Goal: Task Accomplishment & Management: Manage account settings

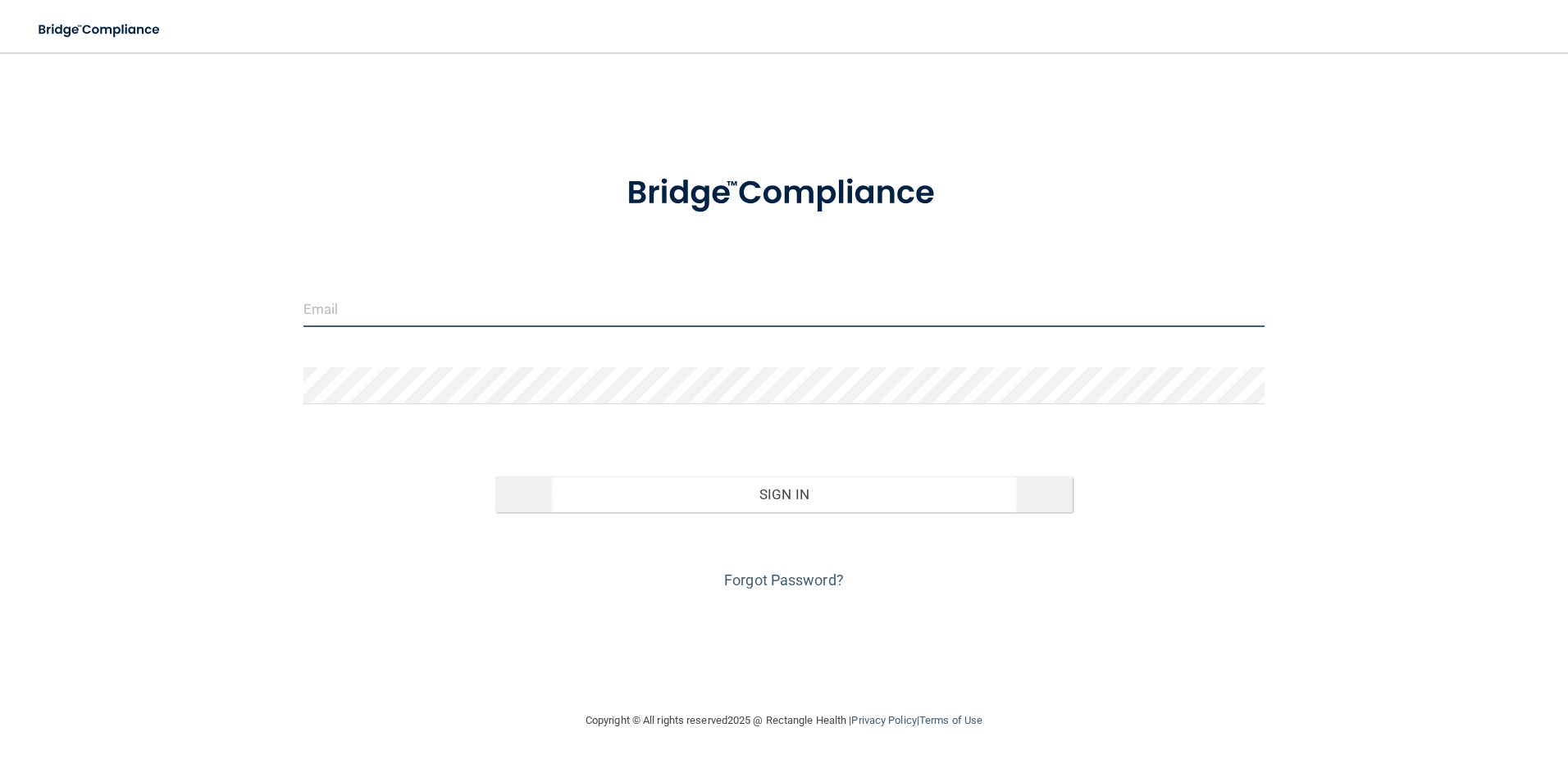
type input "[PERSON_NAME][EMAIL_ADDRESS][DOMAIN_NAME]"
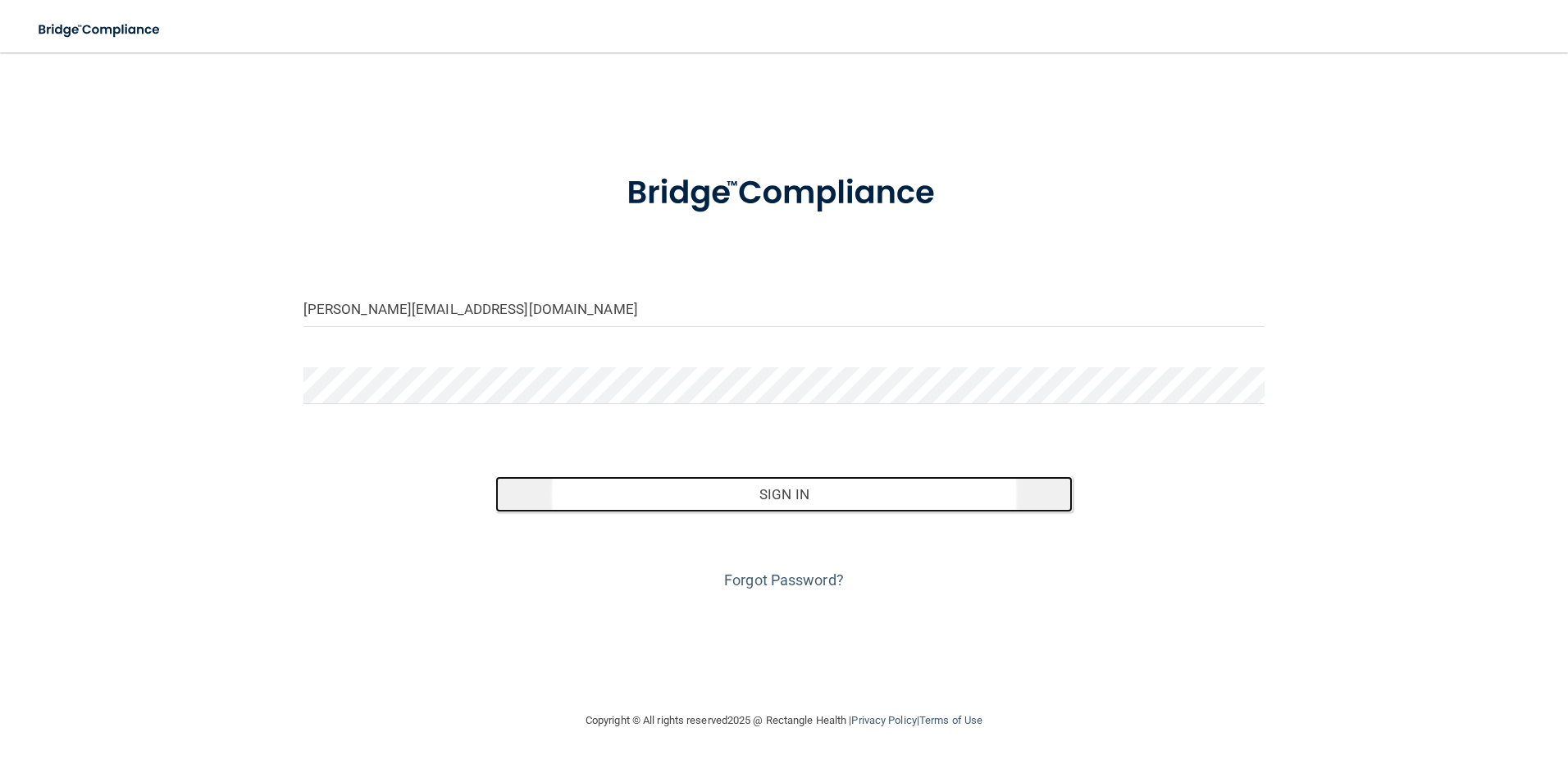
click at [798, 504] on button "Sign In" at bounding box center [783, 494] width 577 height 36
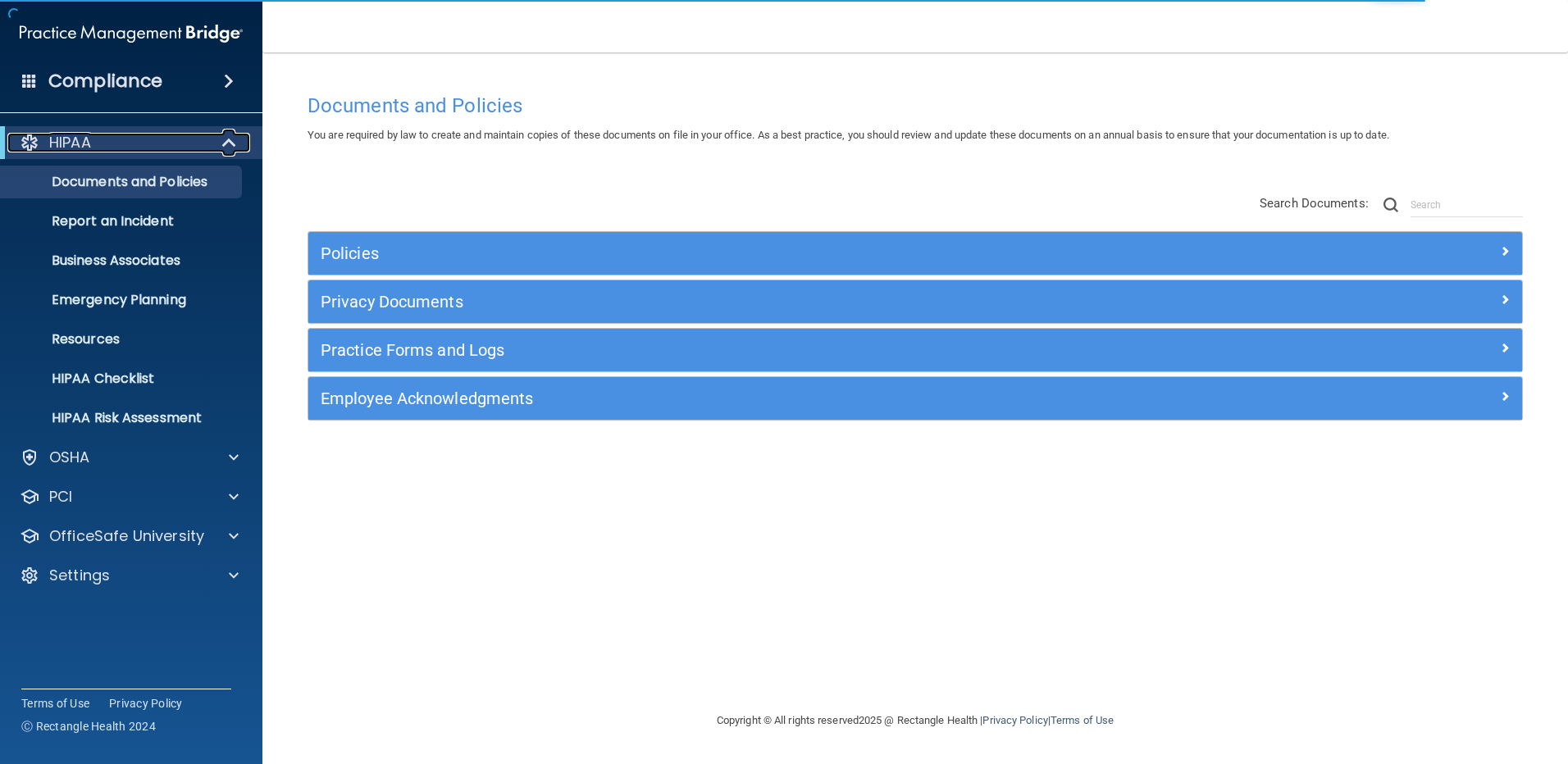
click at [94, 141] on div "HIPAA" at bounding box center [109, 142] width 203 height 20
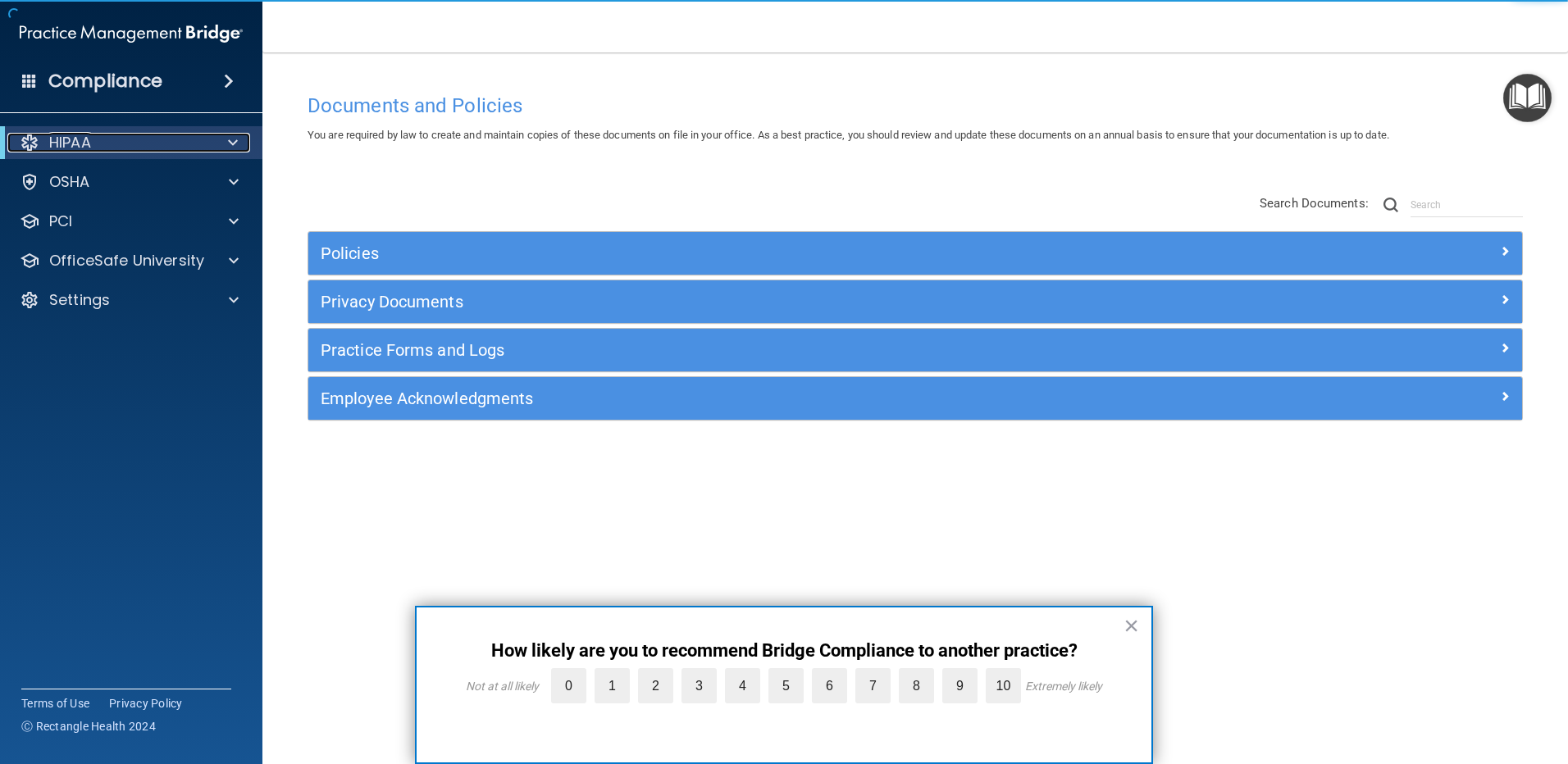
click at [95, 141] on div "HIPAA" at bounding box center [109, 142] width 203 height 20
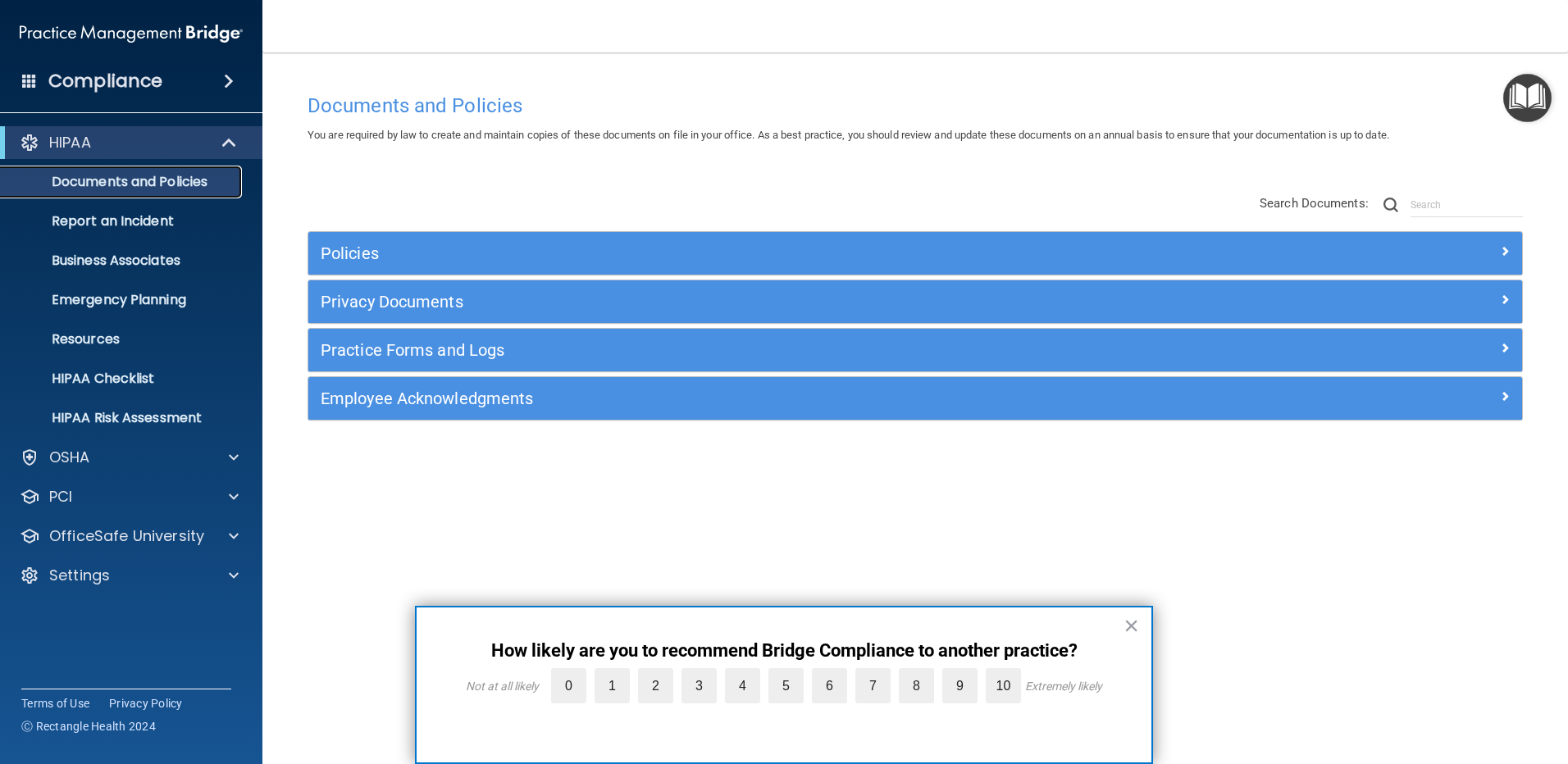
click at [161, 182] on p "Documents and Policies" at bounding box center [123, 181] width 224 height 16
click at [160, 182] on p "Documents and Policies" at bounding box center [123, 181] width 224 height 16
click at [141, 227] on p "Report an Incident" at bounding box center [123, 221] width 224 height 16
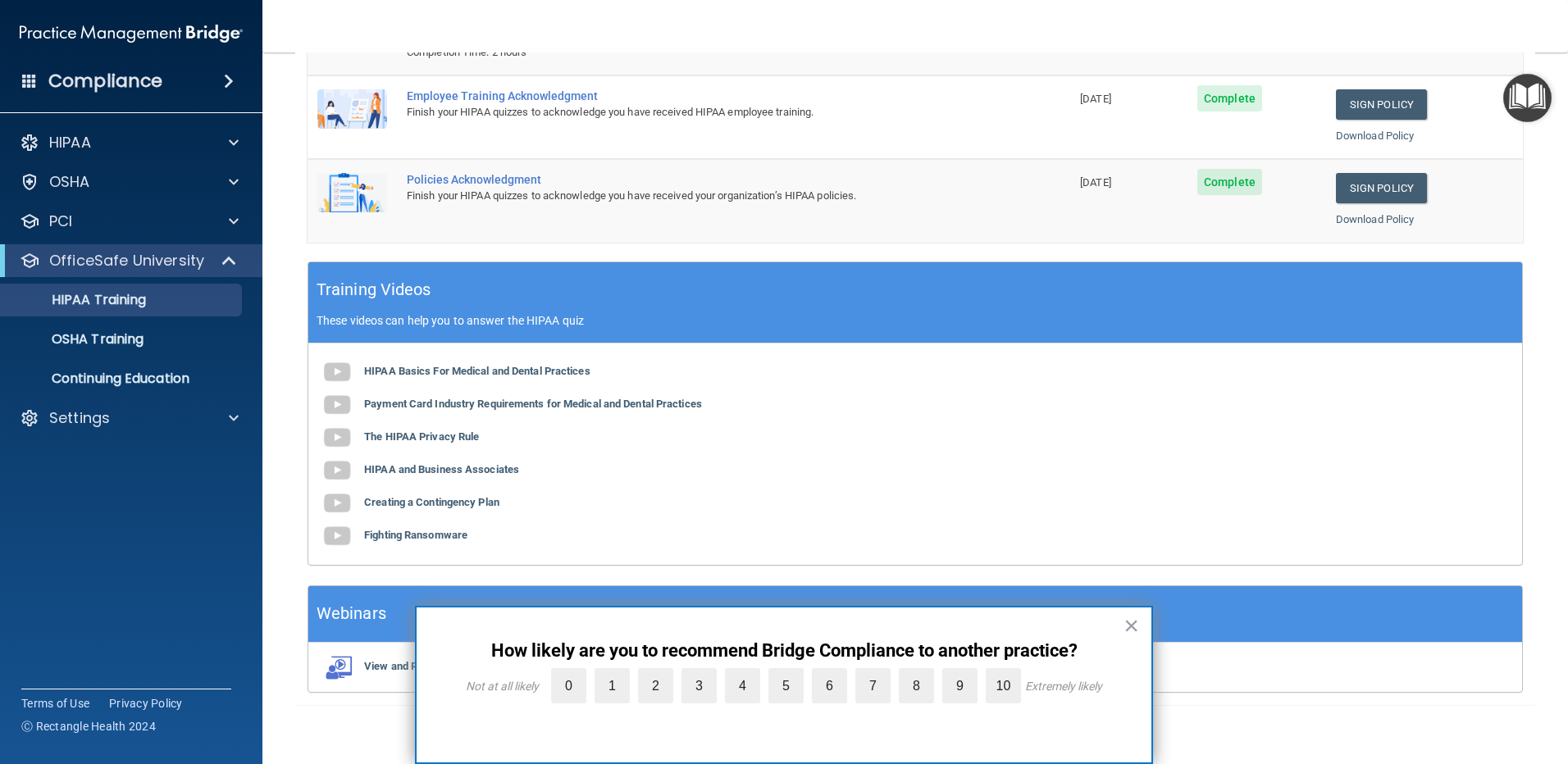
scroll to position [319, 0]
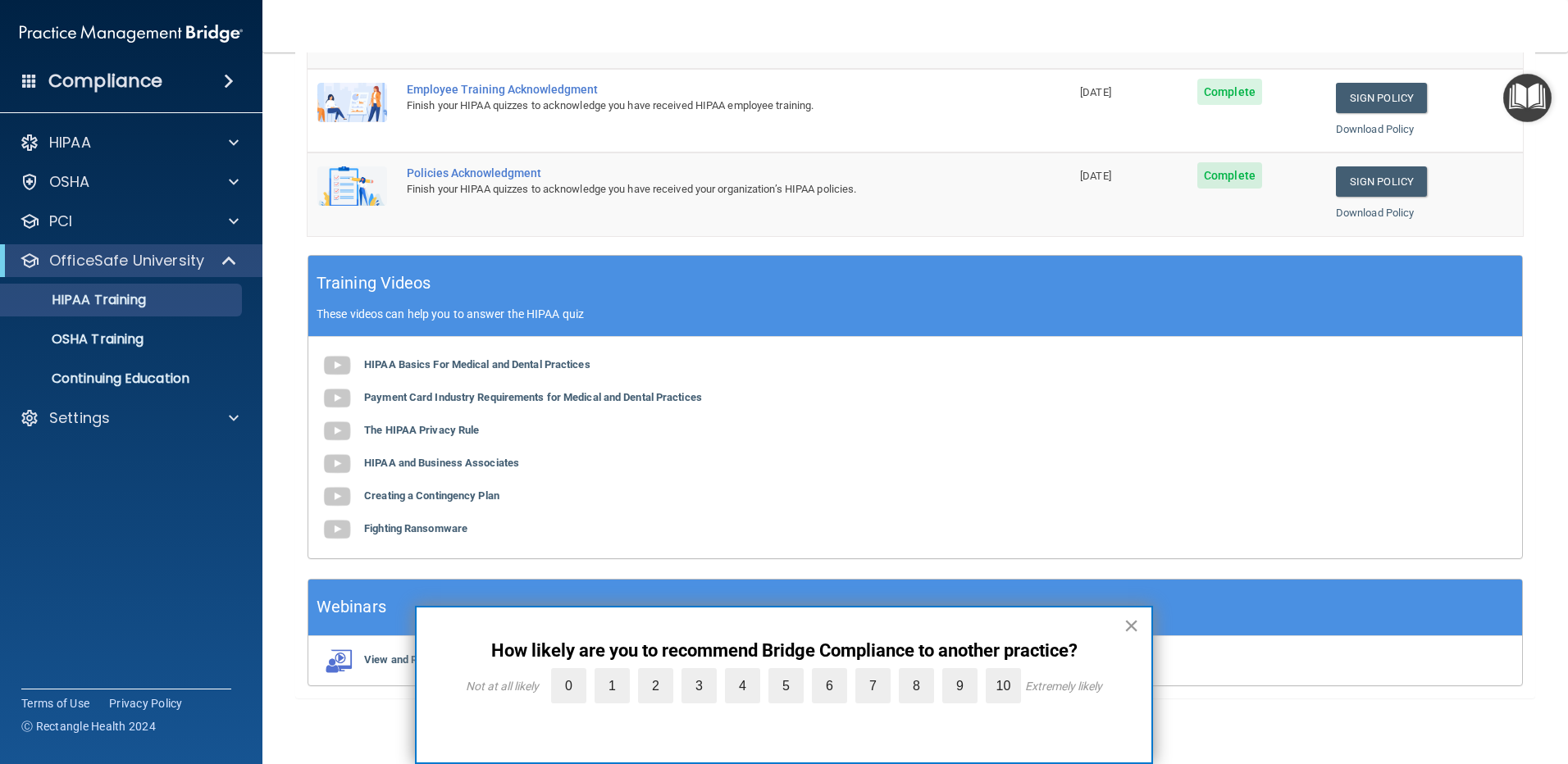
click at [1133, 626] on button "×" at bounding box center [1131, 625] width 15 height 26
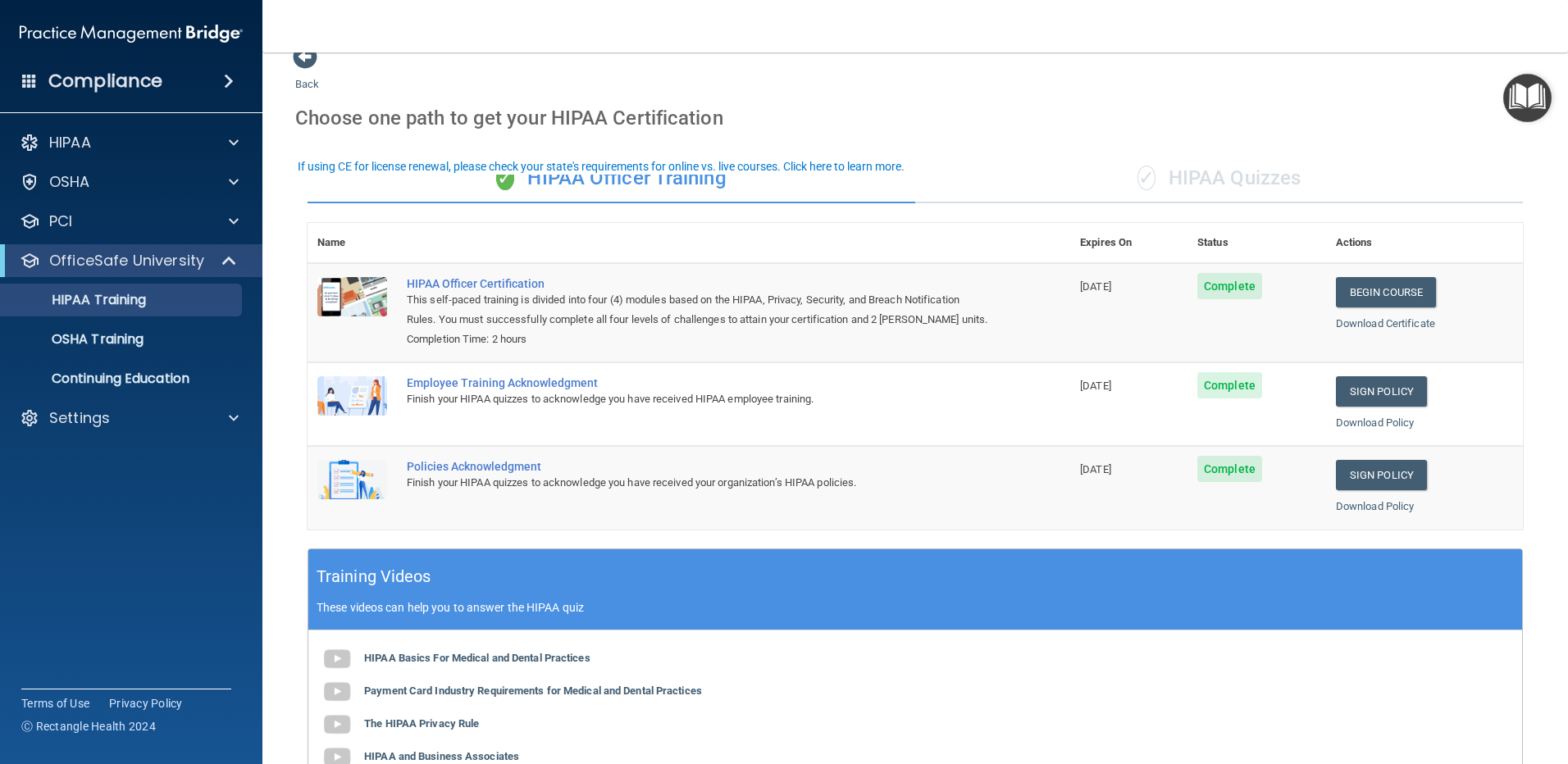
scroll to position [0, 0]
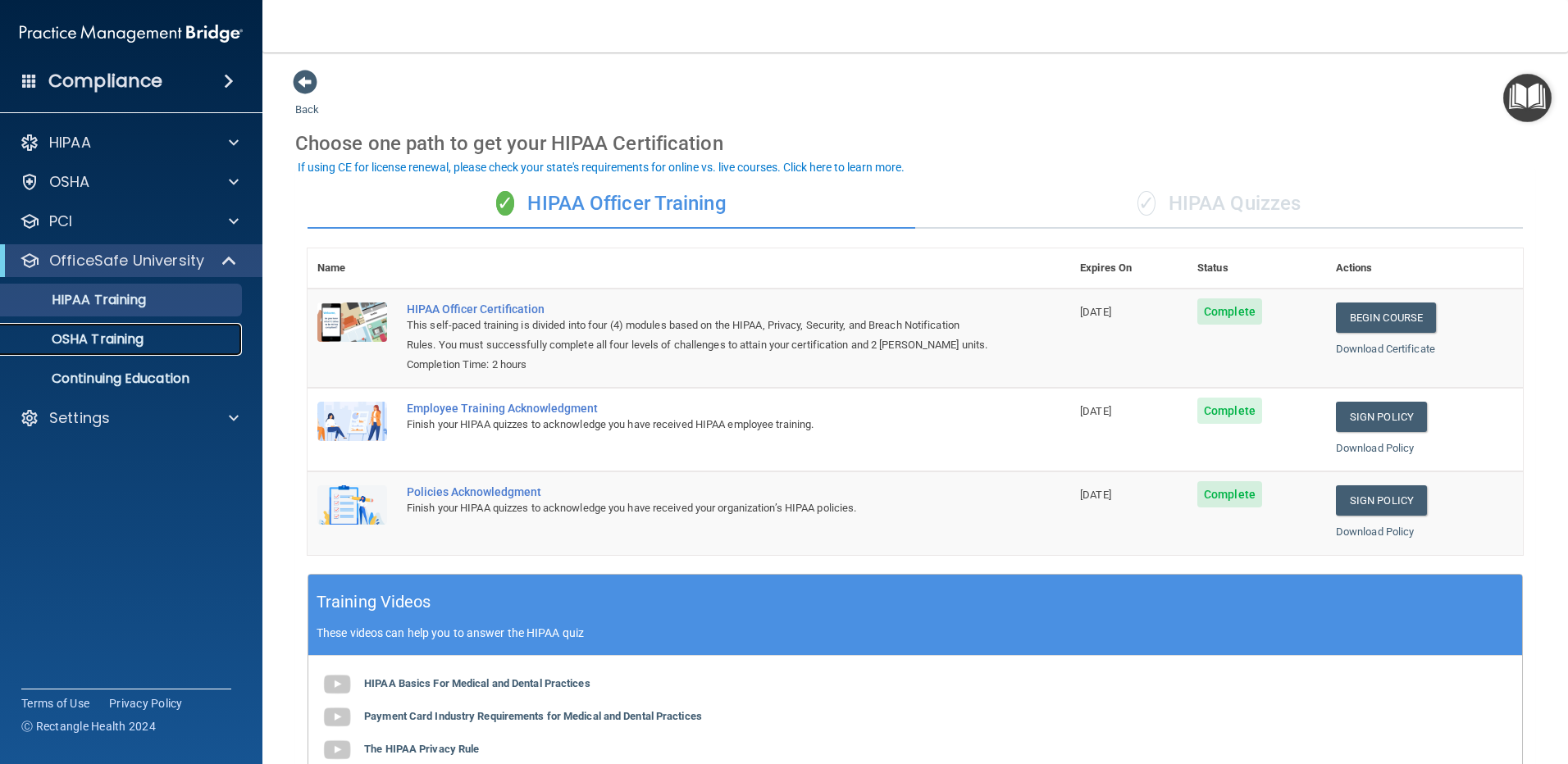
click at [119, 334] on p "OSHA Training" at bounding box center [78, 339] width 133 height 16
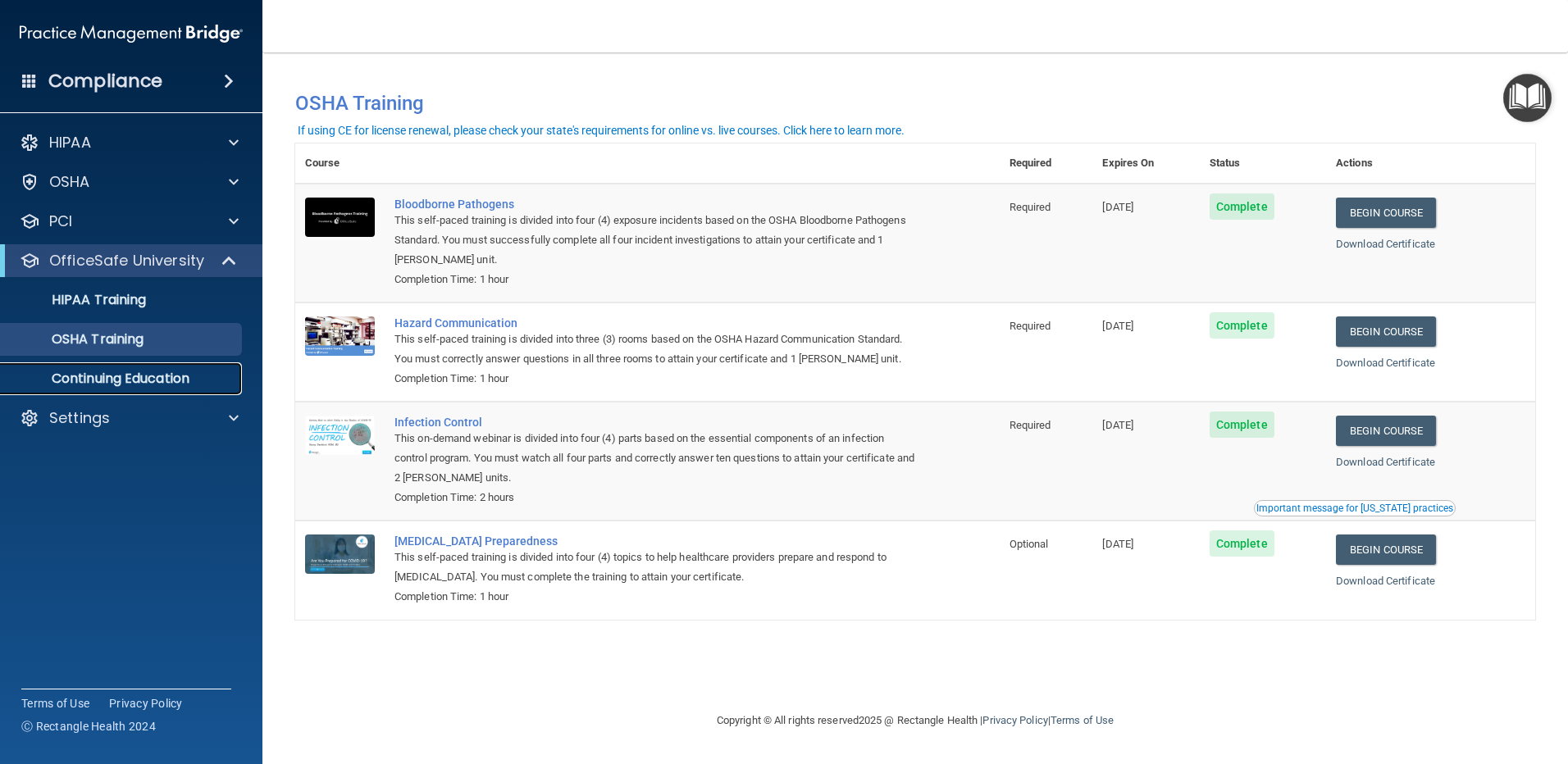
click at [141, 376] on p "Continuing Education" at bounding box center [123, 378] width 224 height 16
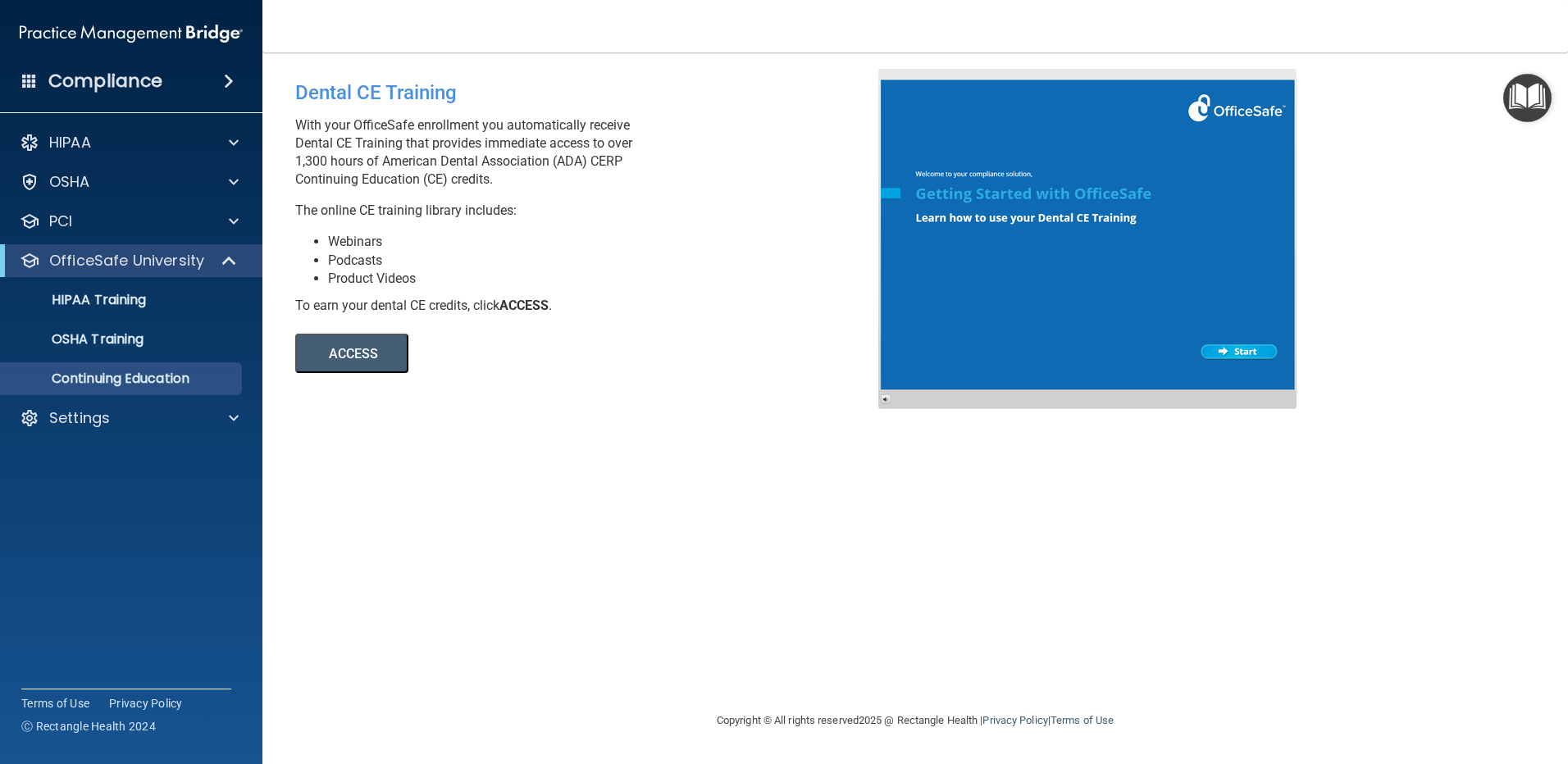
click at [75, 80] on h4 "Compliance" at bounding box center [106, 81] width 114 height 23
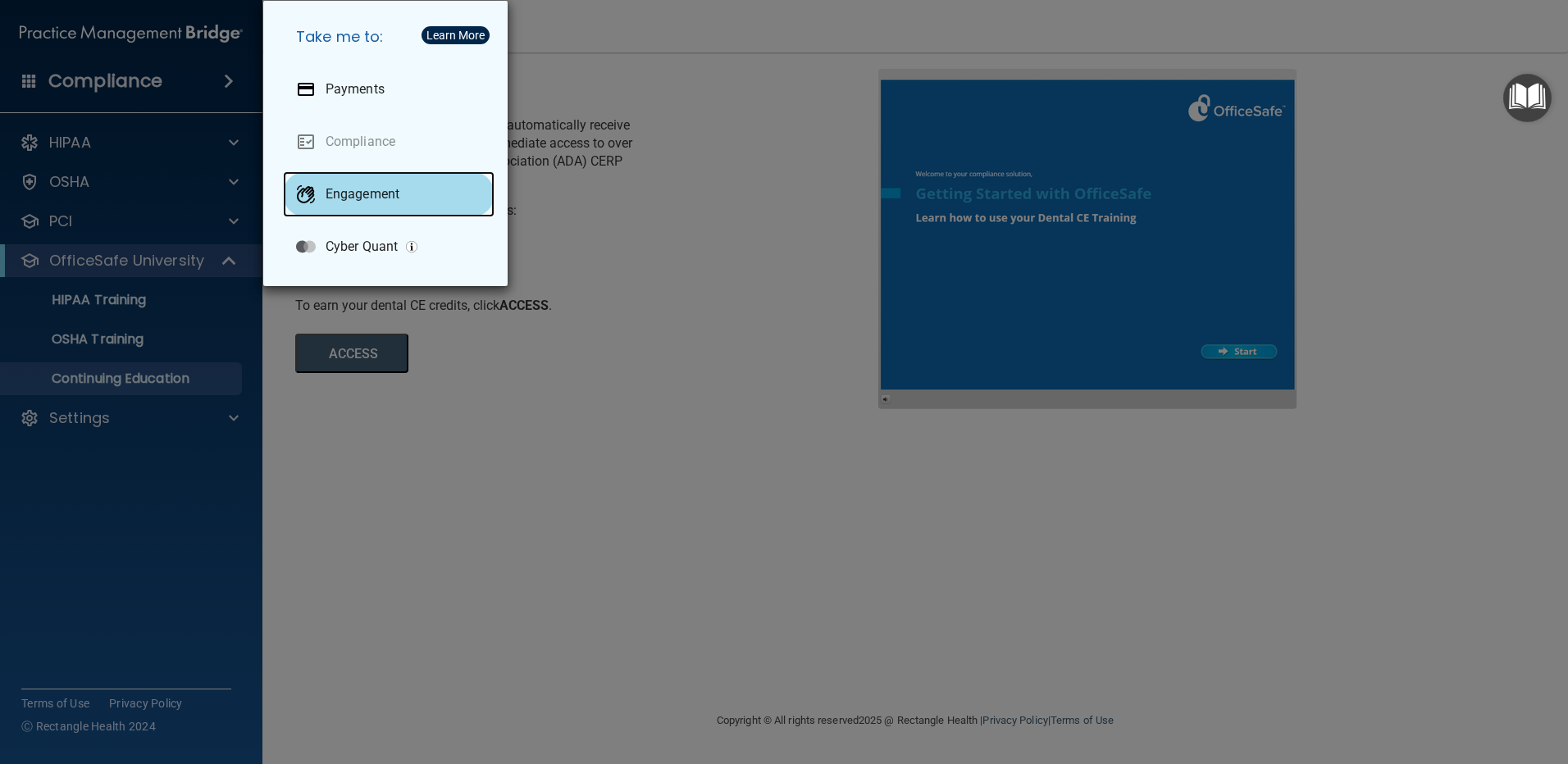
click at [381, 195] on p "Engagement" at bounding box center [362, 193] width 74 height 16
click at [127, 76] on div "Take me to: Payments Compliance Engagement Cyber Quant" at bounding box center [784, 382] width 1568 height 764
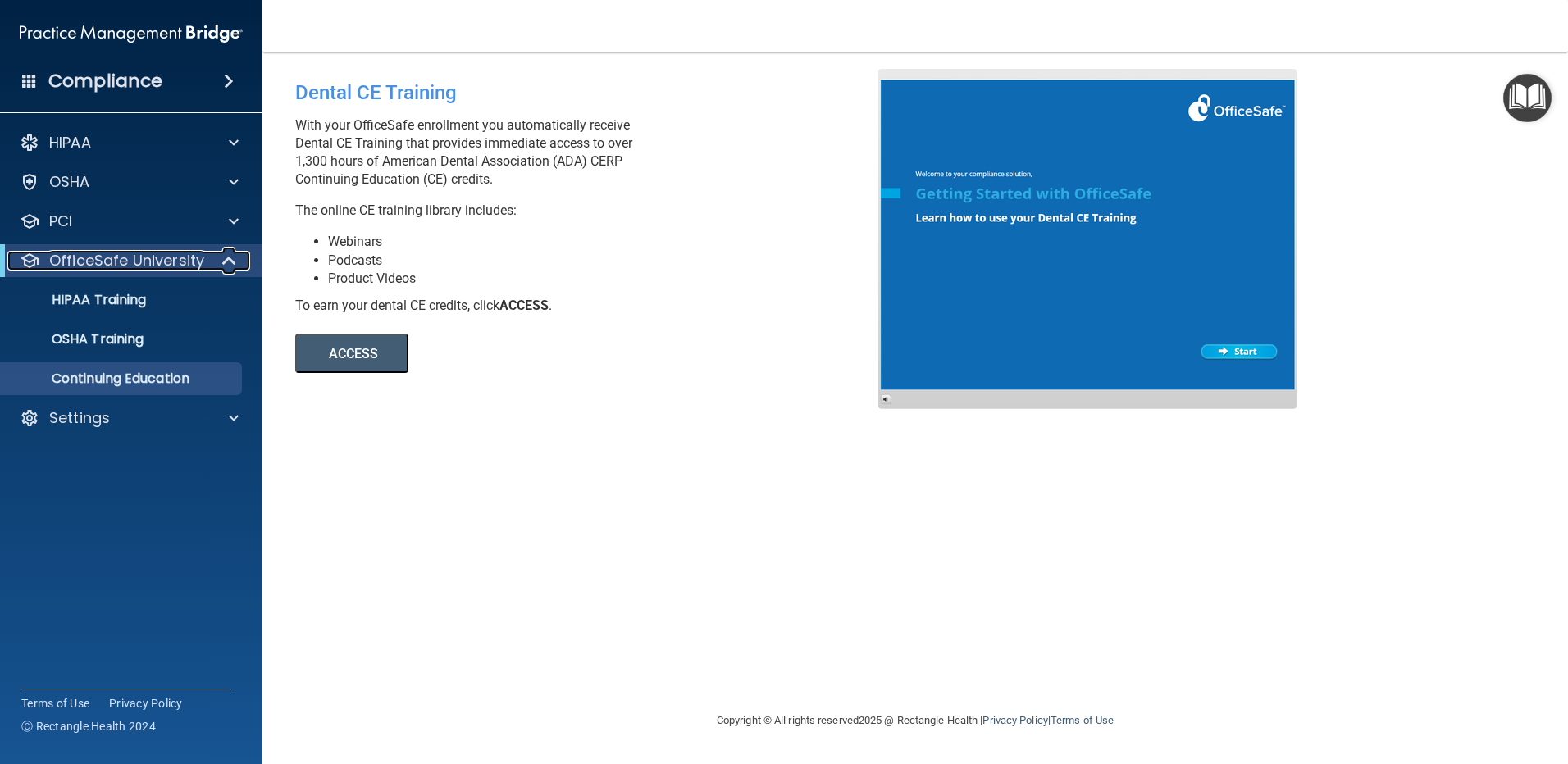
click at [150, 259] on p "OfficeSafe University" at bounding box center [127, 260] width 155 height 20
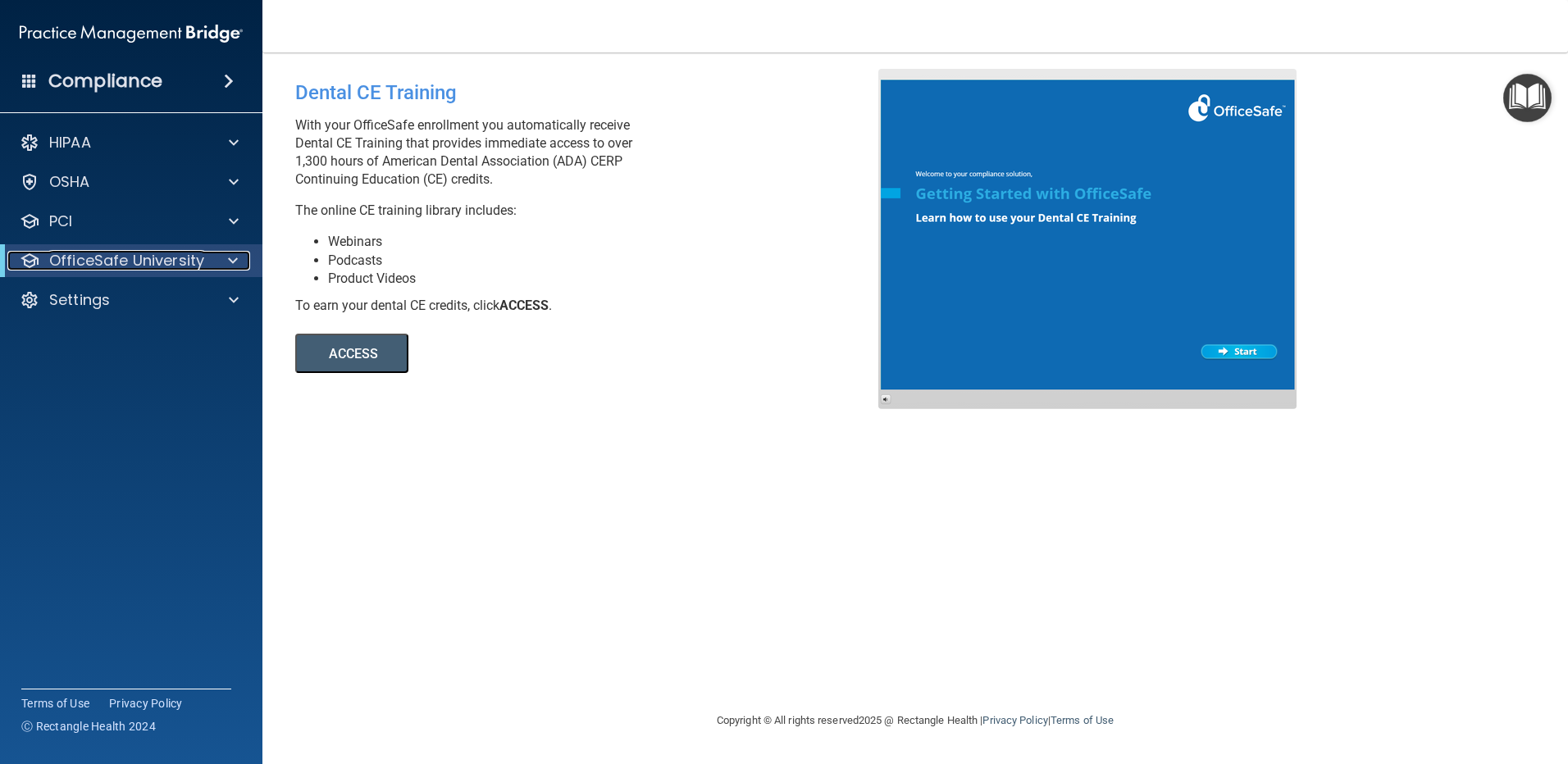
click at [150, 258] on p "OfficeSafe University" at bounding box center [127, 260] width 155 height 20
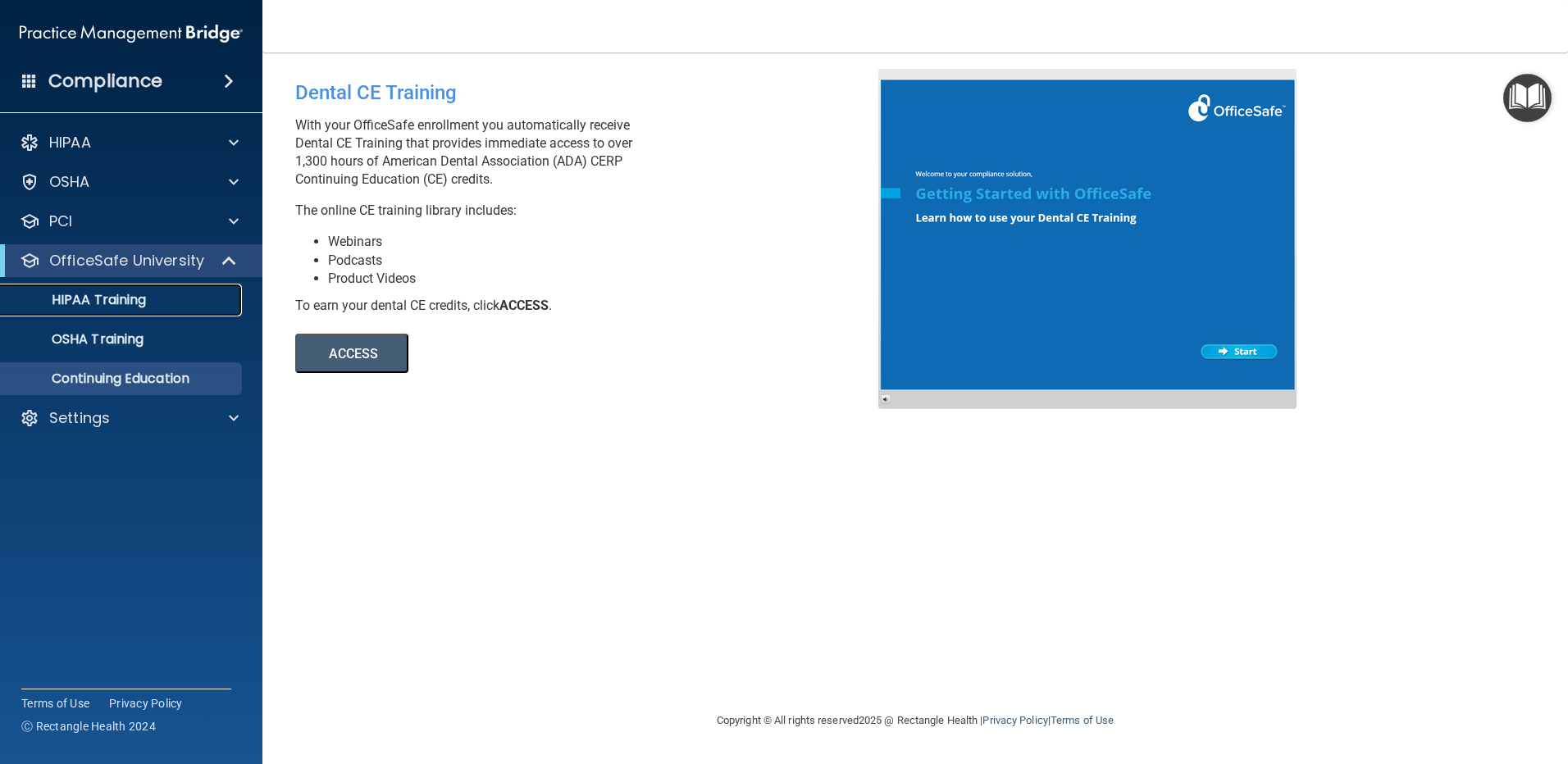
click at [118, 301] on p "HIPAA Training" at bounding box center [78, 300] width 135 height 16
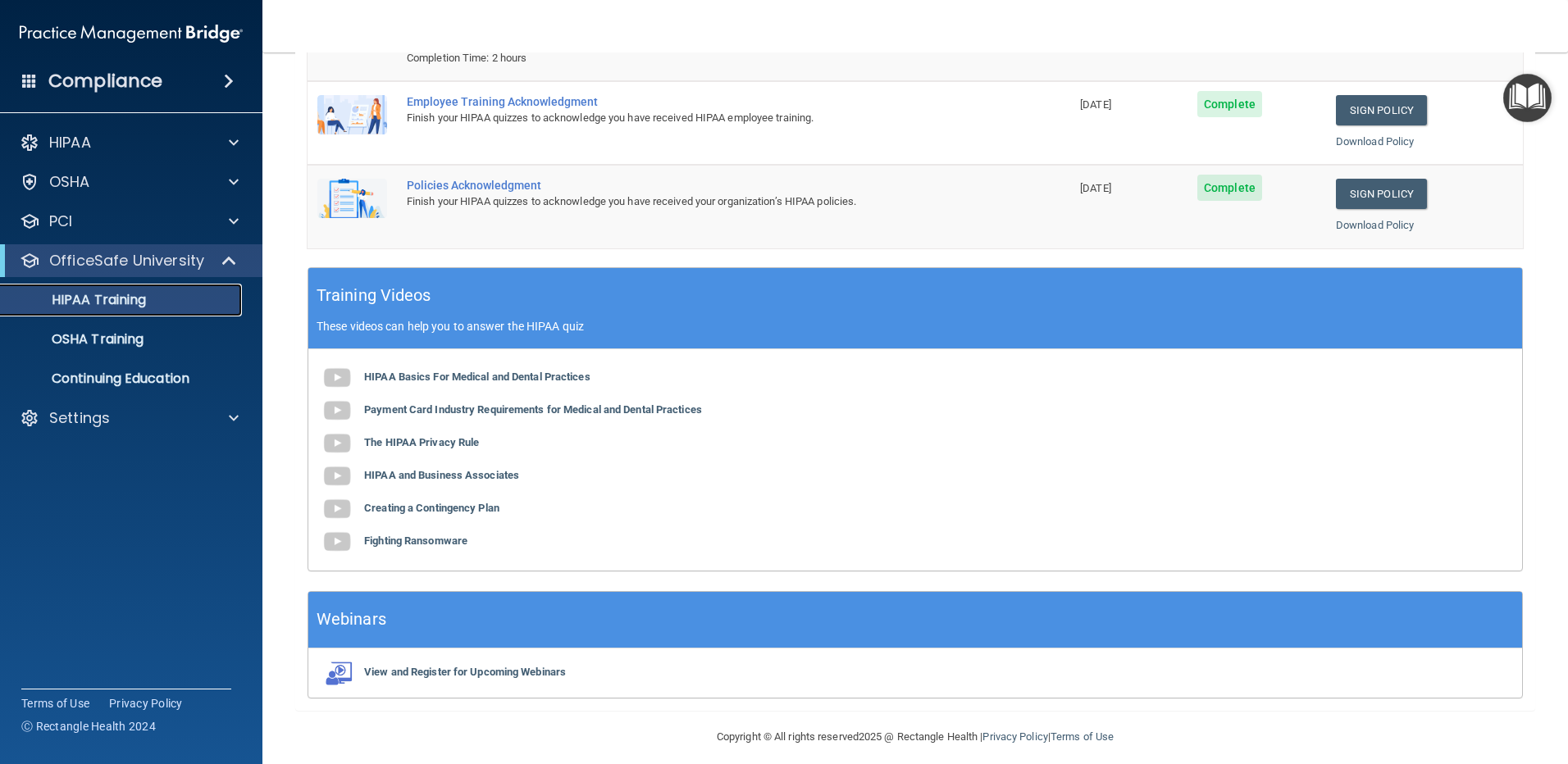
scroll to position [319, 0]
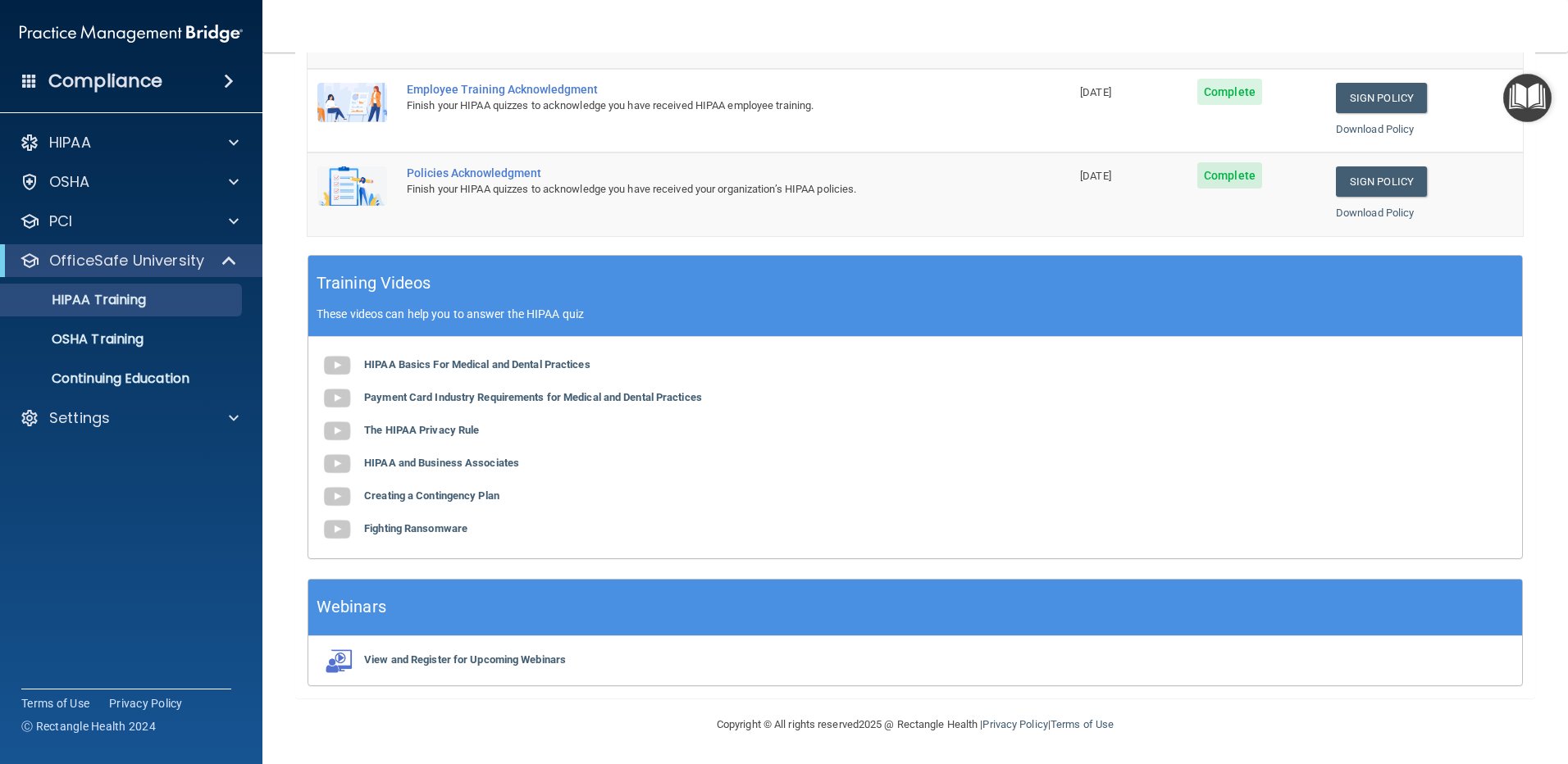
click at [99, 77] on h4 "Compliance" at bounding box center [106, 81] width 114 height 23
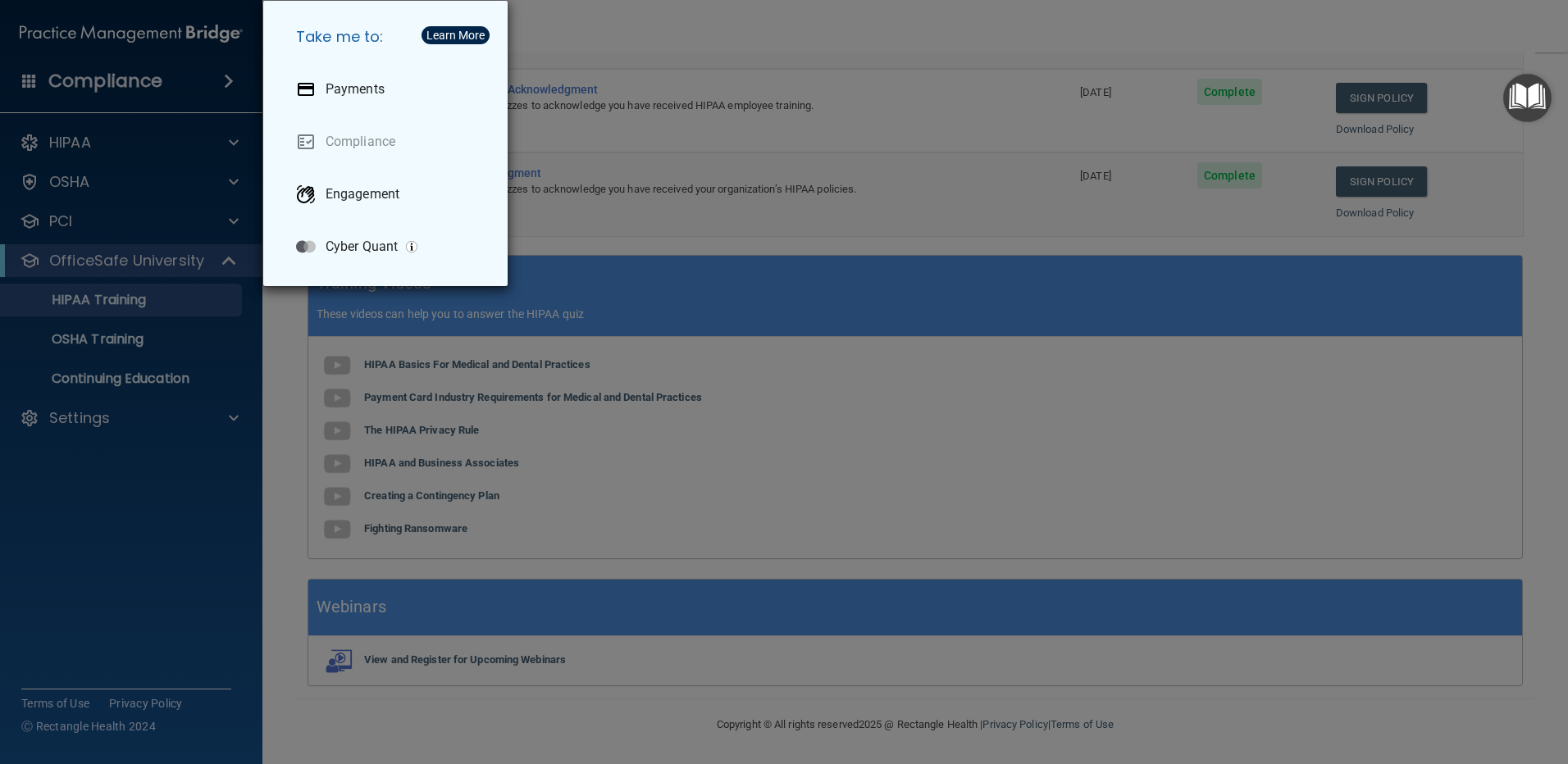
click at [98, 146] on div "Take me to: Payments Compliance Engagement Cyber Quant" at bounding box center [784, 382] width 1568 height 764
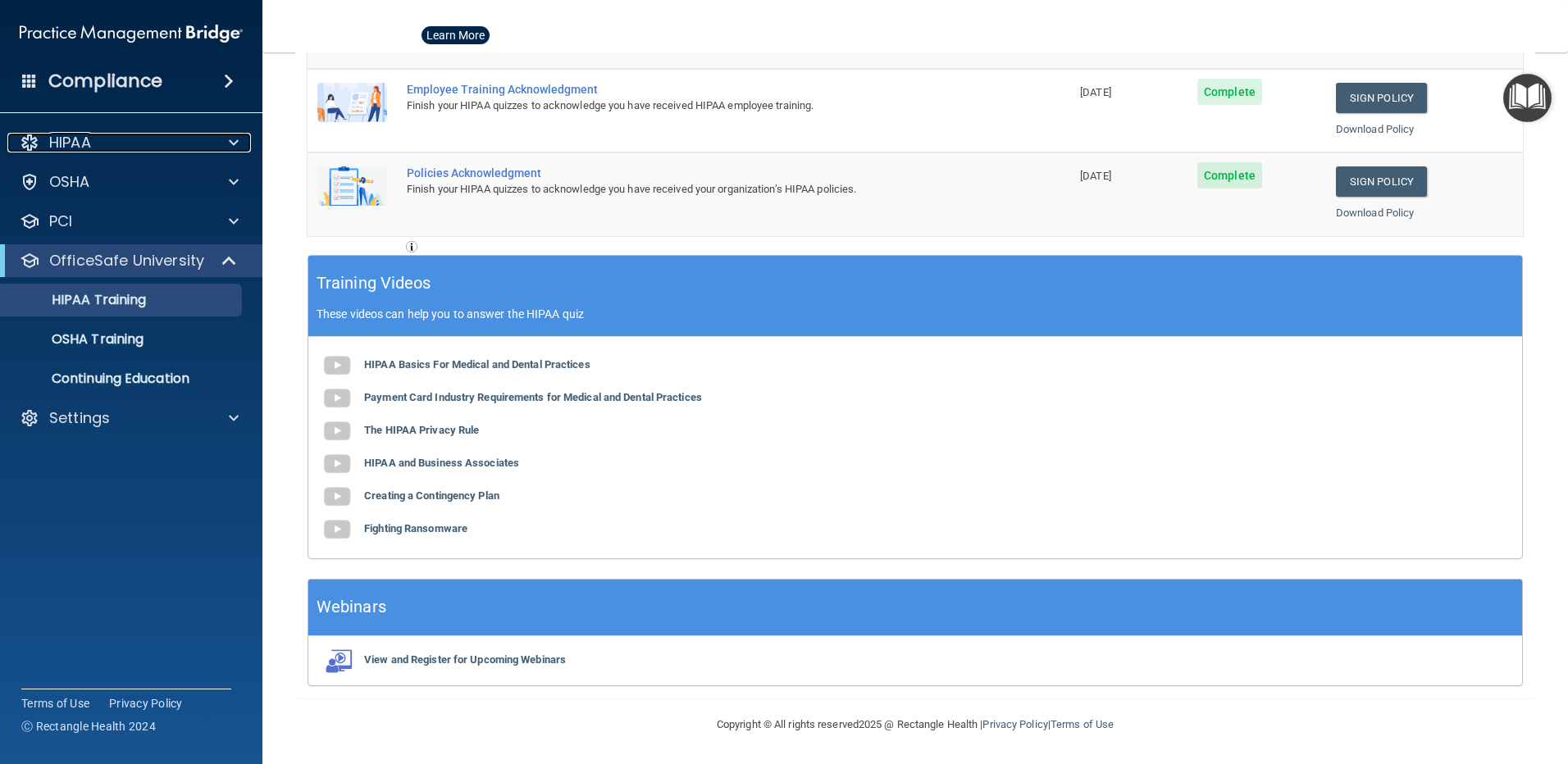
click at [98, 146] on div "HIPAA" at bounding box center [109, 142] width 204 height 20
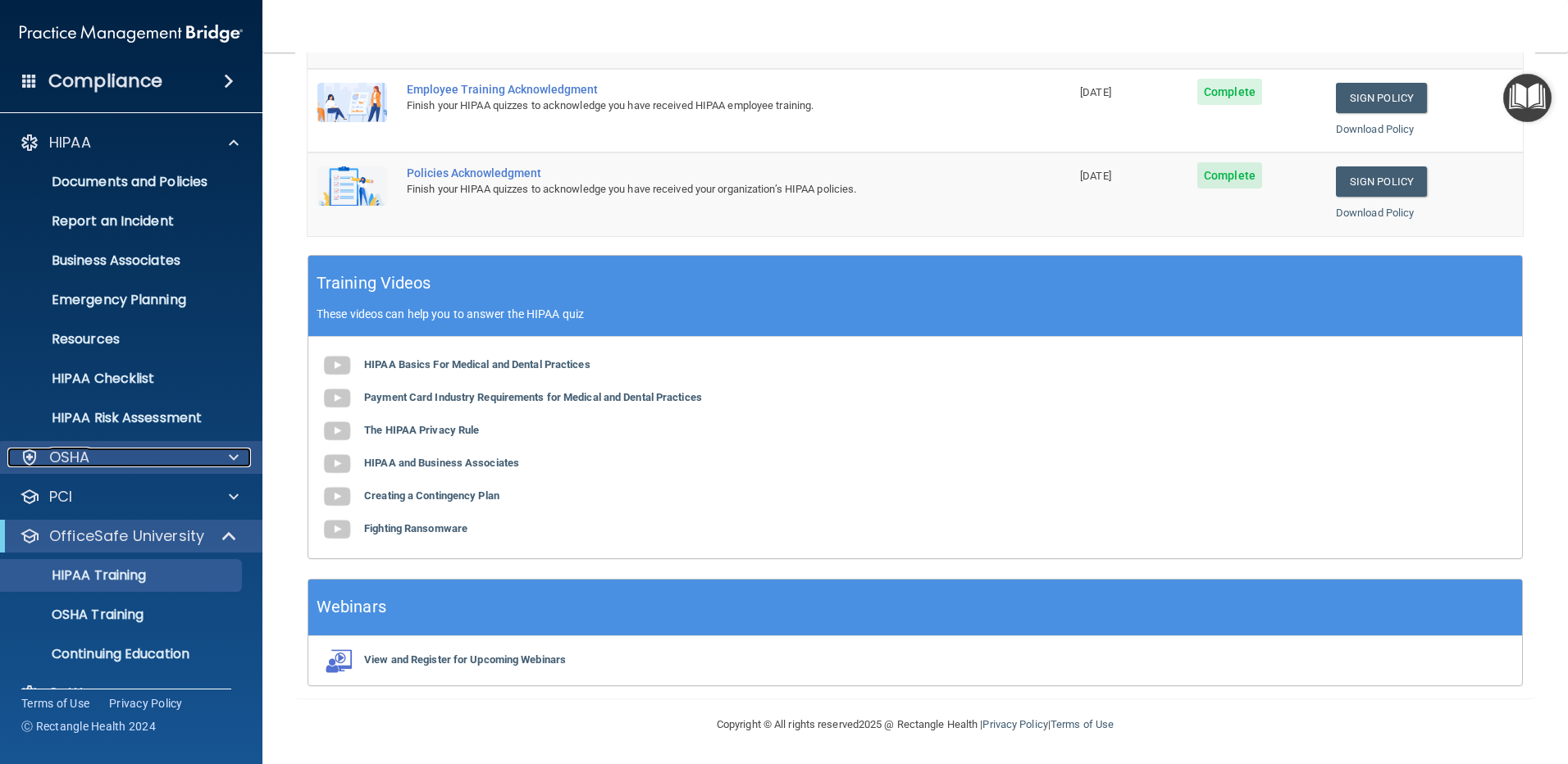
click at [130, 456] on div "OSHA" at bounding box center [109, 457] width 204 height 20
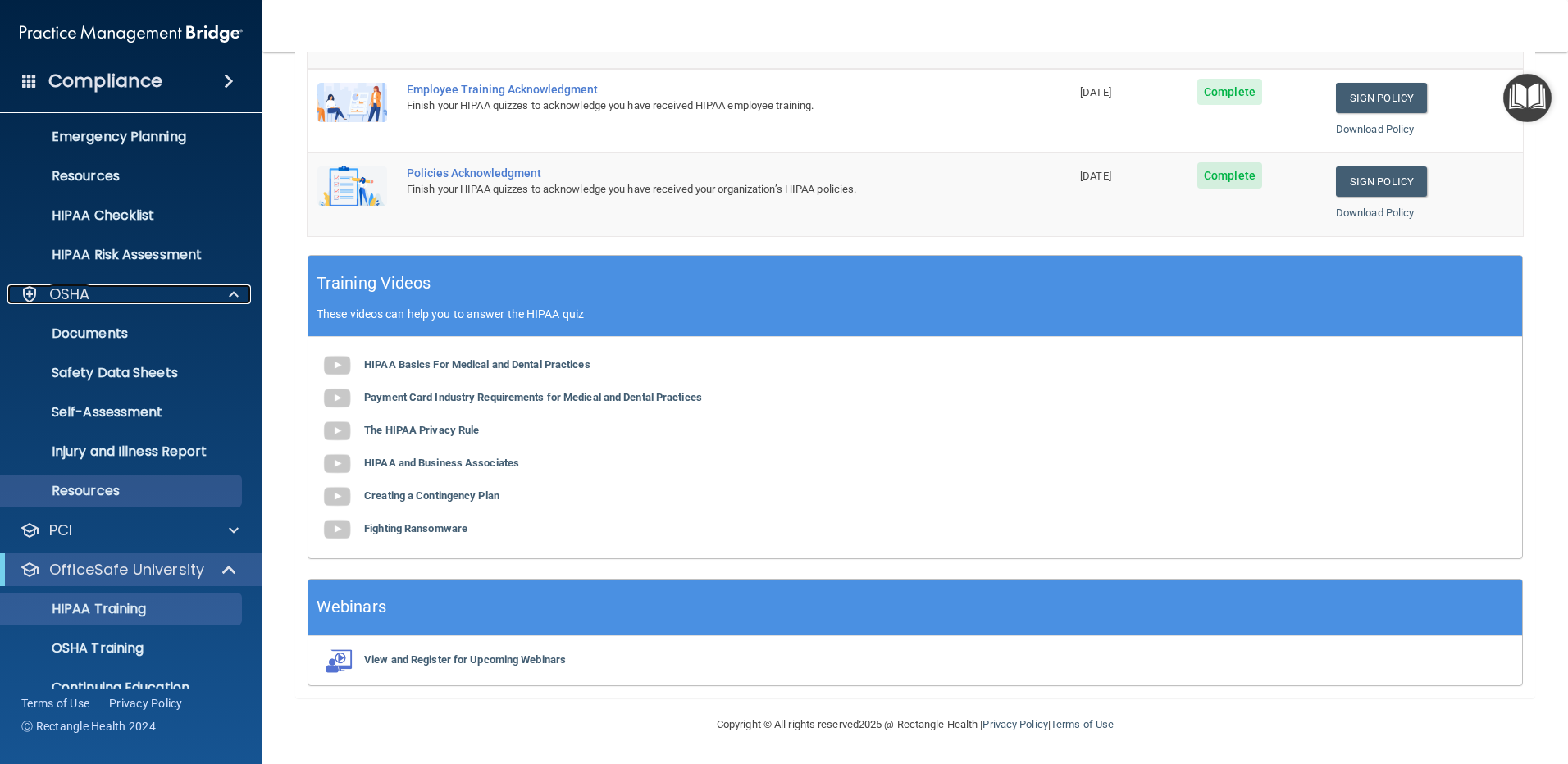
scroll to position [164, 0]
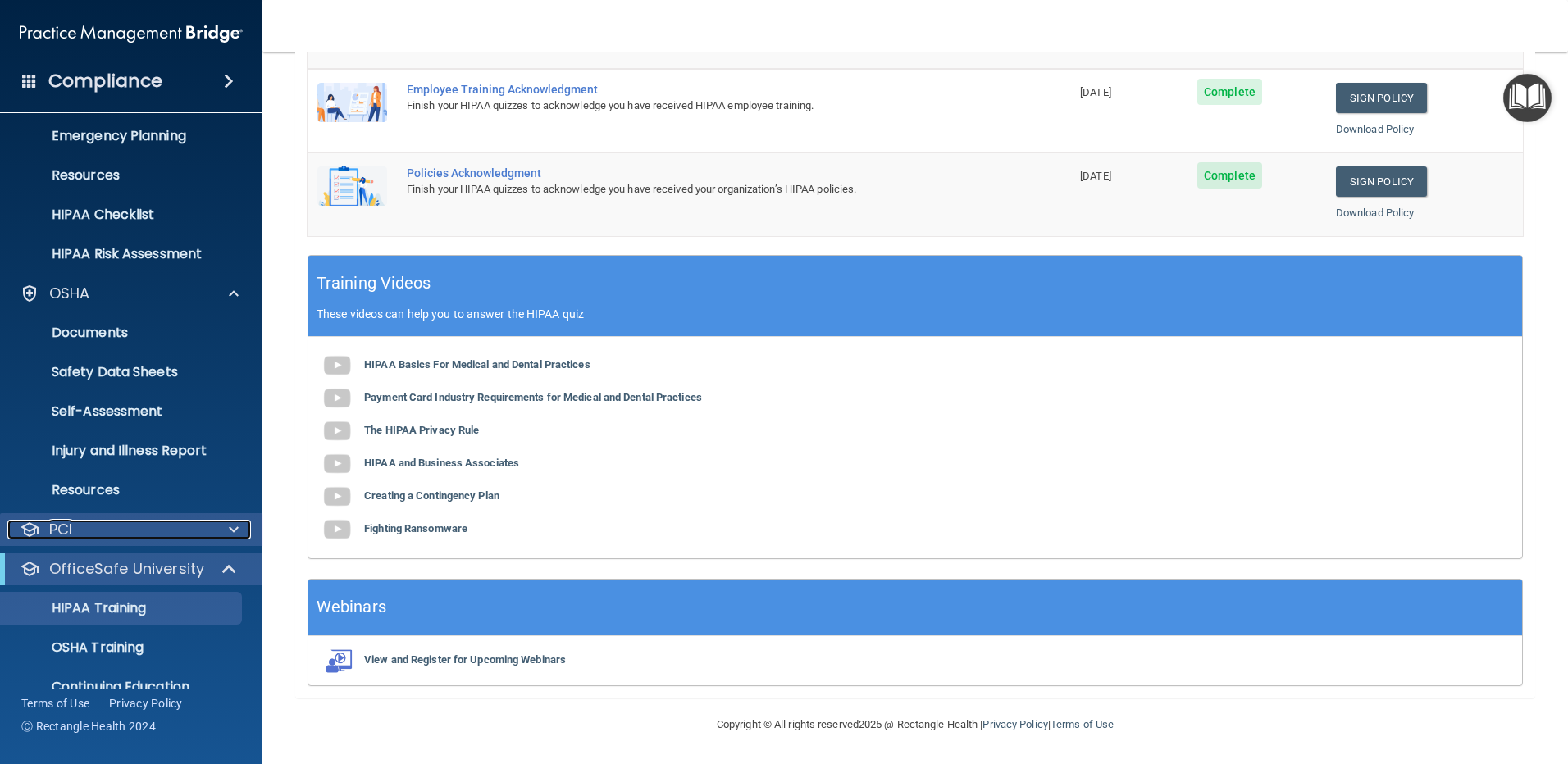
click at [63, 531] on p "PCI" at bounding box center [61, 529] width 23 height 20
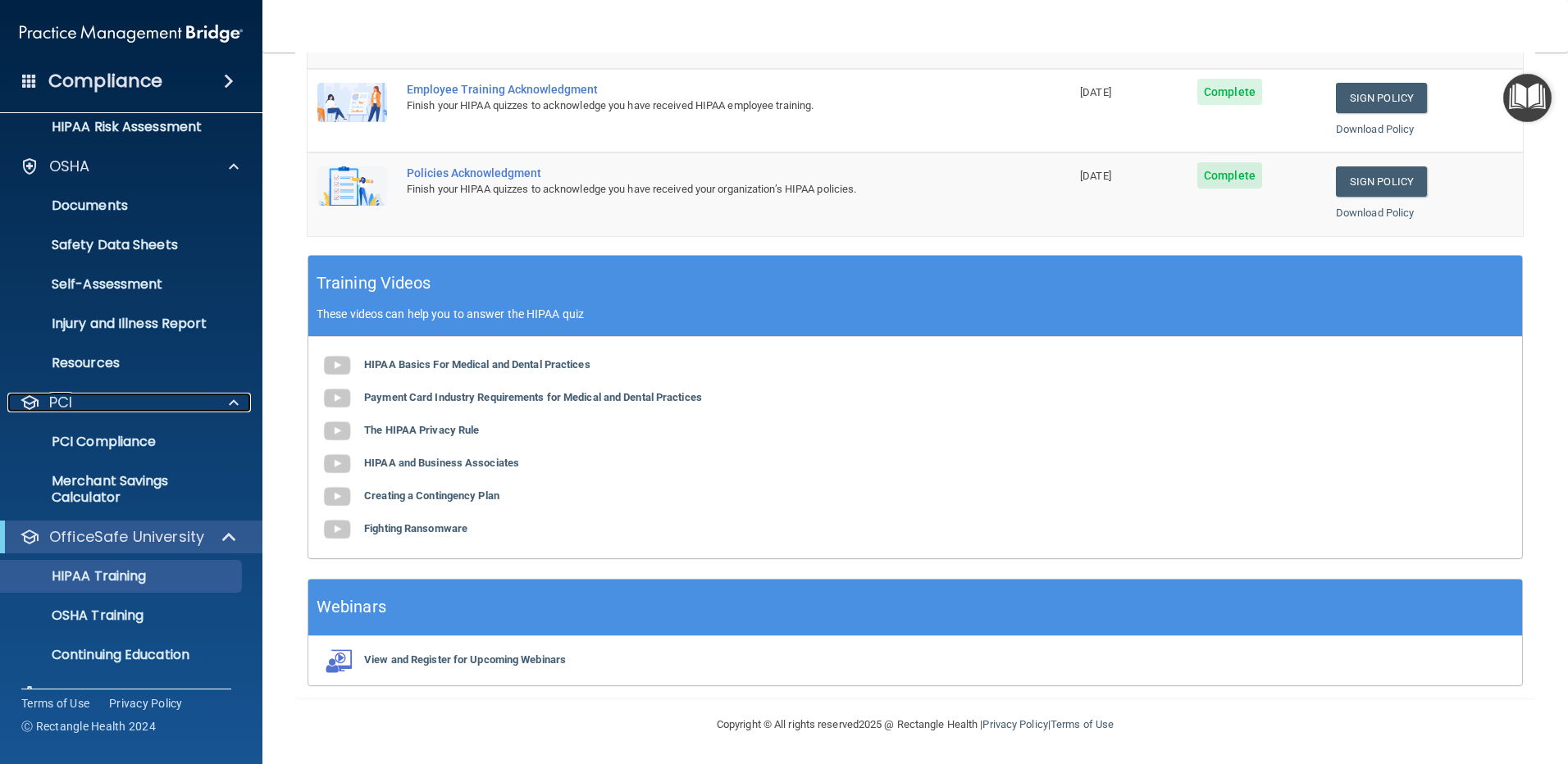
scroll to position [326, 0]
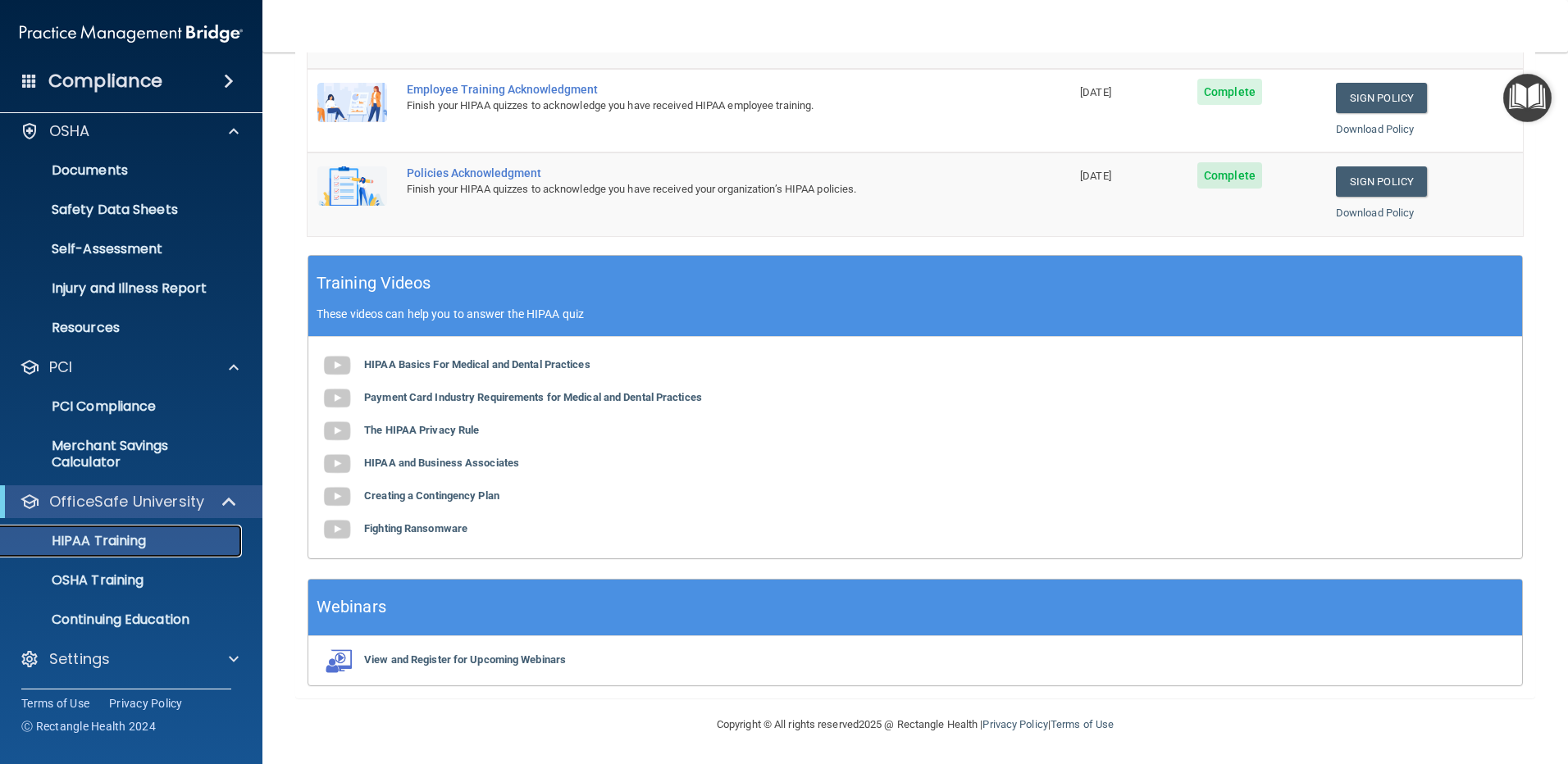
click at [120, 540] on p "HIPAA Training" at bounding box center [78, 540] width 135 height 16
click at [107, 658] on p "Settings" at bounding box center [79, 658] width 61 height 20
click at [74, 654] on p "Settings" at bounding box center [79, 658] width 61 height 20
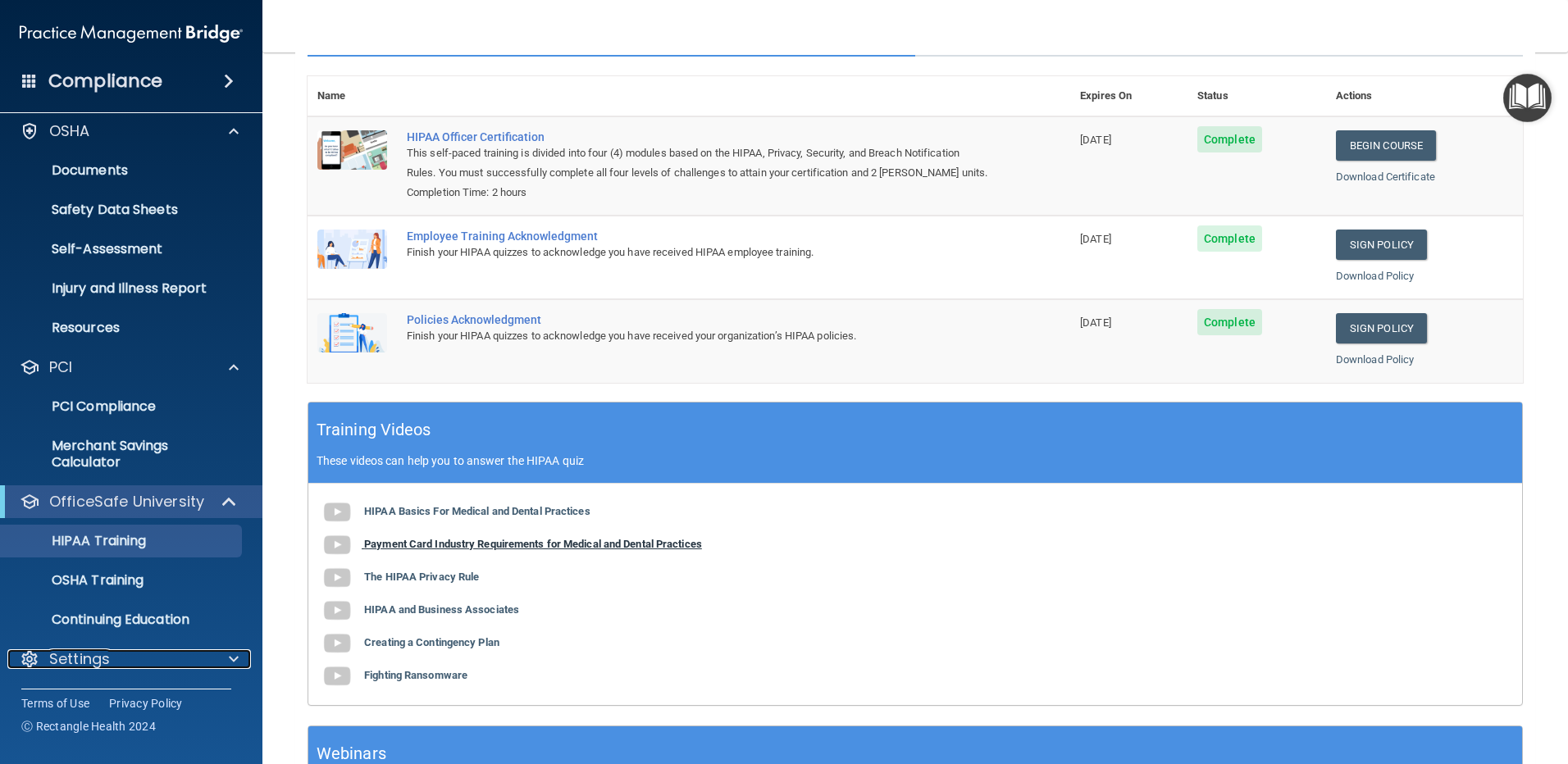
scroll to position [0, 0]
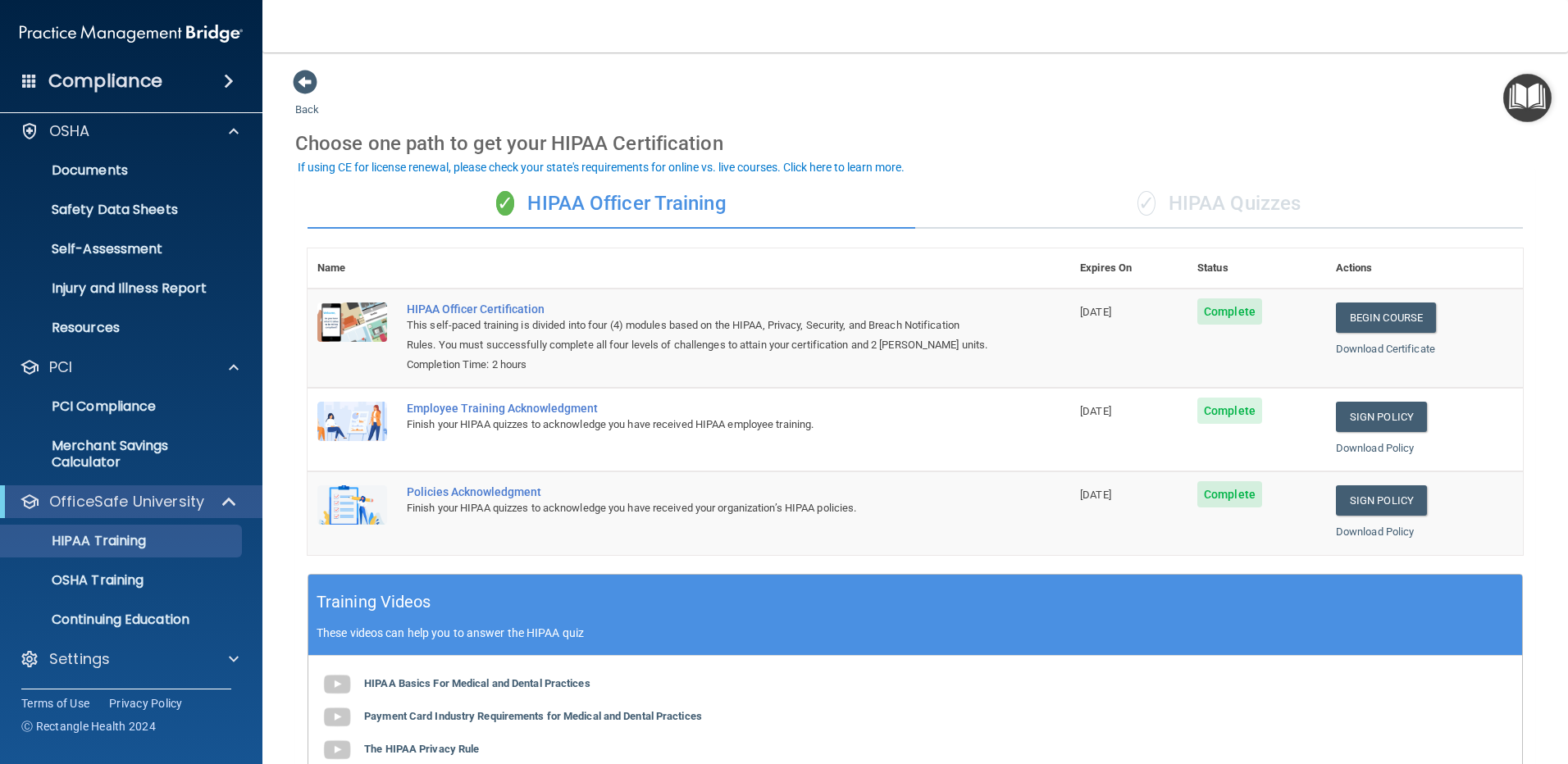
click at [99, 78] on h4 "Compliance" at bounding box center [106, 81] width 114 height 23
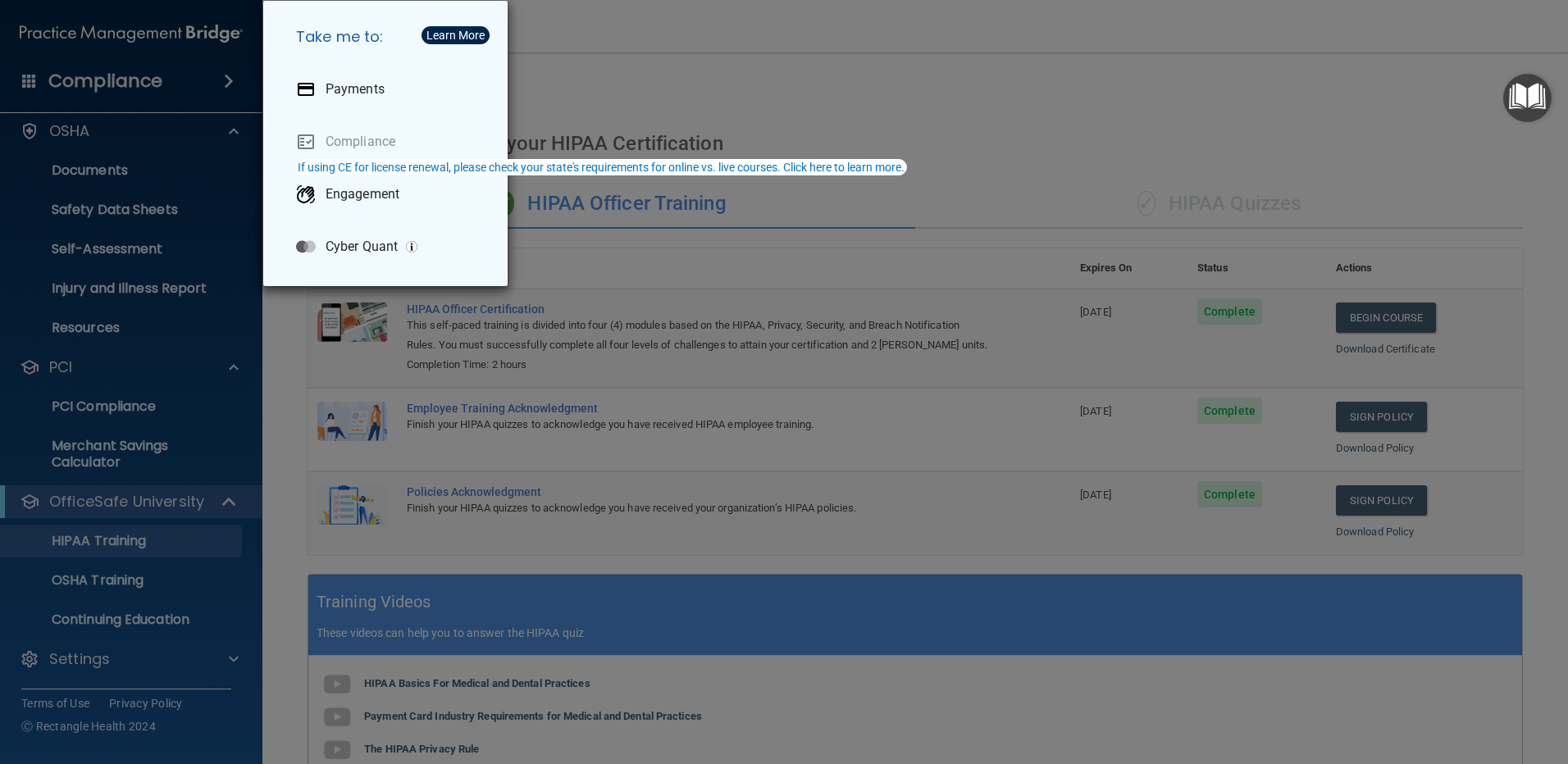
click at [706, 260] on div "Take me to: Payments Compliance Engagement Cyber Quant" at bounding box center [784, 382] width 1568 height 764
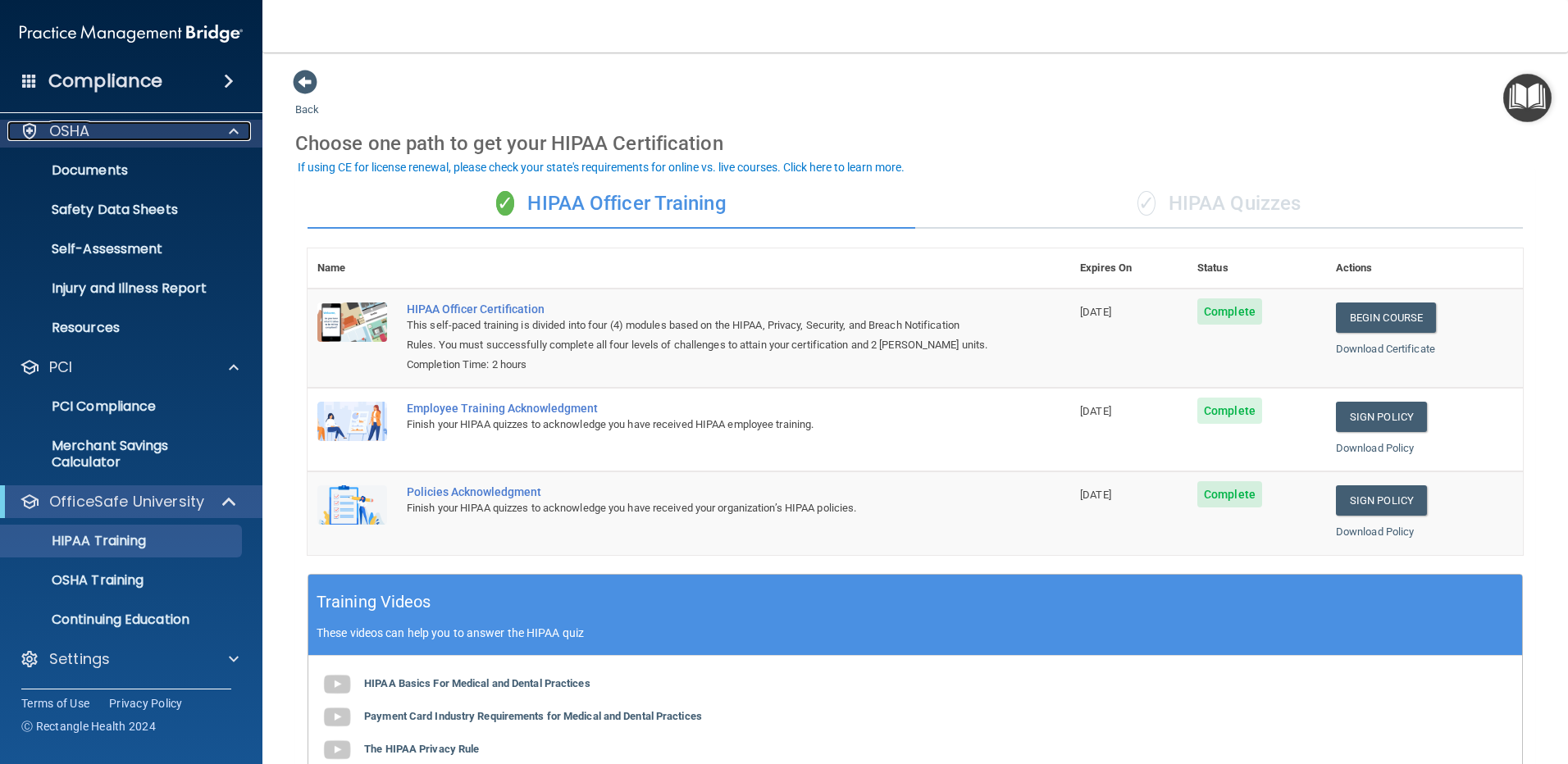
click at [64, 127] on p "OSHA" at bounding box center [70, 130] width 41 height 20
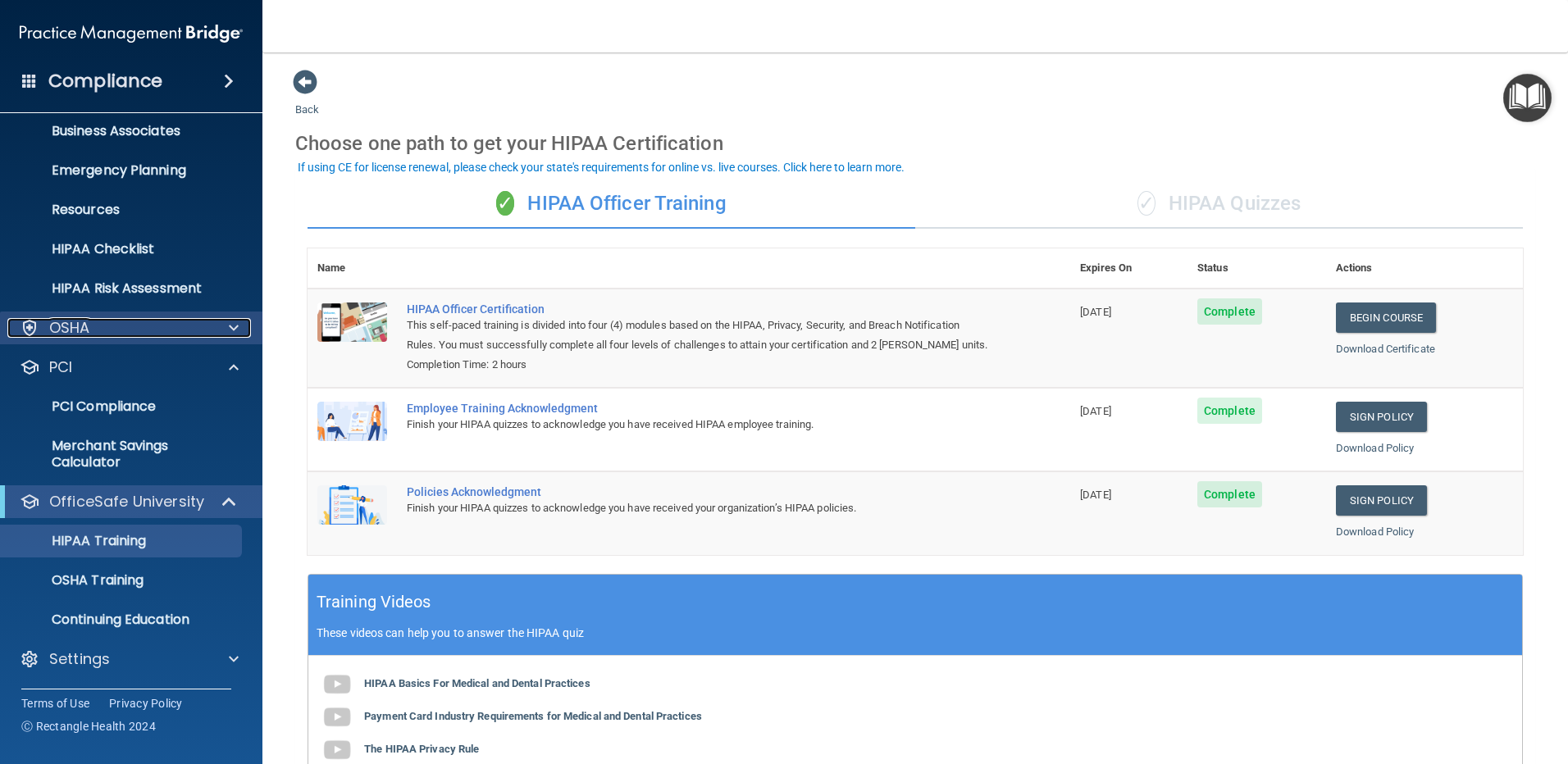
scroll to position [129, 0]
click at [86, 336] on p "OSHA" at bounding box center [70, 327] width 41 height 20
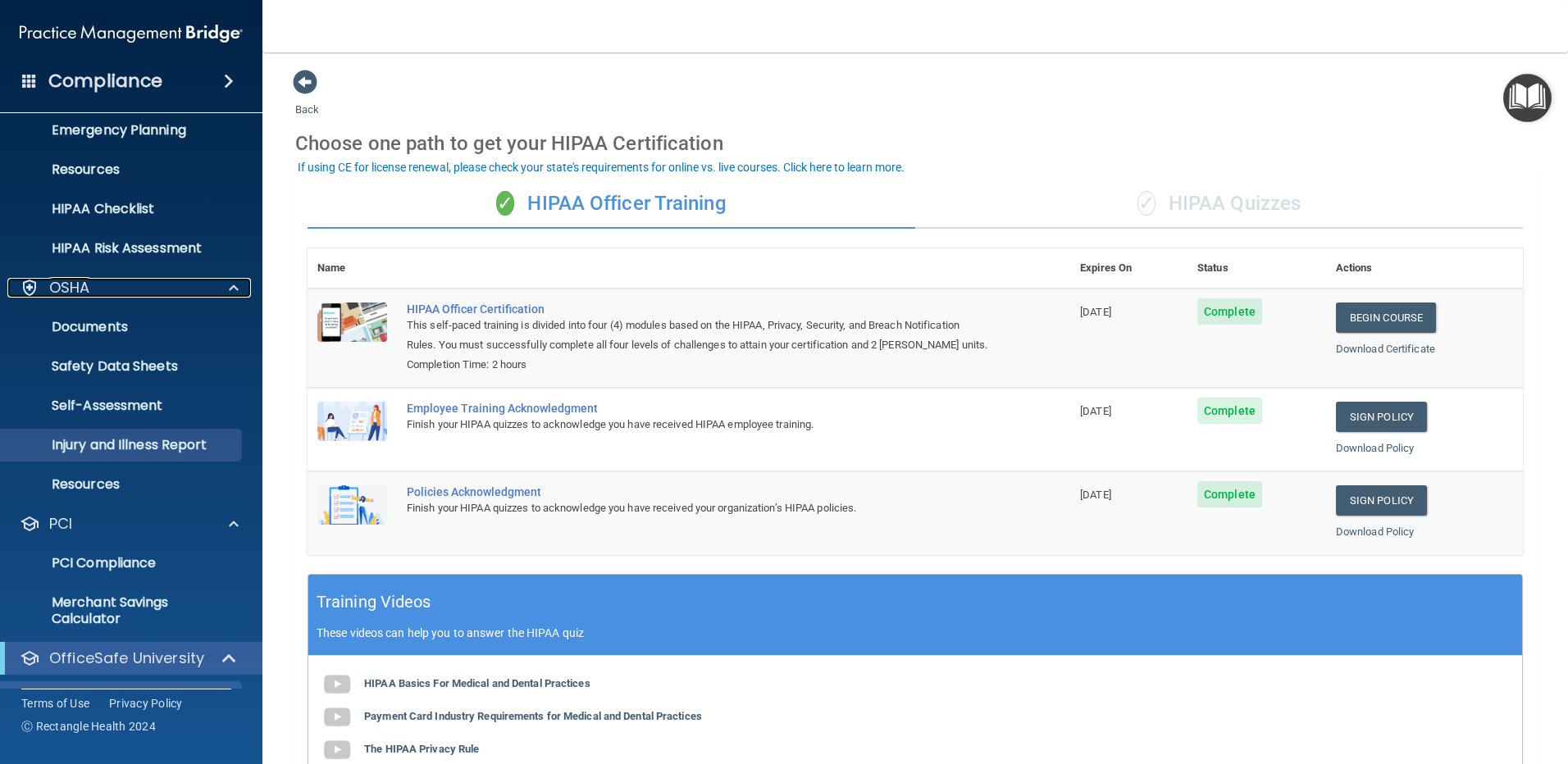
scroll to position [0, 0]
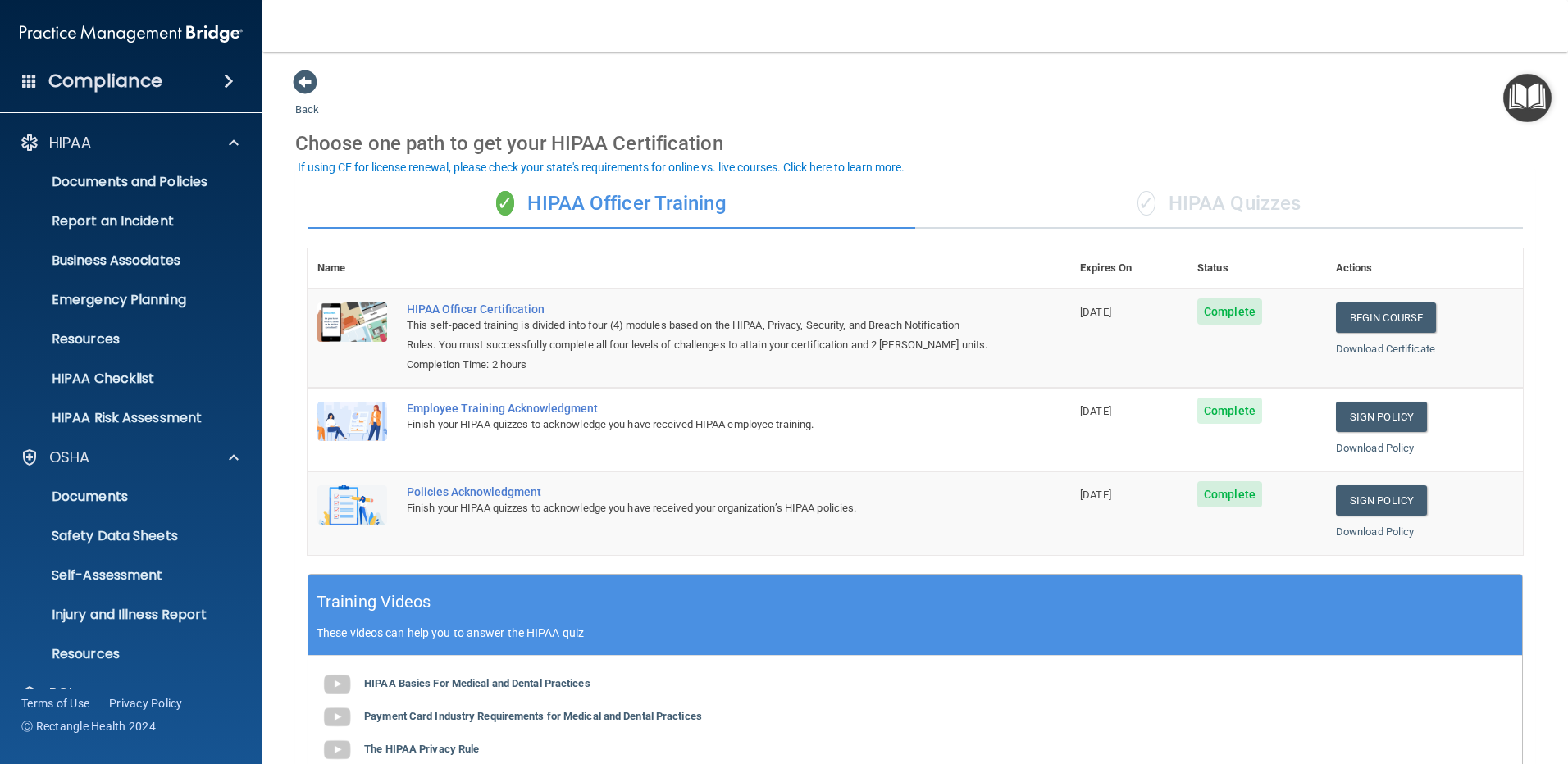
click at [103, 79] on h4 "Compliance" at bounding box center [106, 81] width 114 height 23
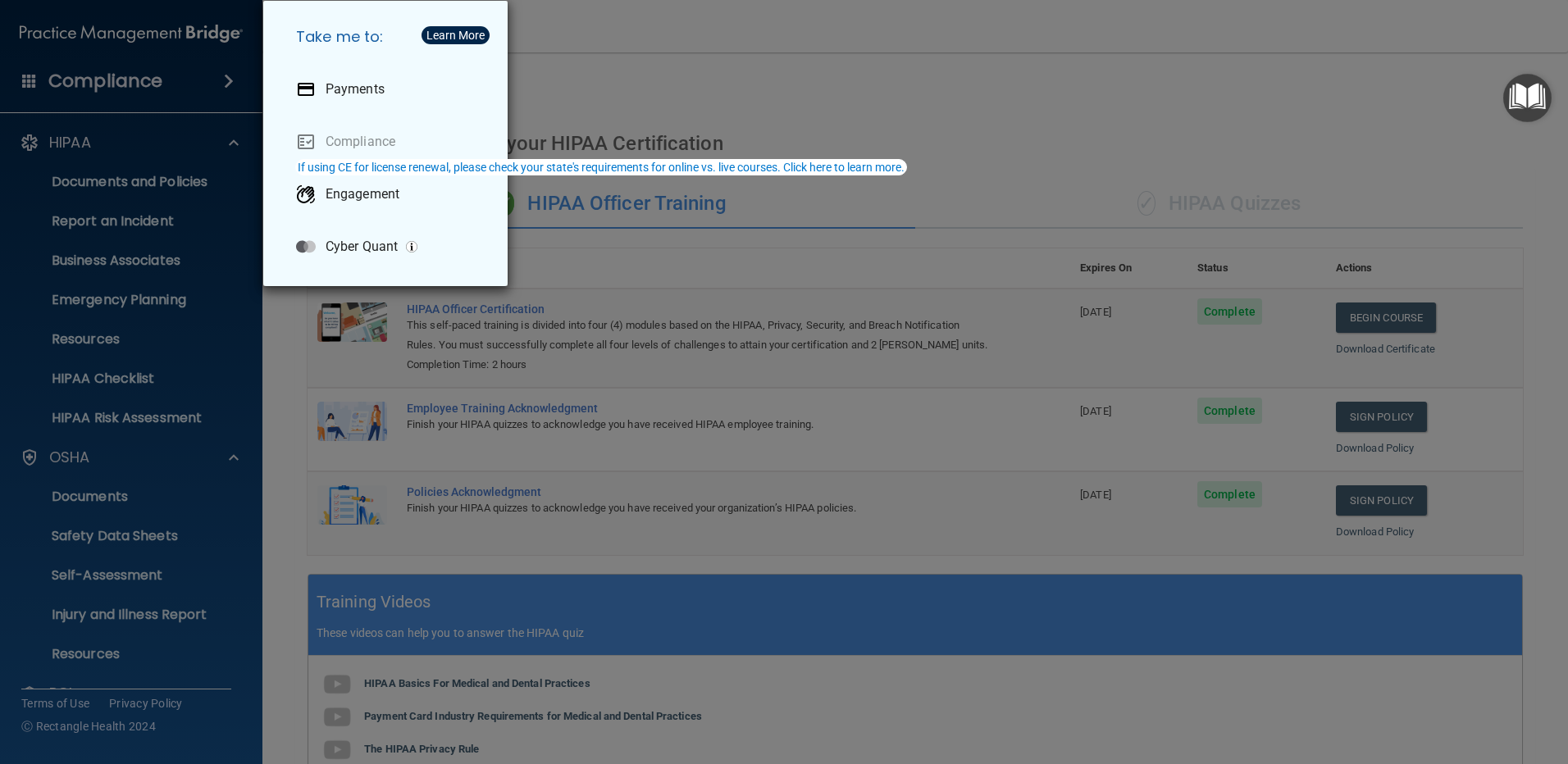
click at [103, 79] on div "Take me to: Payments Compliance Engagement Cyber Quant" at bounding box center [784, 382] width 1568 height 764
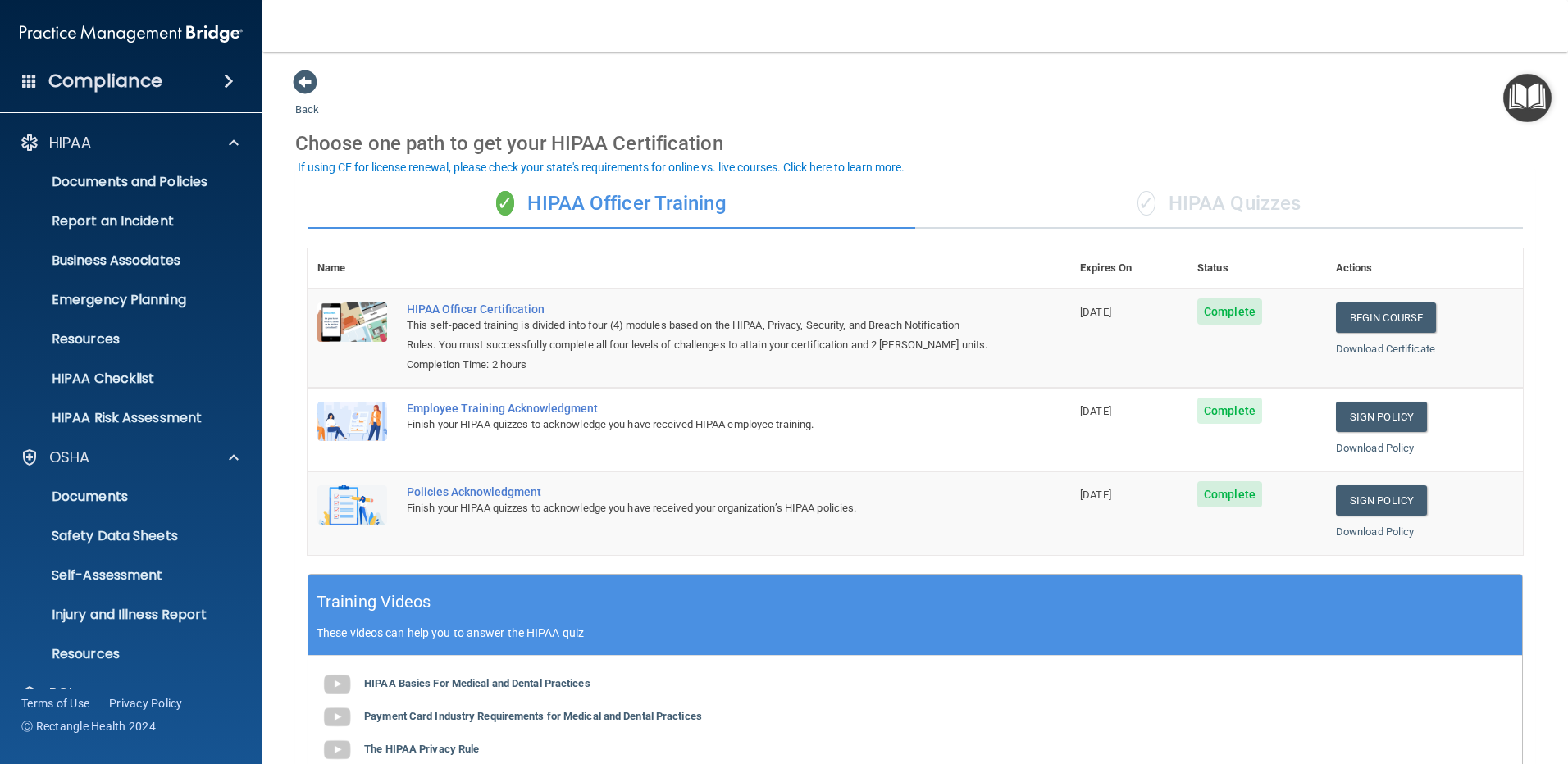
click at [25, 78] on span at bounding box center [29, 80] width 14 height 14
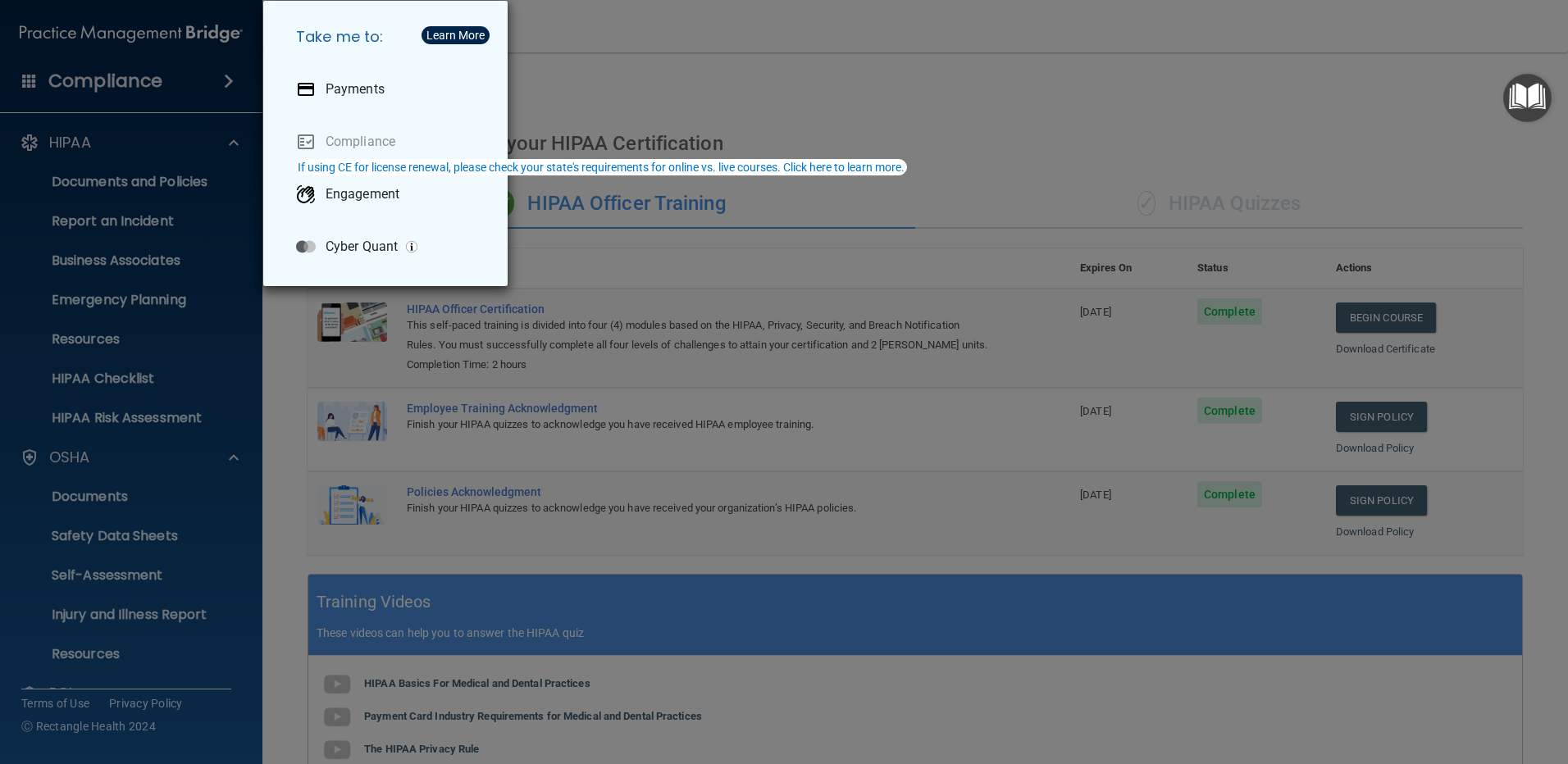
click at [124, 89] on div "Take me to: Payments Compliance Engagement Cyber Quant" at bounding box center [784, 382] width 1568 height 764
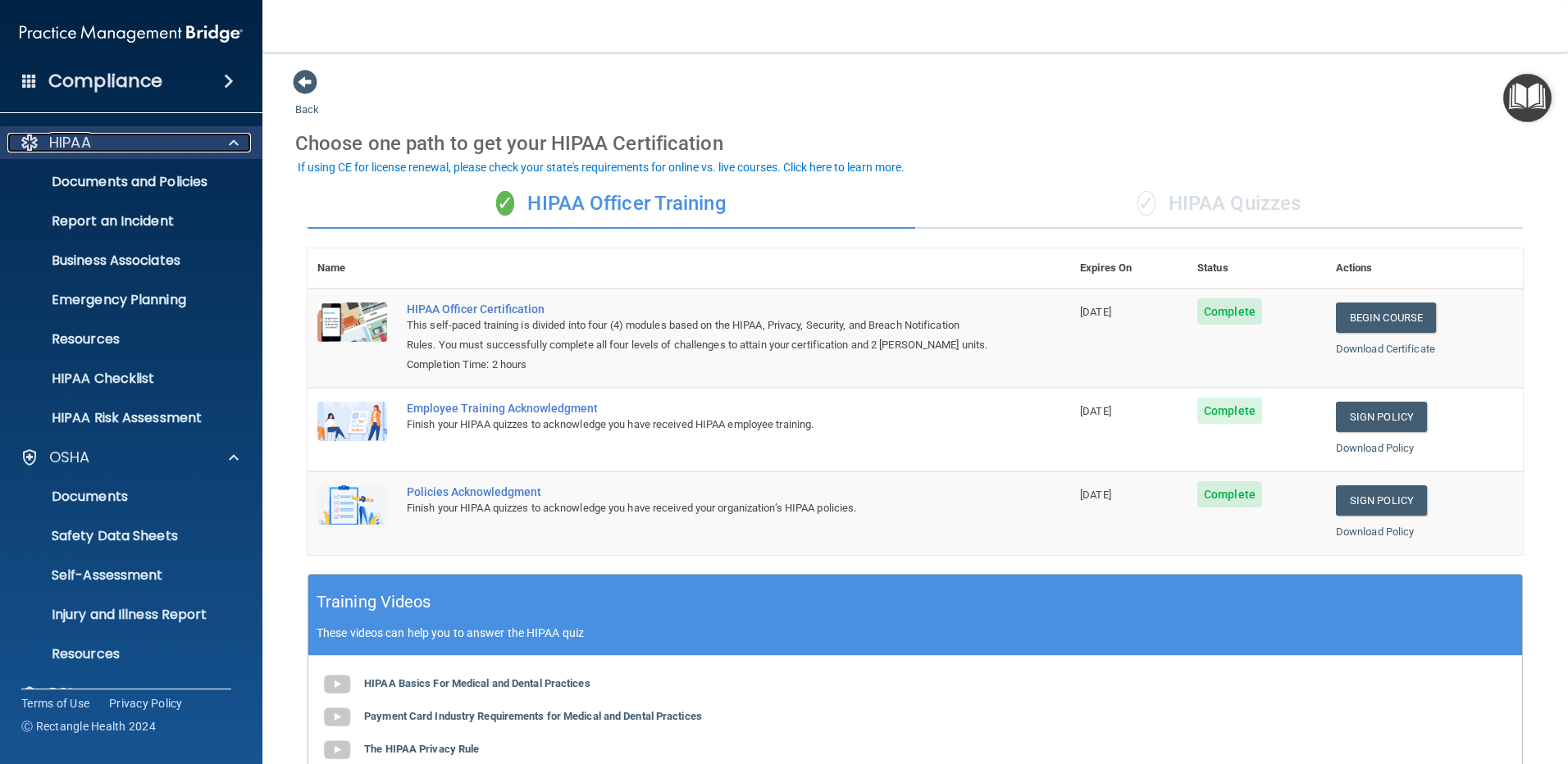
click at [32, 141] on div at bounding box center [29, 142] width 20 height 20
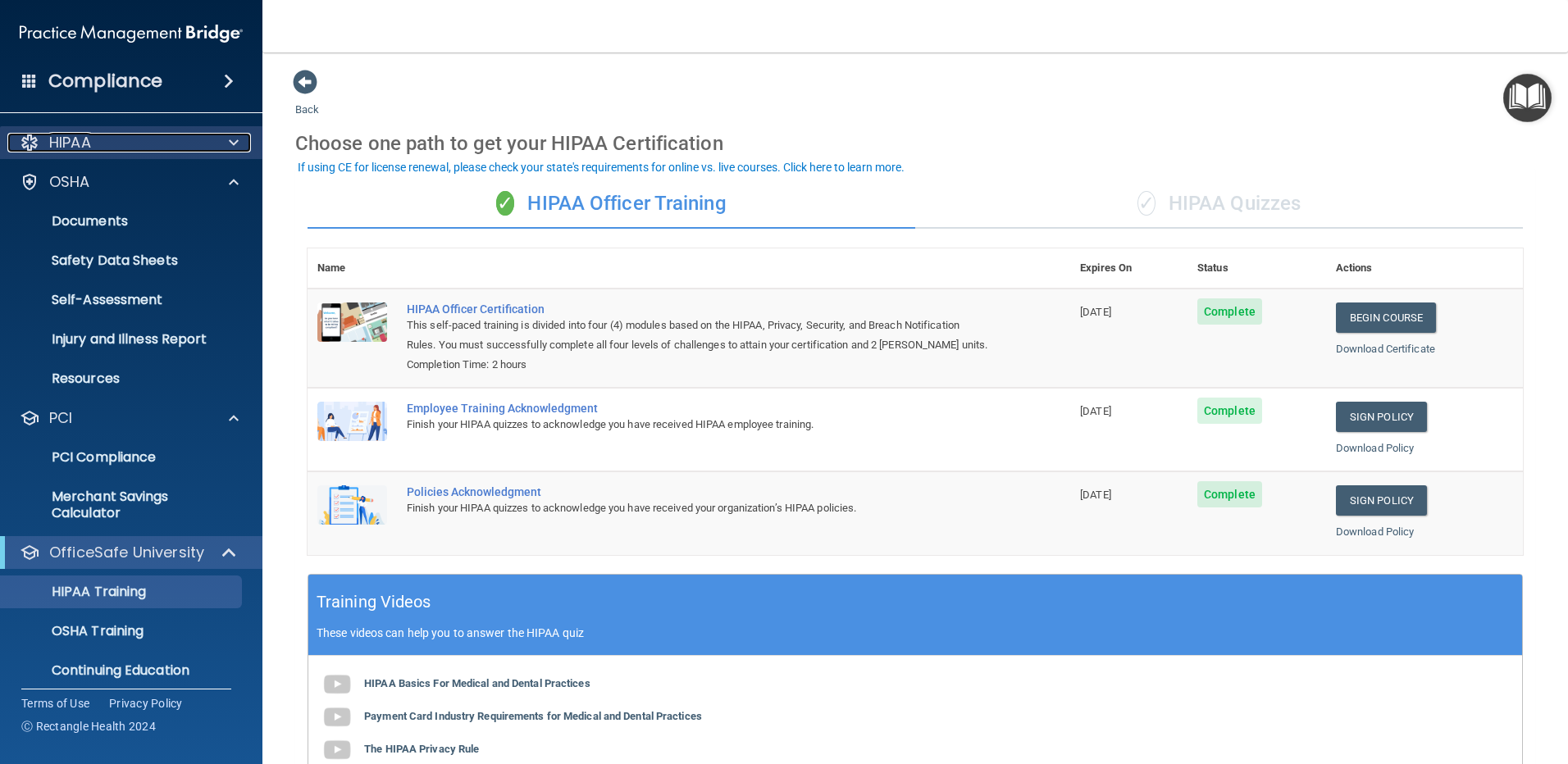
click at [32, 141] on div at bounding box center [29, 142] width 20 height 20
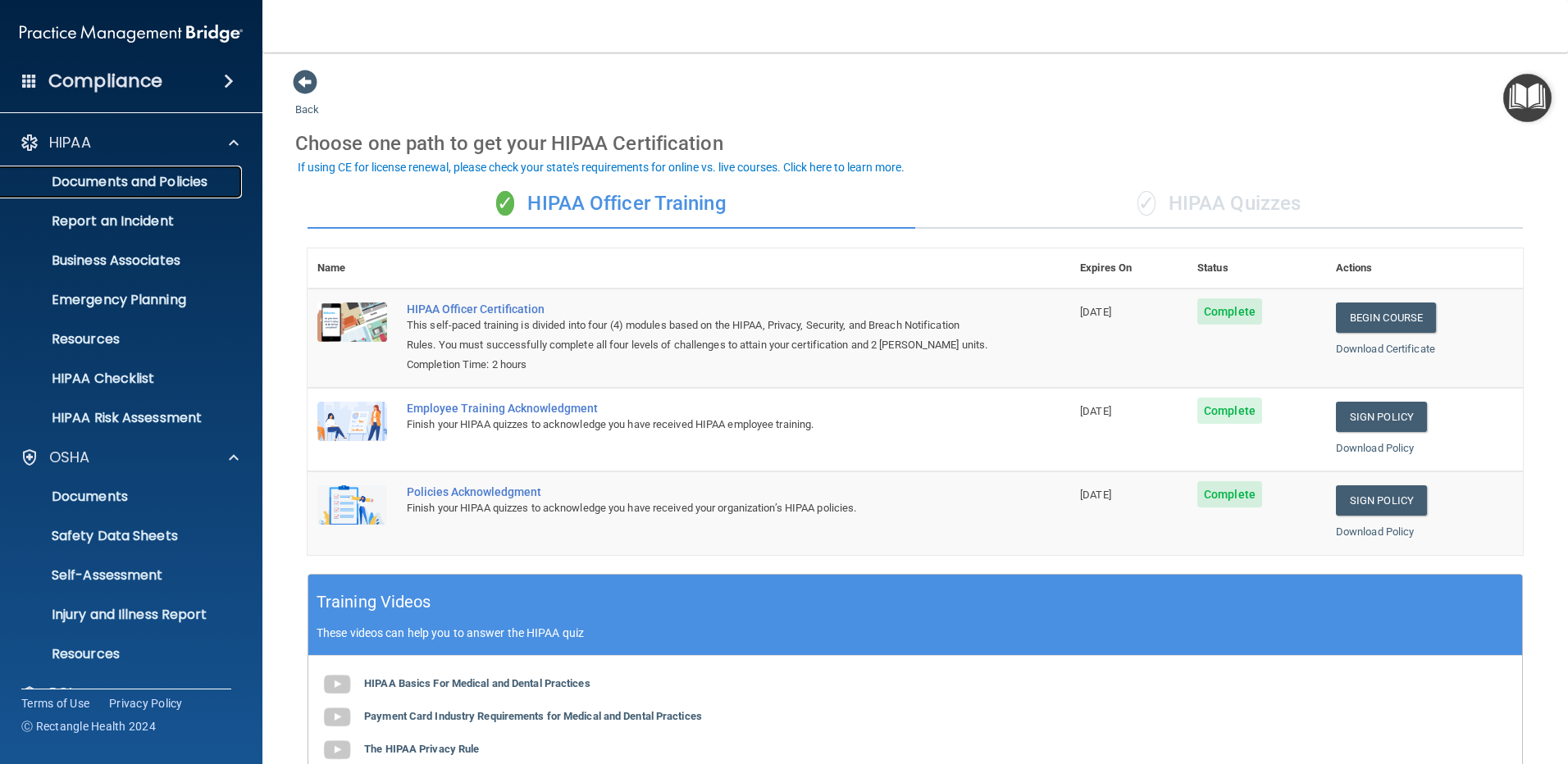
click at [133, 180] on p "Documents and Policies" at bounding box center [123, 181] width 224 height 16
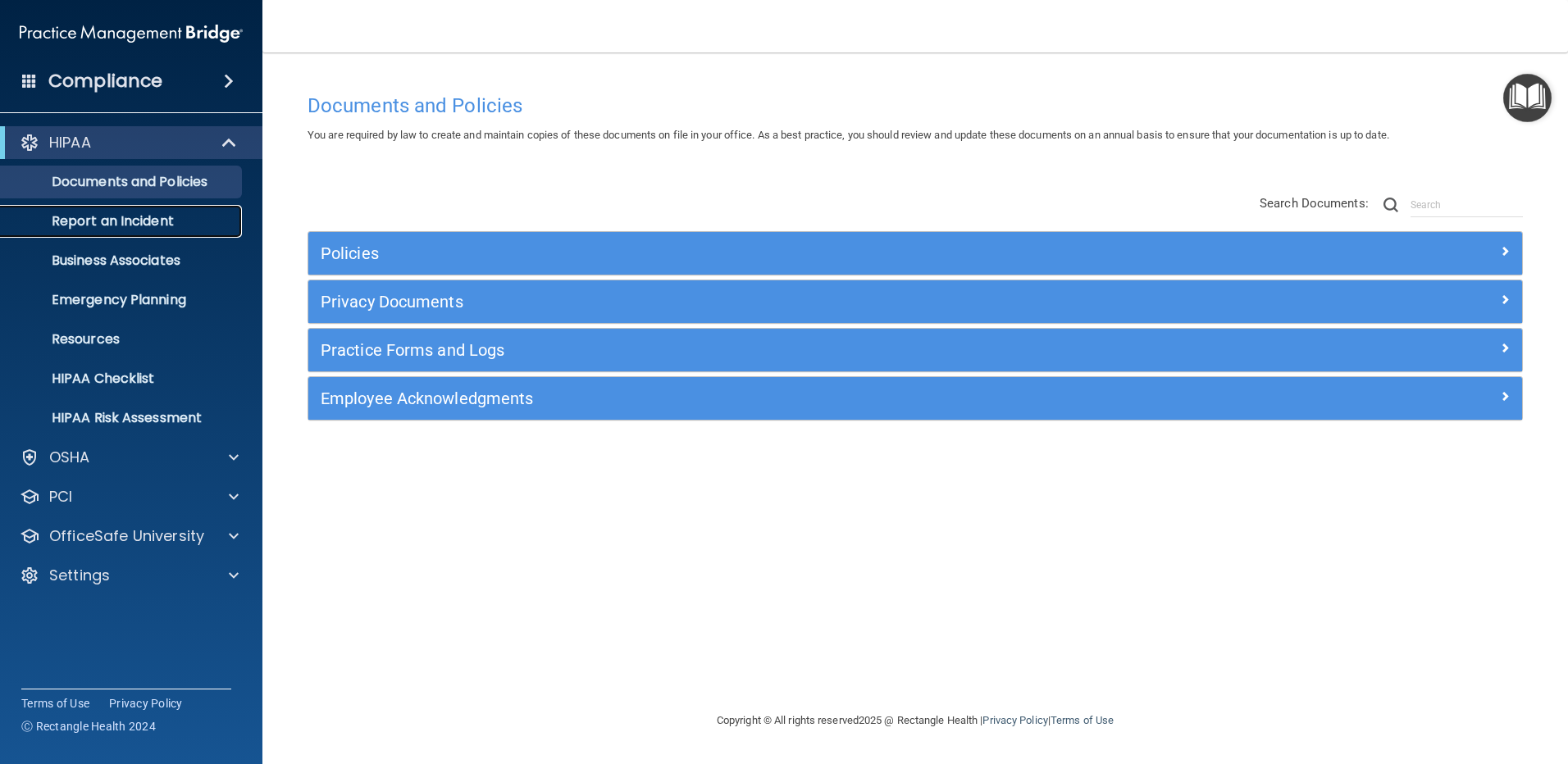
click at [131, 218] on p "Report an Incident" at bounding box center [123, 221] width 224 height 16
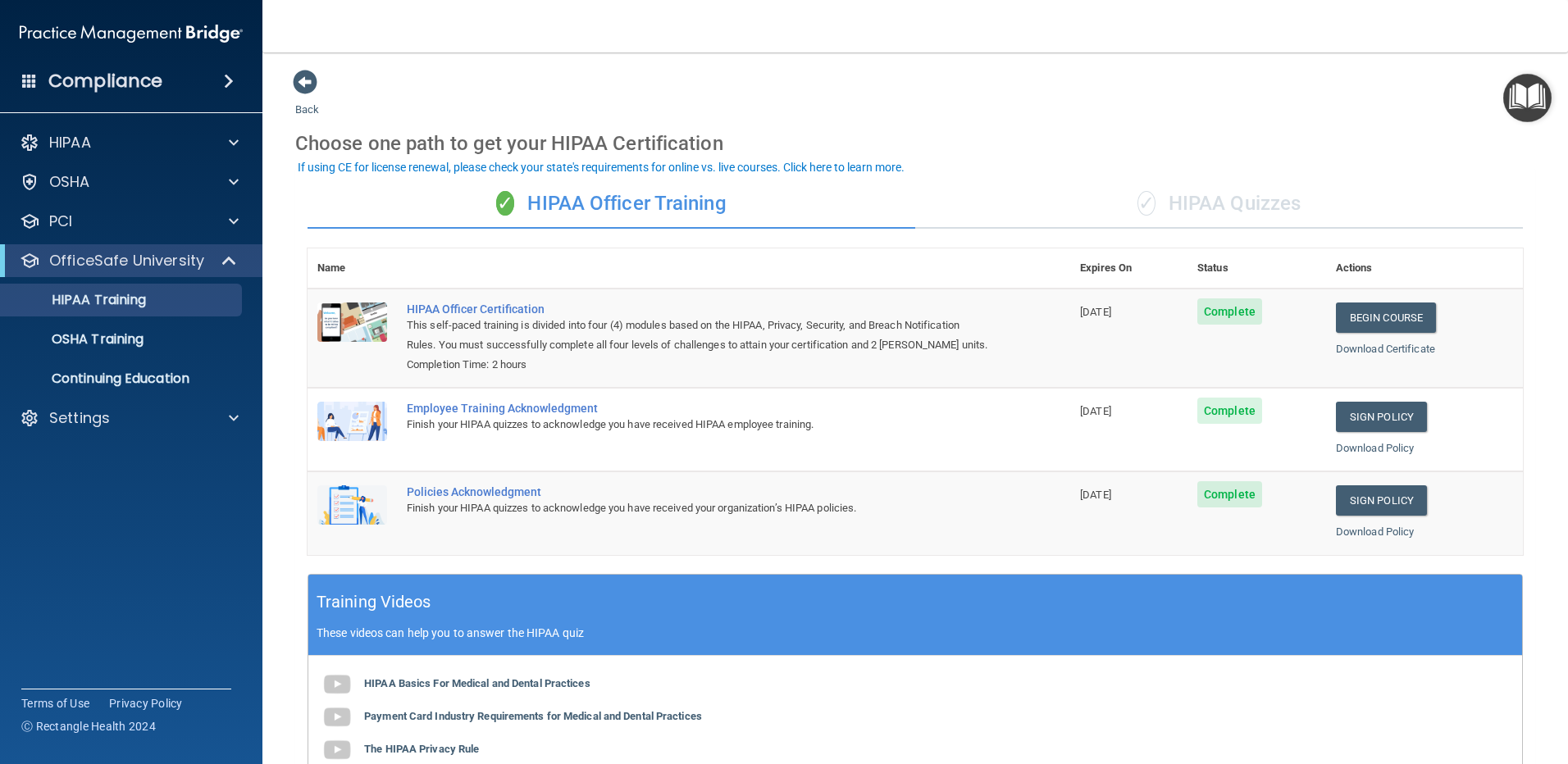
click at [73, 70] on h4 "Compliance" at bounding box center [106, 81] width 114 height 23
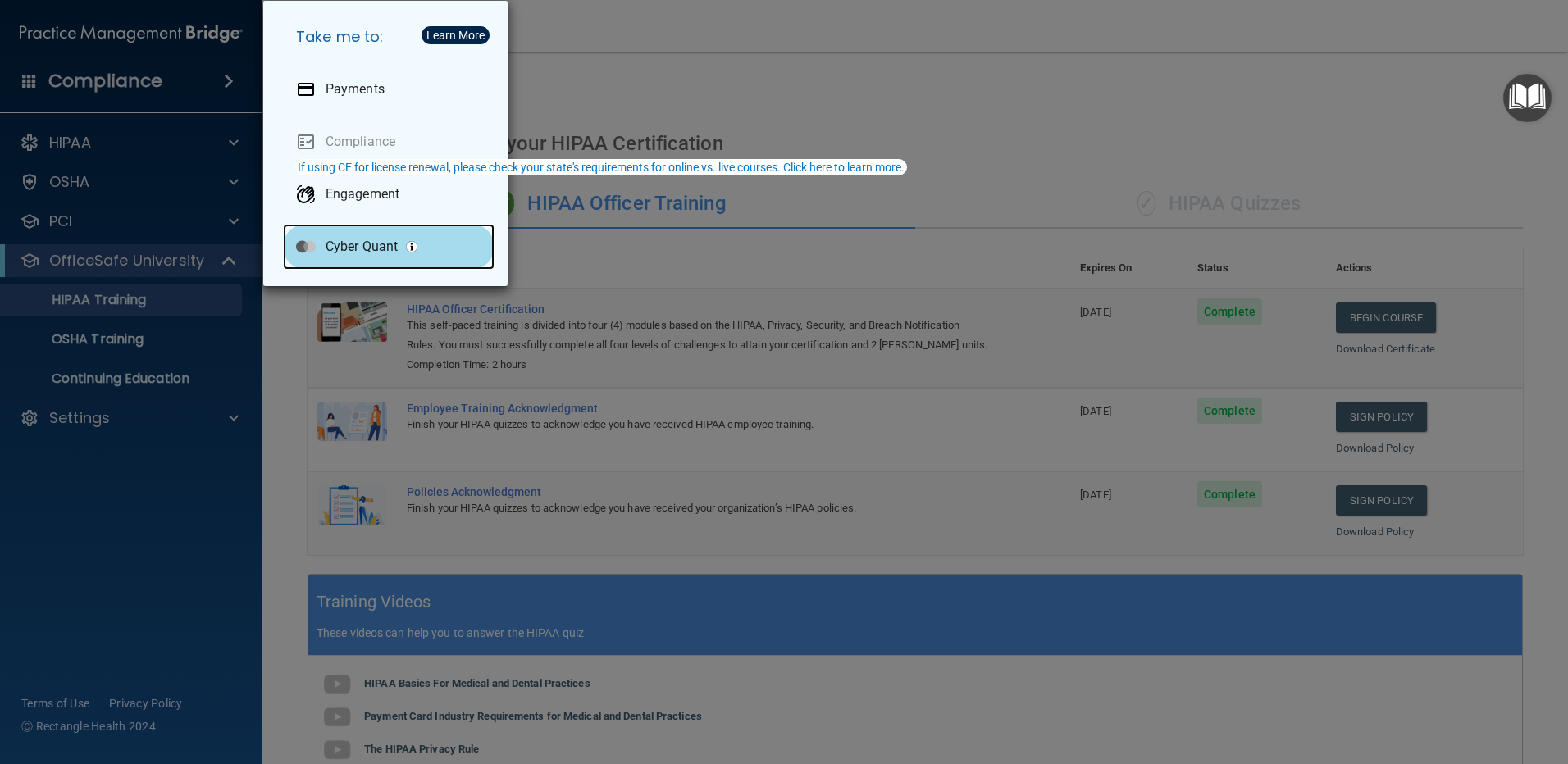
click at [347, 247] on p "Cyber Quant" at bounding box center [361, 246] width 72 height 16
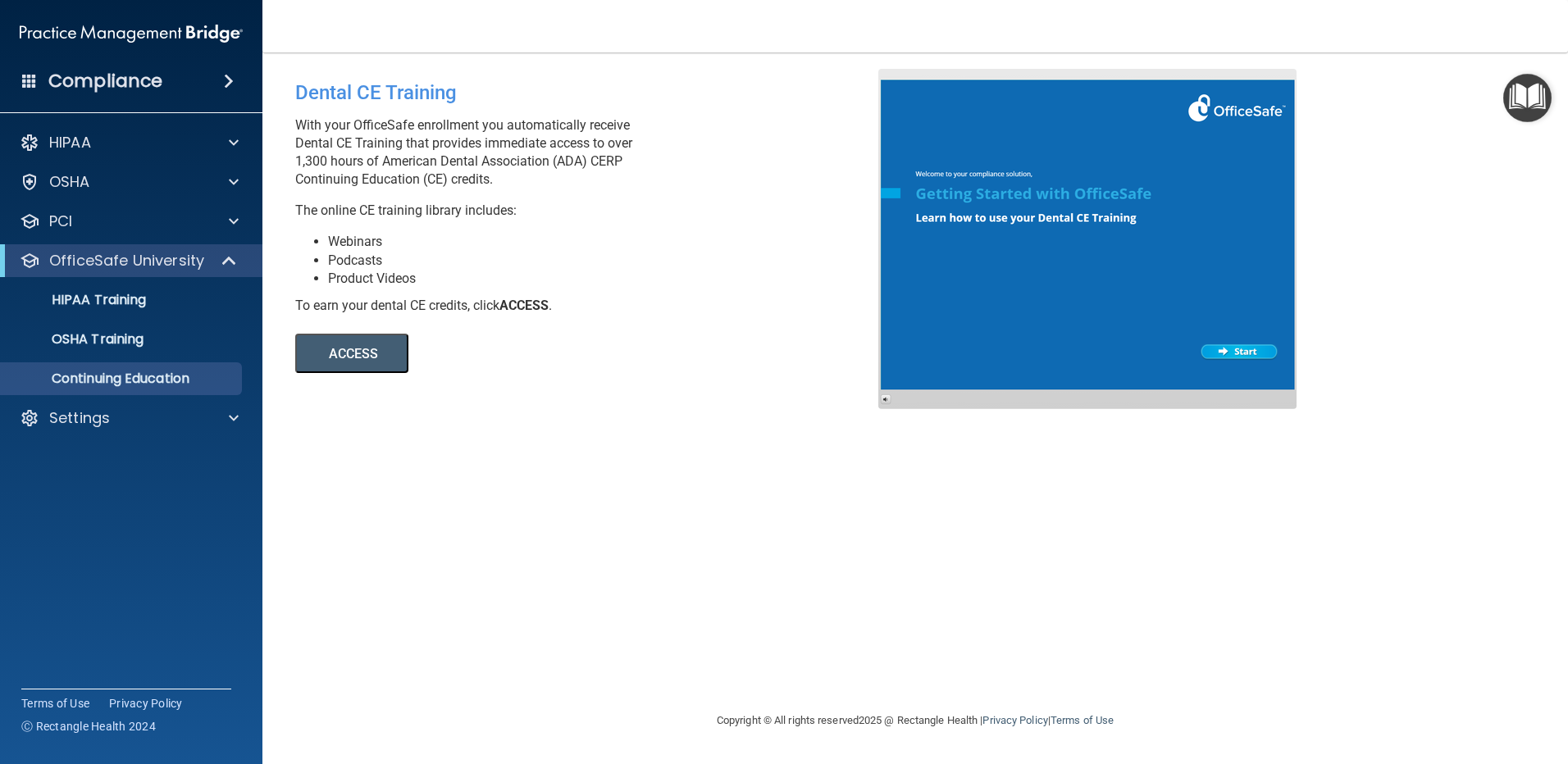
click at [984, 215] on div at bounding box center [1087, 238] width 418 height 340
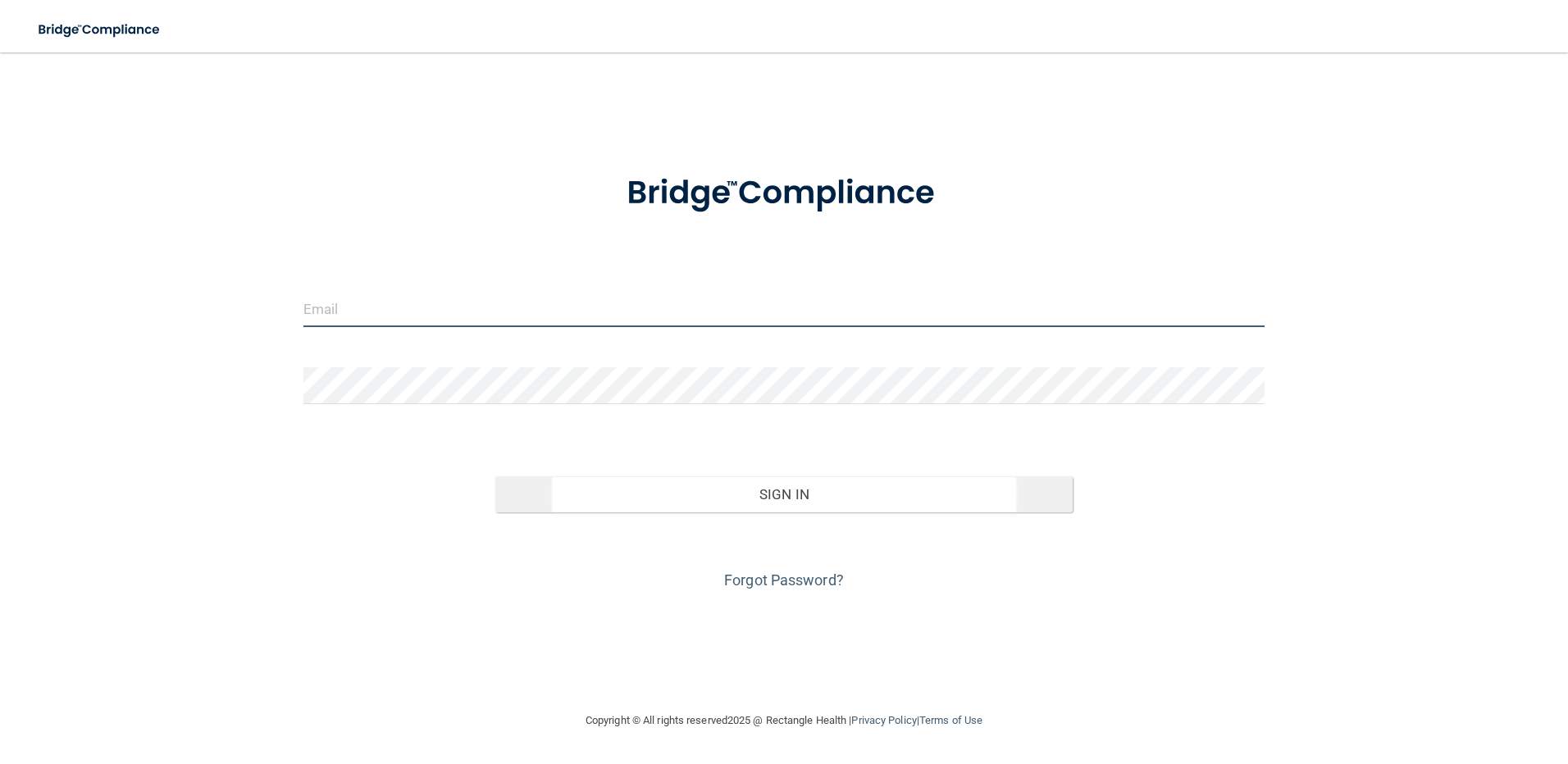
type input "[PERSON_NAME][EMAIL_ADDRESS][DOMAIN_NAME]"
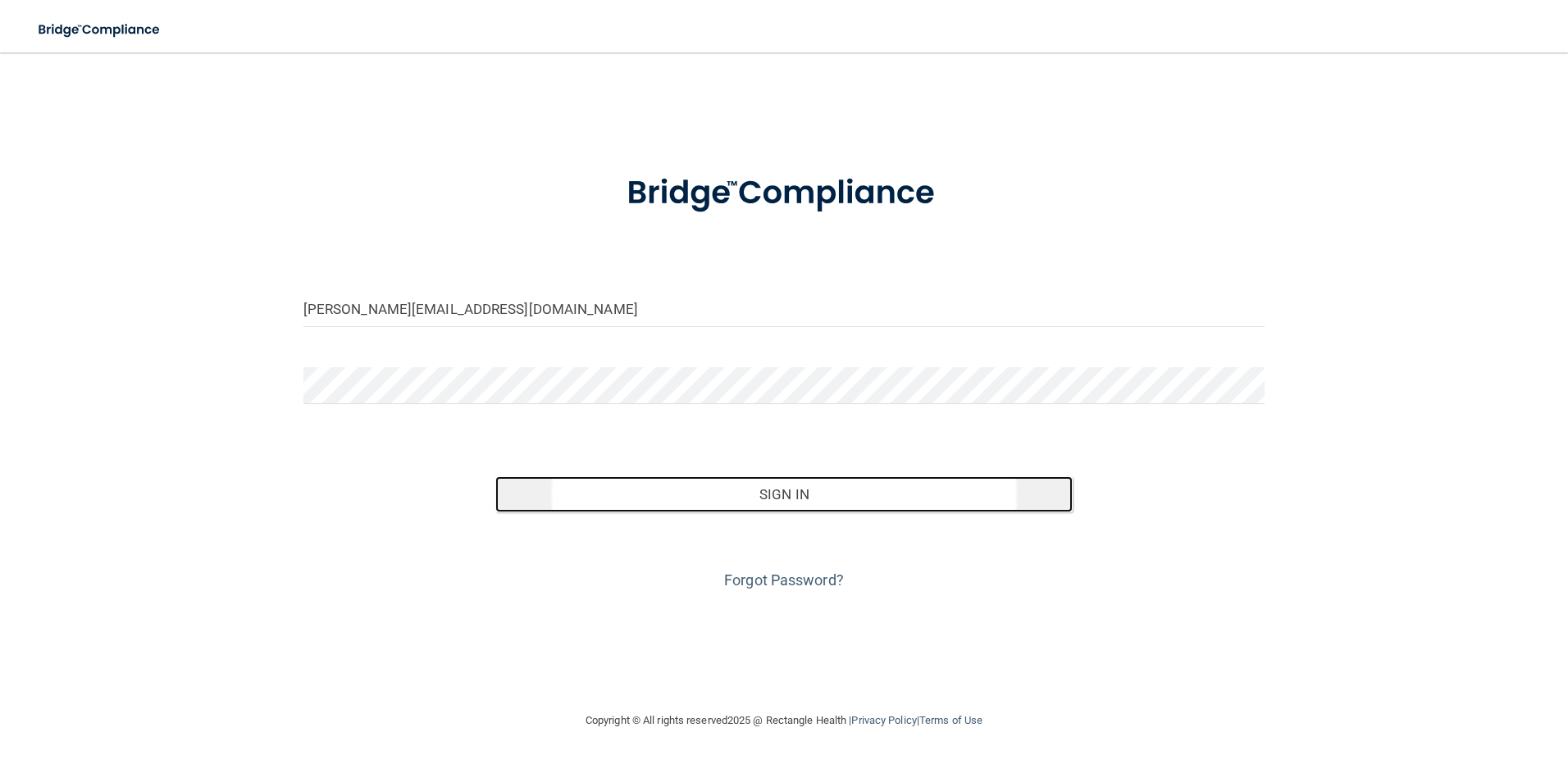
click at [781, 493] on button "Sign In" at bounding box center [783, 494] width 577 height 36
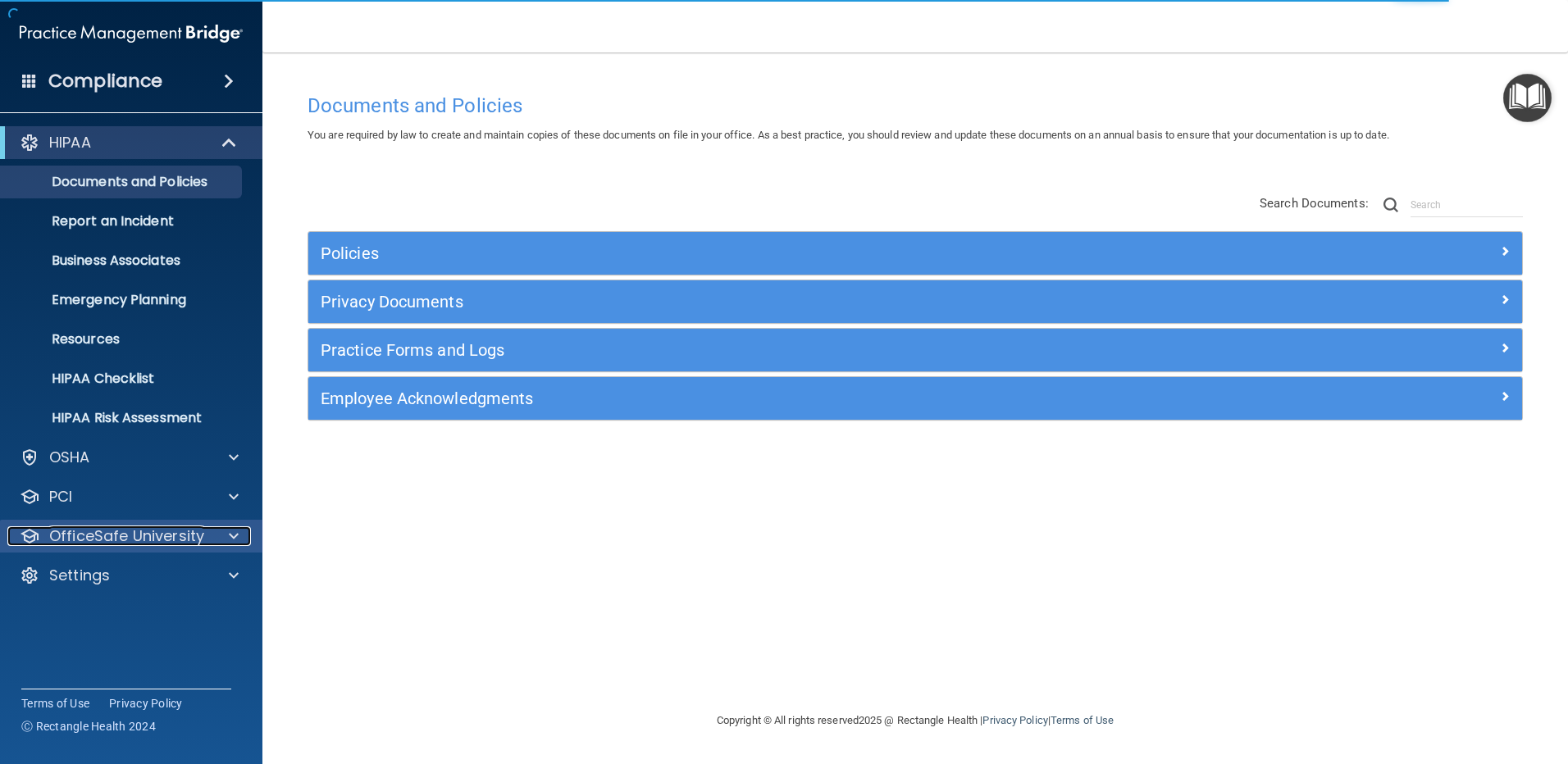
click at [103, 537] on p "OfficeSafe University" at bounding box center [127, 536] width 155 height 20
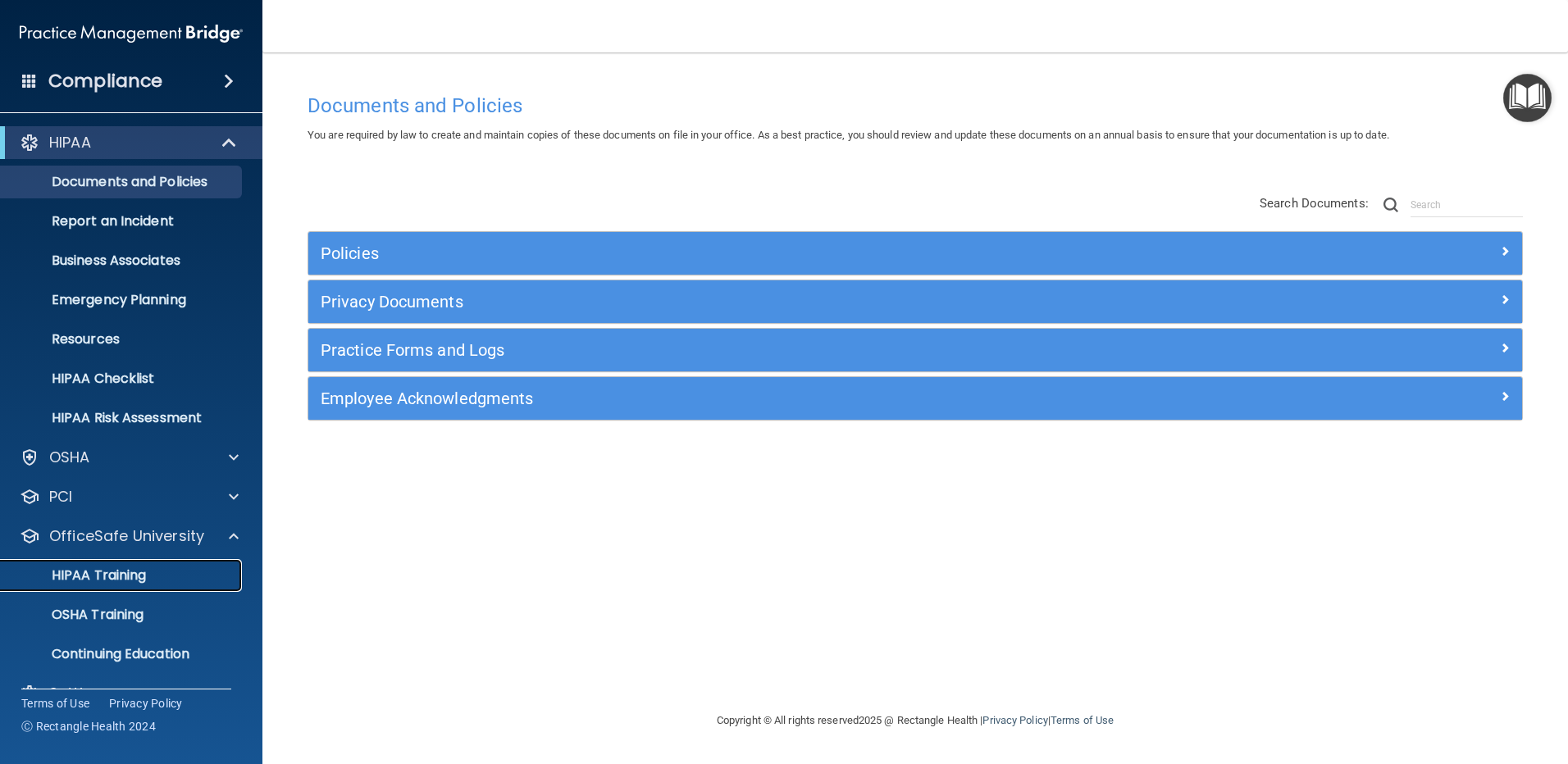
click at [111, 583] on p "HIPAA Training" at bounding box center [78, 575] width 135 height 16
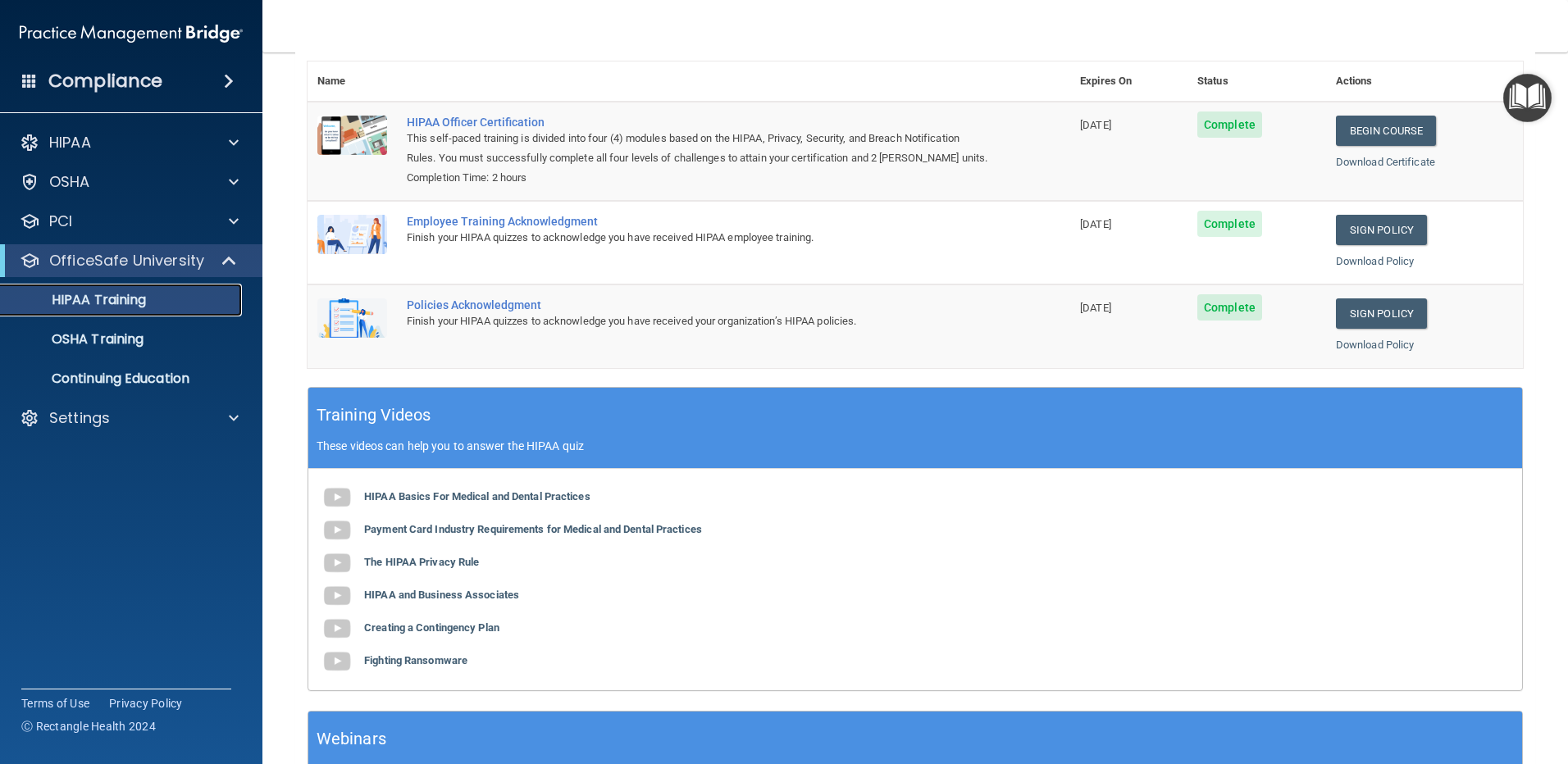
scroll to position [319, 0]
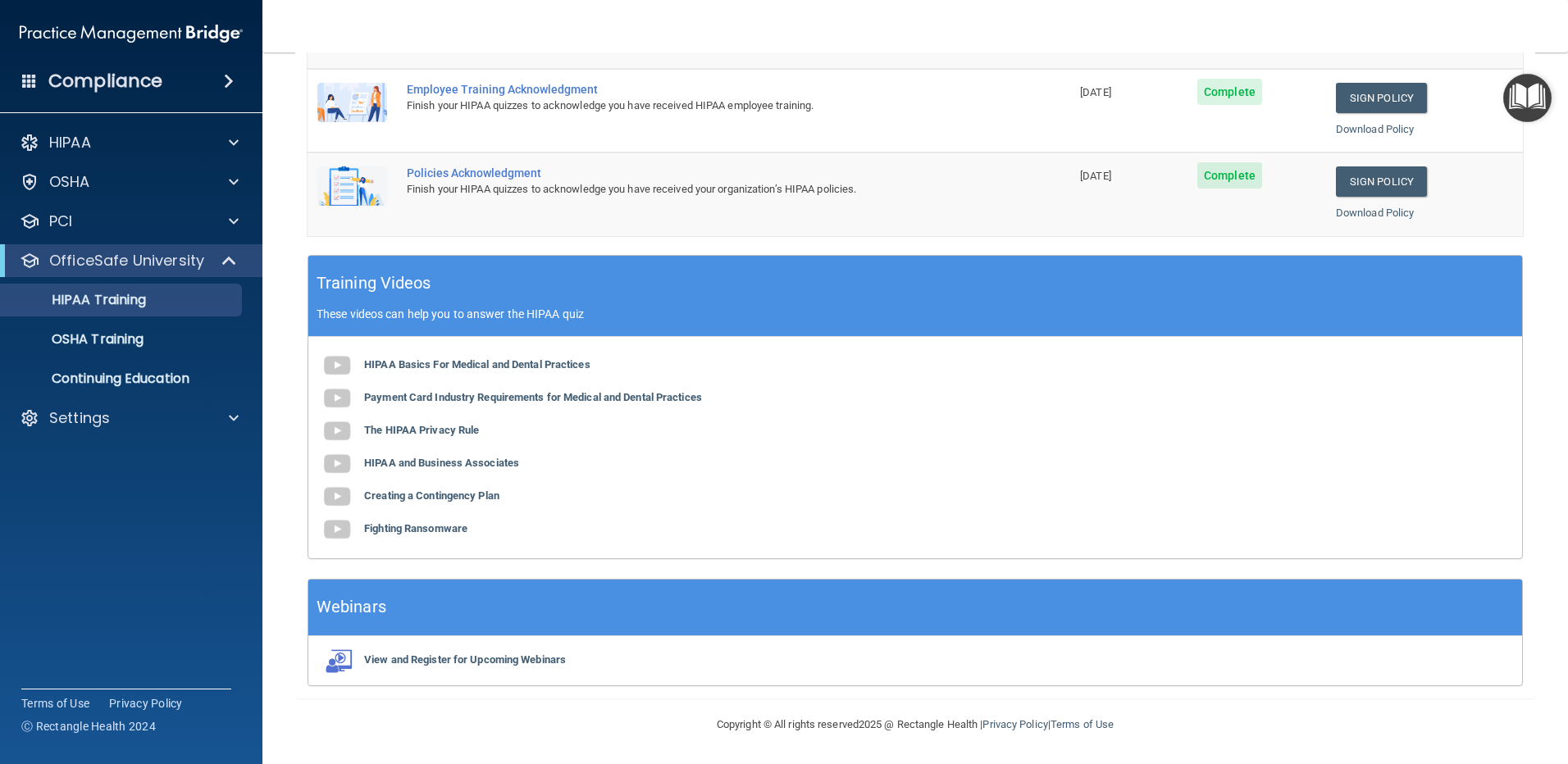
click at [64, 86] on h4 "Compliance" at bounding box center [106, 81] width 114 height 23
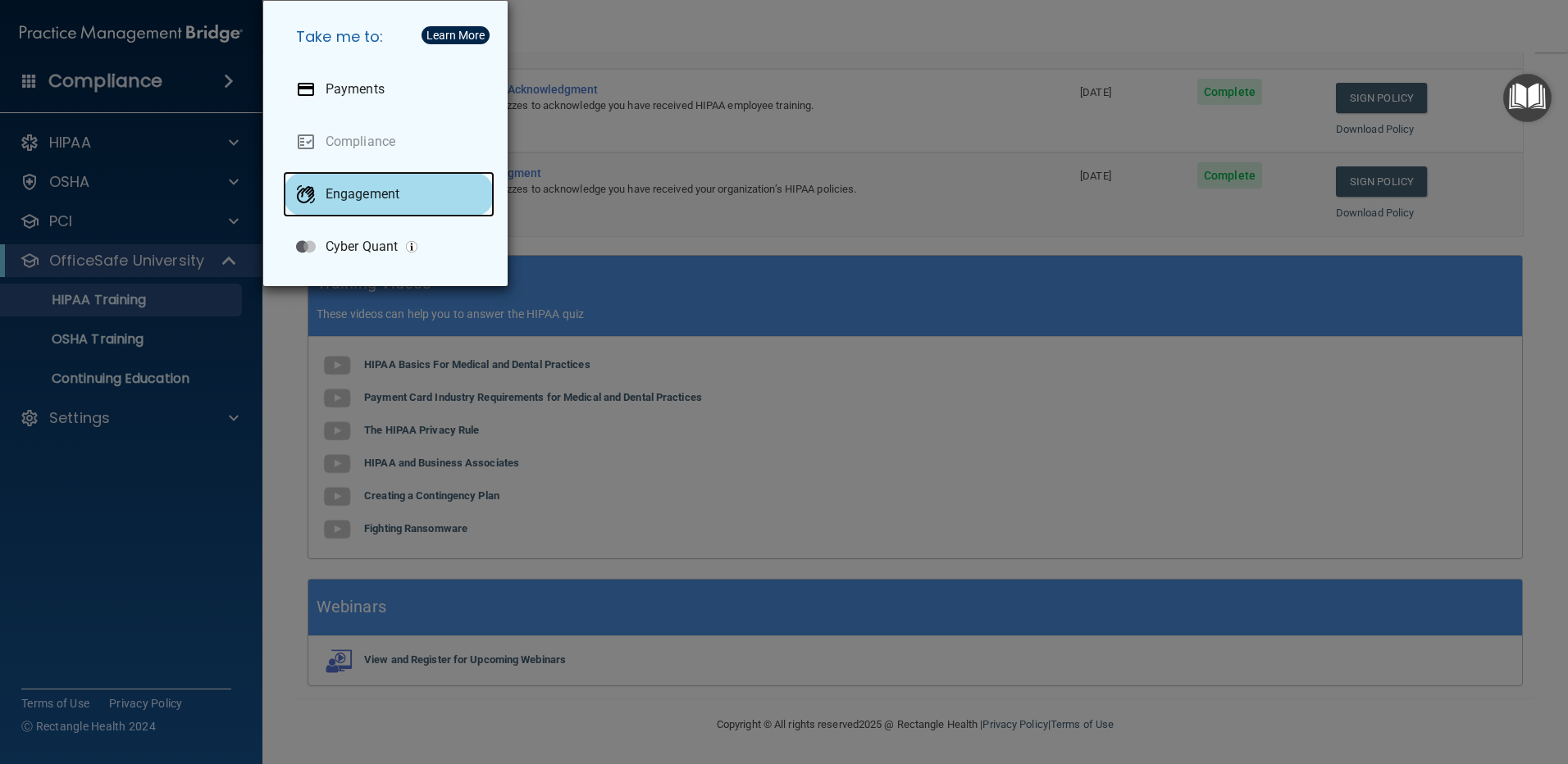
click at [364, 198] on p "Engagement" at bounding box center [362, 193] width 74 height 16
click at [858, 70] on div "Take me to: Payments Compliance Engagement Cyber Quant" at bounding box center [784, 382] width 1568 height 764
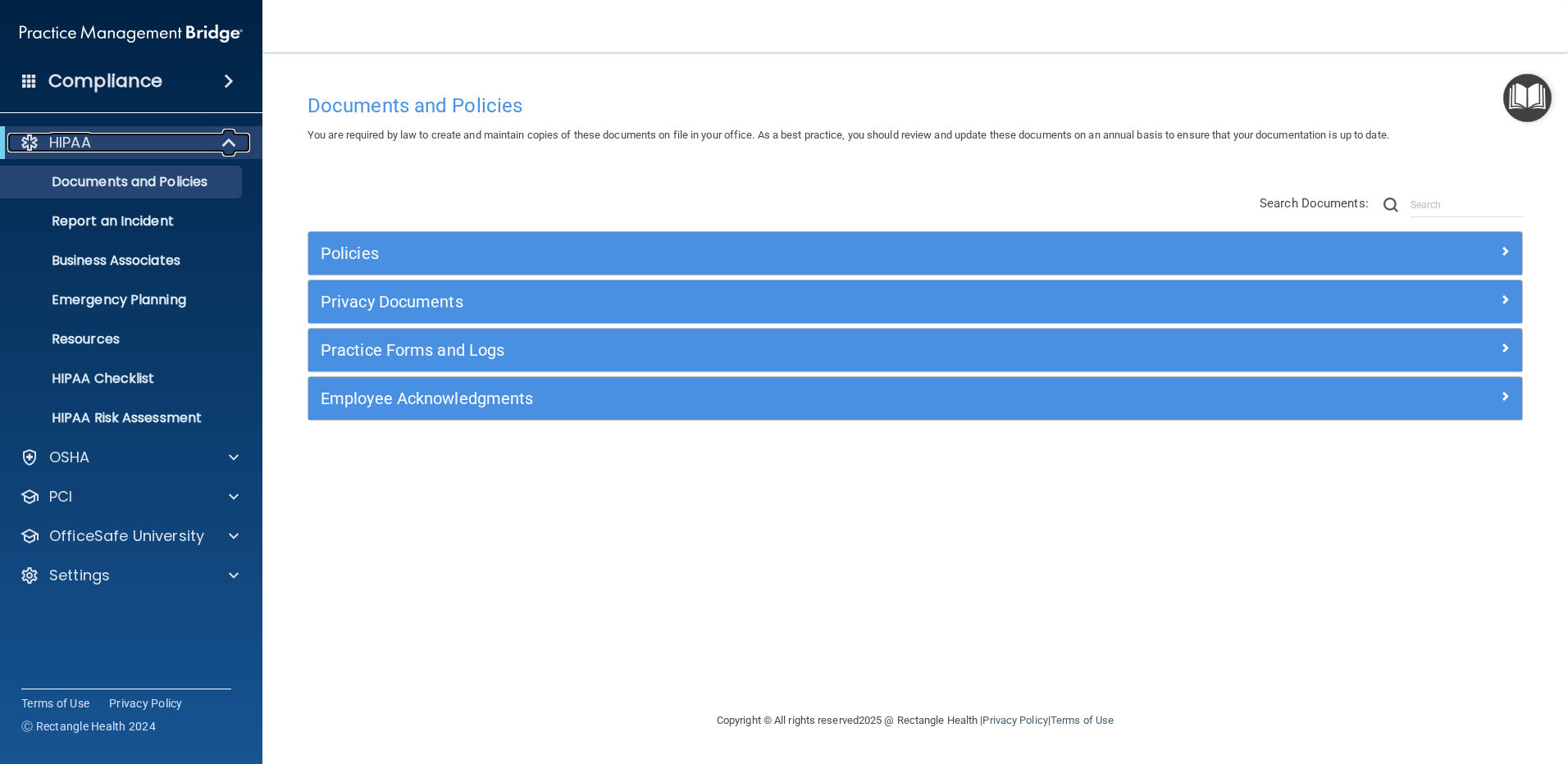
click at [34, 140] on div at bounding box center [29, 142] width 20 height 20
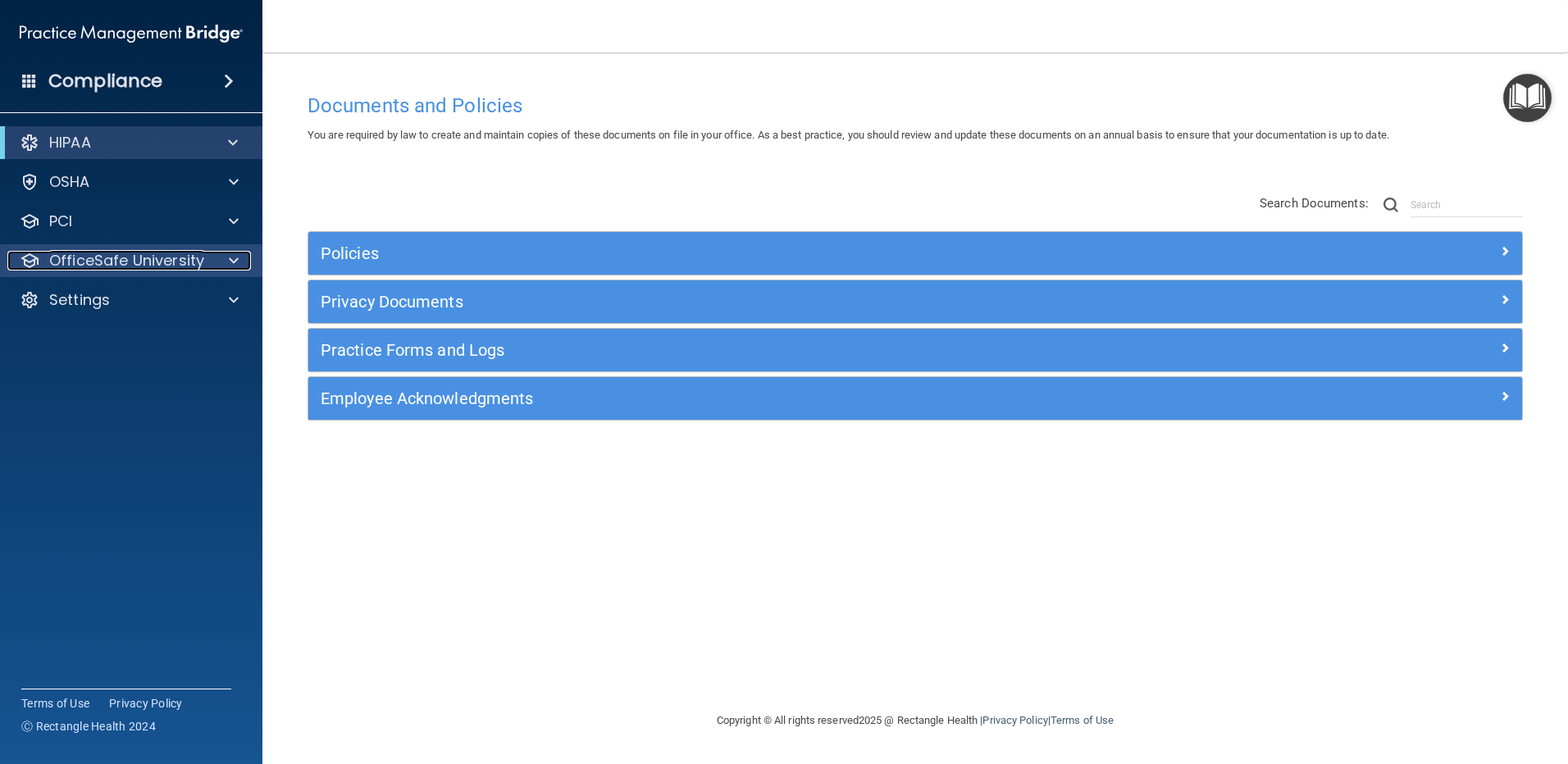
click at [136, 266] on p "OfficeSafe University" at bounding box center [127, 260] width 155 height 20
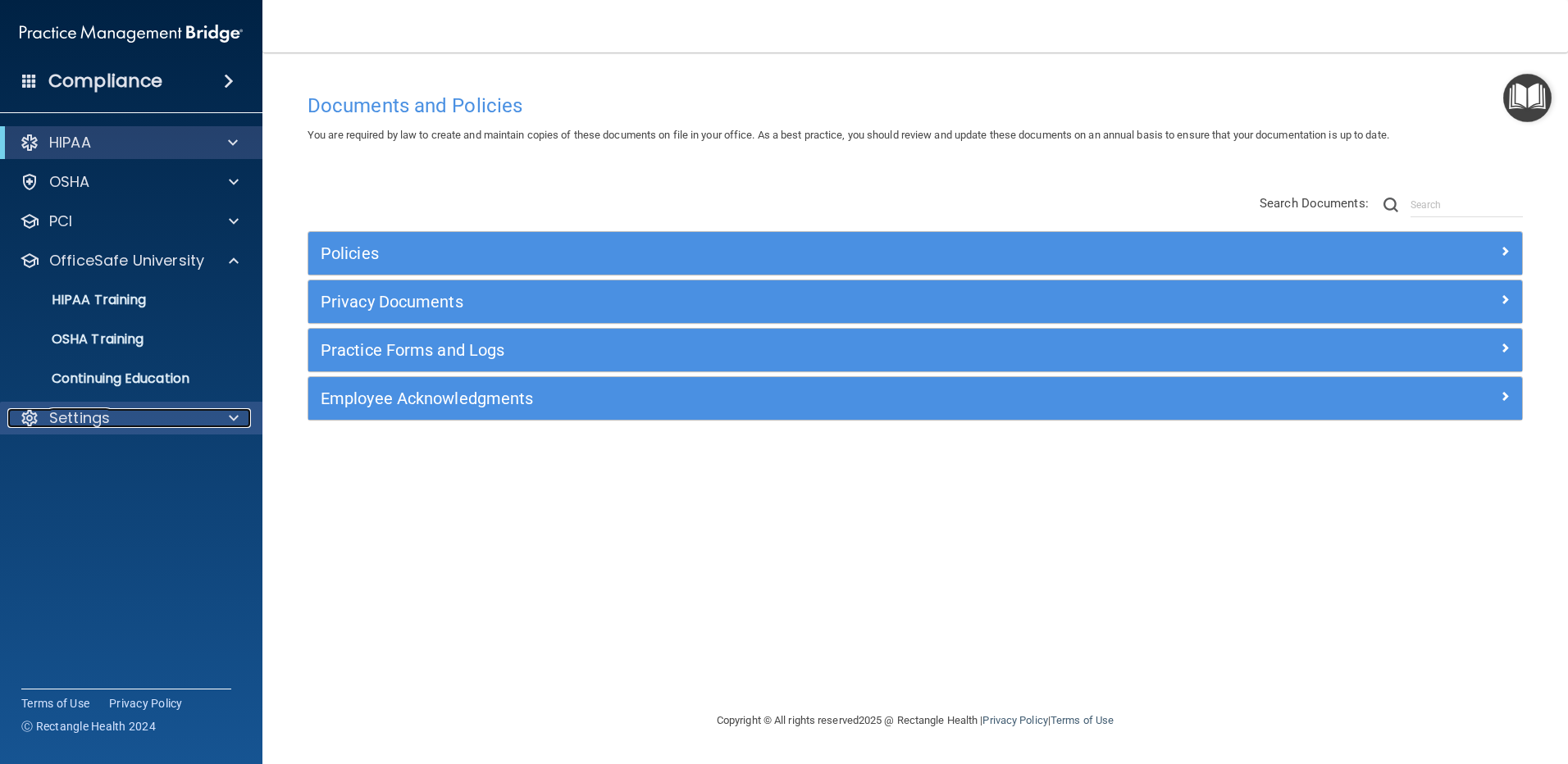
click at [81, 417] on p "Settings" at bounding box center [79, 417] width 61 height 20
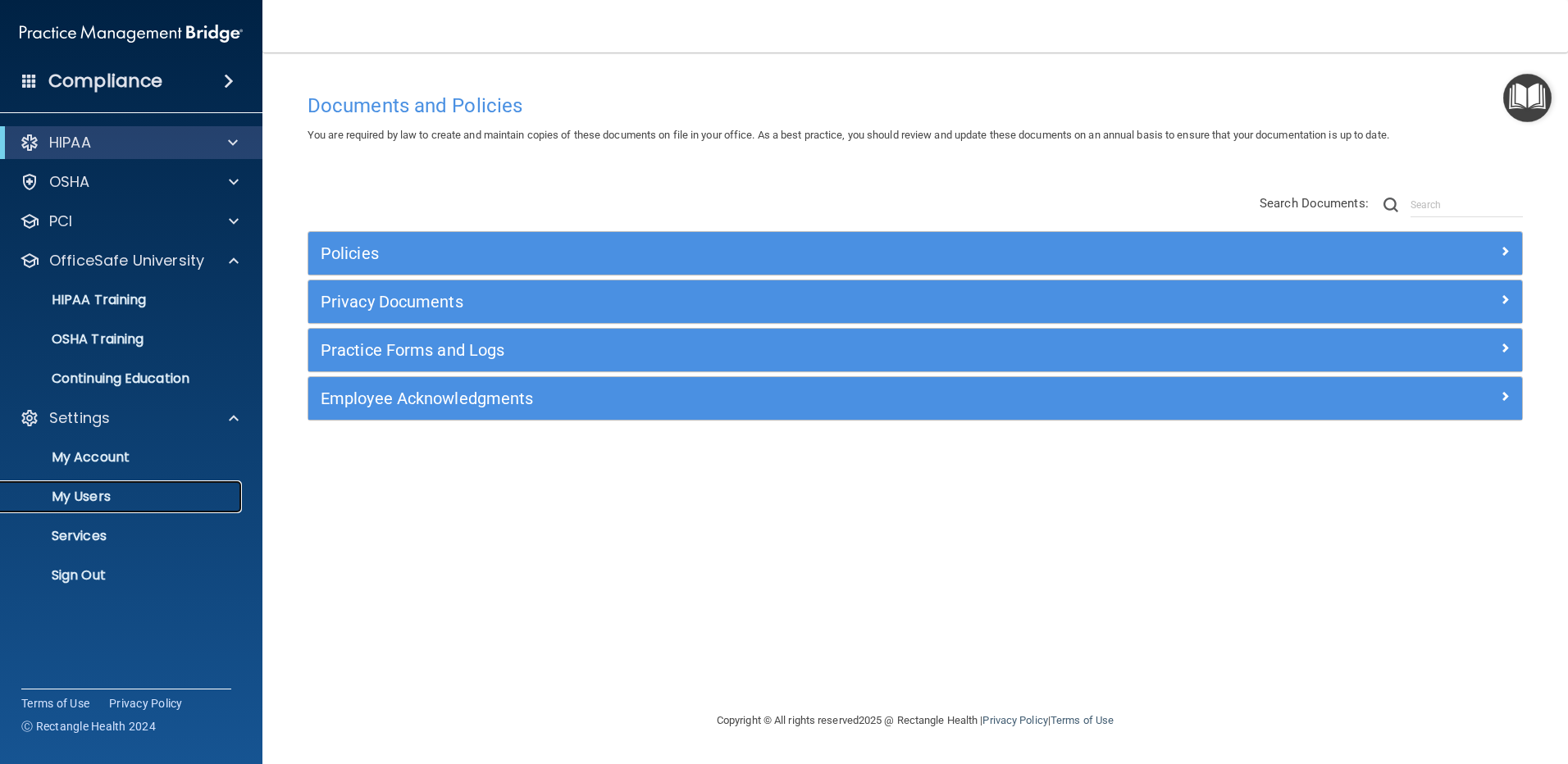
click at [98, 494] on p "My Users" at bounding box center [123, 496] width 224 height 16
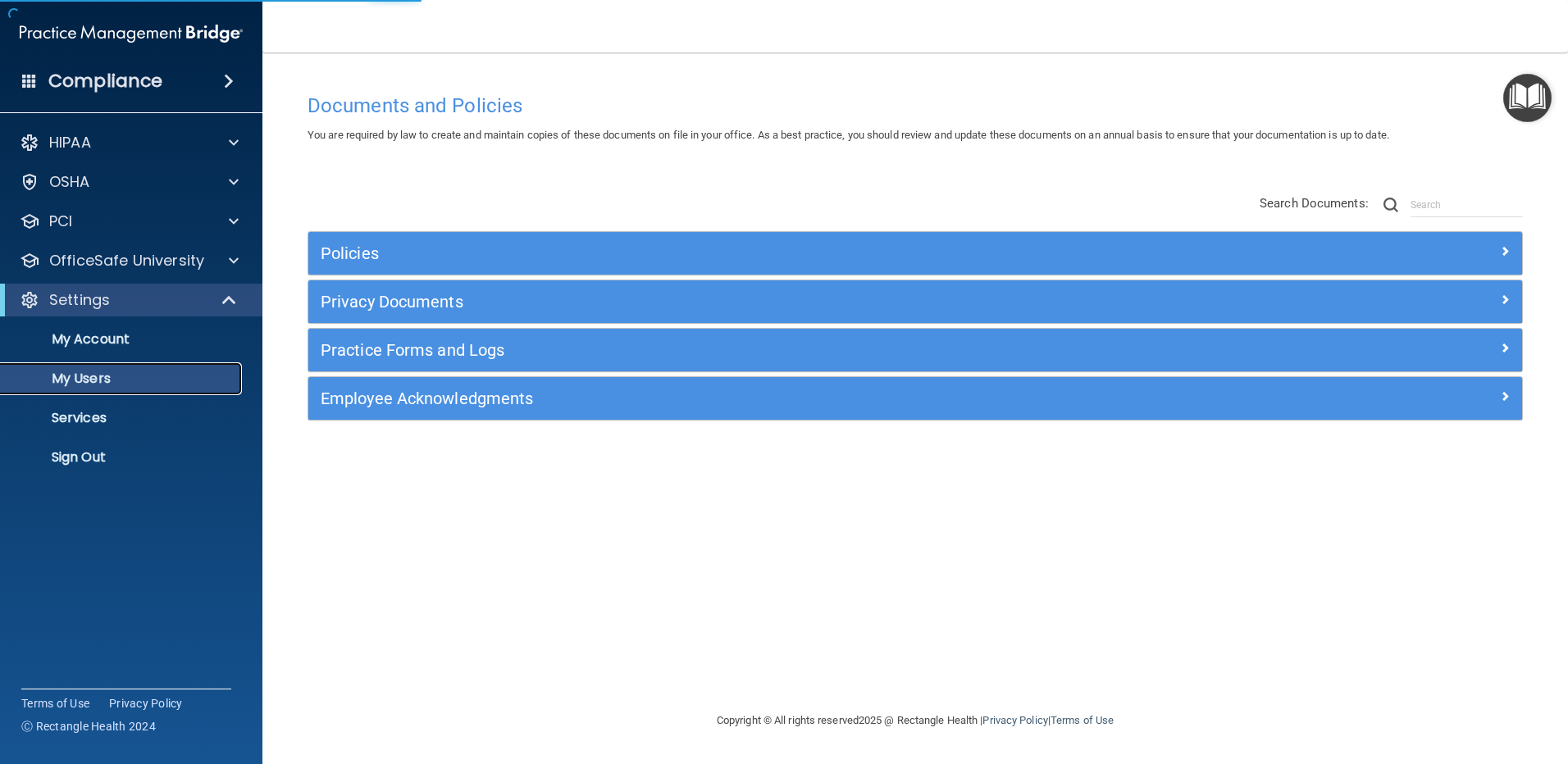
click at [66, 371] on p "My Users" at bounding box center [123, 378] width 224 height 16
select select "20"
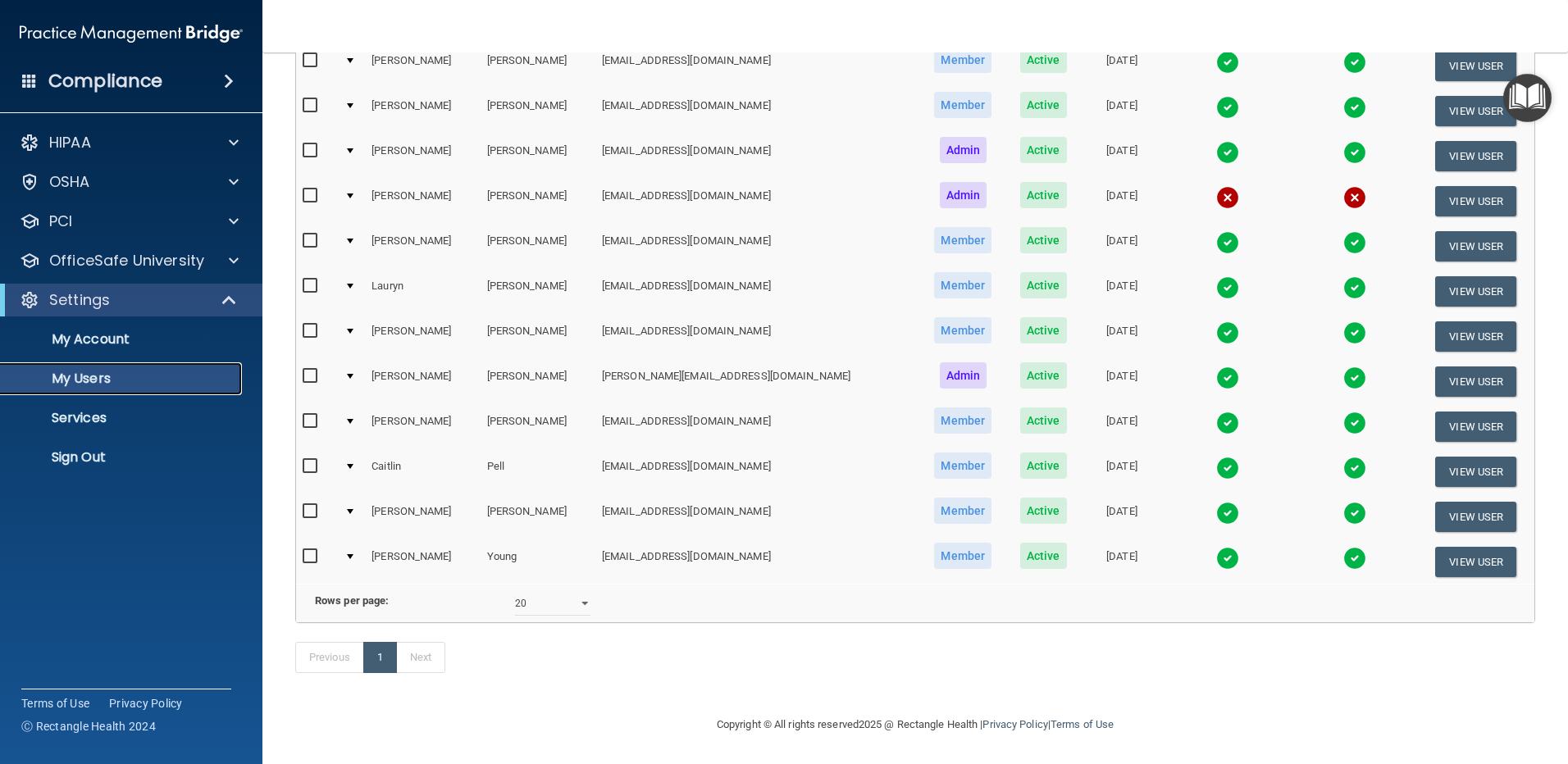
scroll to position [412, 0]
click at [1444, 502] on button "View User" at bounding box center [1475, 517] width 81 height 31
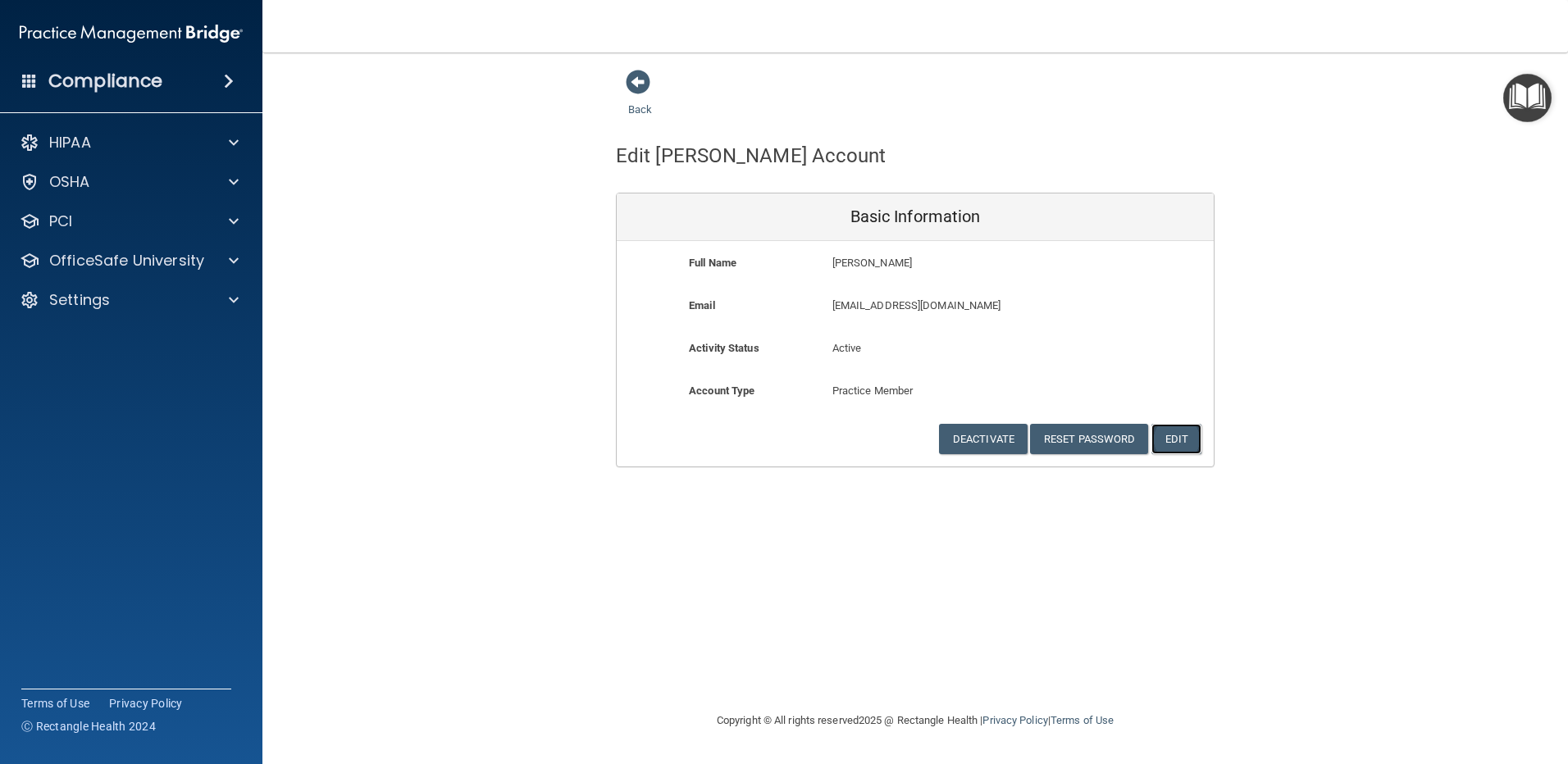
click at [1182, 436] on button "Edit" at bounding box center [1176, 439] width 50 height 31
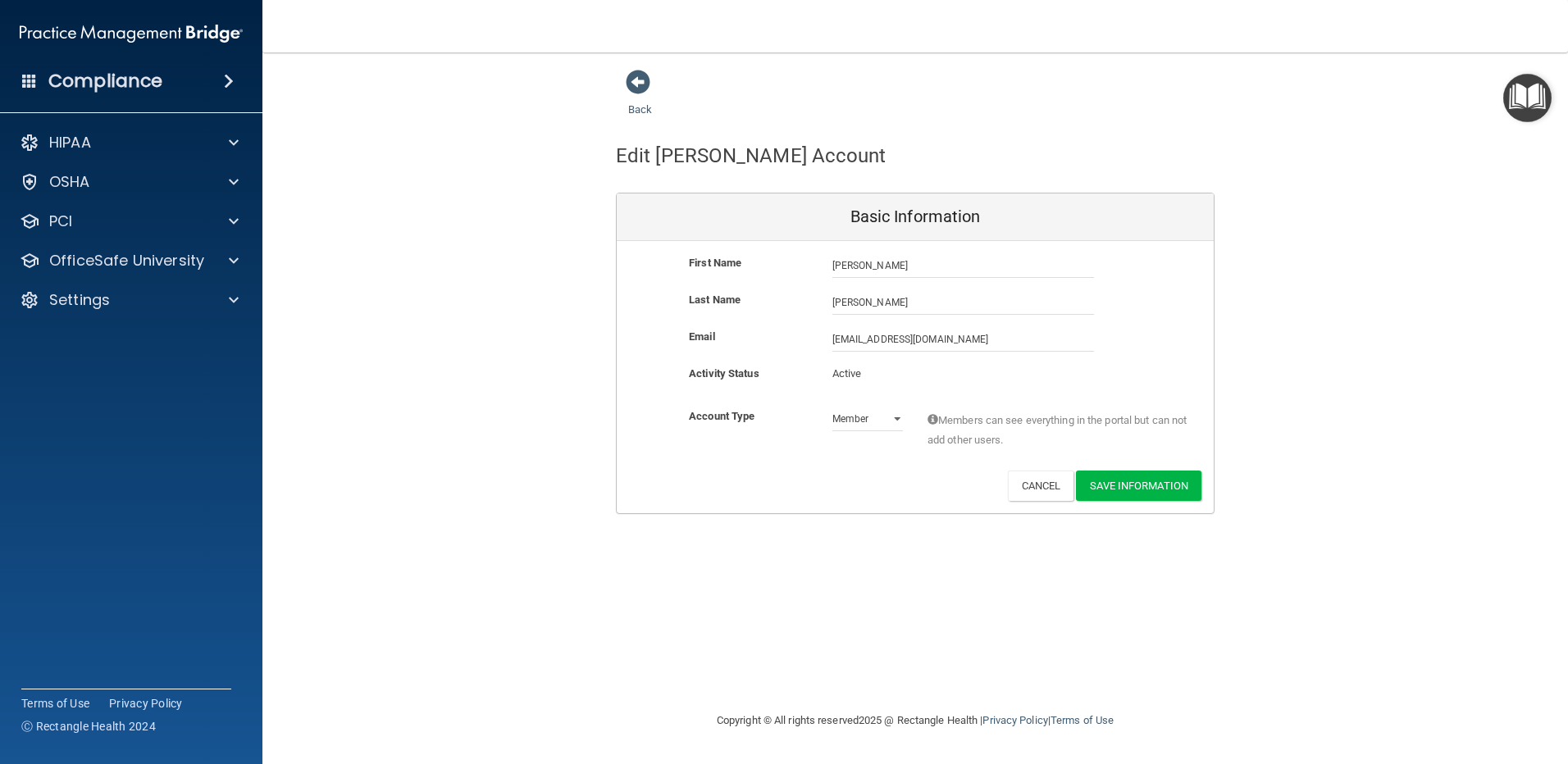
click at [855, 378] on p "Active" at bounding box center [868, 373] width 71 height 20
click at [1041, 485] on button "Cancel" at bounding box center [1041, 485] width 66 height 31
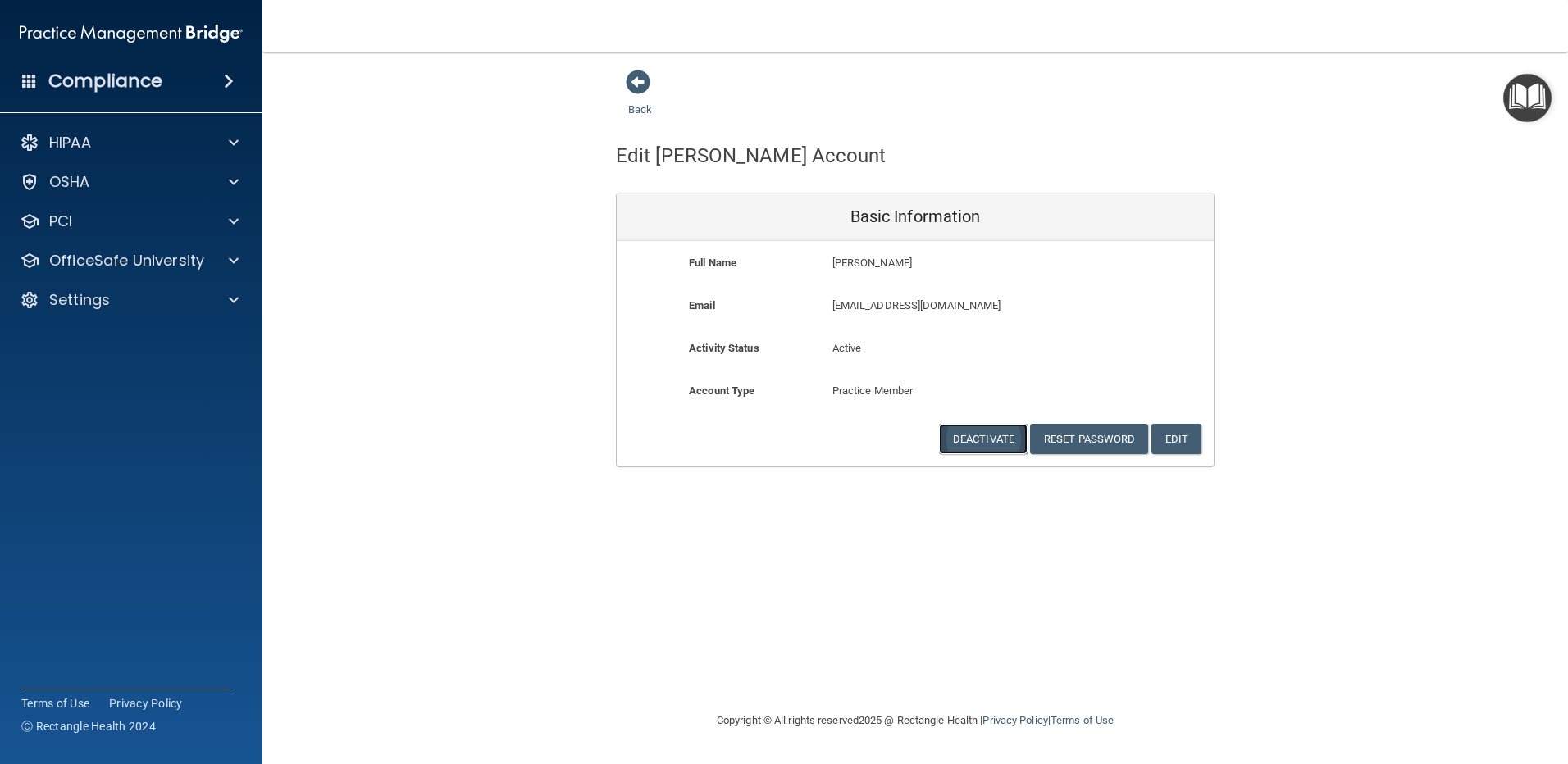
click at [978, 439] on button "Deactivate" at bounding box center [983, 439] width 89 height 31
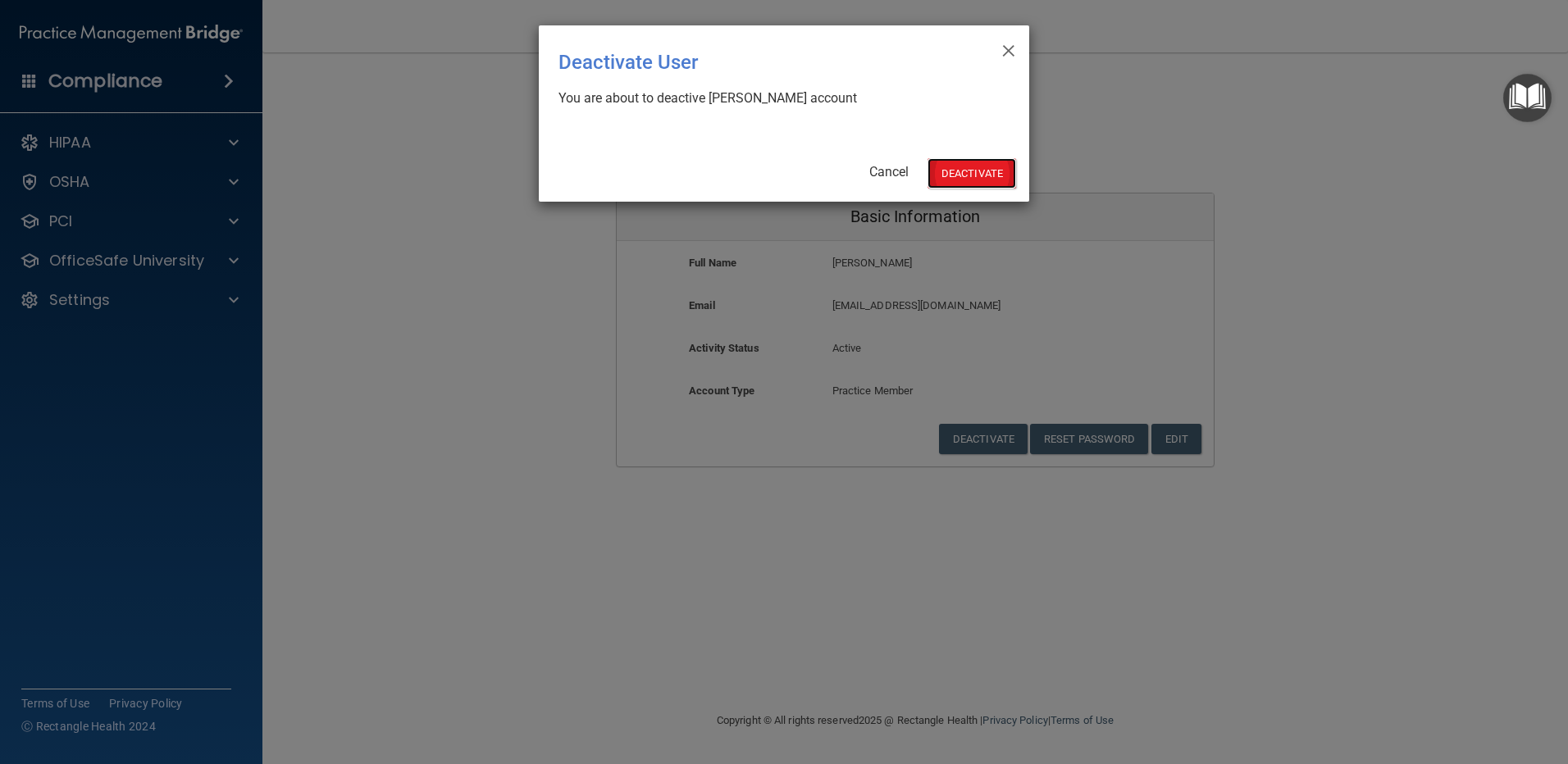
click at [954, 165] on button "Deactivate" at bounding box center [971, 174] width 89 height 31
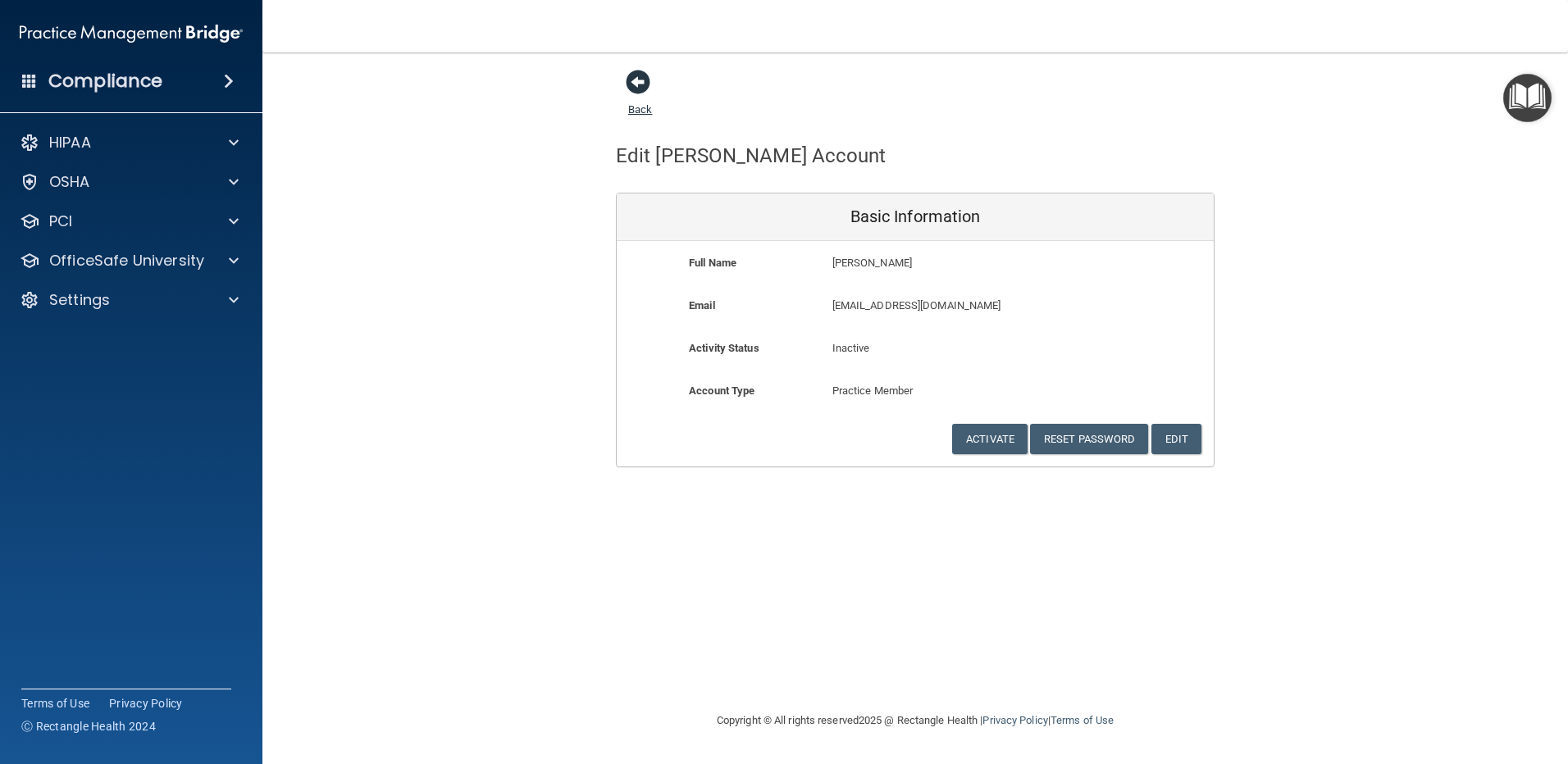
click at [638, 76] on span at bounding box center [637, 82] width 25 height 25
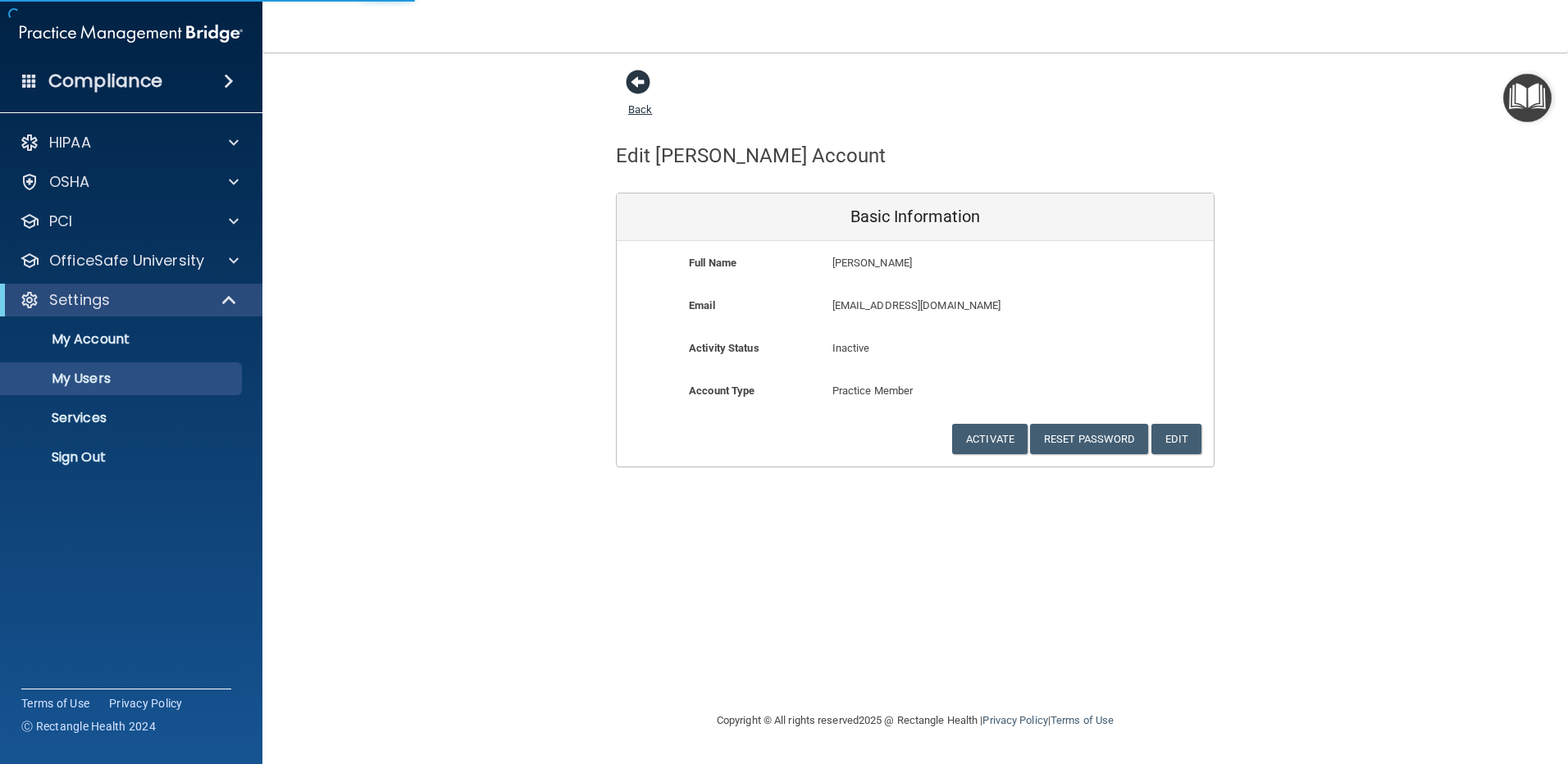
select select "20"
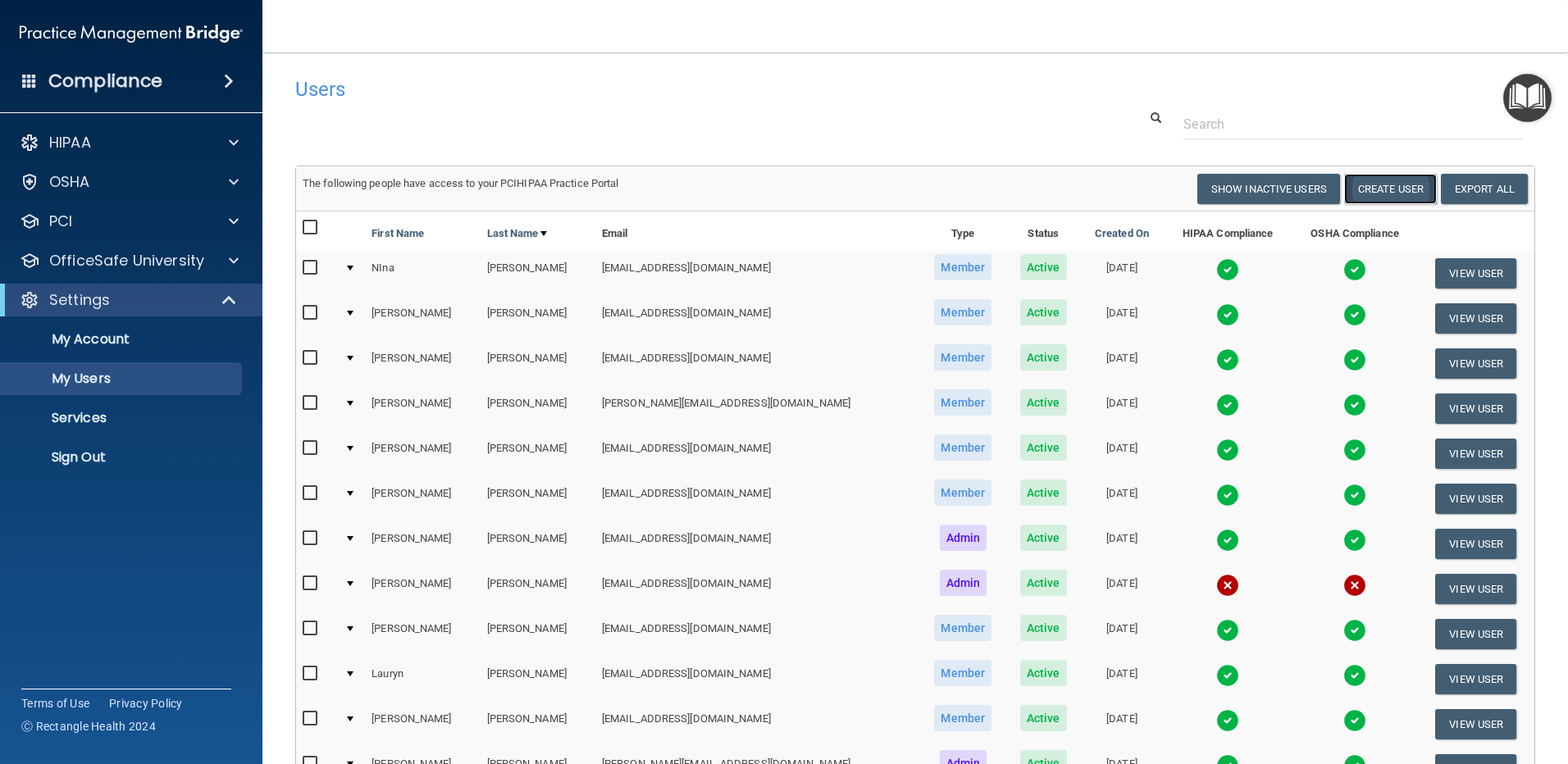
click at [1375, 187] on button "Create User" at bounding box center [1390, 189] width 93 height 31
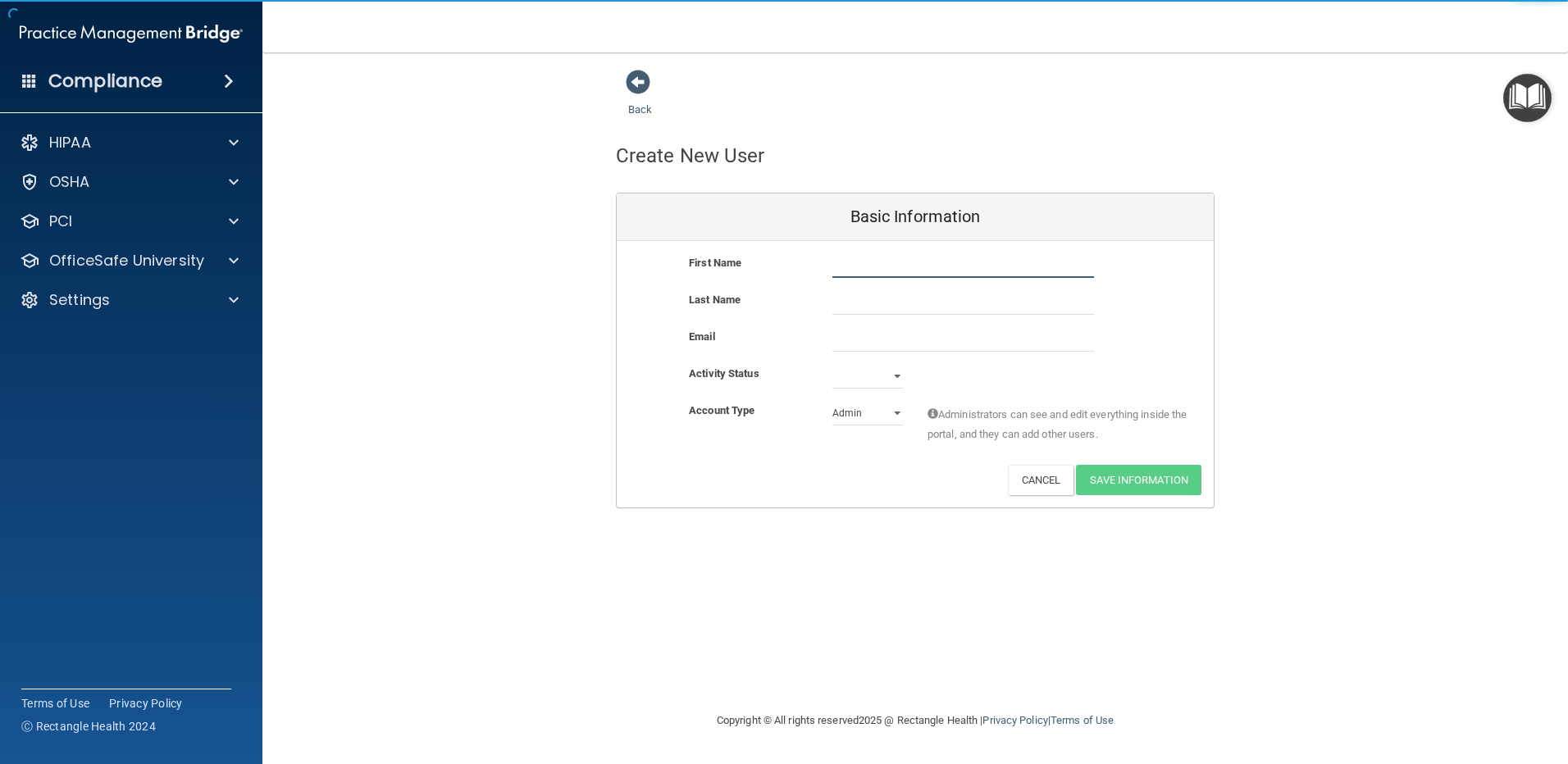
click at [871, 267] on input "text" at bounding box center [963, 265] width 262 height 25
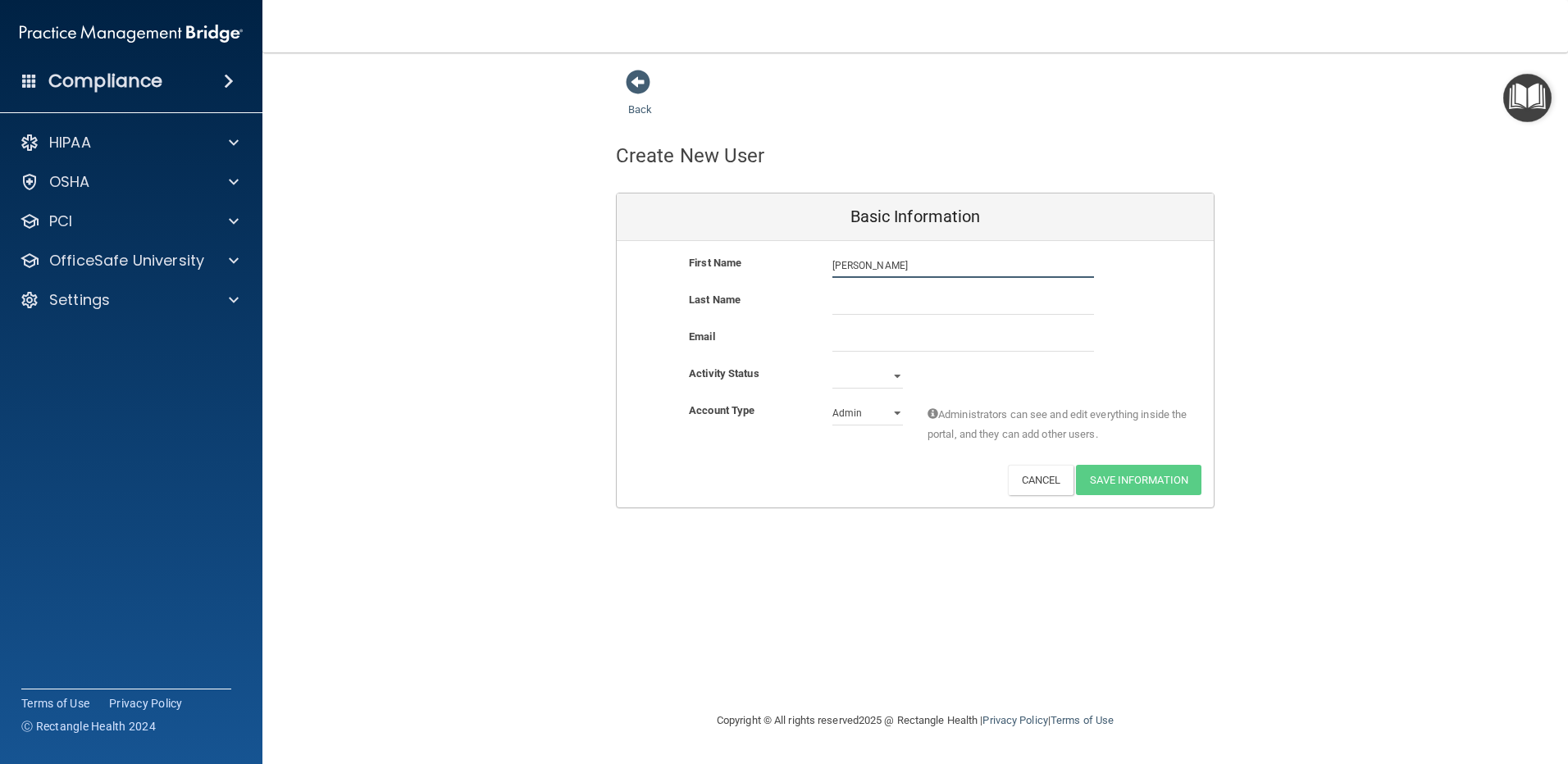
type input "[PERSON_NAME]"
type input "[EMAIL_ADDRESS][DOMAIN_NAME]"
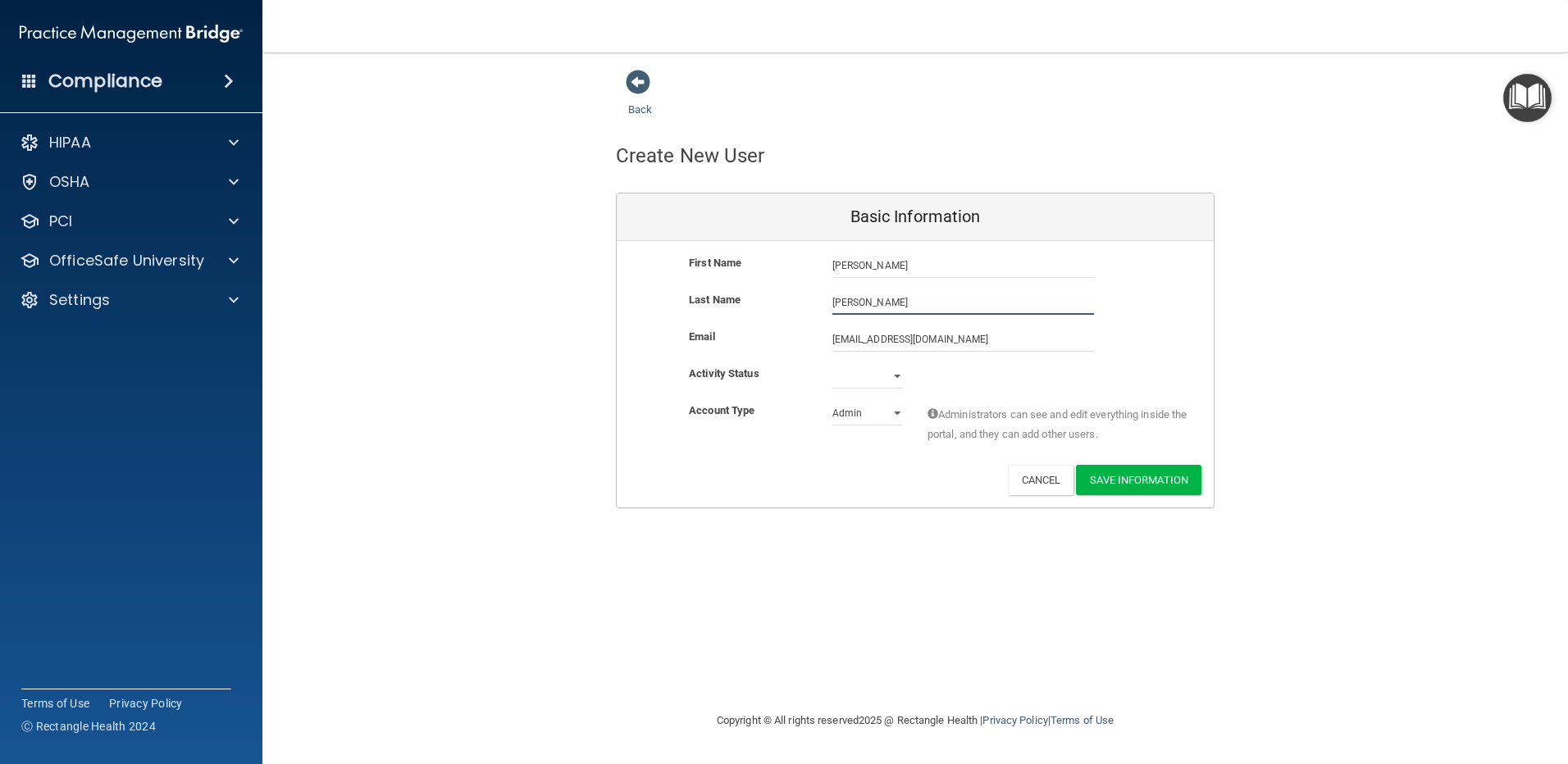
type input "[PERSON_NAME]"
click at [895, 376] on select "Active Inactive" at bounding box center [868, 376] width 71 height 25
select select "active"
click at [833, 364] on select "Active Inactive" at bounding box center [868, 376] width 71 height 25
click at [894, 415] on select "Admin Member" at bounding box center [868, 412] width 71 height 25
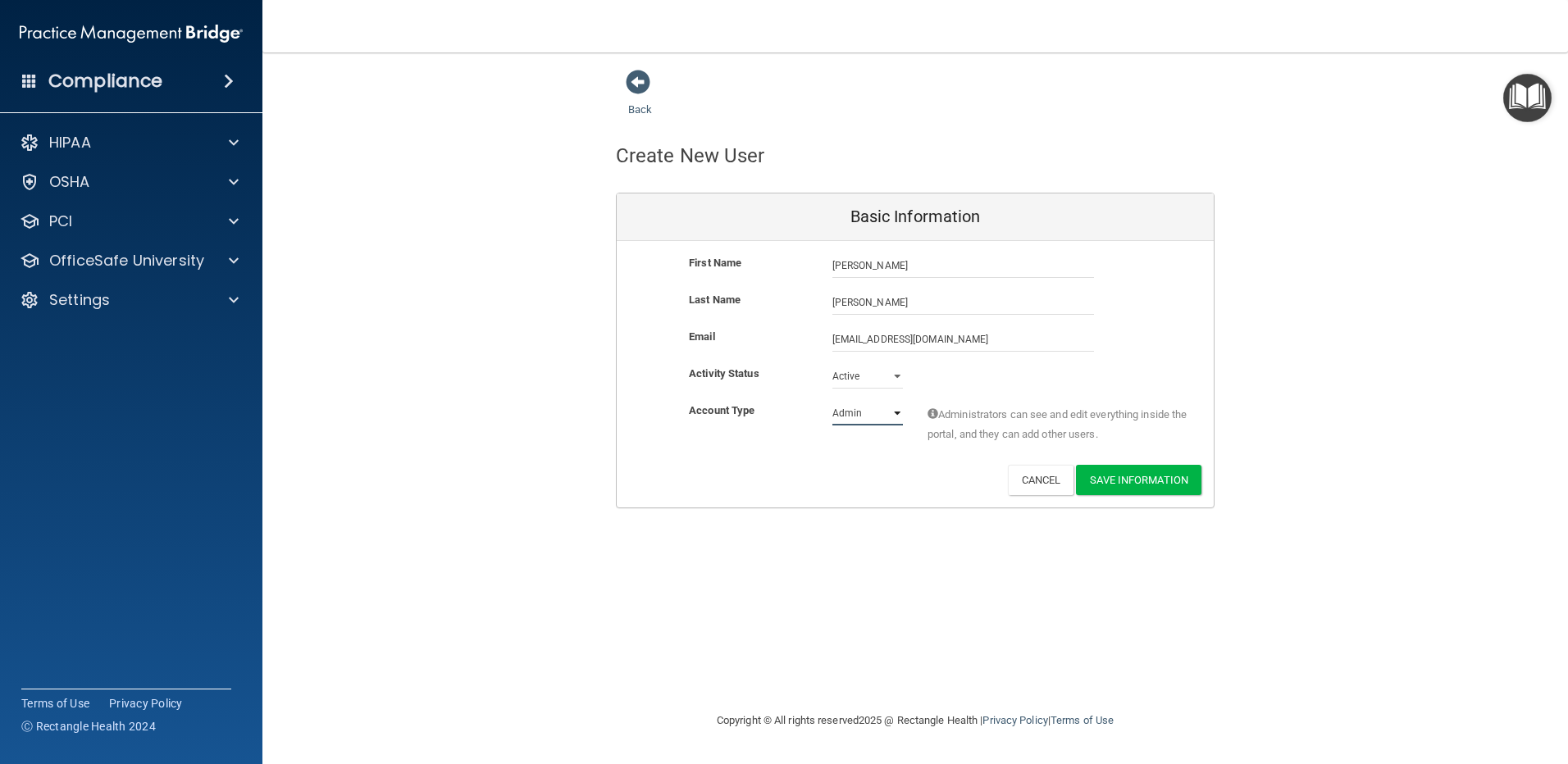
select select "practice_member"
click at [833, 400] on select "Admin Member" at bounding box center [868, 412] width 71 height 25
click at [1115, 474] on button "Save Information" at bounding box center [1138, 480] width 125 height 31
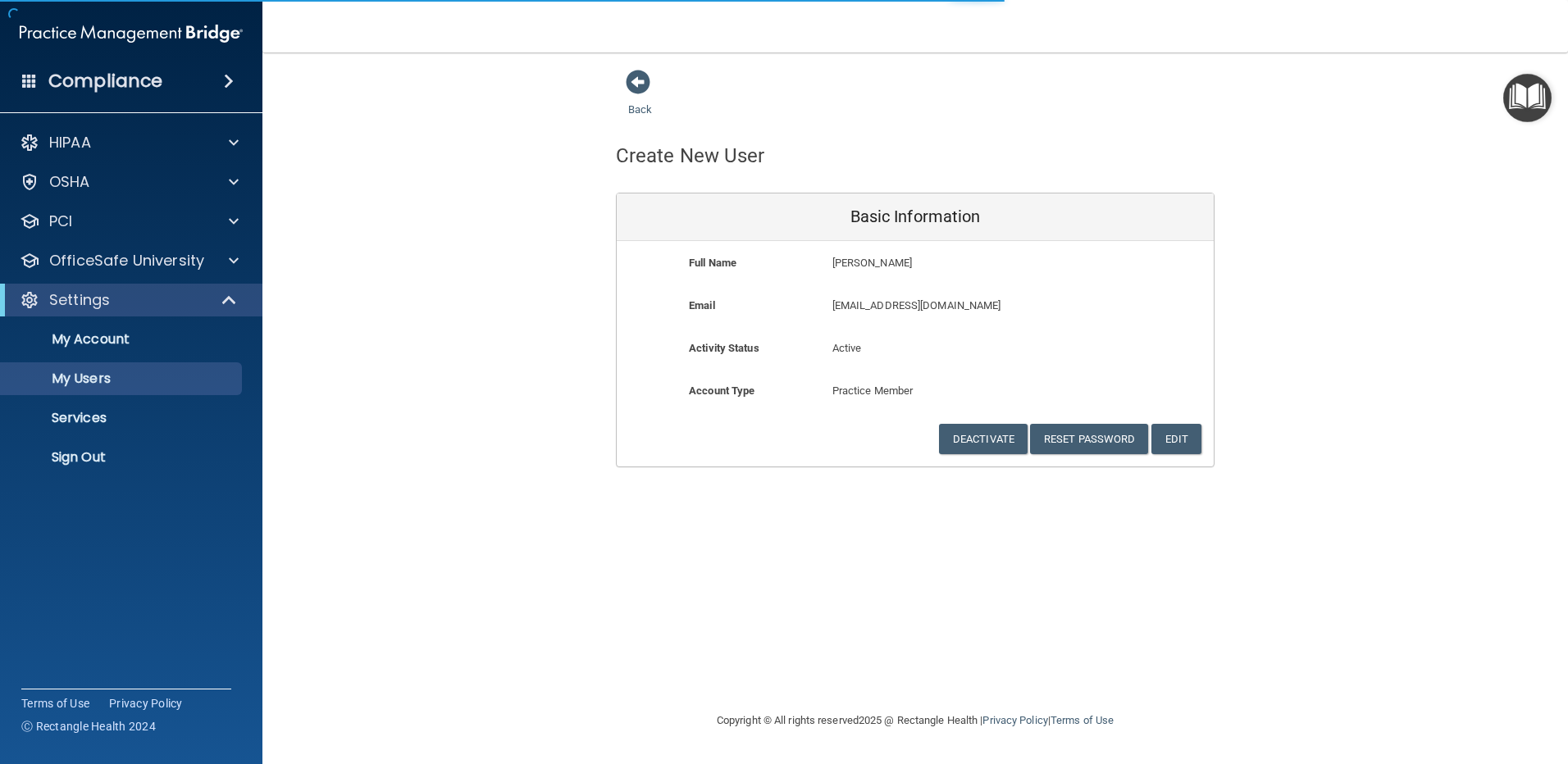
select select "20"
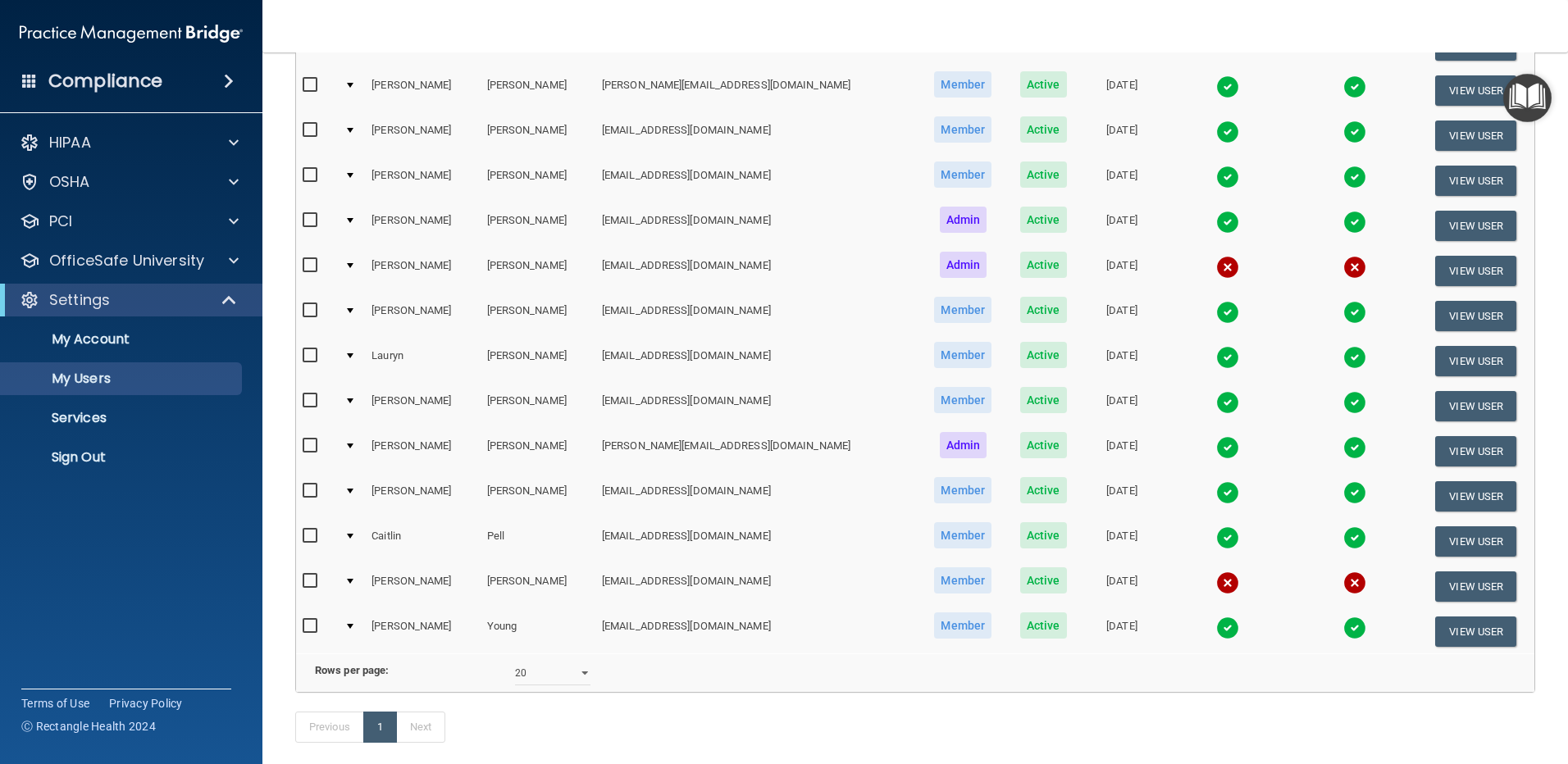
scroll to position [410, 0]
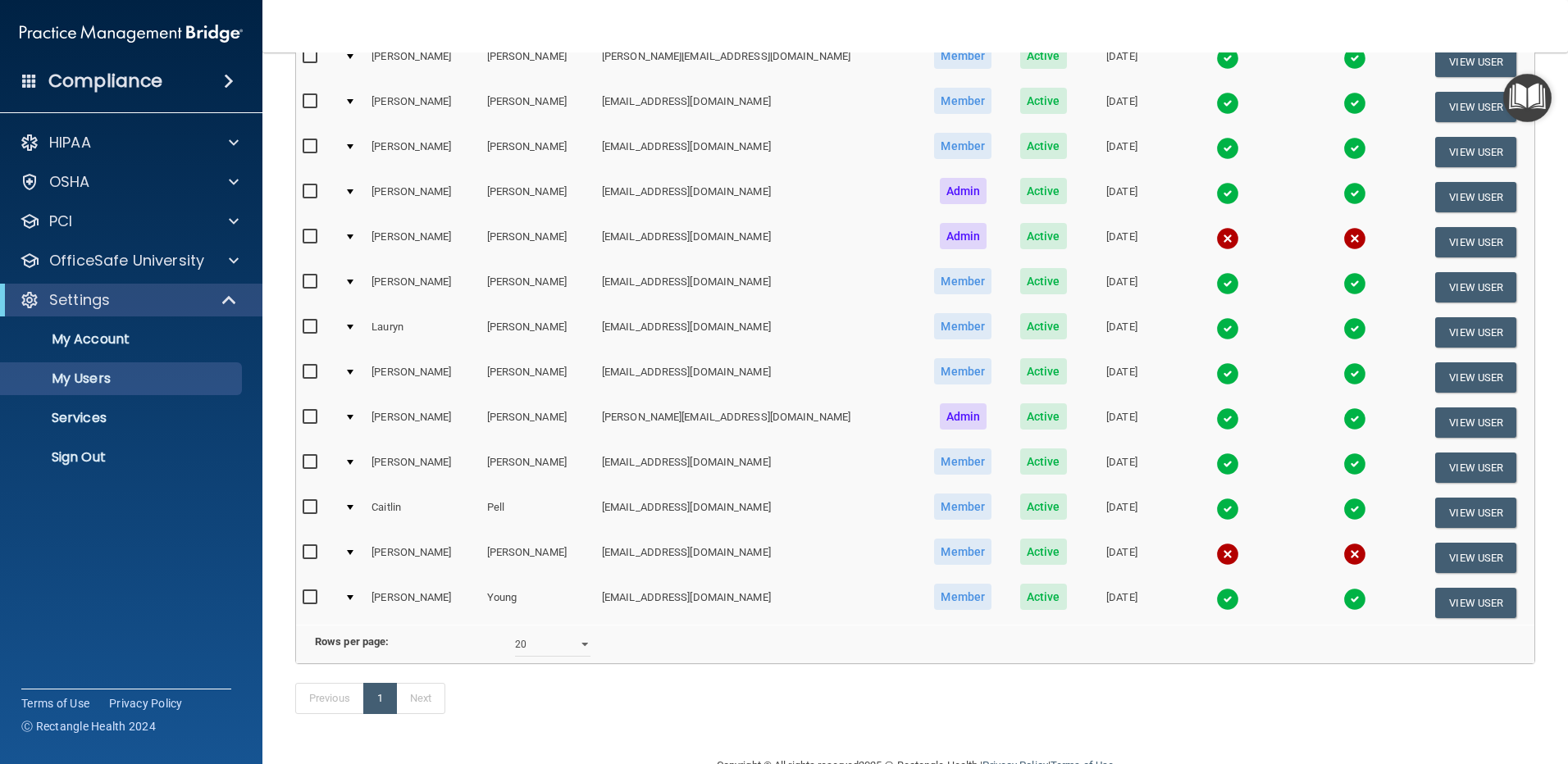
click at [311, 551] on input "checkbox" at bounding box center [312, 552] width 19 height 13
checkbox input "true"
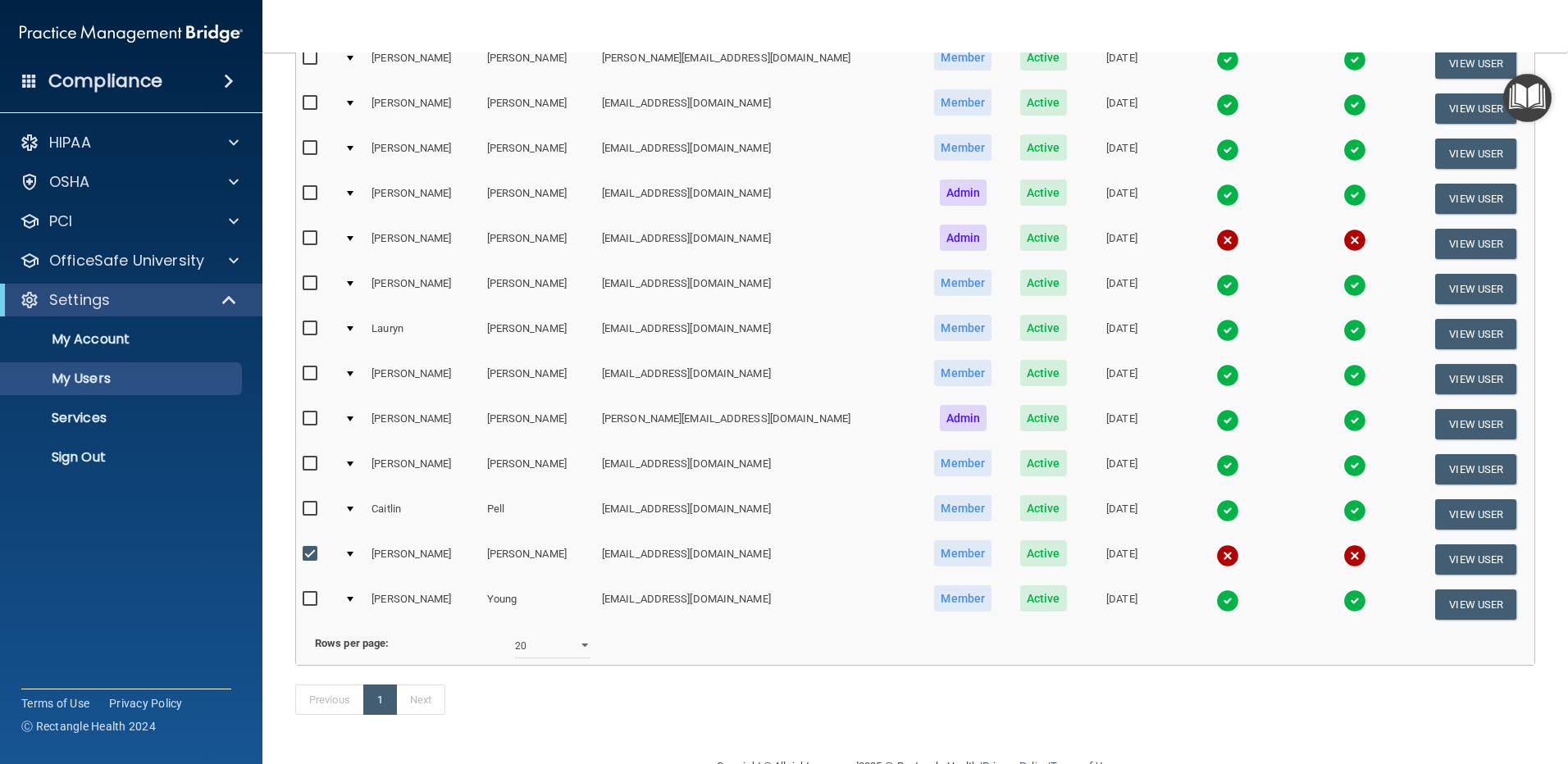
scroll to position [411, 0]
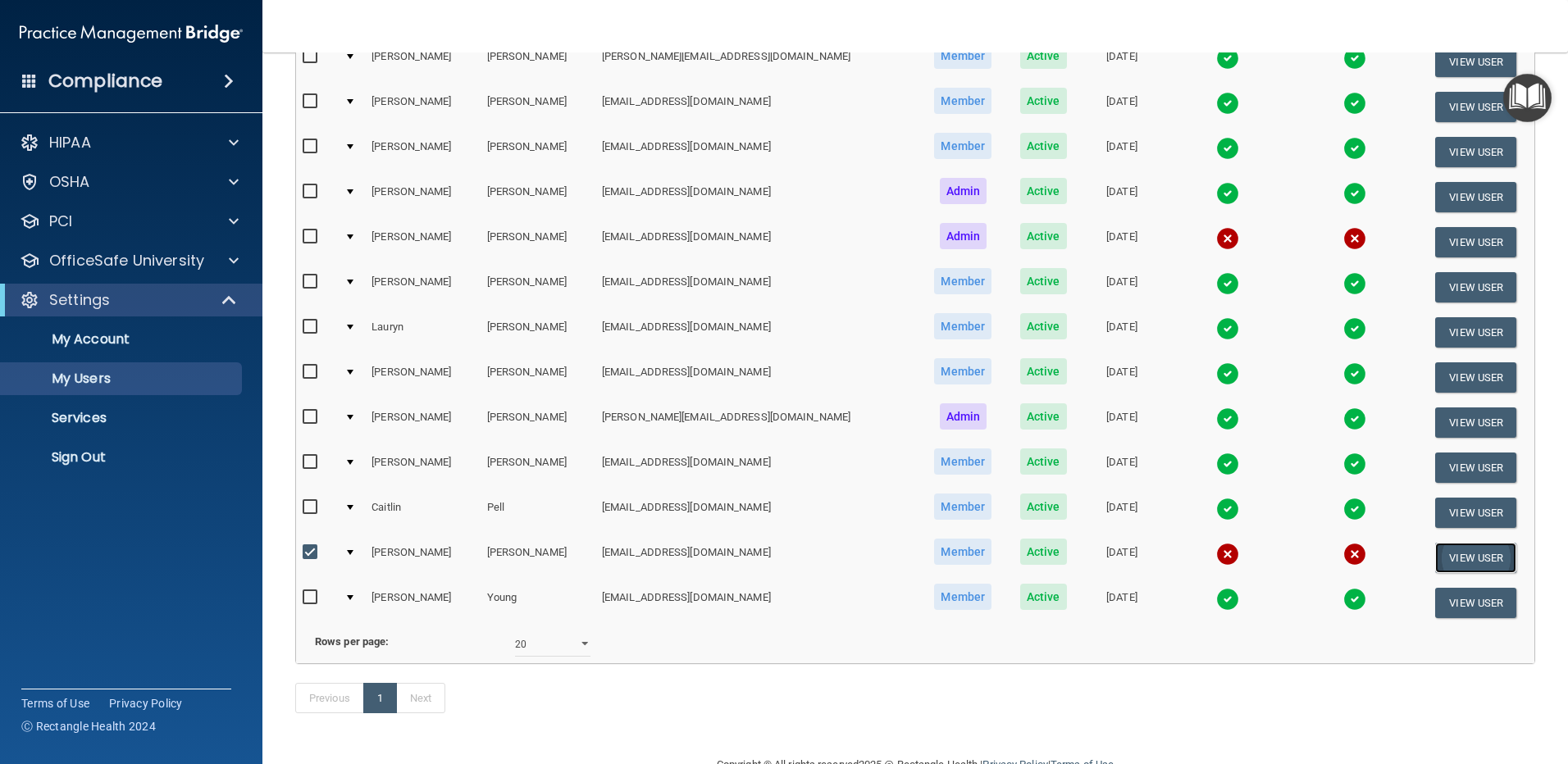
click at [1465, 554] on button "View User" at bounding box center [1475, 558] width 81 height 31
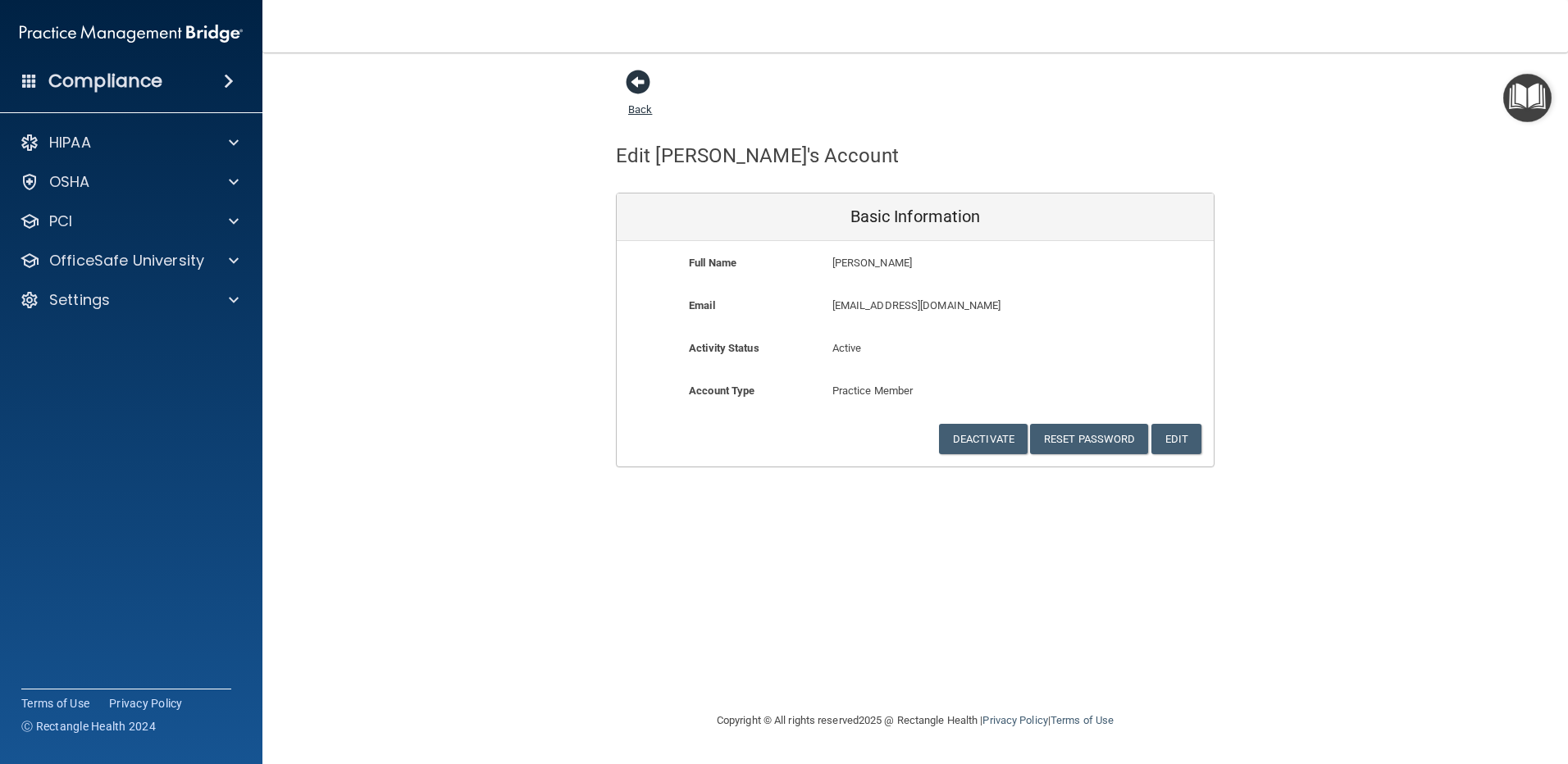
click at [639, 80] on span at bounding box center [637, 82] width 25 height 25
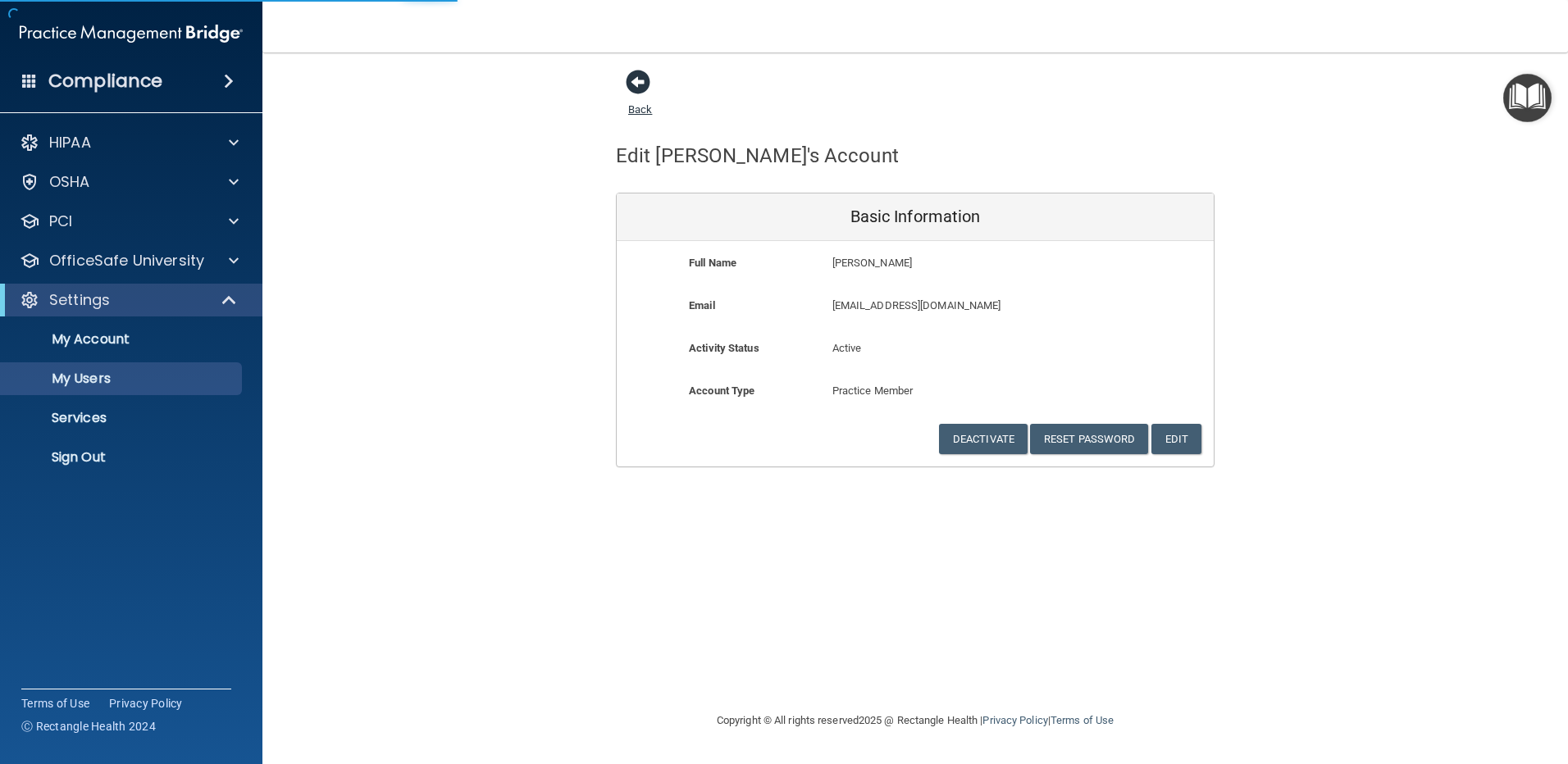
select select "20"
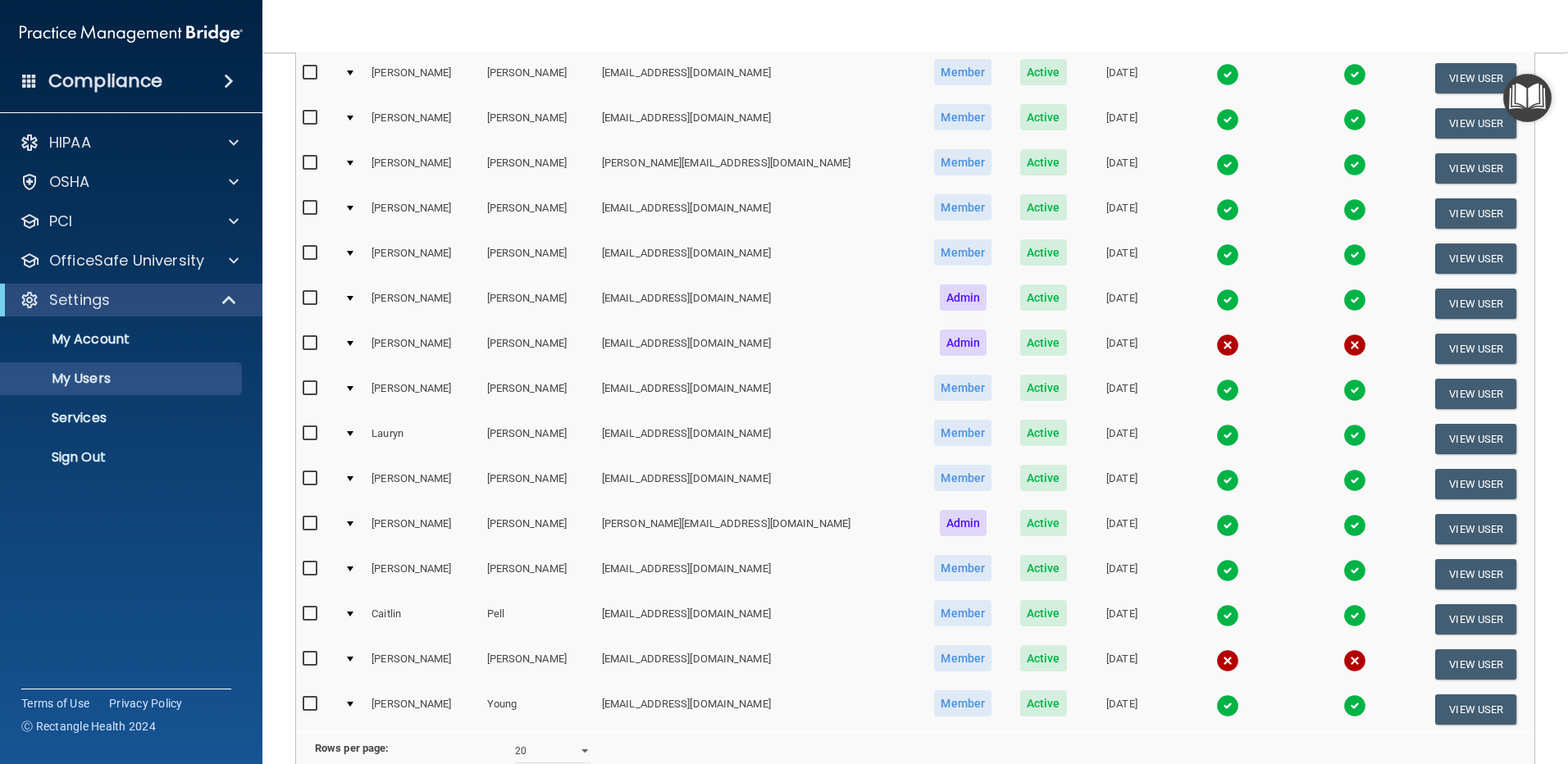
scroll to position [410, 0]
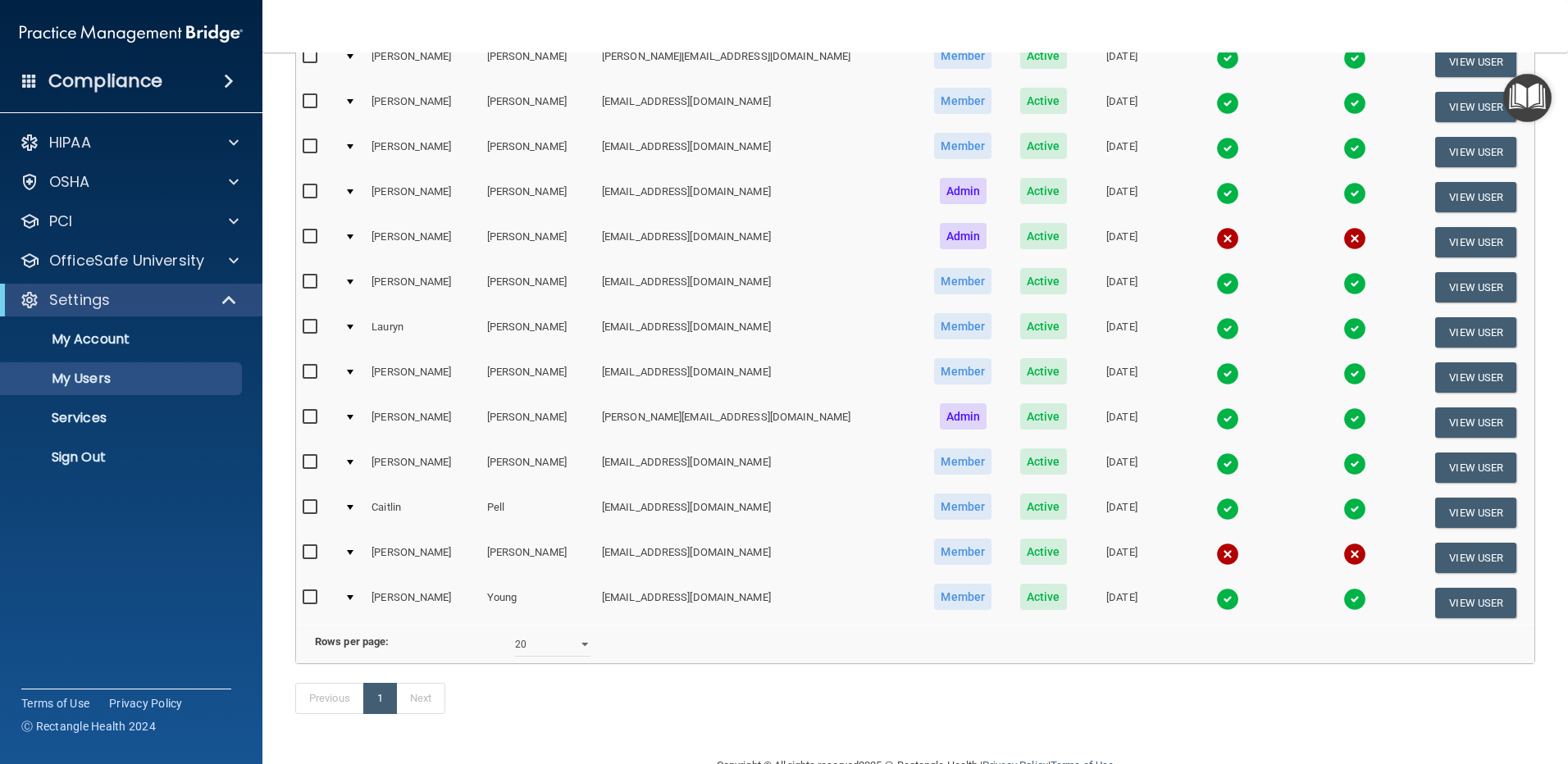
click at [311, 460] on input "checkbox" at bounding box center [312, 462] width 19 height 13
checkbox input "true"
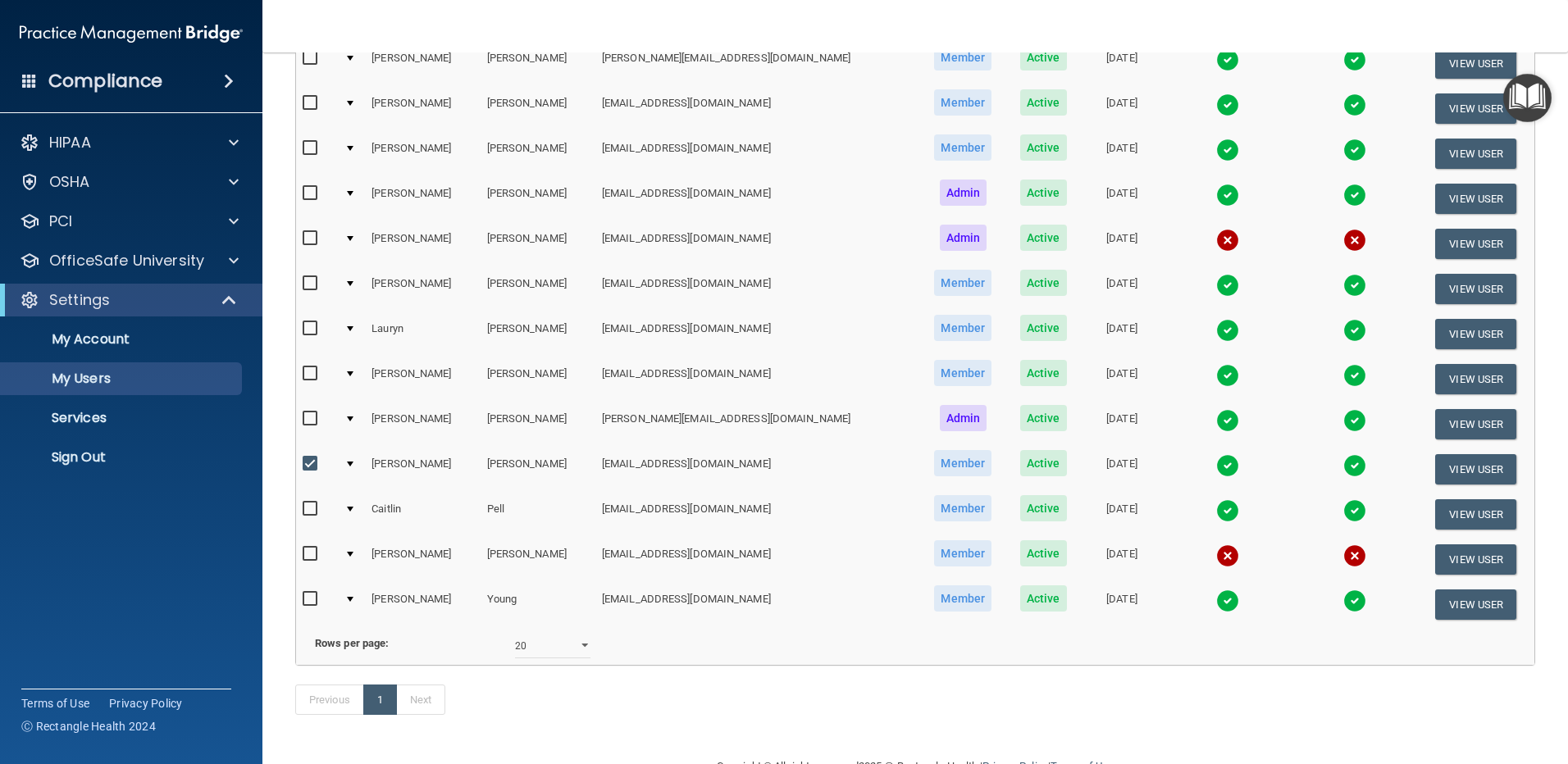
scroll to position [411, 0]
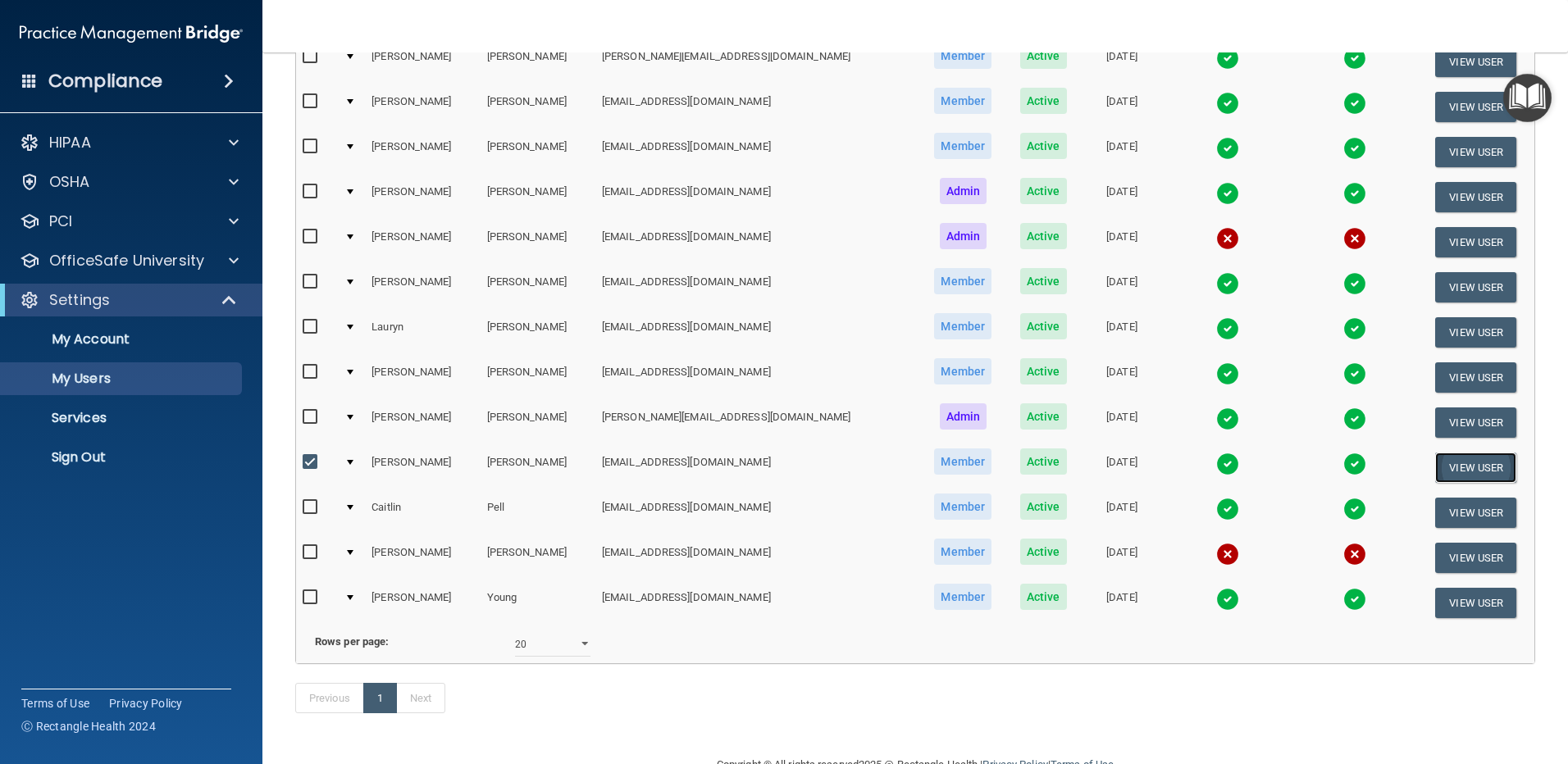
click at [1456, 464] on button "View User" at bounding box center [1475, 468] width 81 height 31
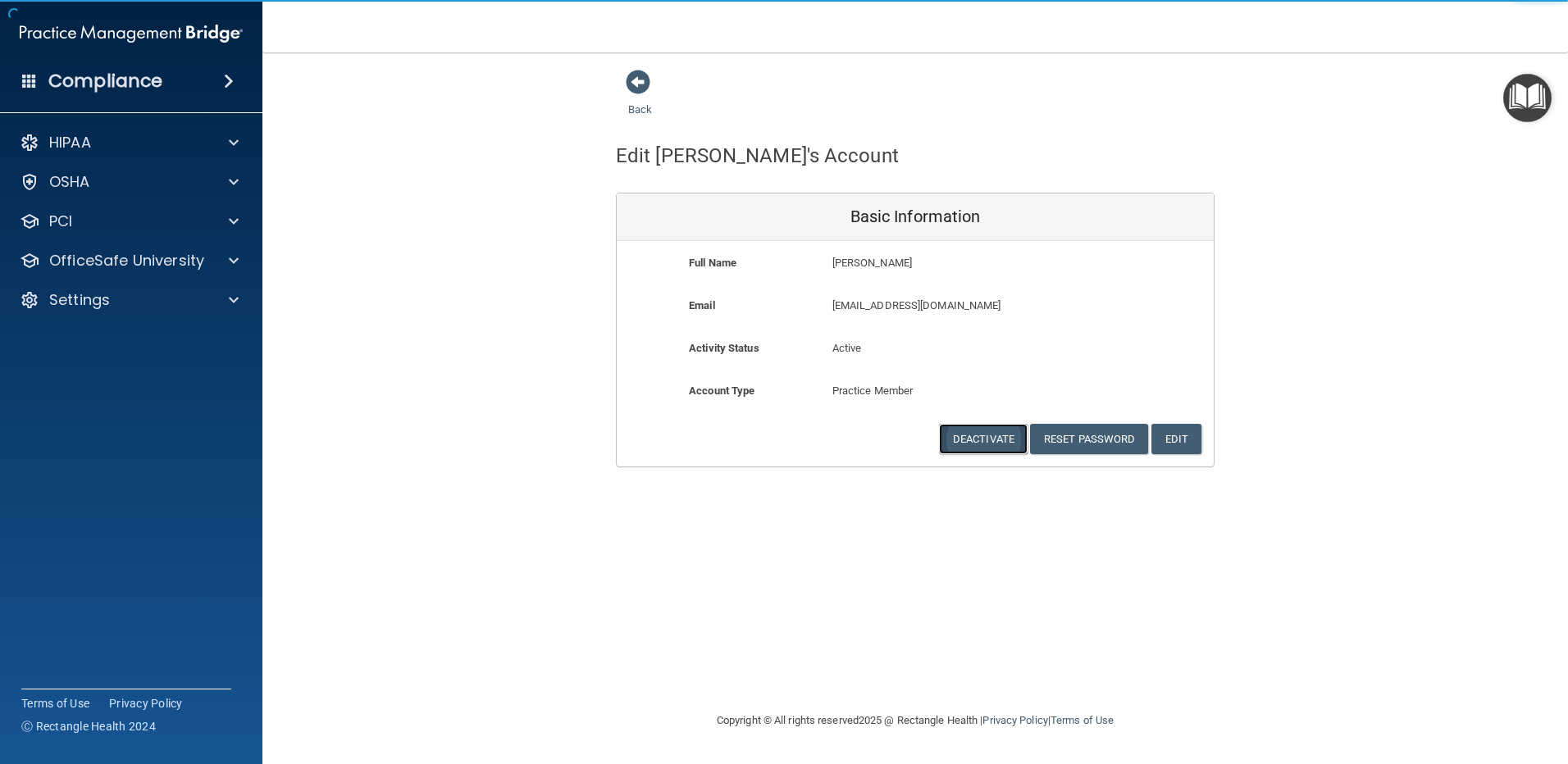
click at [974, 439] on button "Deactivate" at bounding box center [983, 439] width 89 height 31
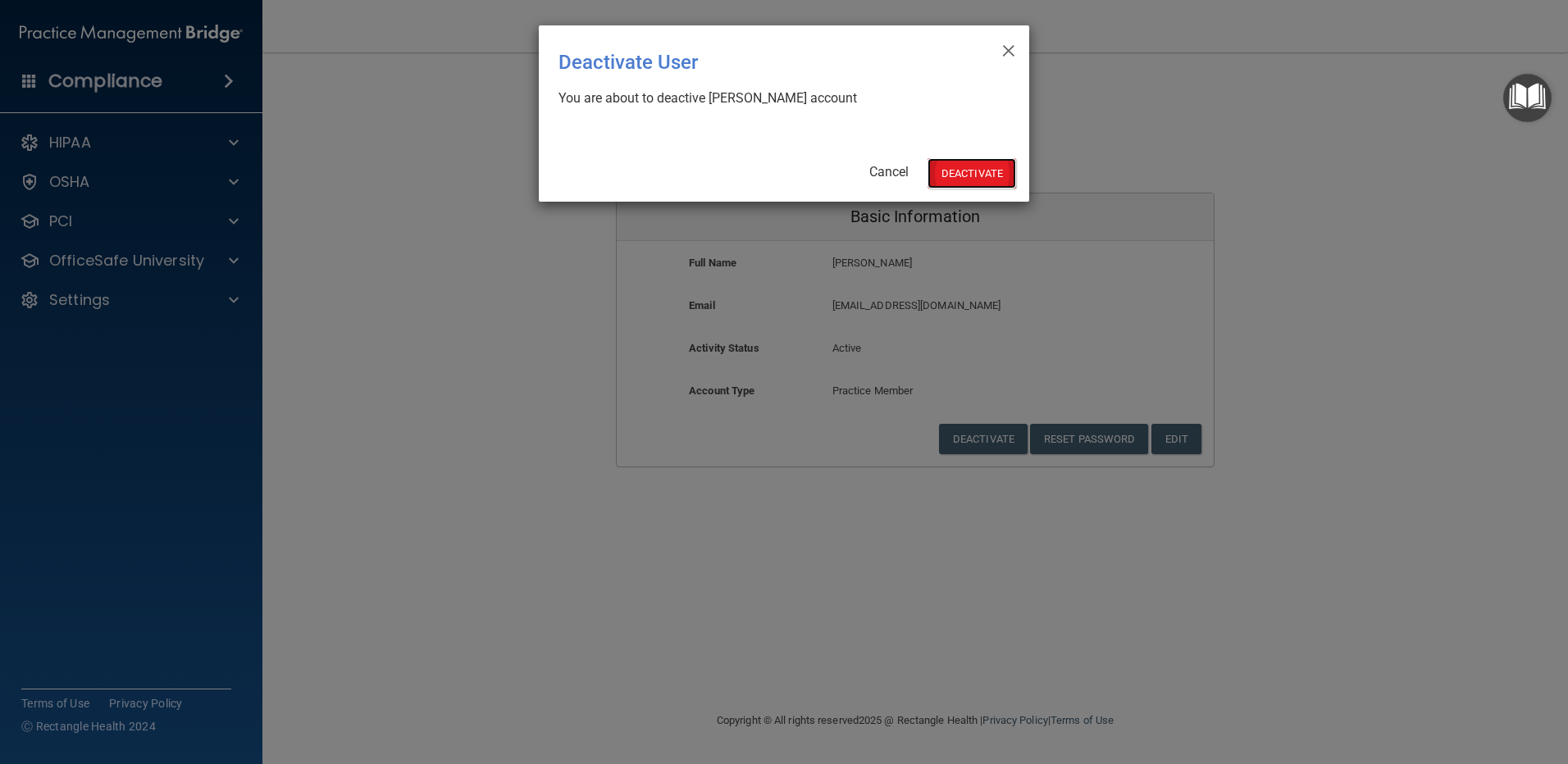
click at [971, 171] on button "Deactivate" at bounding box center [971, 174] width 89 height 31
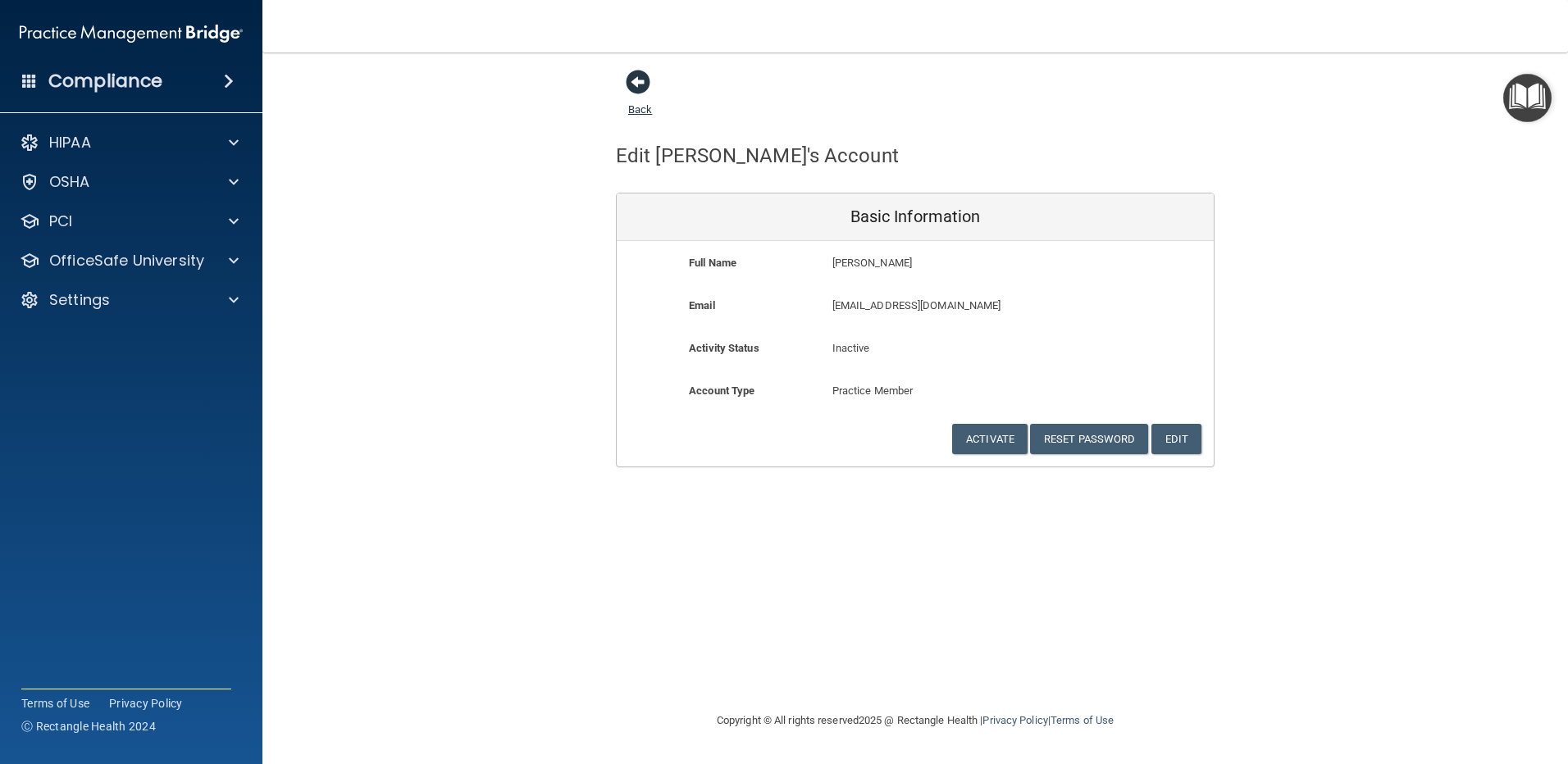
click at [637, 79] on span at bounding box center [637, 82] width 25 height 25
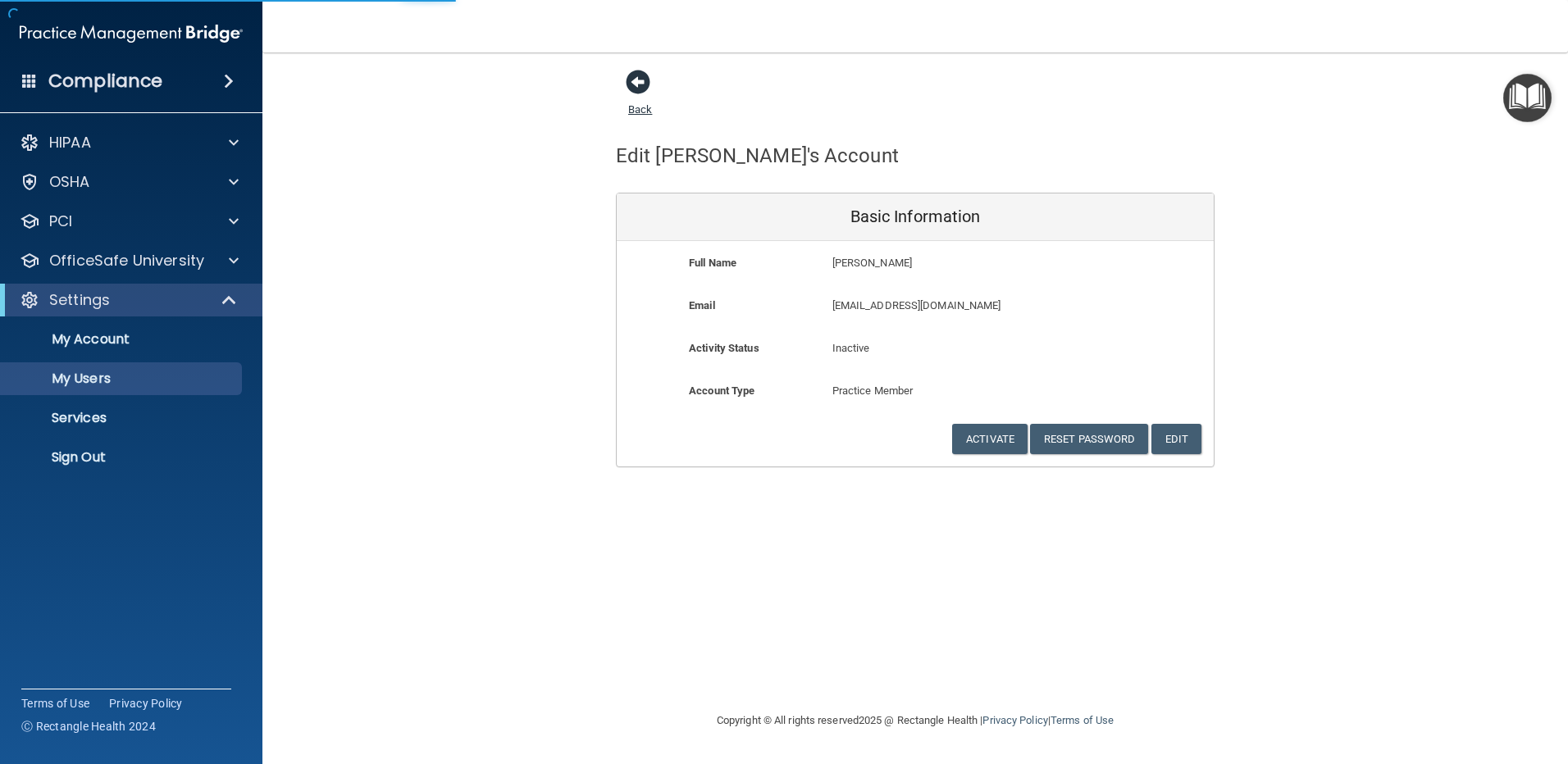
select select "20"
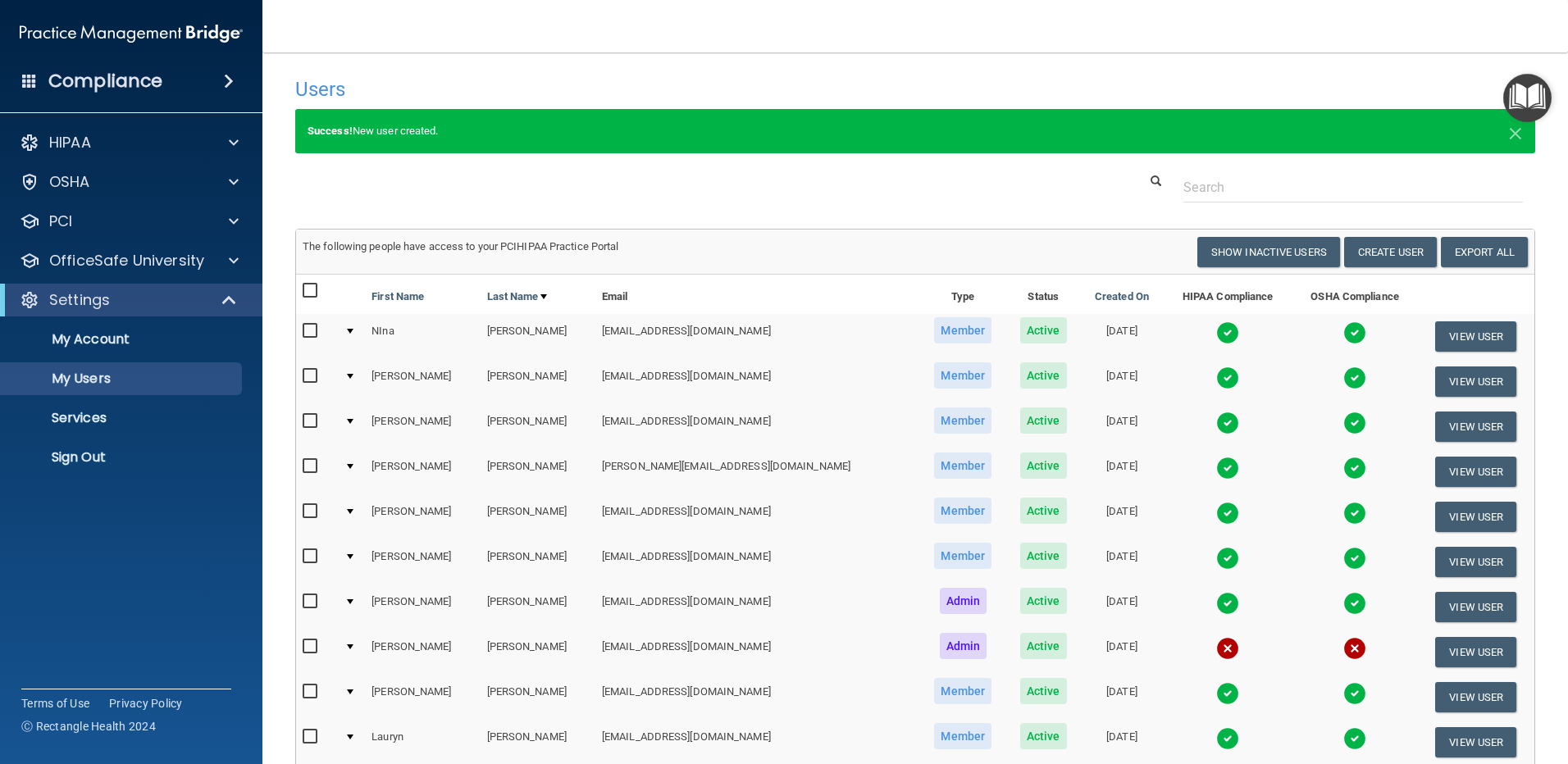
click at [306, 465] on input "checkbox" at bounding box center [312, 466] width 19 height 13
checkbox input "true"
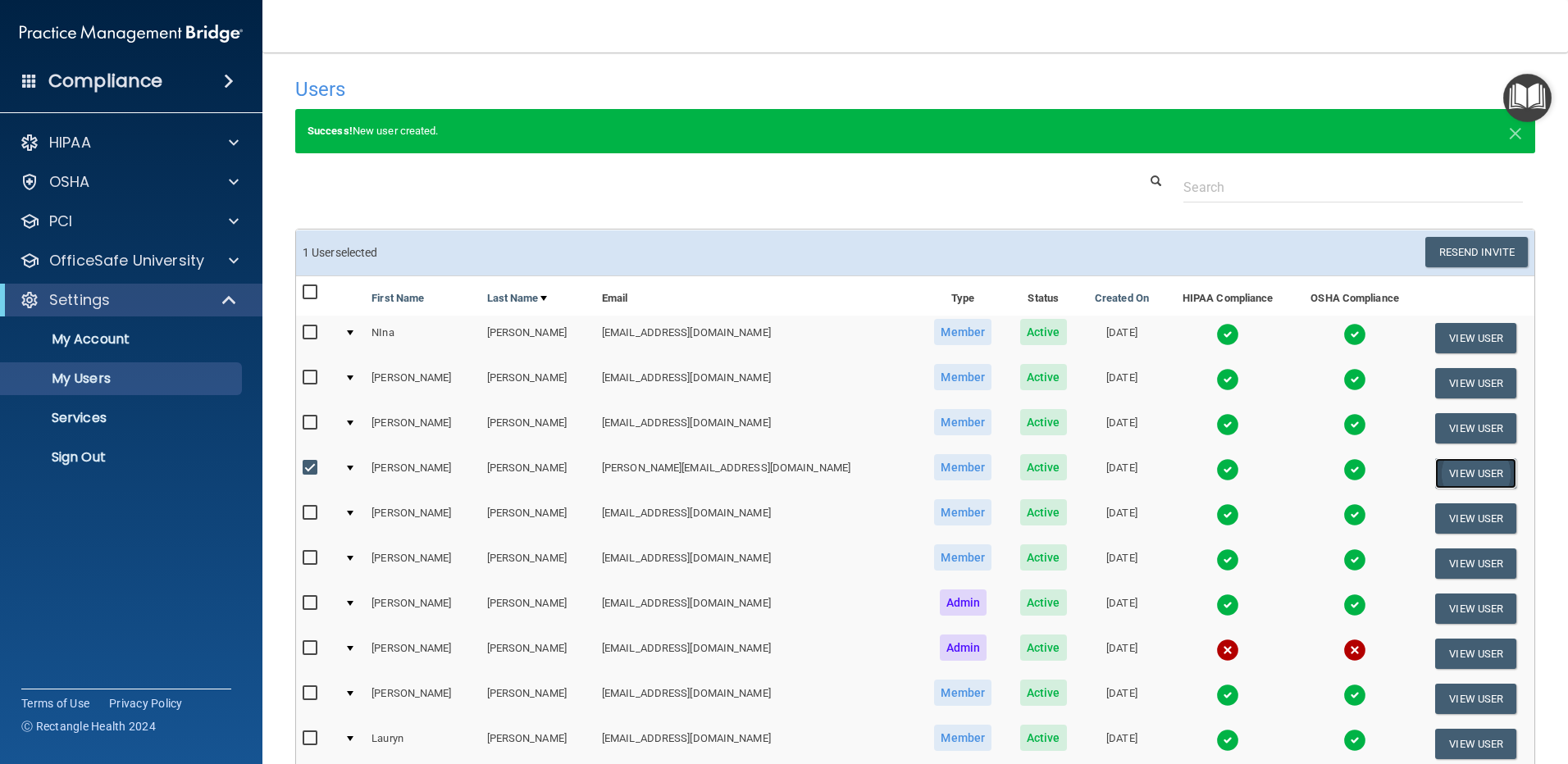
click at [1456, 471] on button "View User" at bounding box center [1475, 474] width 81 height 31
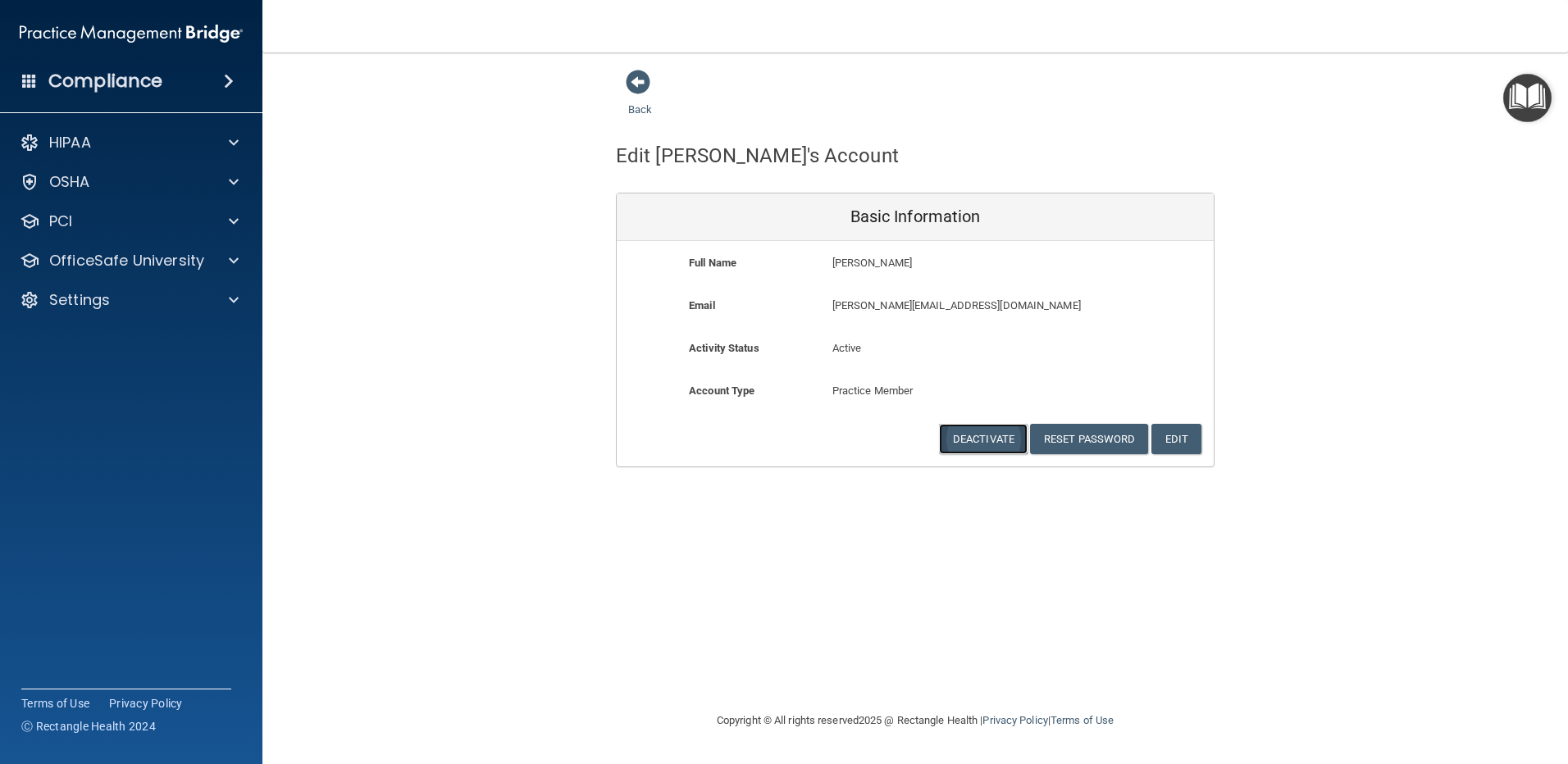
click at [989, 438] on button "Deactivate" at bounding box center [983, 439] width 89 height 31
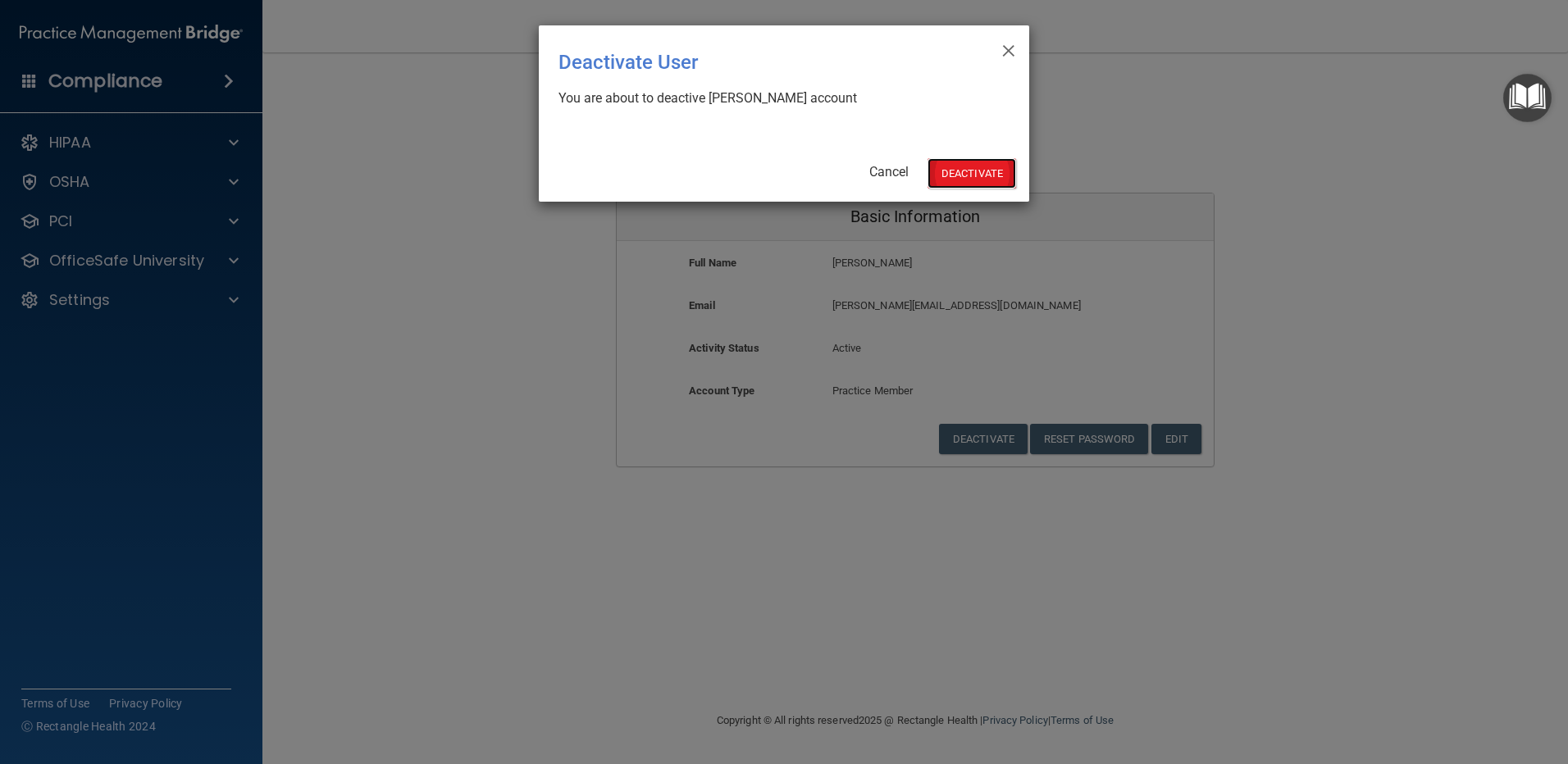
click at [984, 177] on button "Deactivate" at bounding box center [971, 174] width 89 height 31
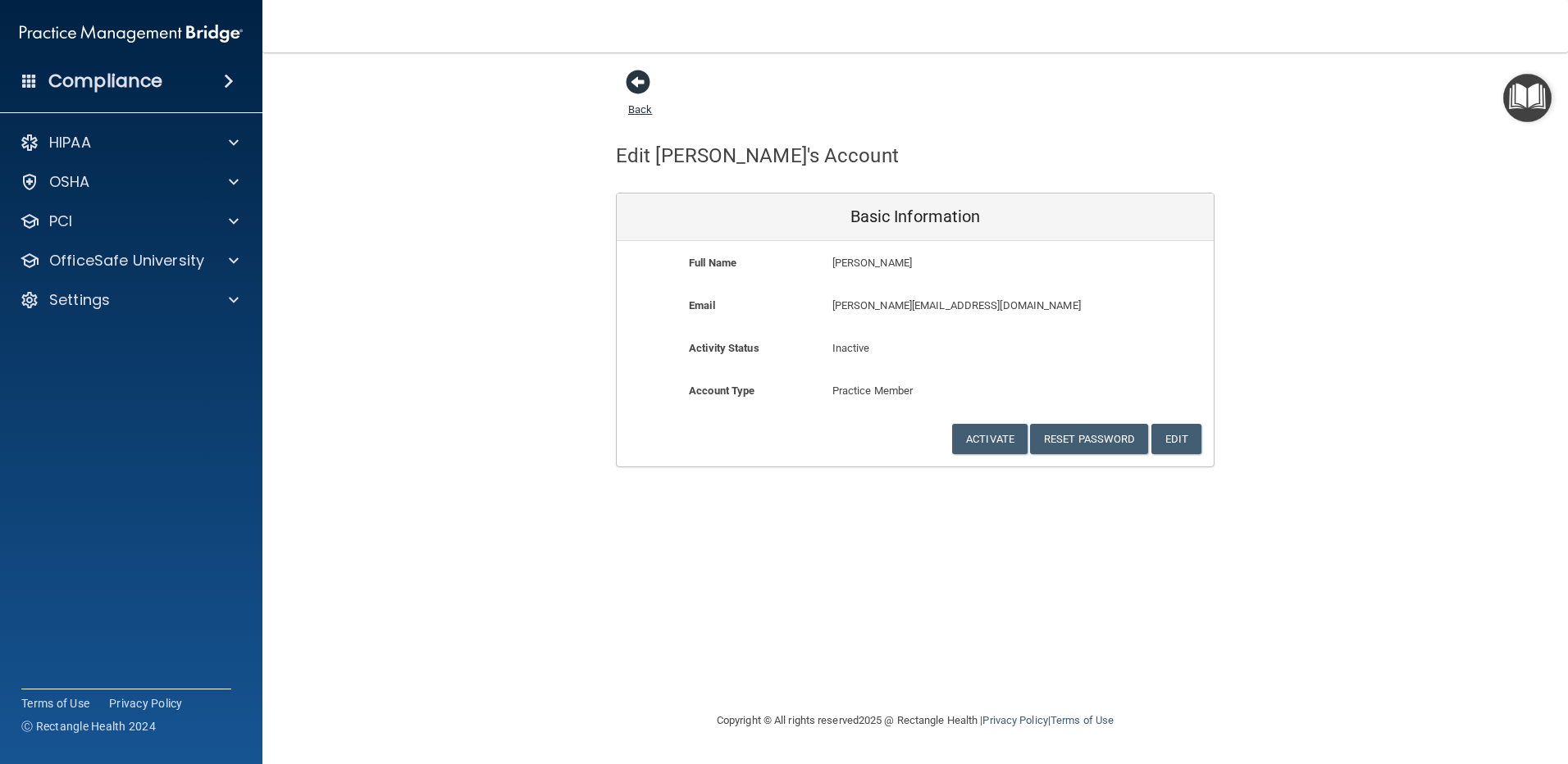
click at [645, 83] on span at bounding box center [637, 82] width 25 height 25
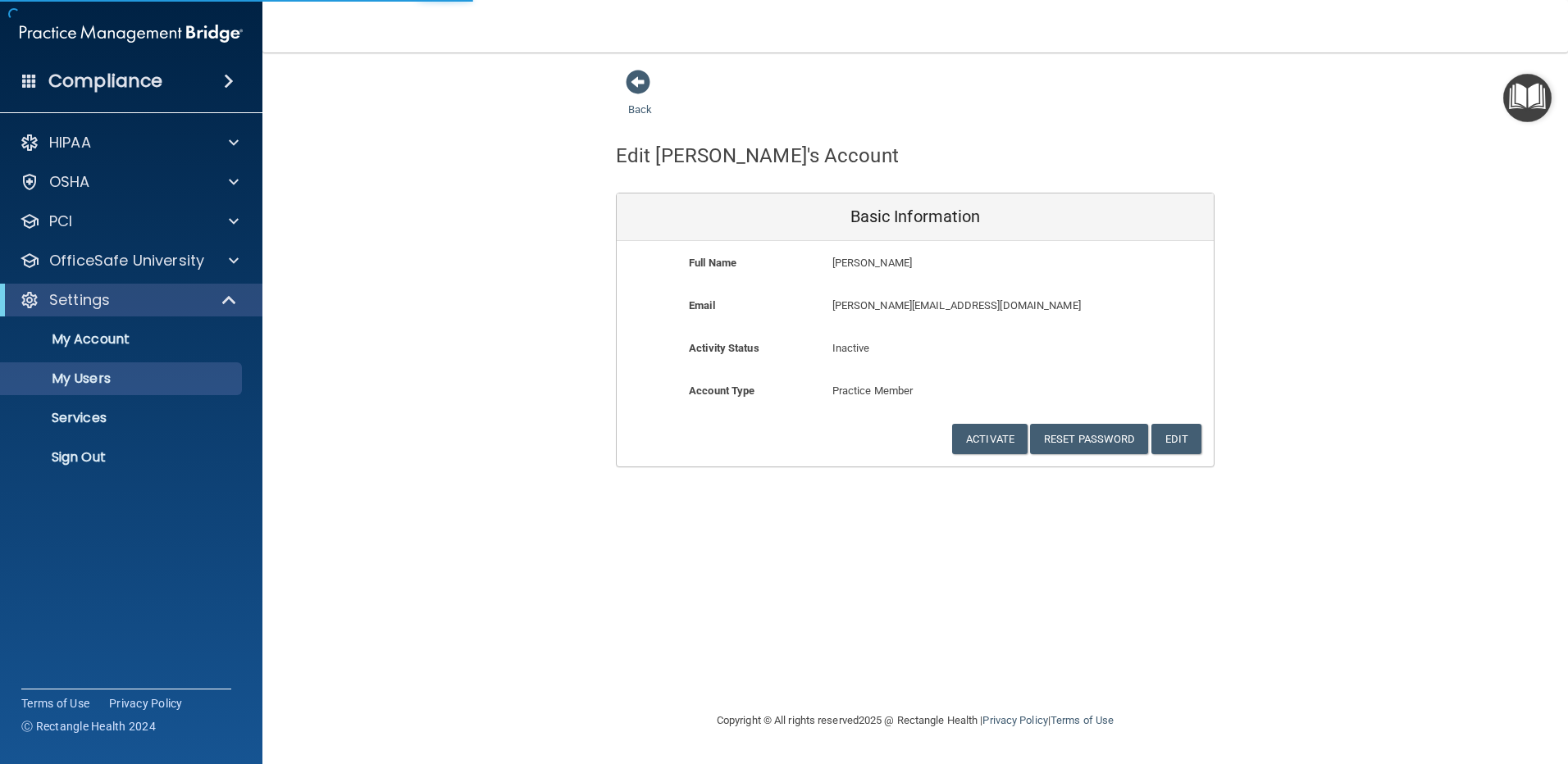
select select "20"
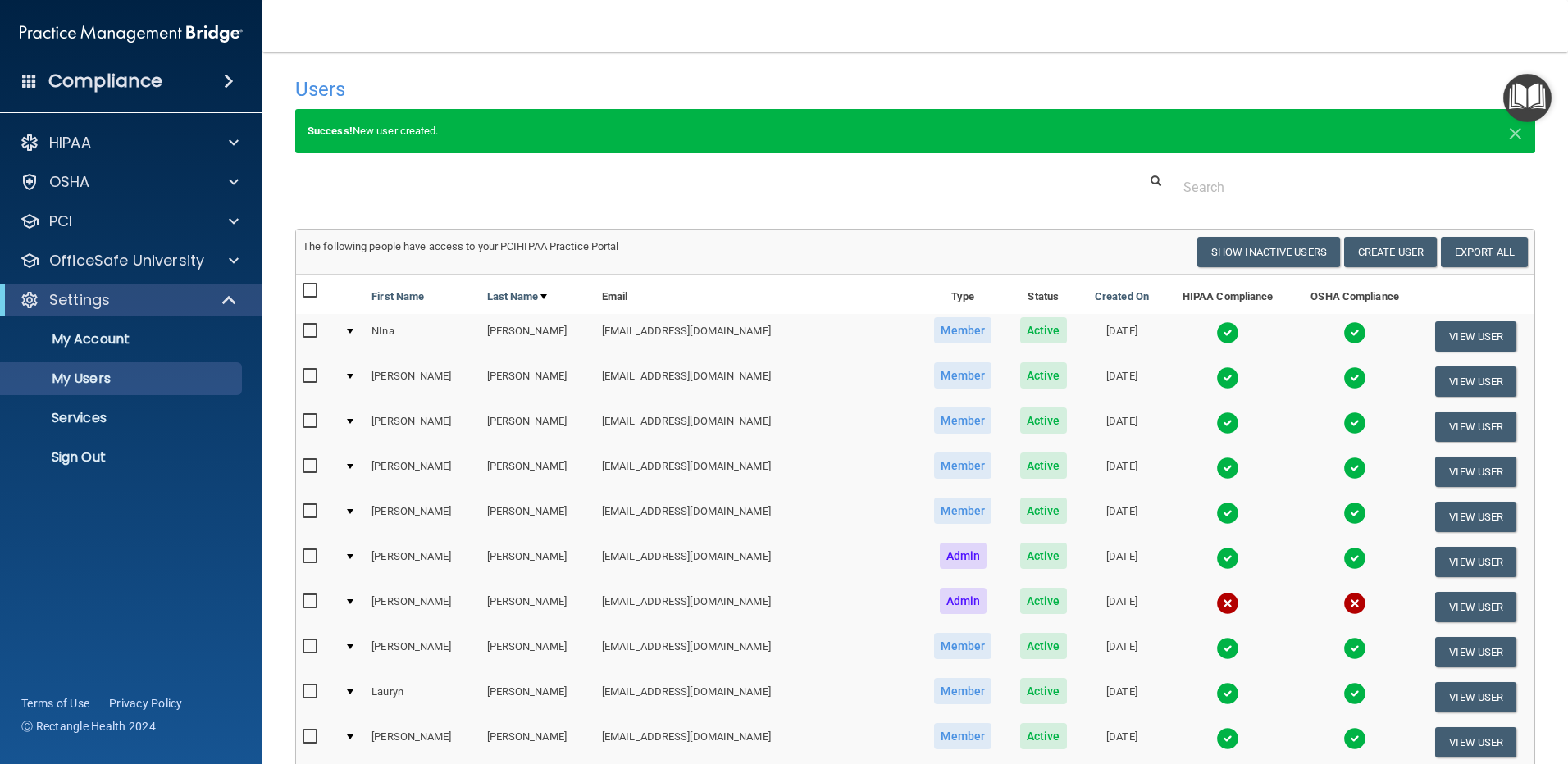
scroll to position [82, 0]
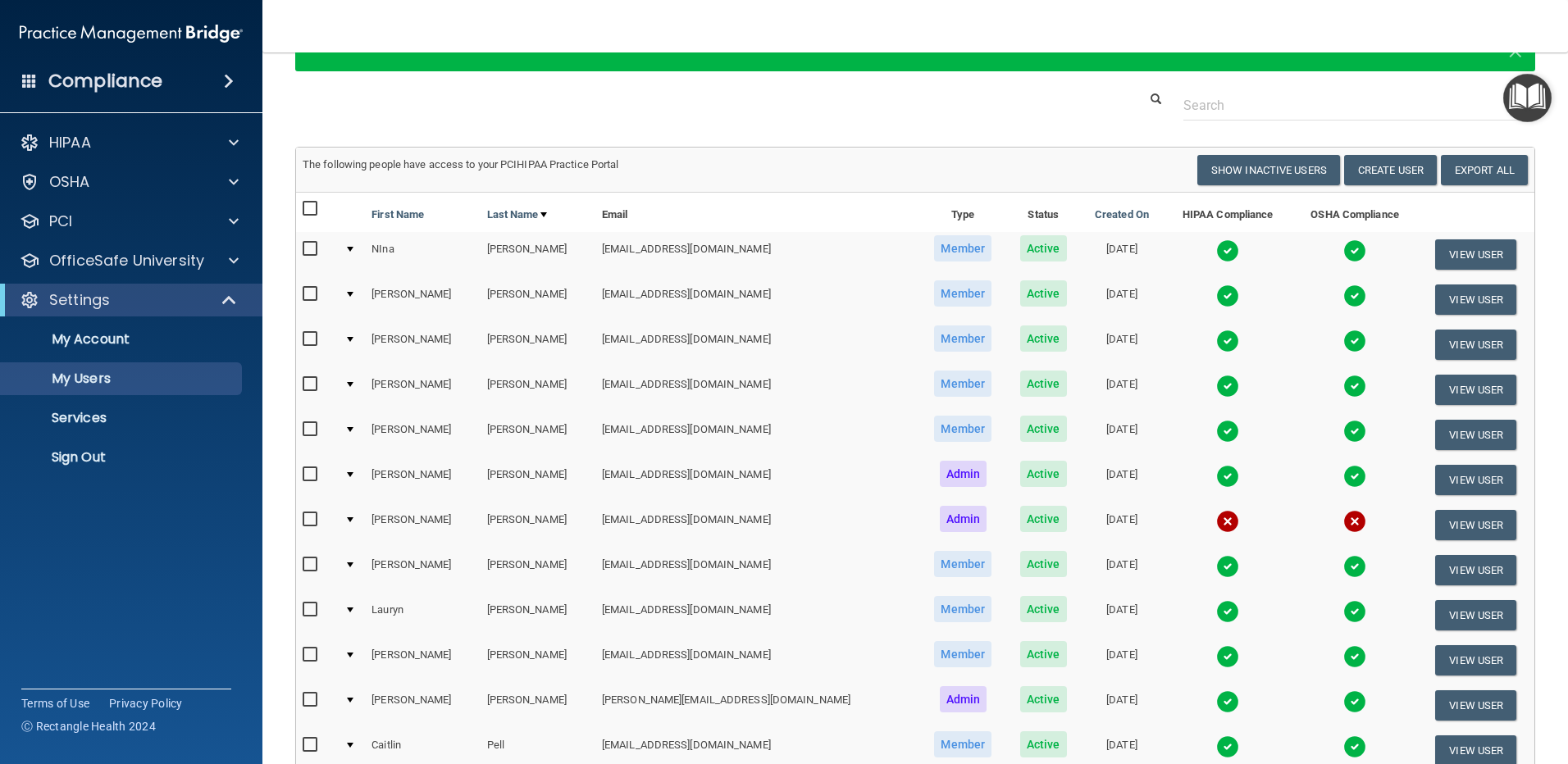
click at [306, 565] on input "checkbox" at bounding box center [312, 564] width 19 height 13
checkbox input "true"
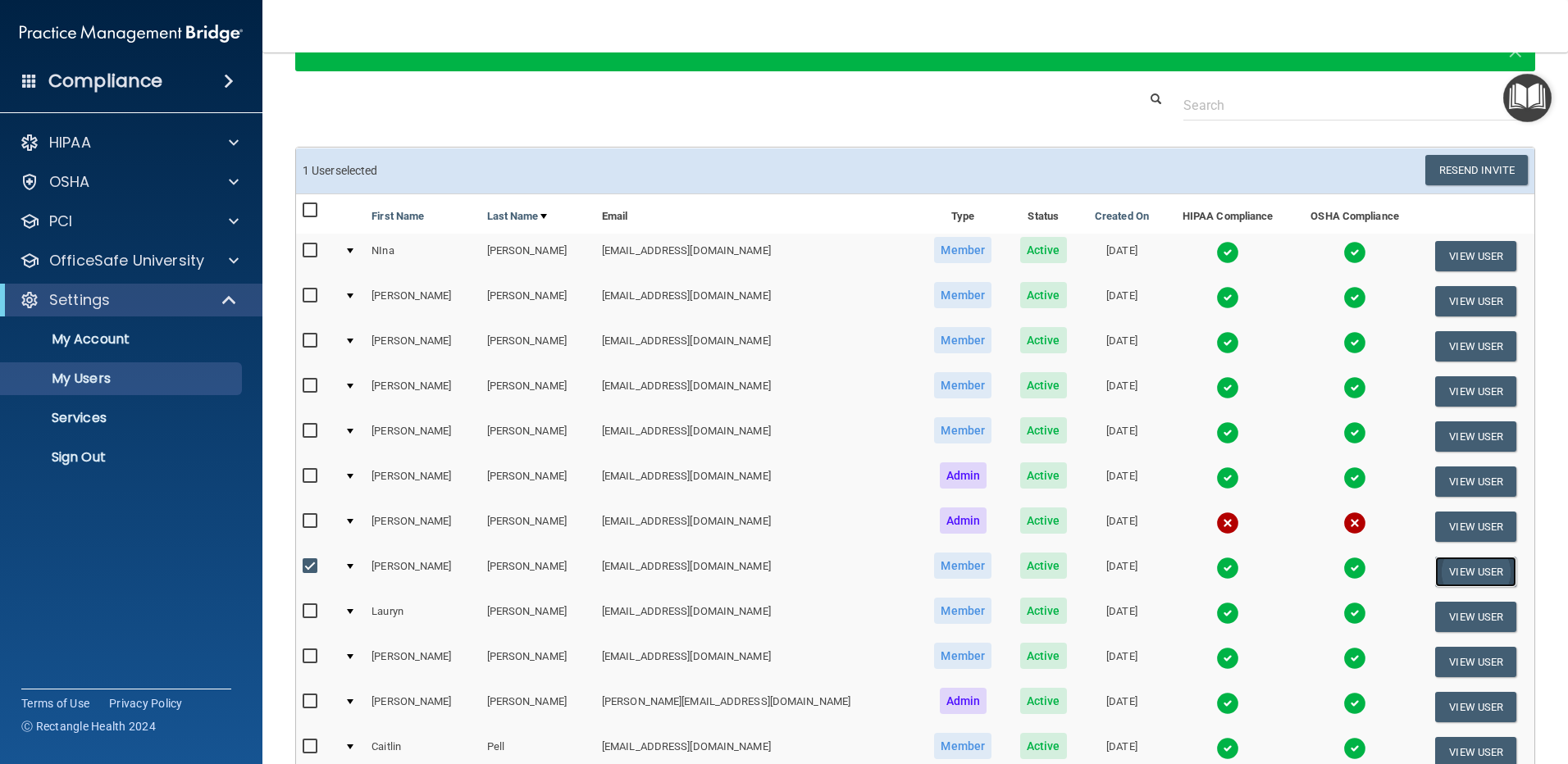
click at [1450, 567] on button "View User" at bounding box center [1475, 572] width 81 height 31
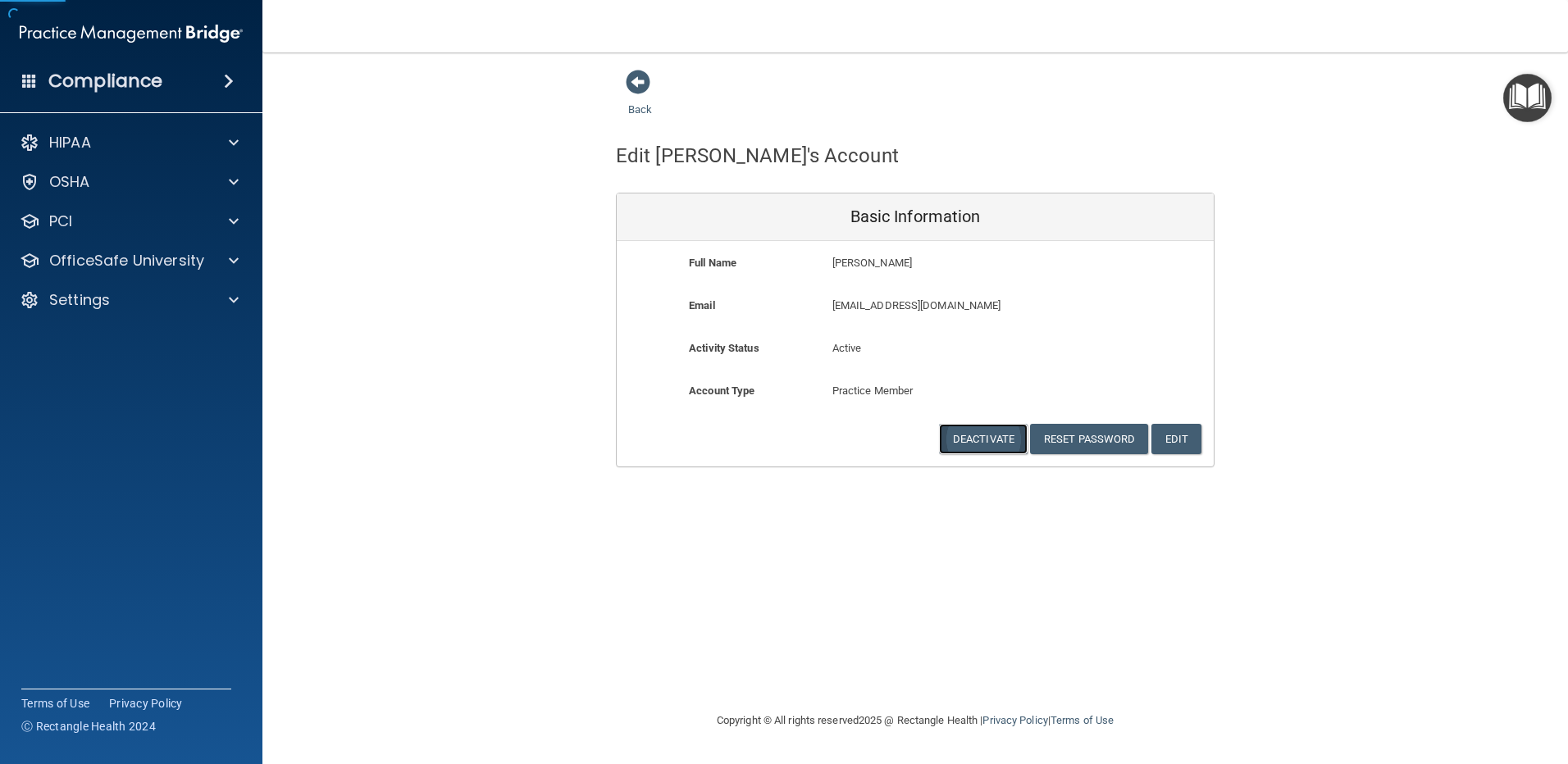
click at [973, 434] on button "Deactivate" at bounding box center [983, 439] width 89 height 31
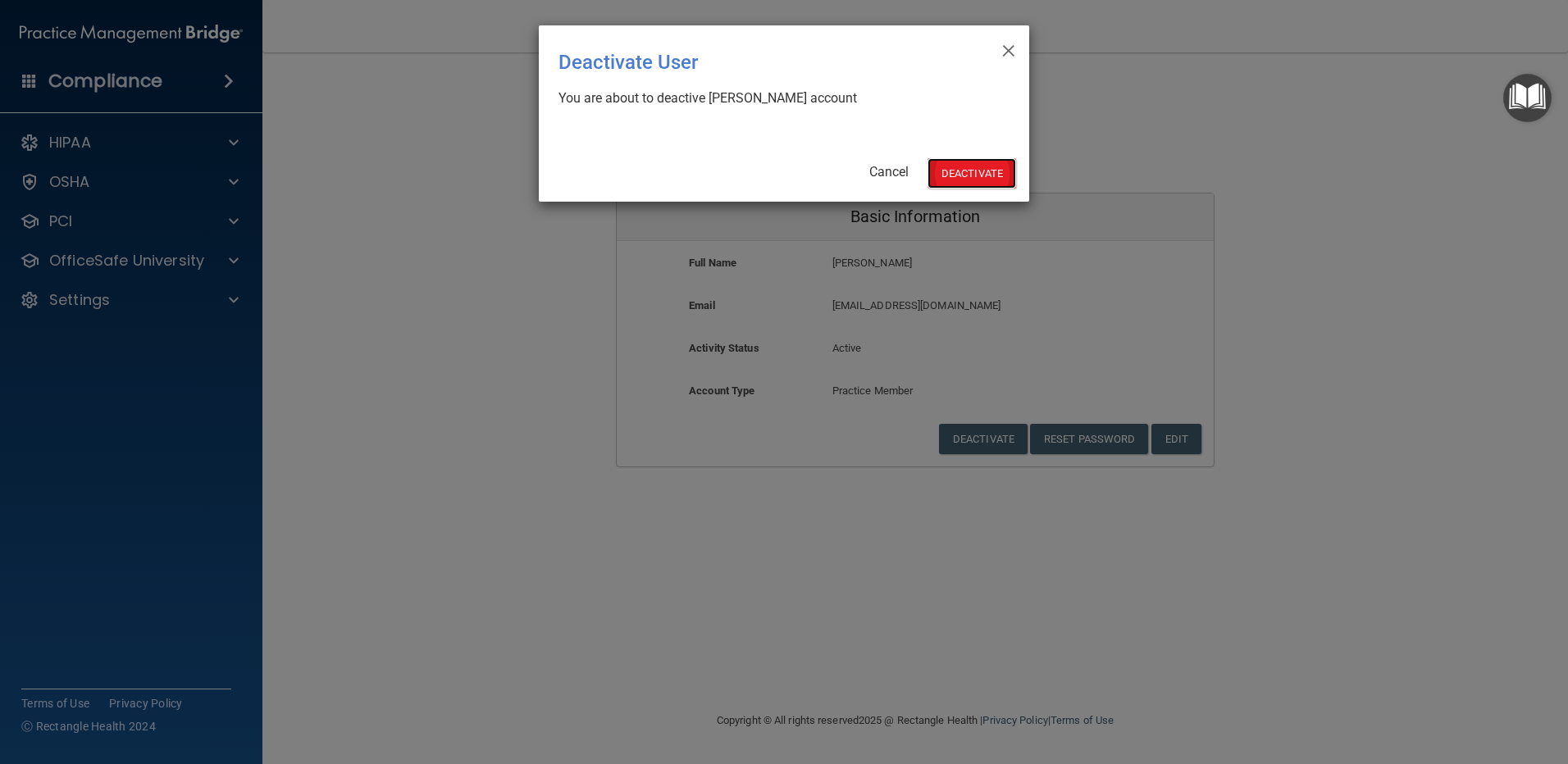
click at [963, 169] on button "Deactivate" at bounding box center [971, 174] width 89 height 31
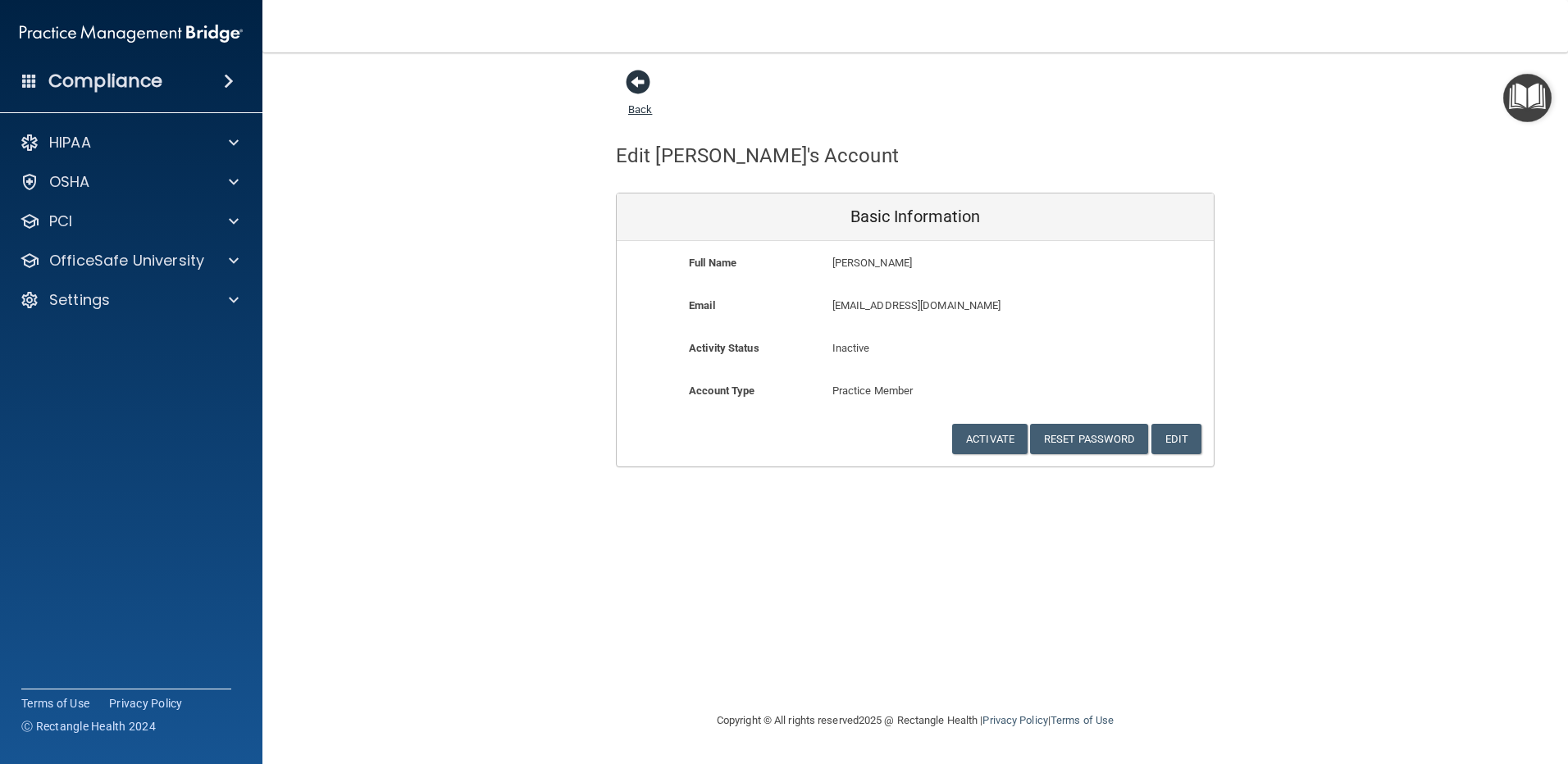
click at [633, 81] on span at bounding box center [637, 82] width 25 height 25
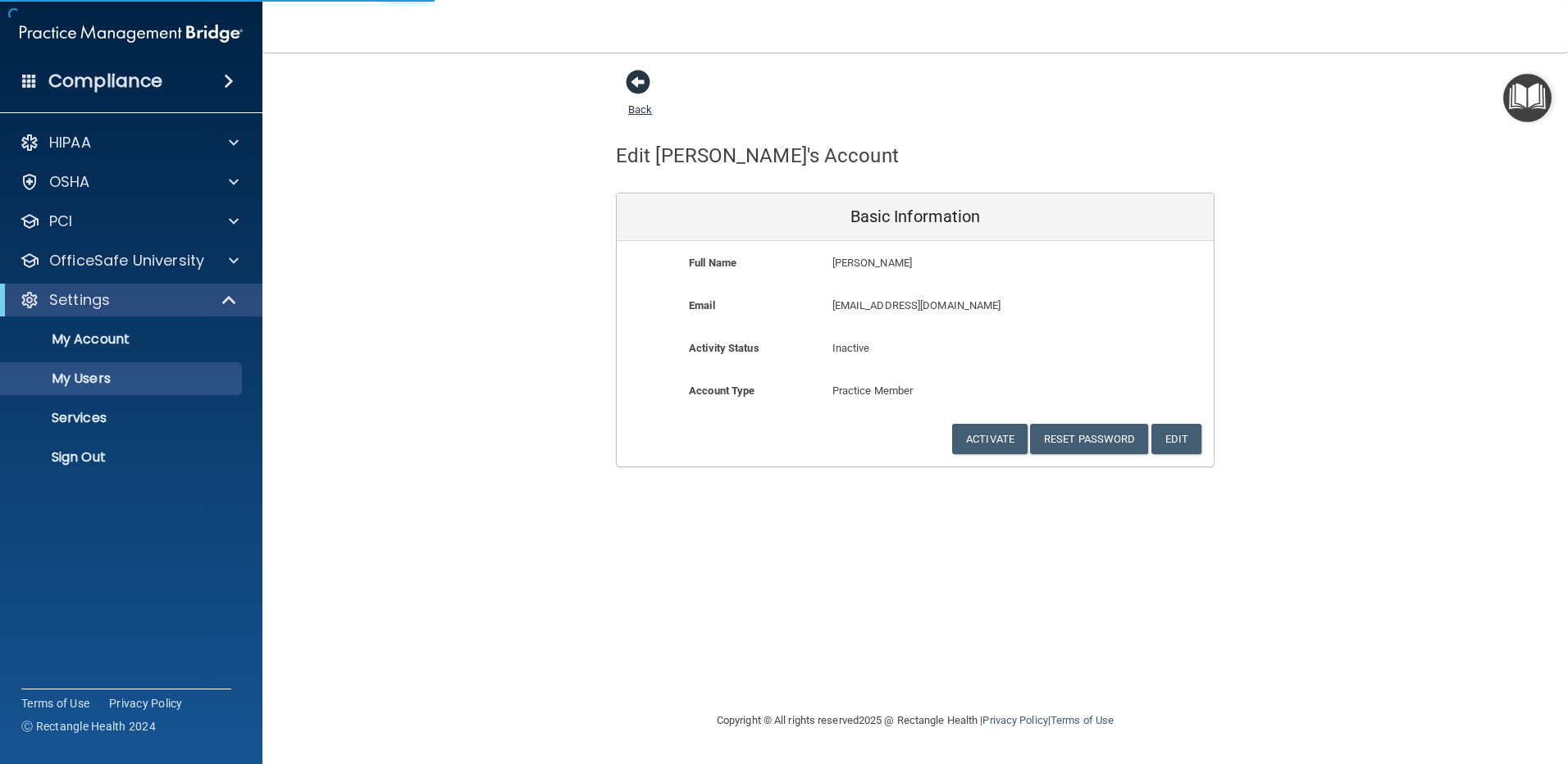
select select "20"
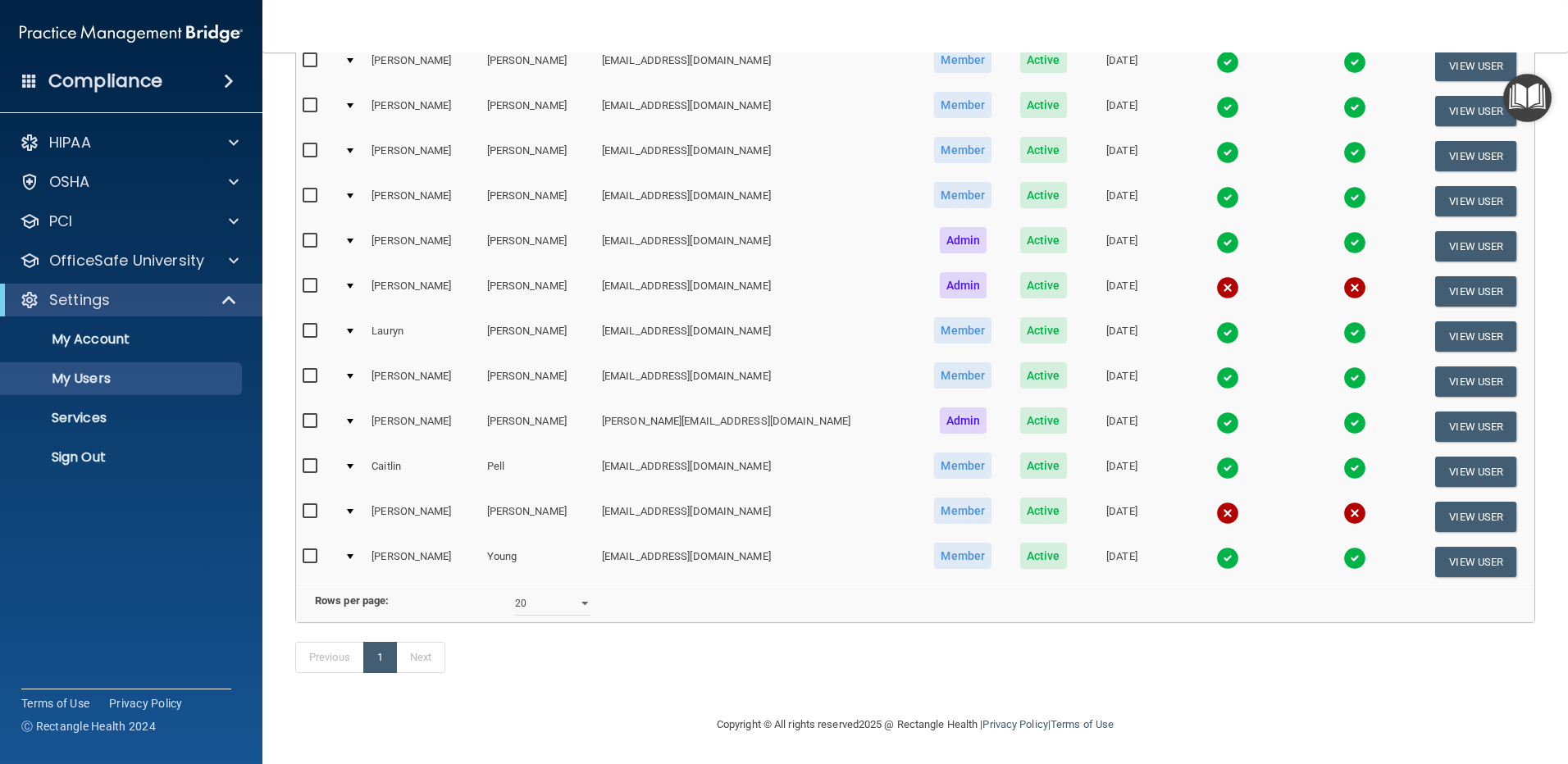
scroll to position [340, 0]
click at [76, 411] on p "Services" at bounding box center [123, 417] width 224 height 16
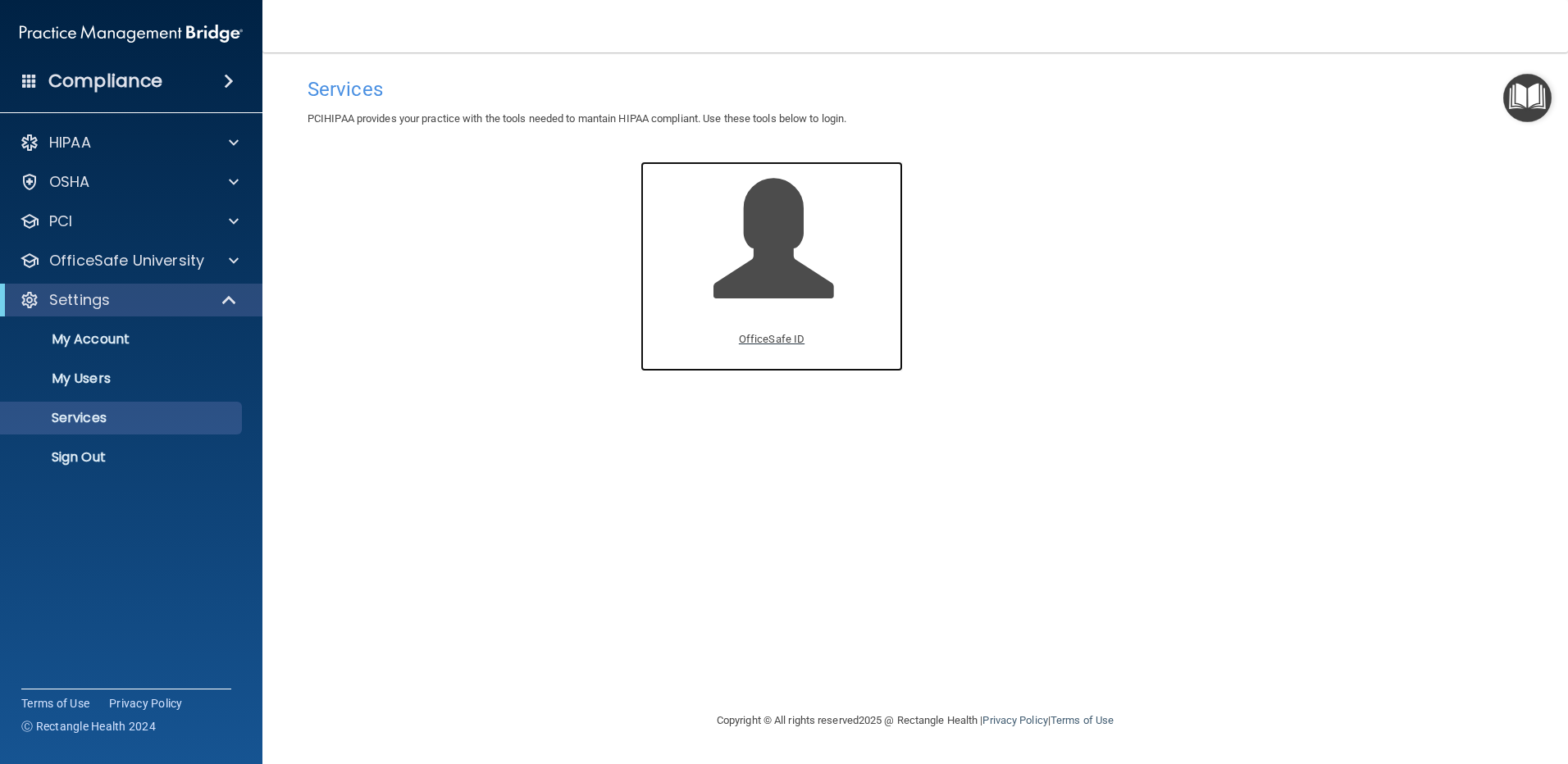
click at [780, 337] on p "OfficeSafe ID" at bounding box center [771, 339] width 66 height 20
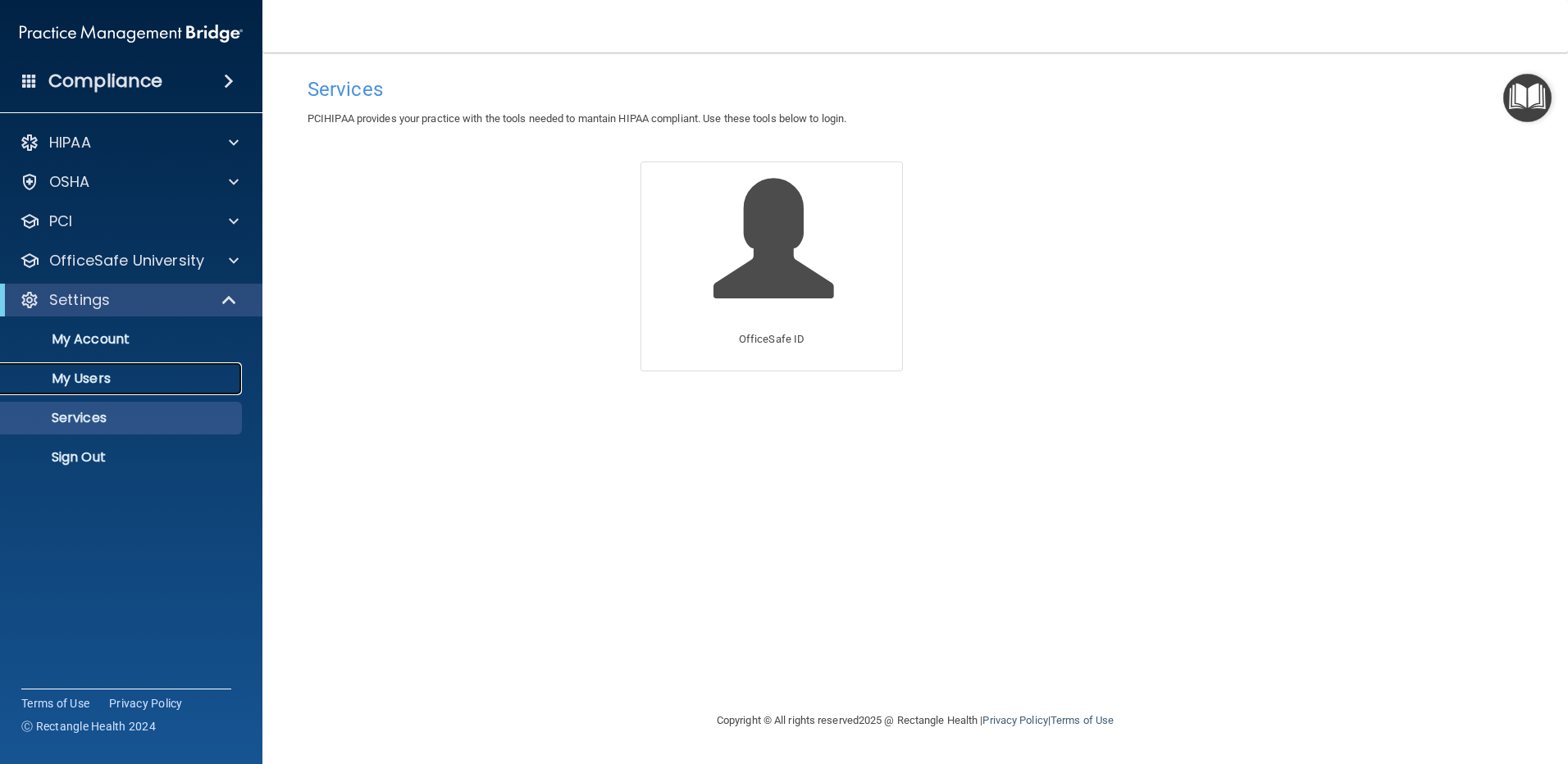
click at [72, 371] on p "My Users" at bounding box center [123, 378] width 224 height 16
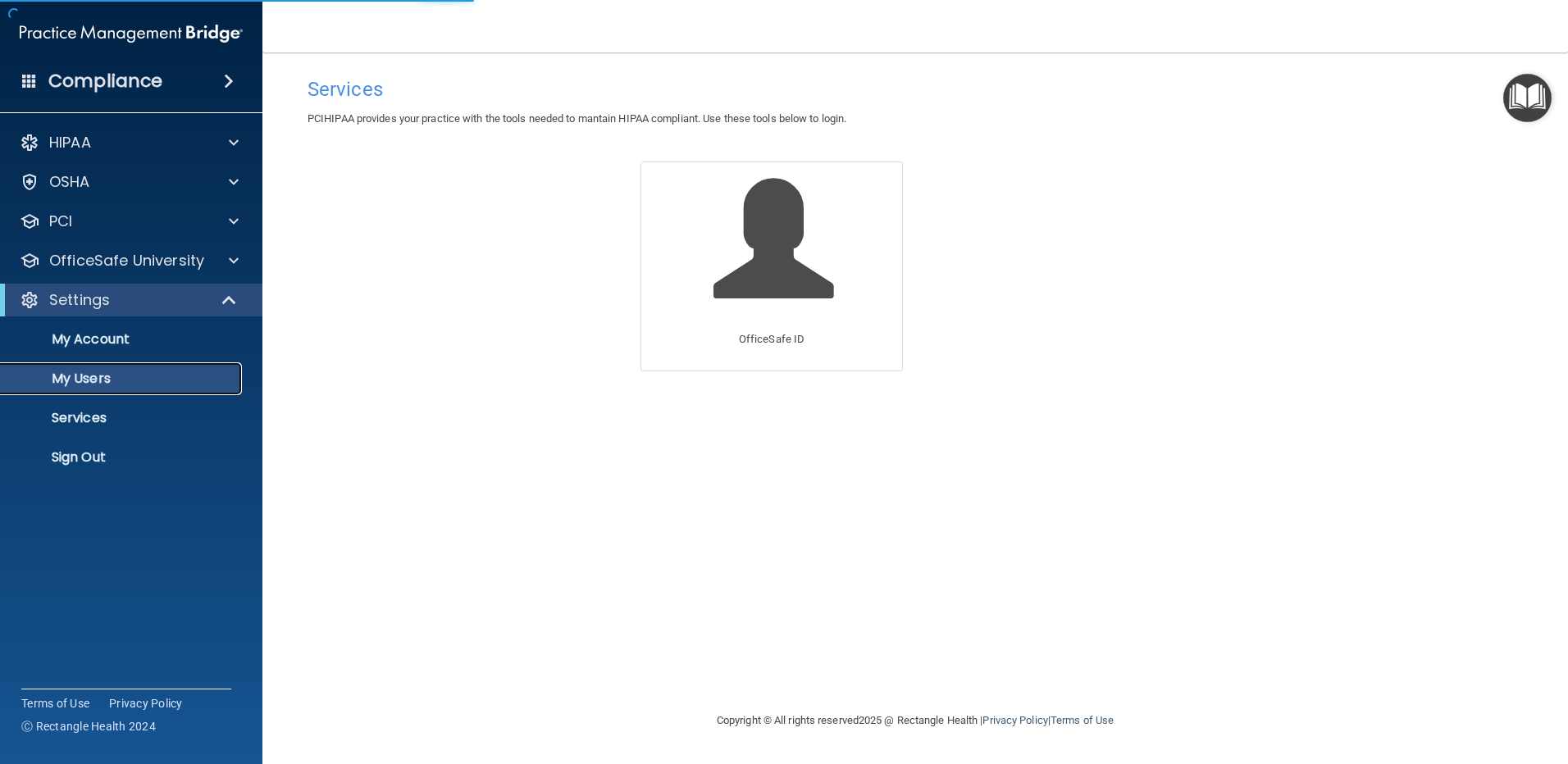
select select "20"
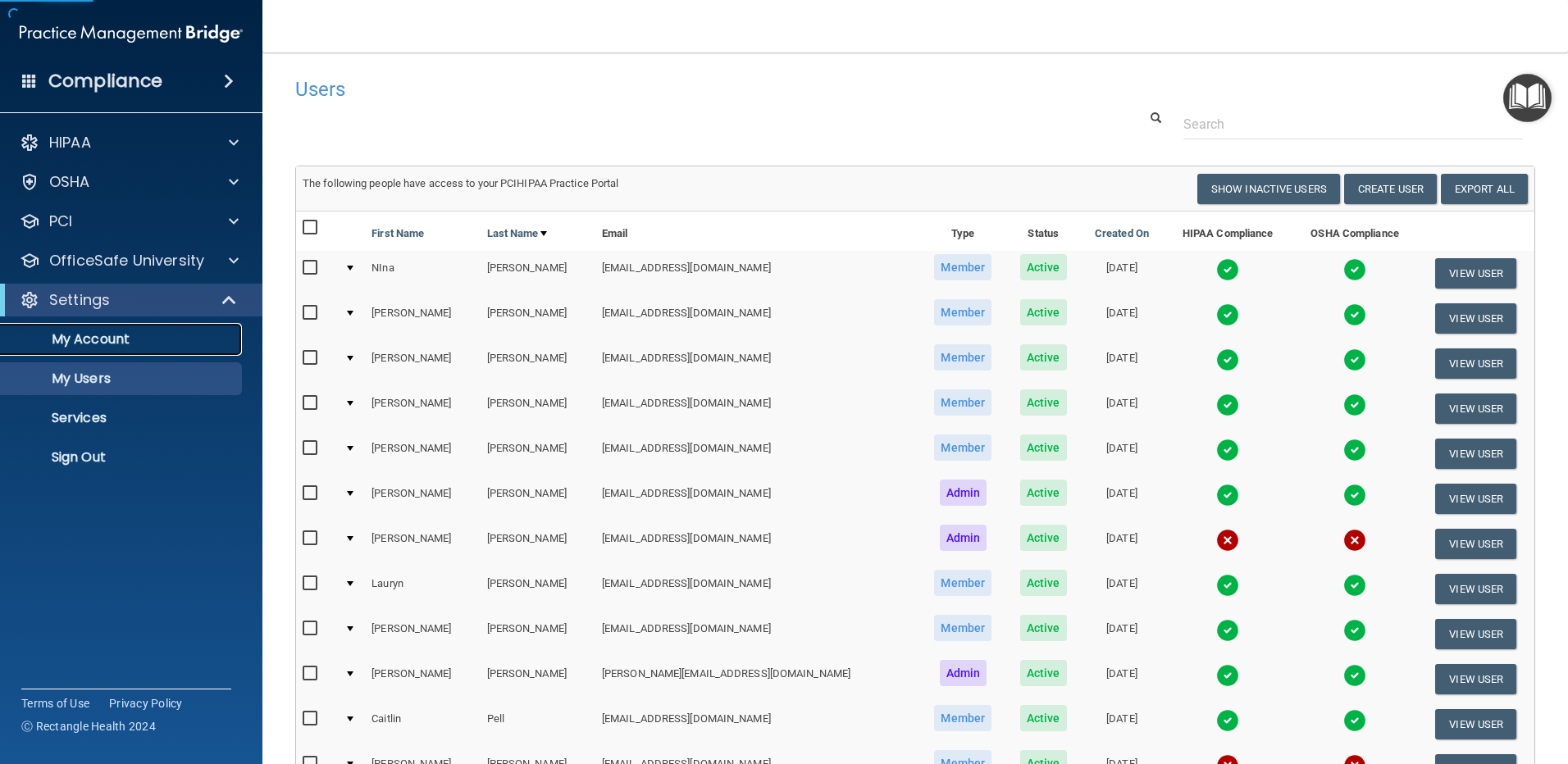
click at [91, 332] on p "My Account" at bounding box center [123, 339] width 224 height 16
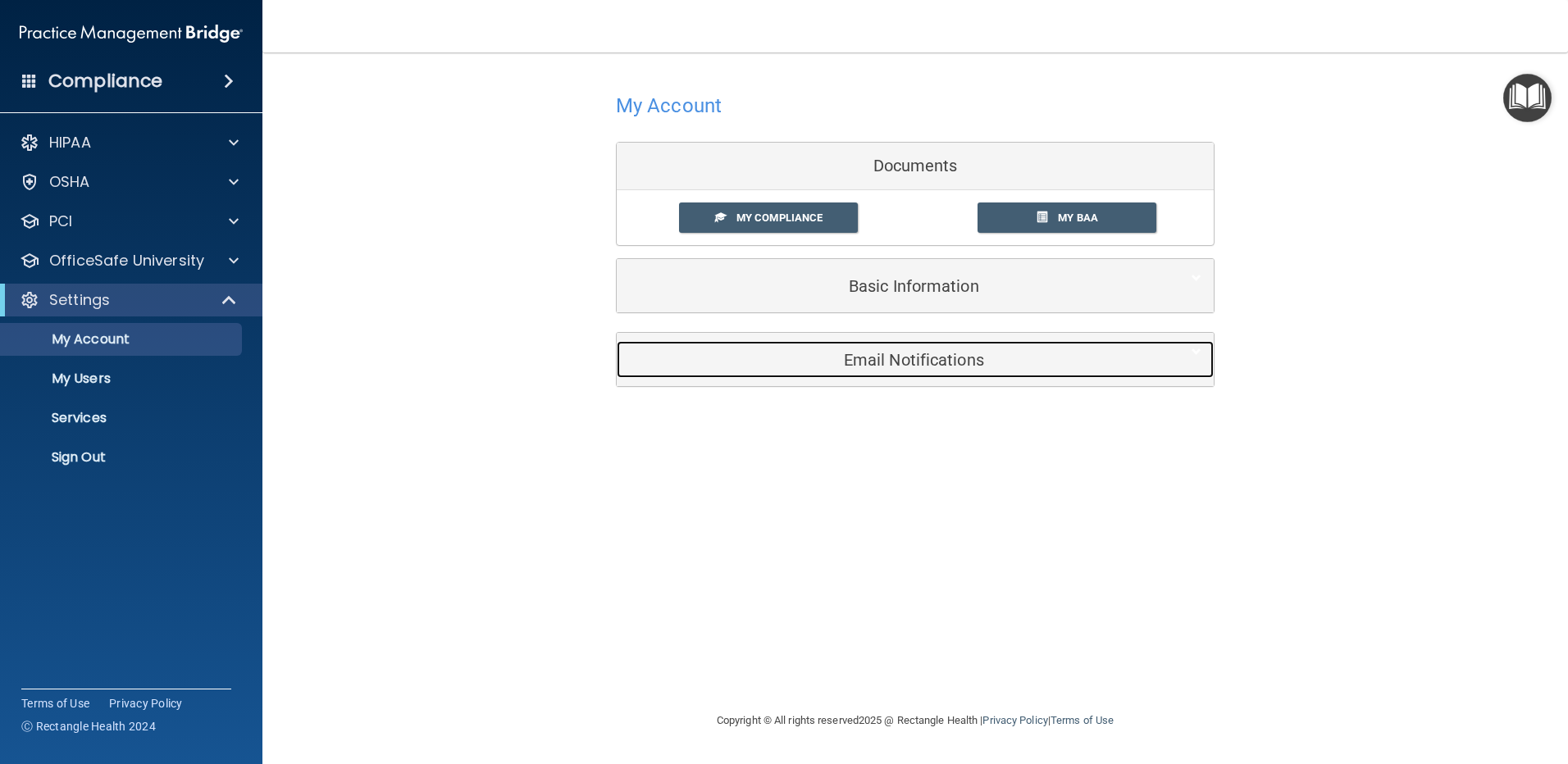
click at [909, 358] on h5 "Email Notifications" at bounding box center [890, 359] width 522 height 18
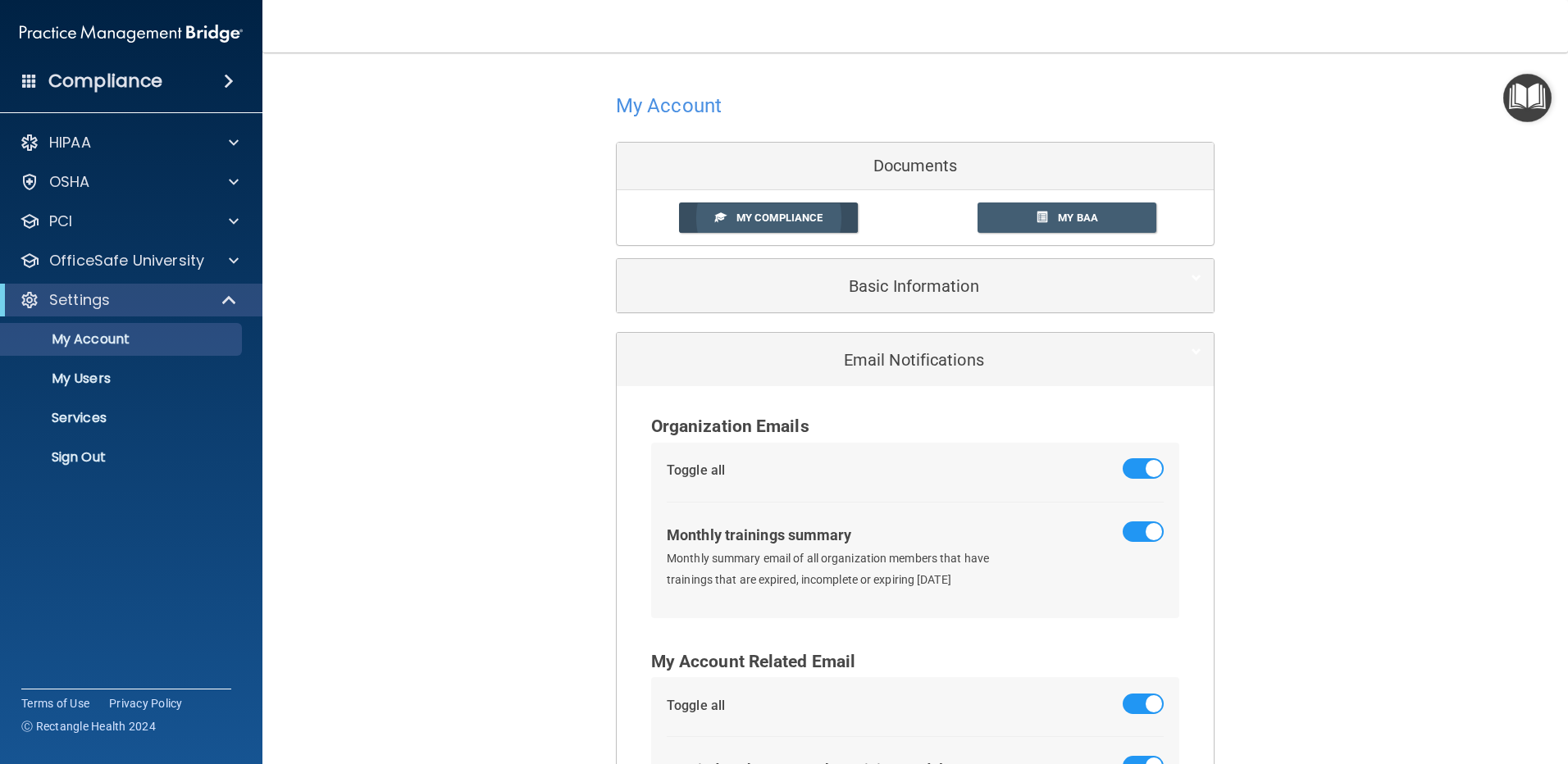
click at [741, 217] on span "My Compliance" at bounding box center [779, 217] width 86 height 12
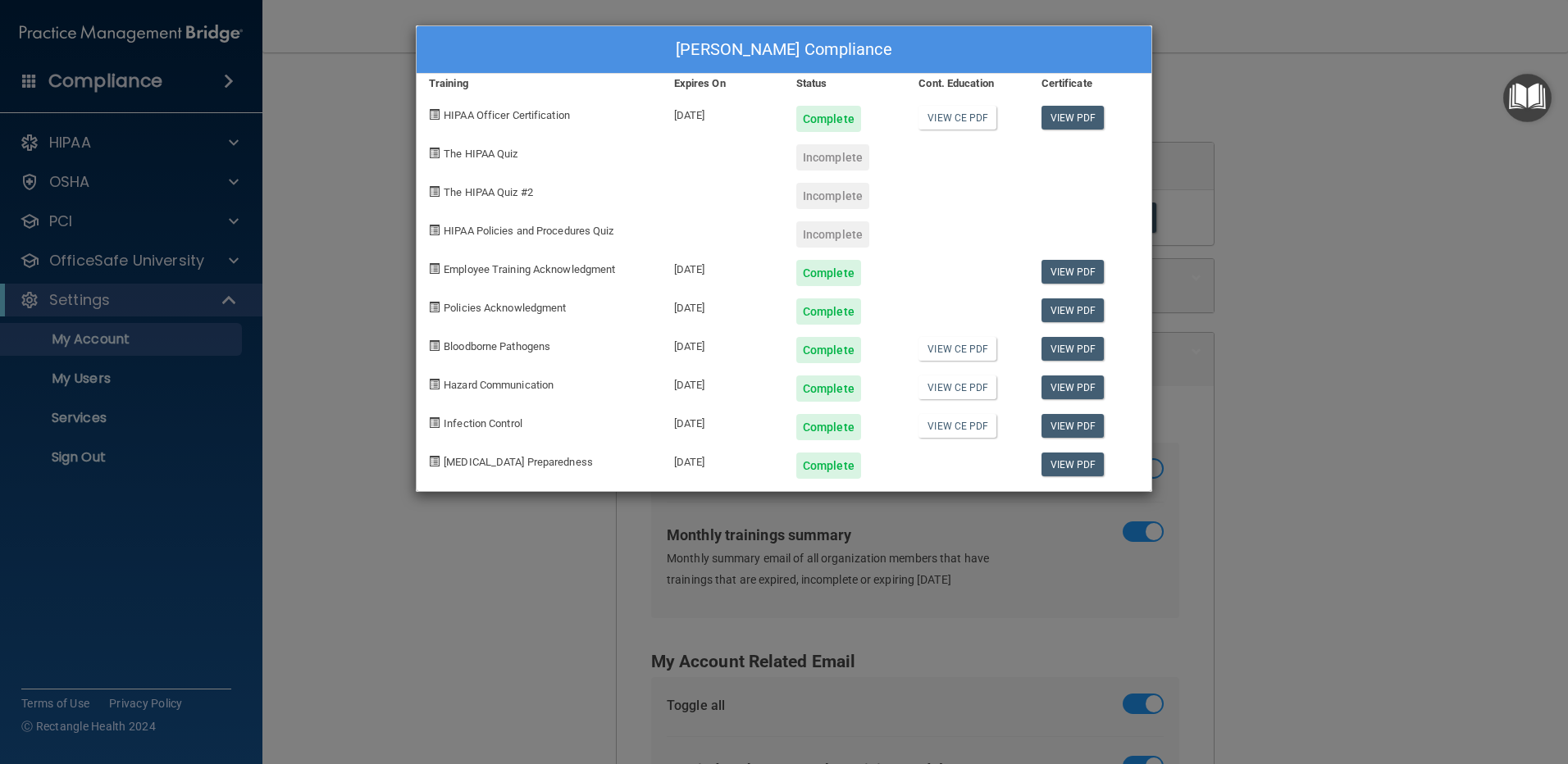
click at [1428, 219] on div "Lorraine Monteleone's Compliance Training Expires On Status Cont. Education Cer…" at bounding box center [784, 382] width 1568 height 764
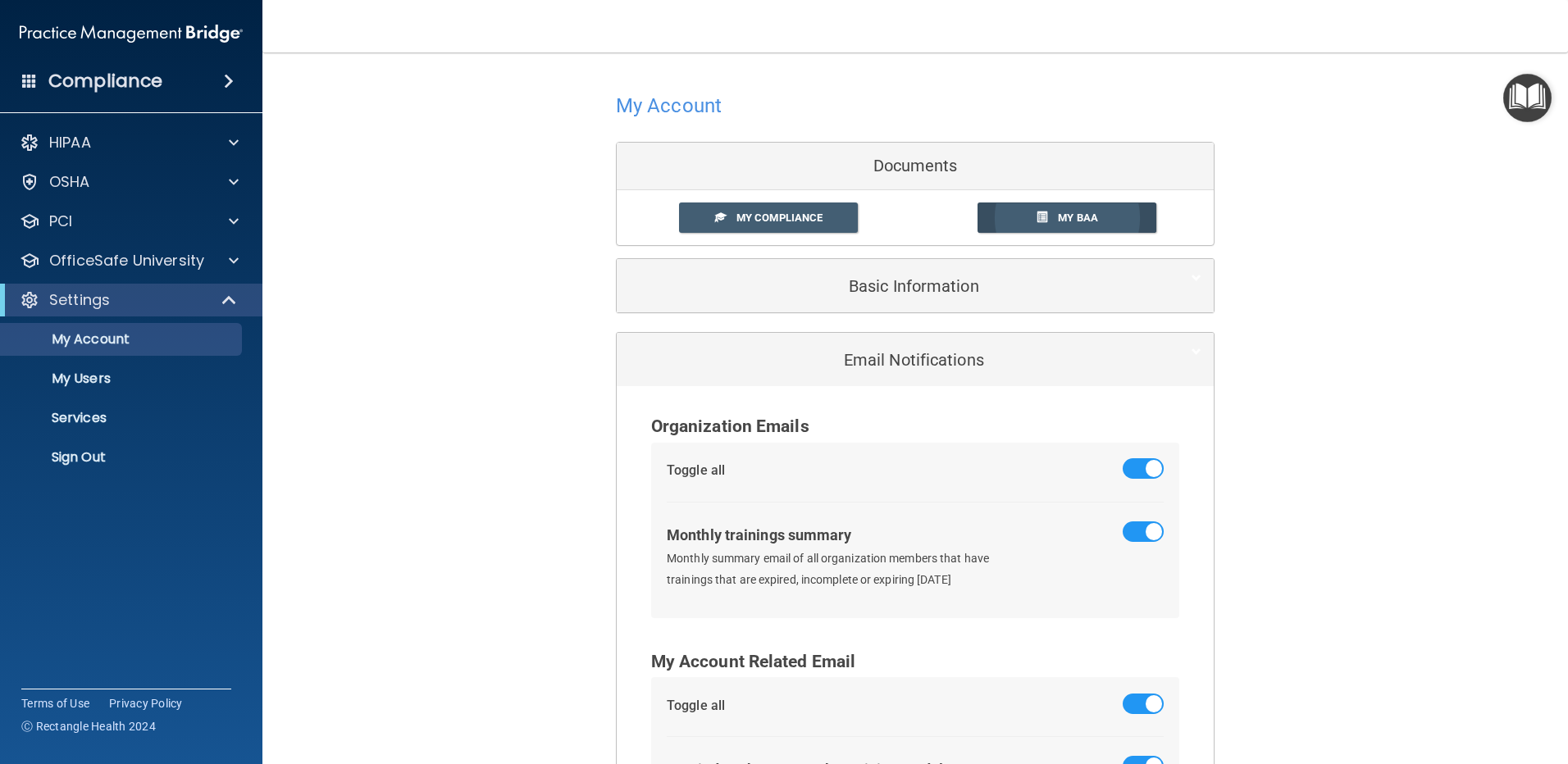
click at [1091, 220] on span "My BAA" at bounding box center [1077, 217] width 40 height 12
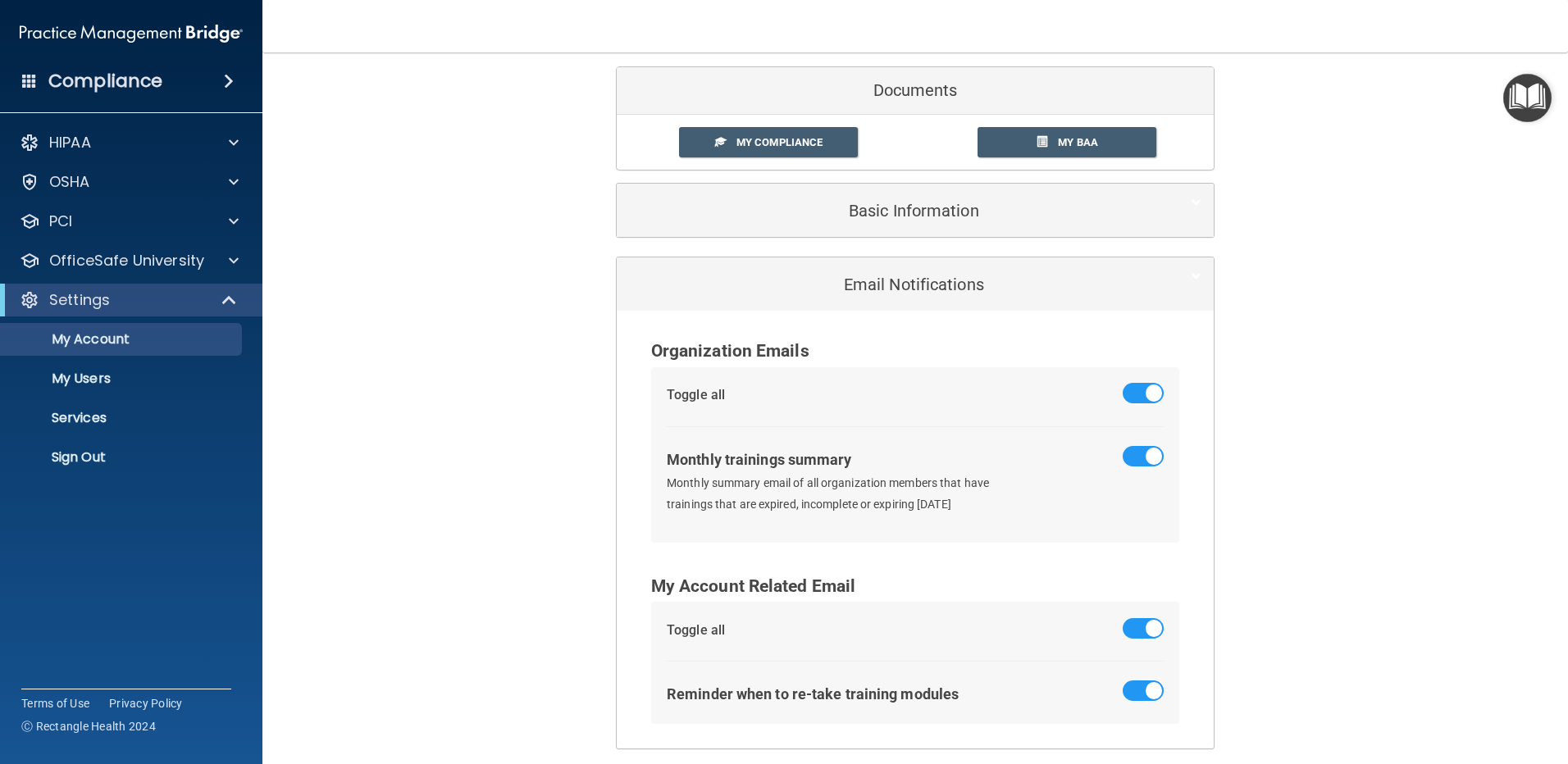
scroll to position [145, 0]
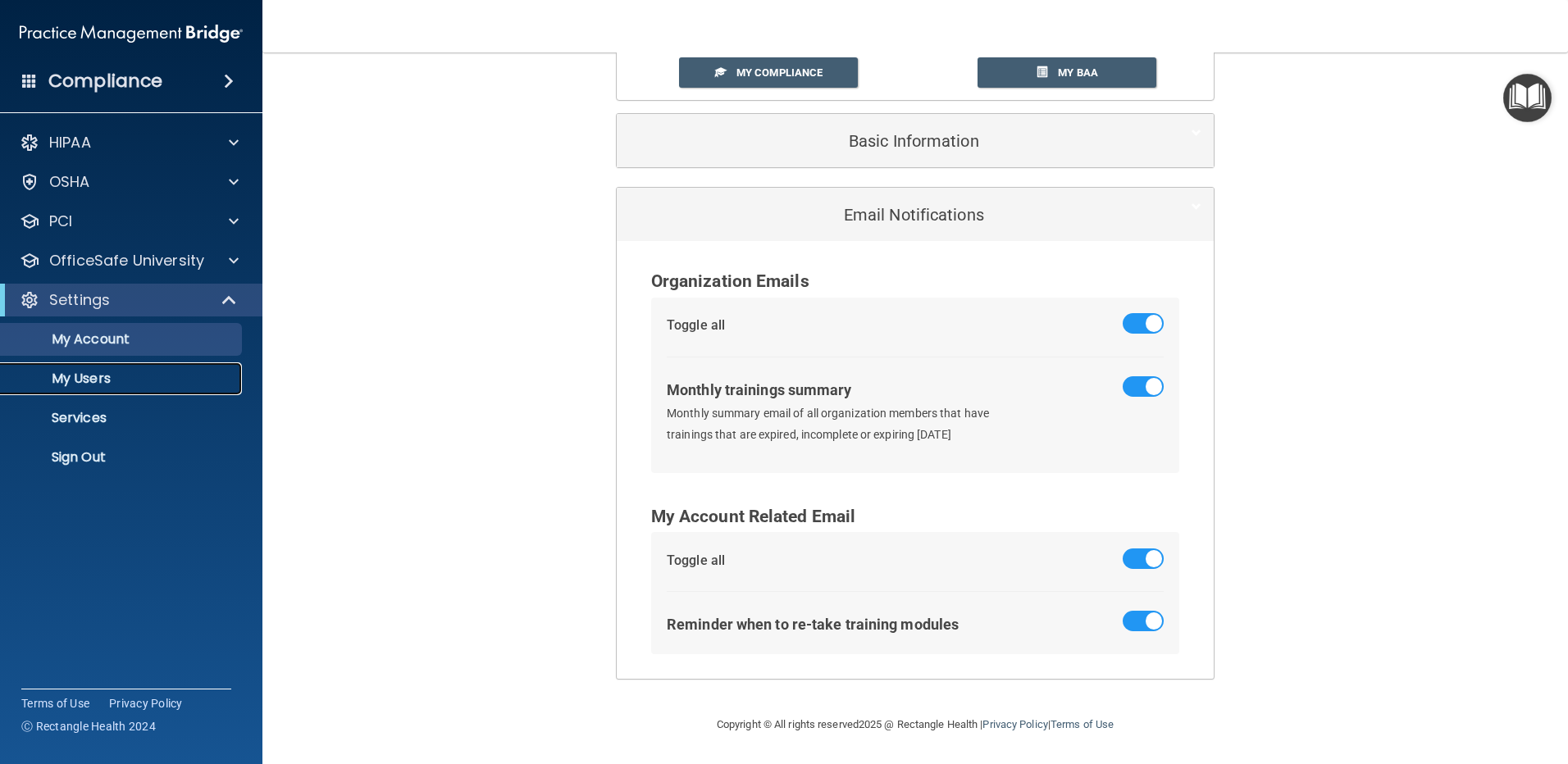
click at [95, 377] on p "My Users" at bounding box center [123, 378] width 224 height 16
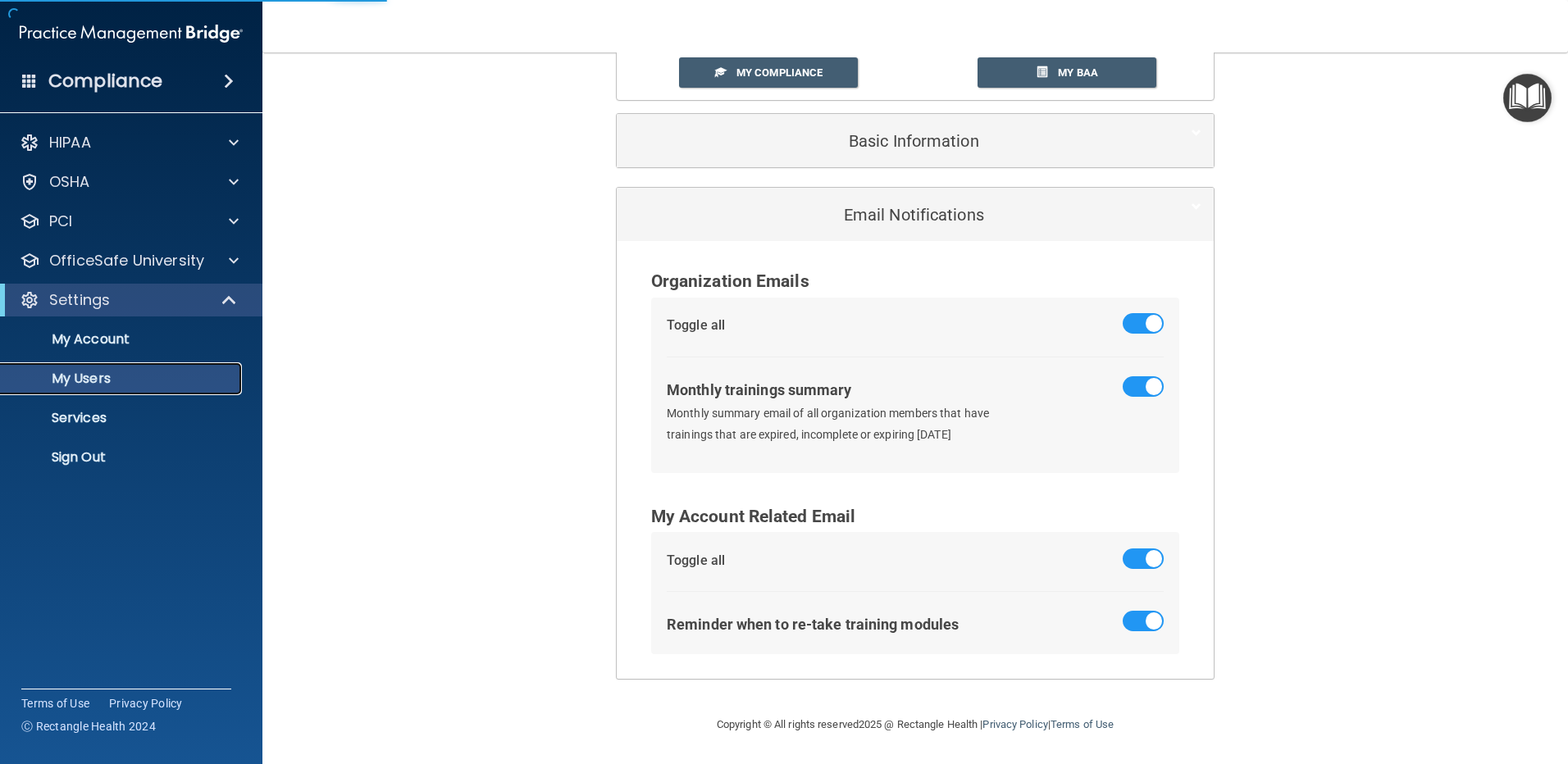
scroll to position [277, 0]
select select "20"
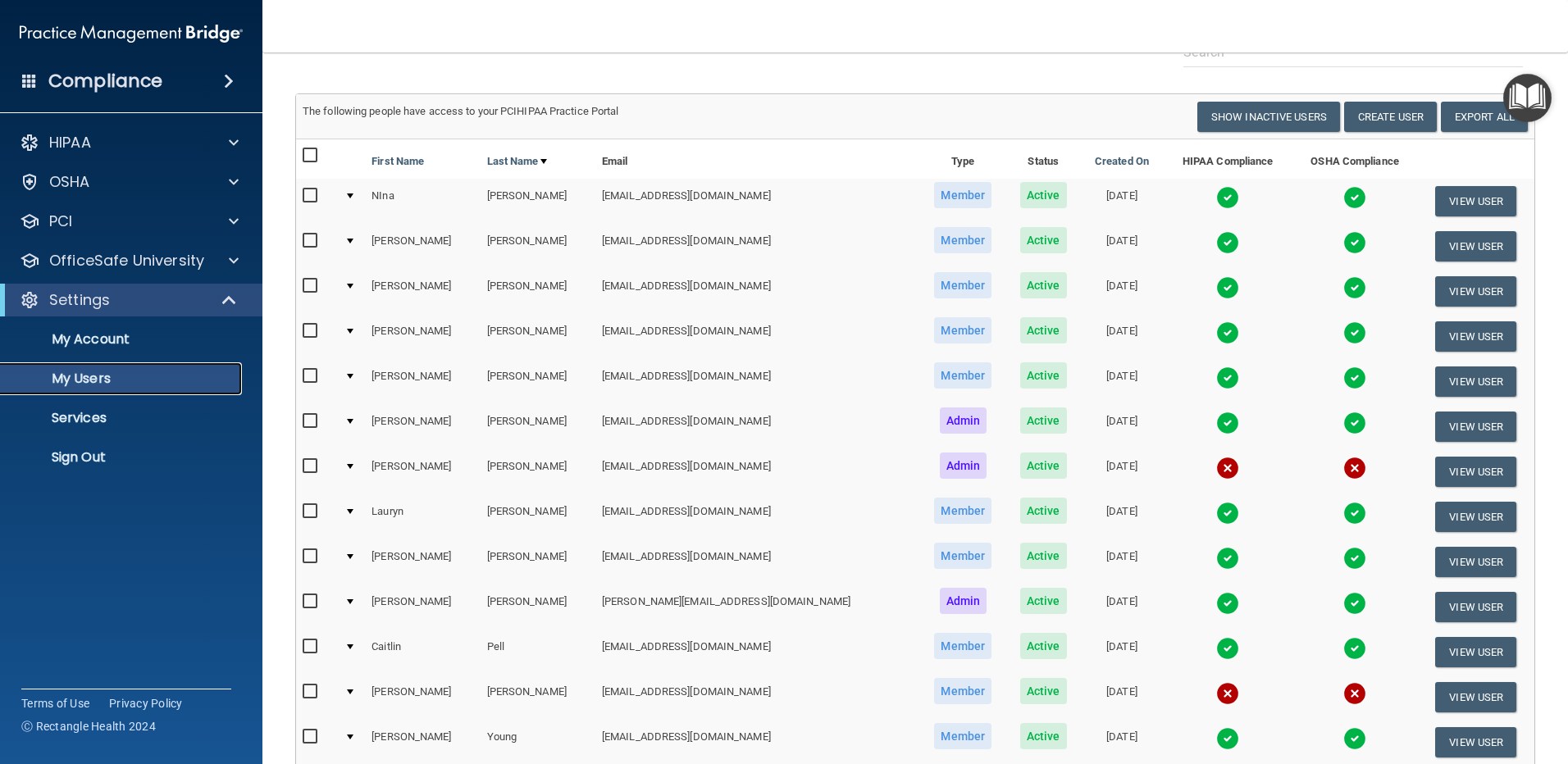
scroll to position [0, 0]
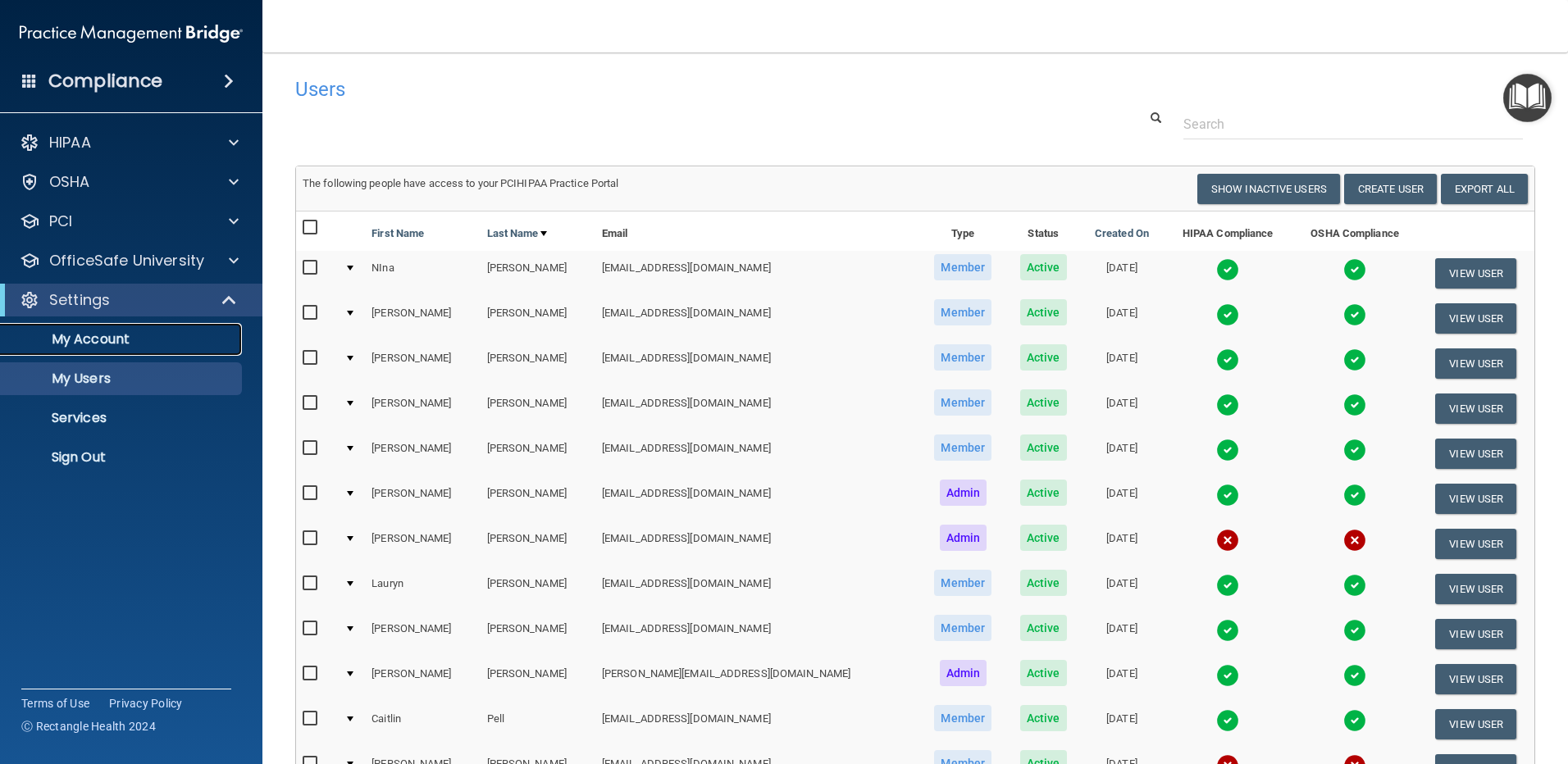
click at [89, 337] on p "My Account" at bounding box center [123, 339] width 224 height 16
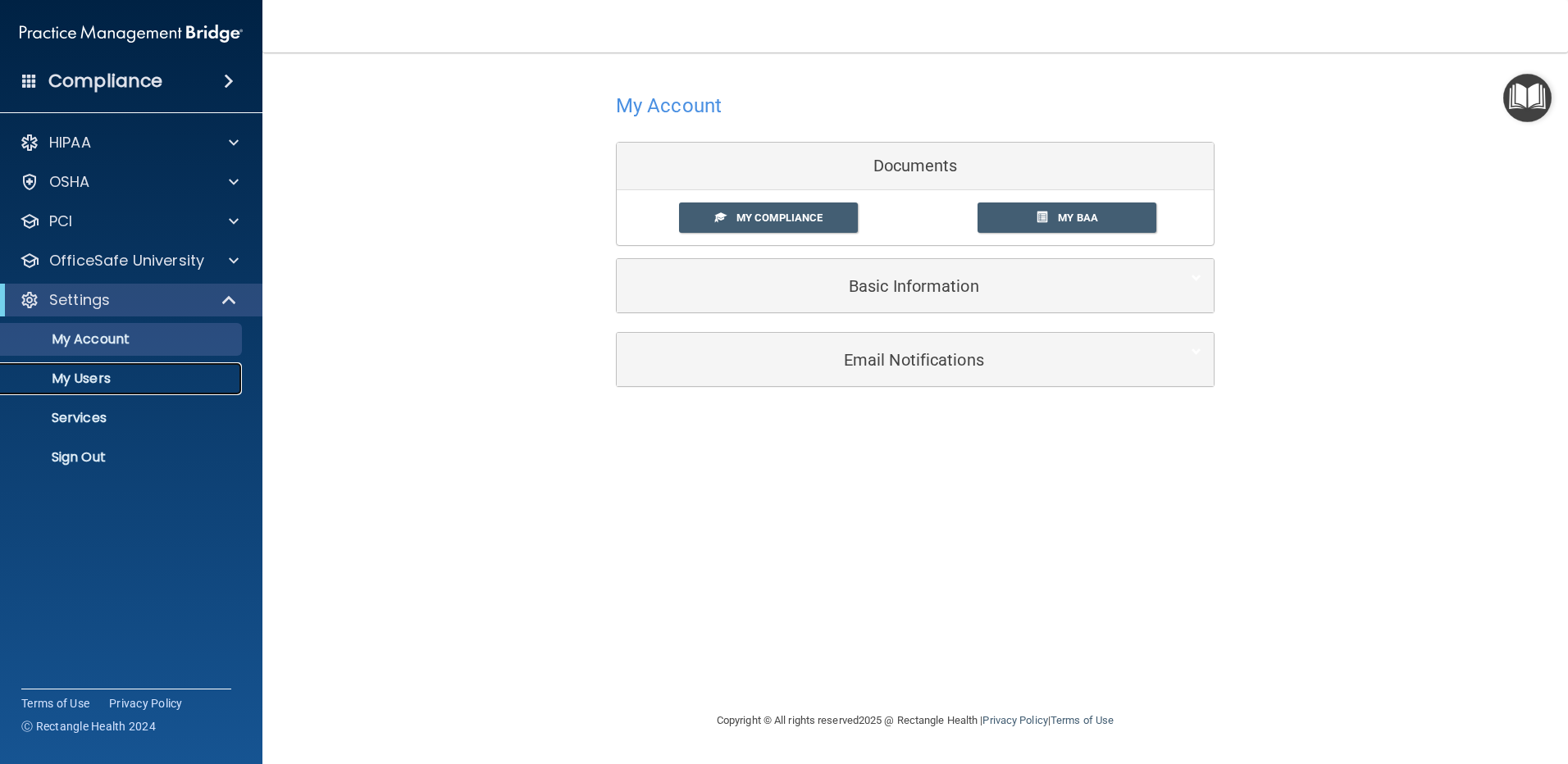
click at [100, 377] on p "My Users" at bounding box center [123, 378] width 224 height 16
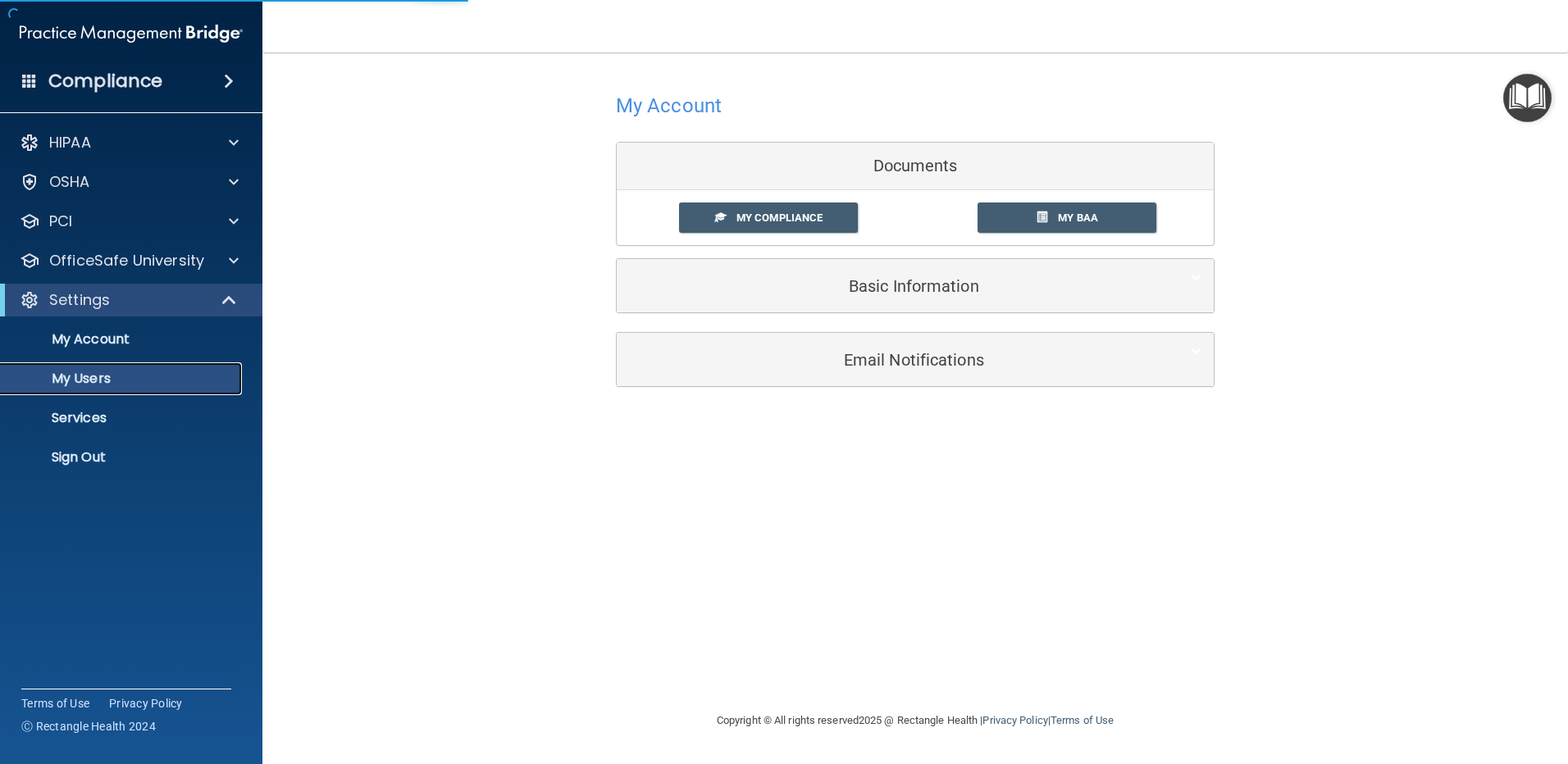
select select "20"
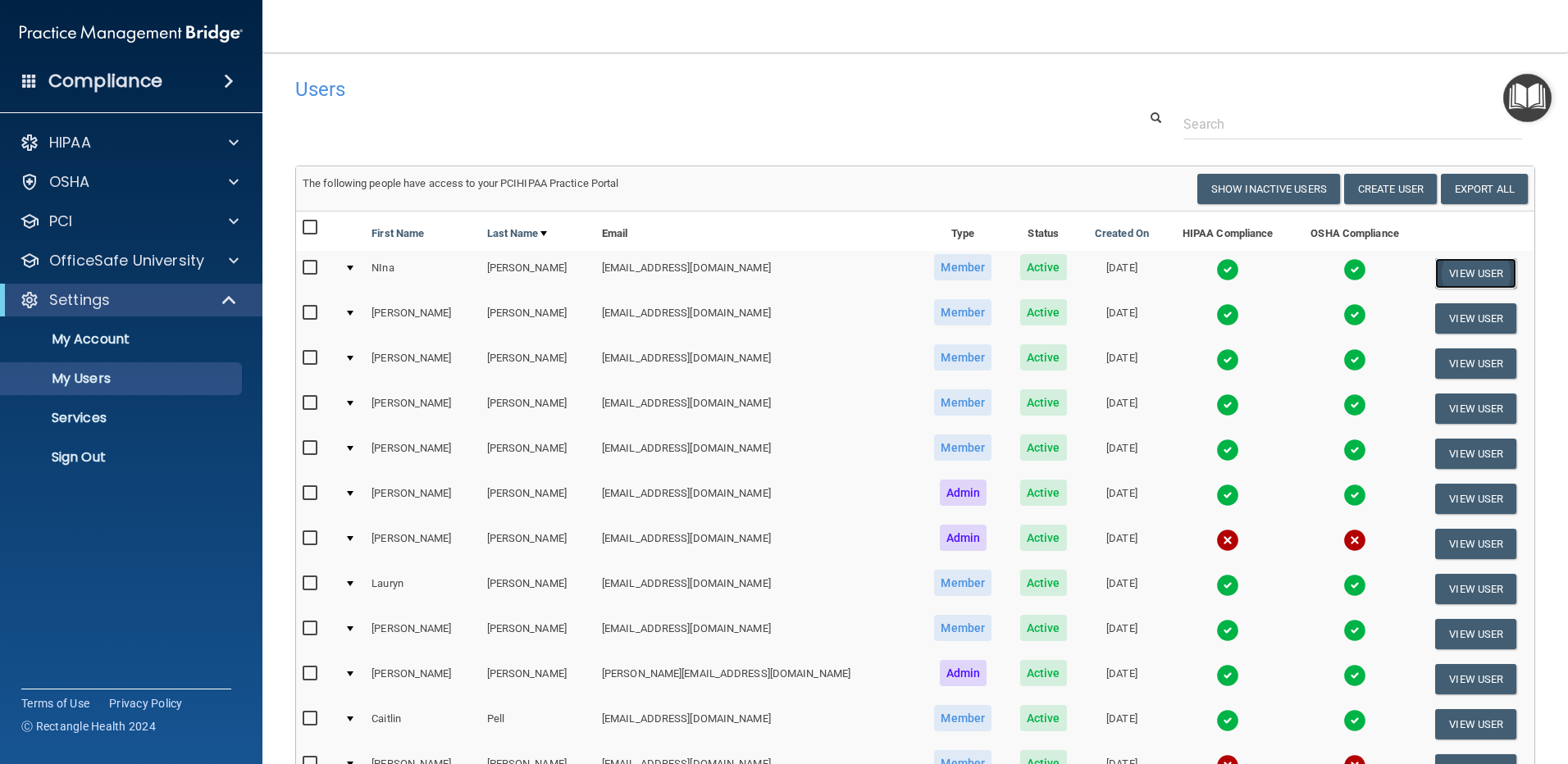
click at [1459, 276] on button "View User" at bounding box center [1475, 273] width 81 height 31
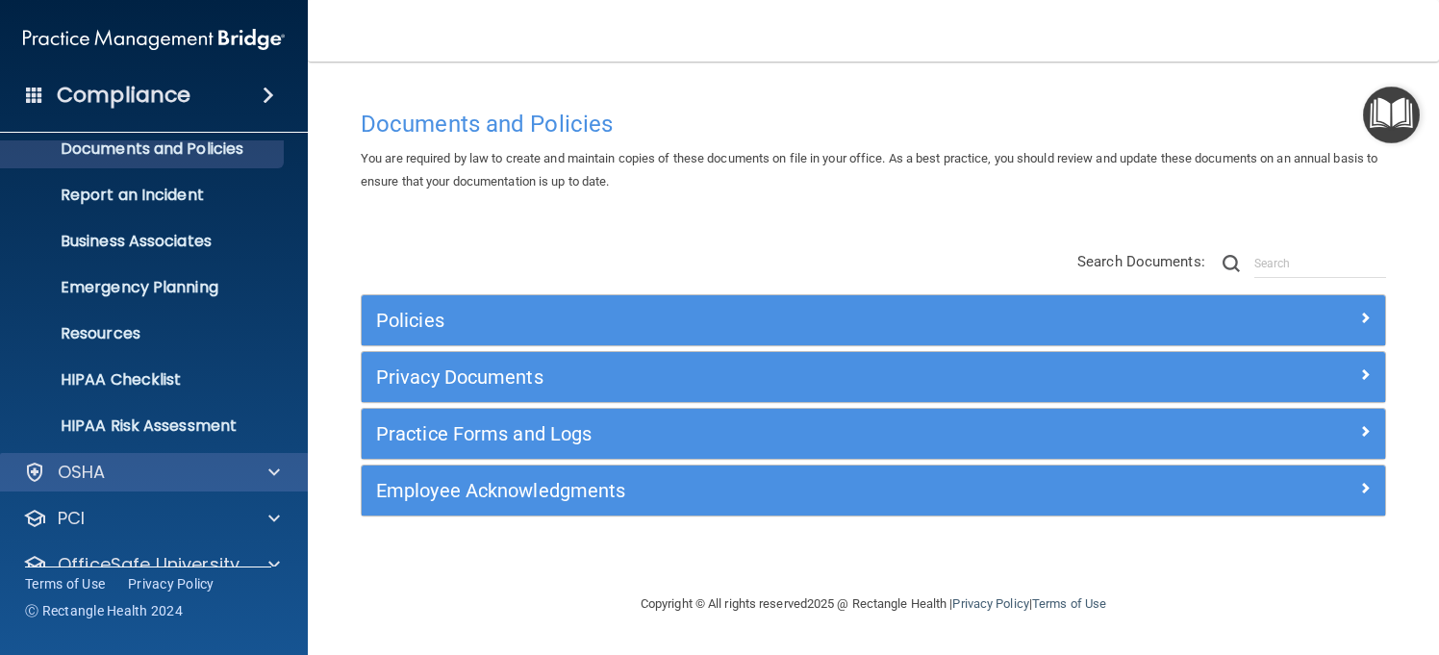
scroll to position [143, 0]
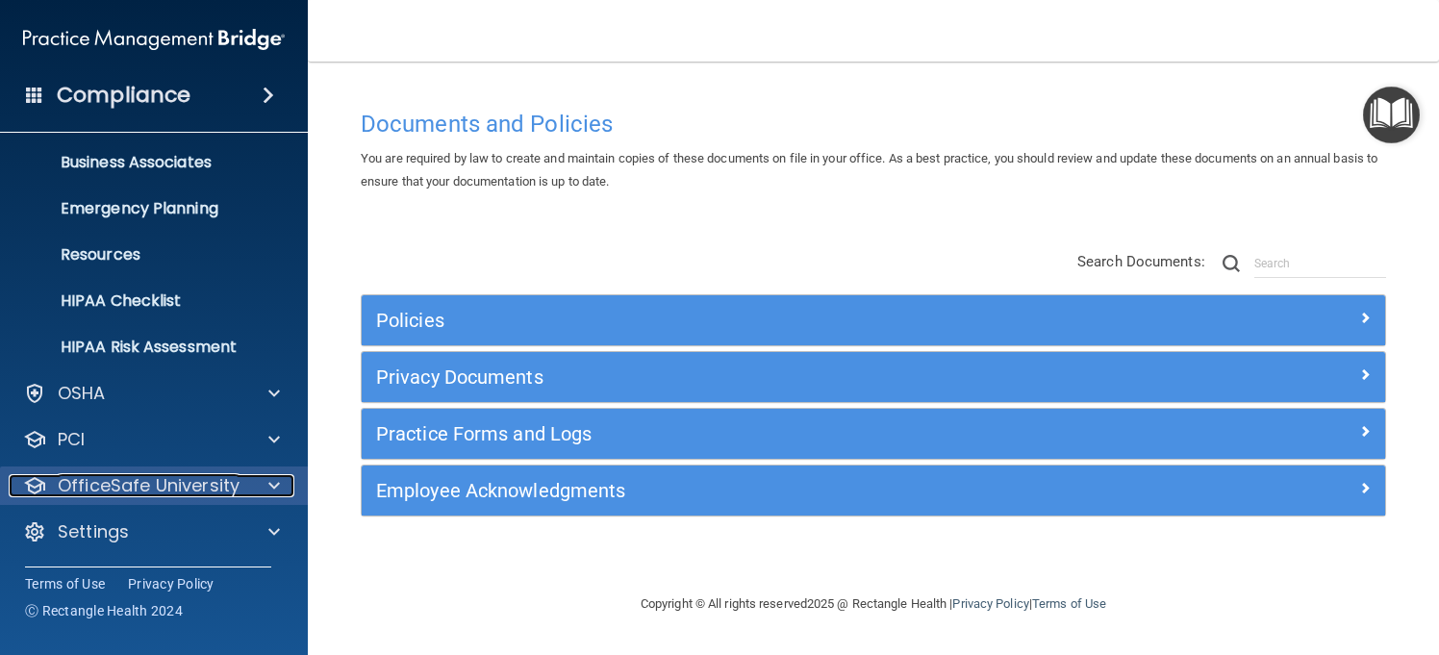
click at [134, 488] on p "OfficeSafe University" at bounding box center [149, 485] width 182 height 23
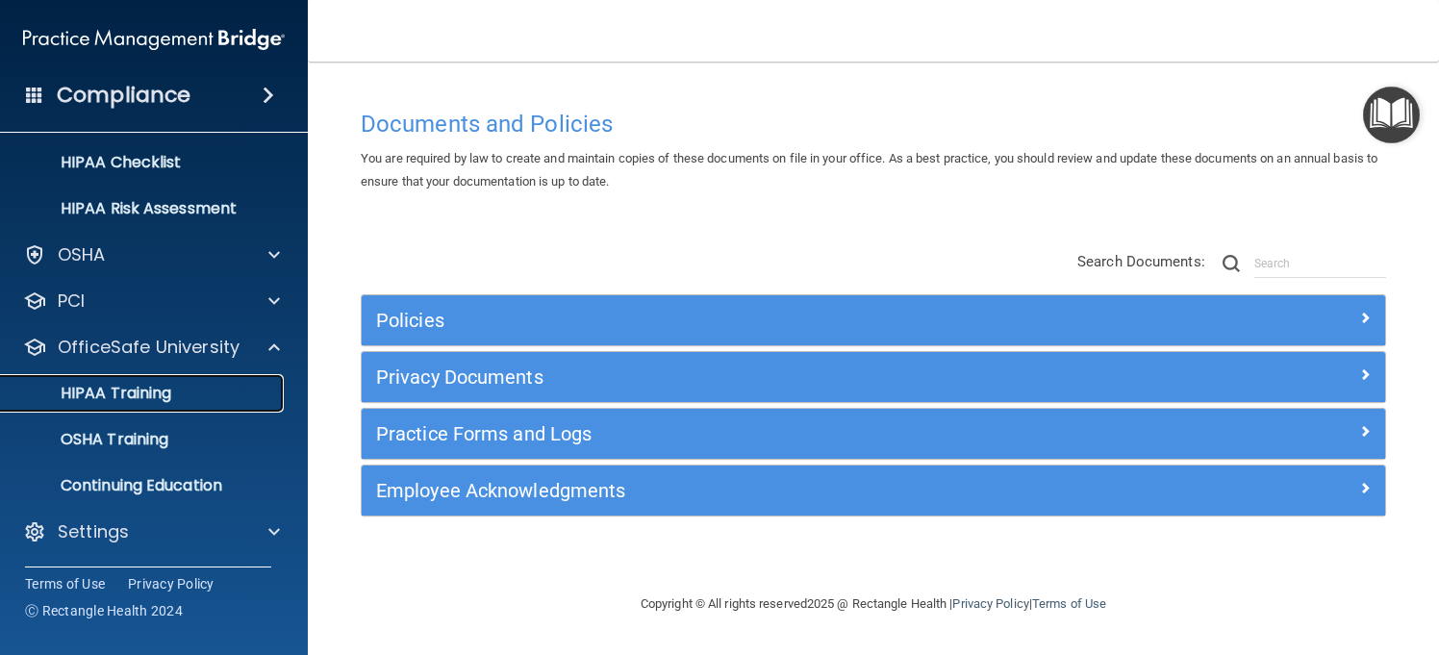
click at [103, 384] on p "HIPAA Training" at bounding box center [92, 393] width 159 height 19
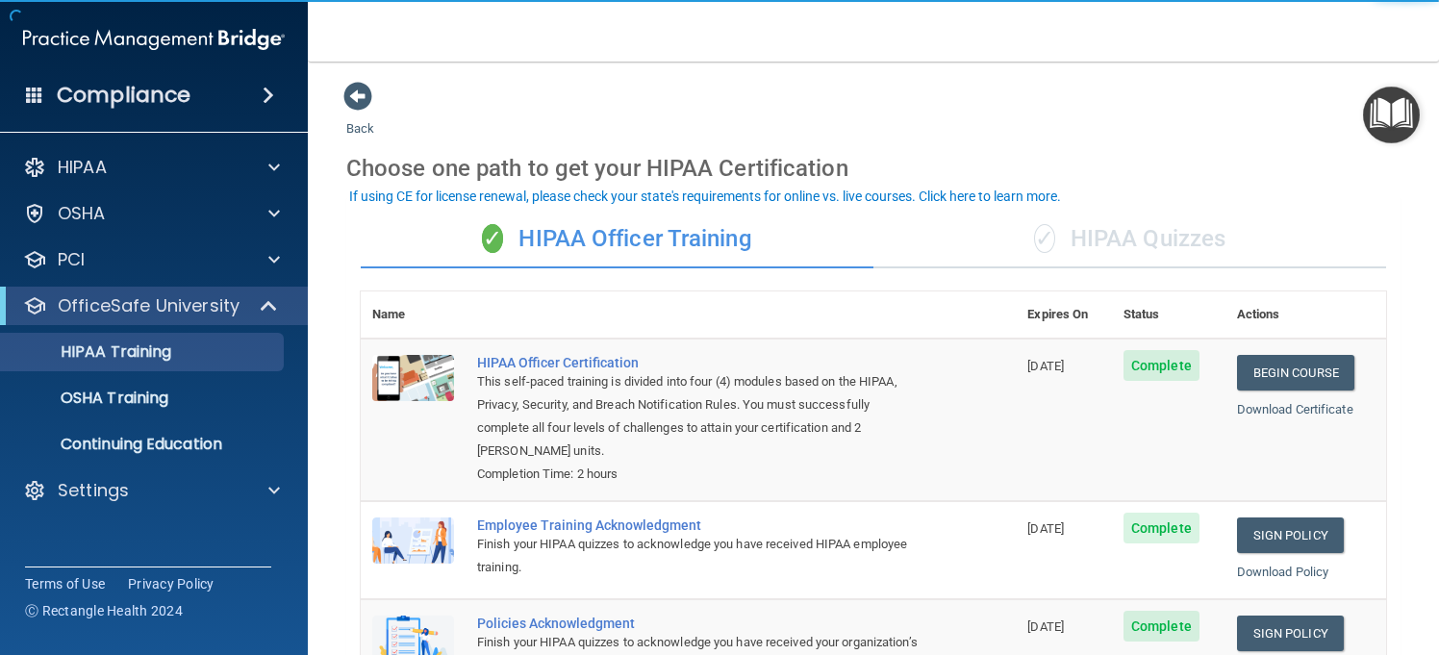
click at [1159, 236] on div "✓ HIPAA Quizzes" at bounding box center [1130, 240] width 513 height 58
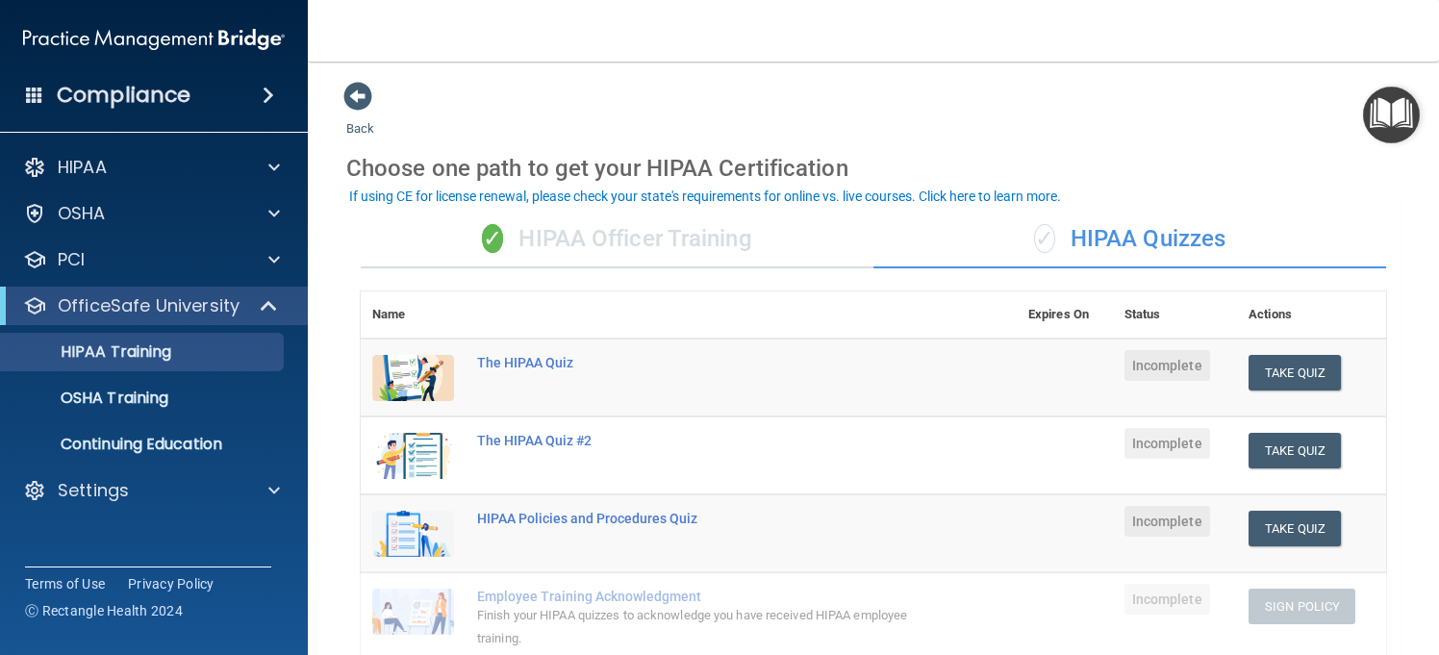
click at [1398, 104] on img "Open Resource Center" at bounding box center [1391, 115] width 57 height 57
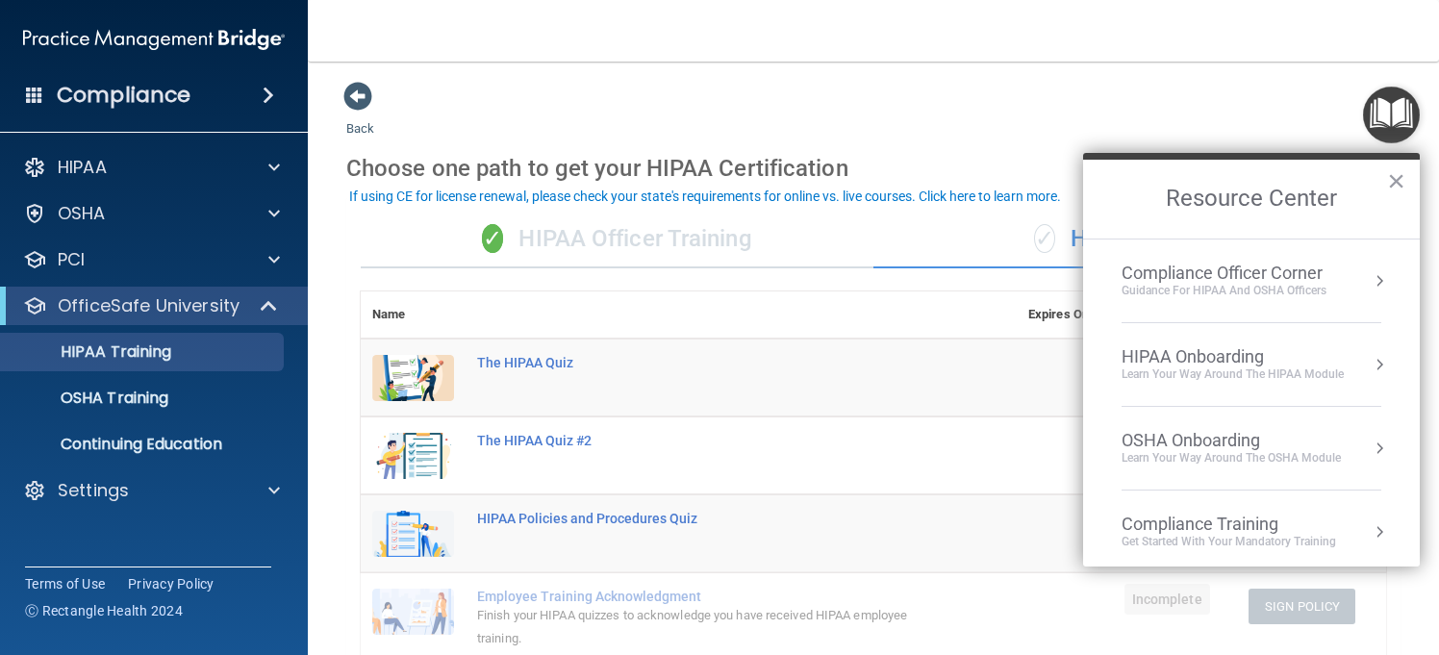
click at [1166, 368] on div "Learn Your Way around the HIPAA module" at bounding box center [1233, 375] width 222 height 16
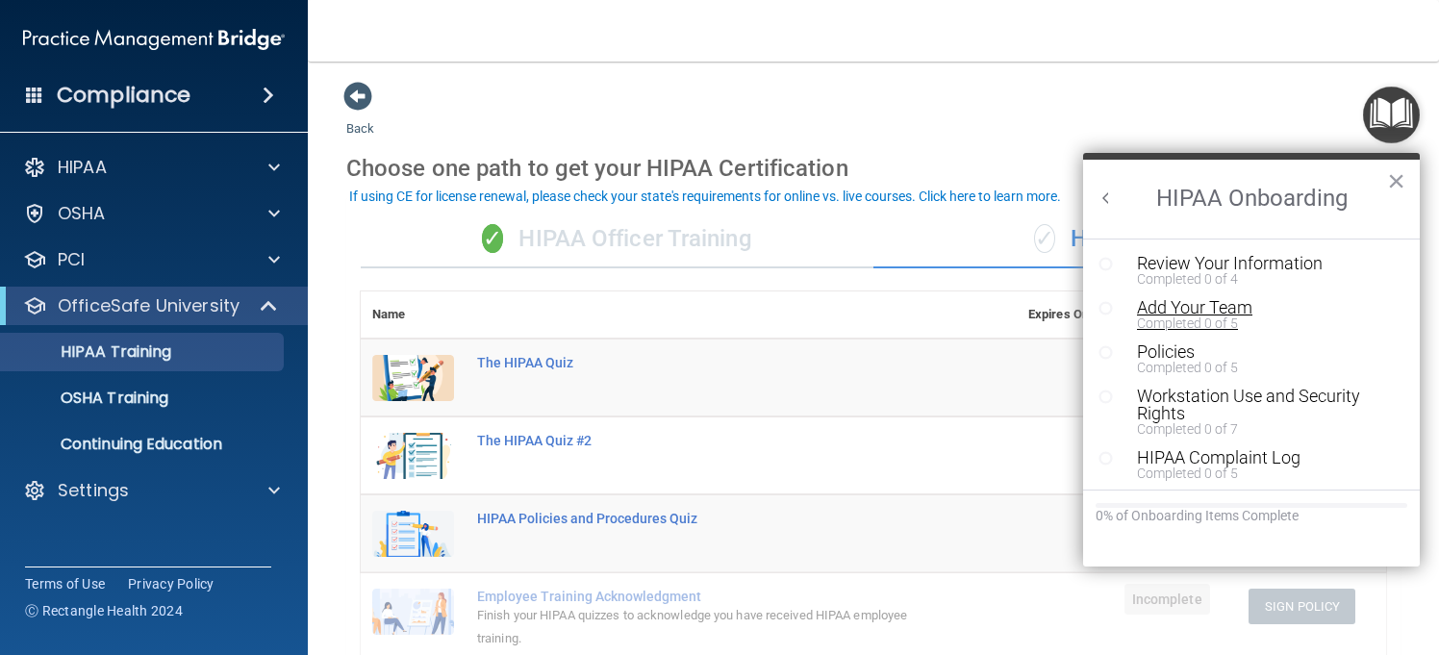
click at [1179, 306] on div "Add Your Team" at bounding box center [1258, 307] width 243 height 17
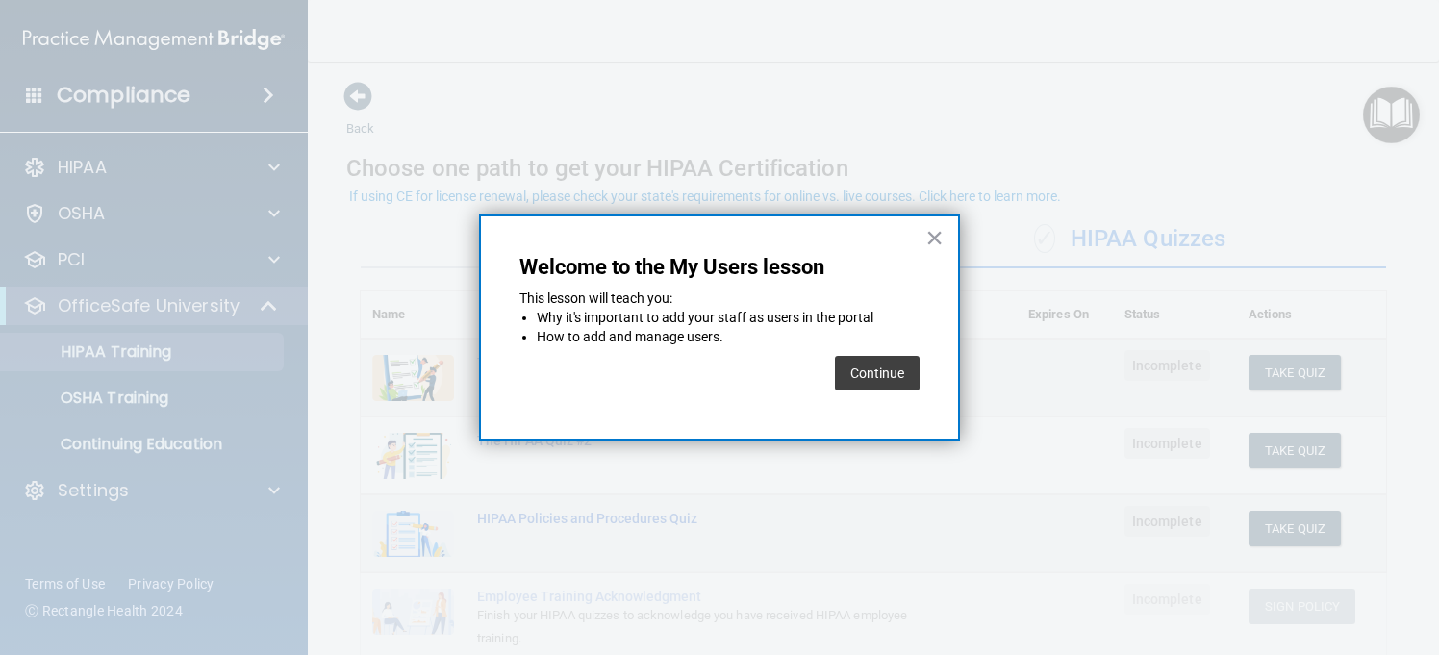
click at [882, 373] on button "Continue" at bounding box center [877, 373] width 85 height 35
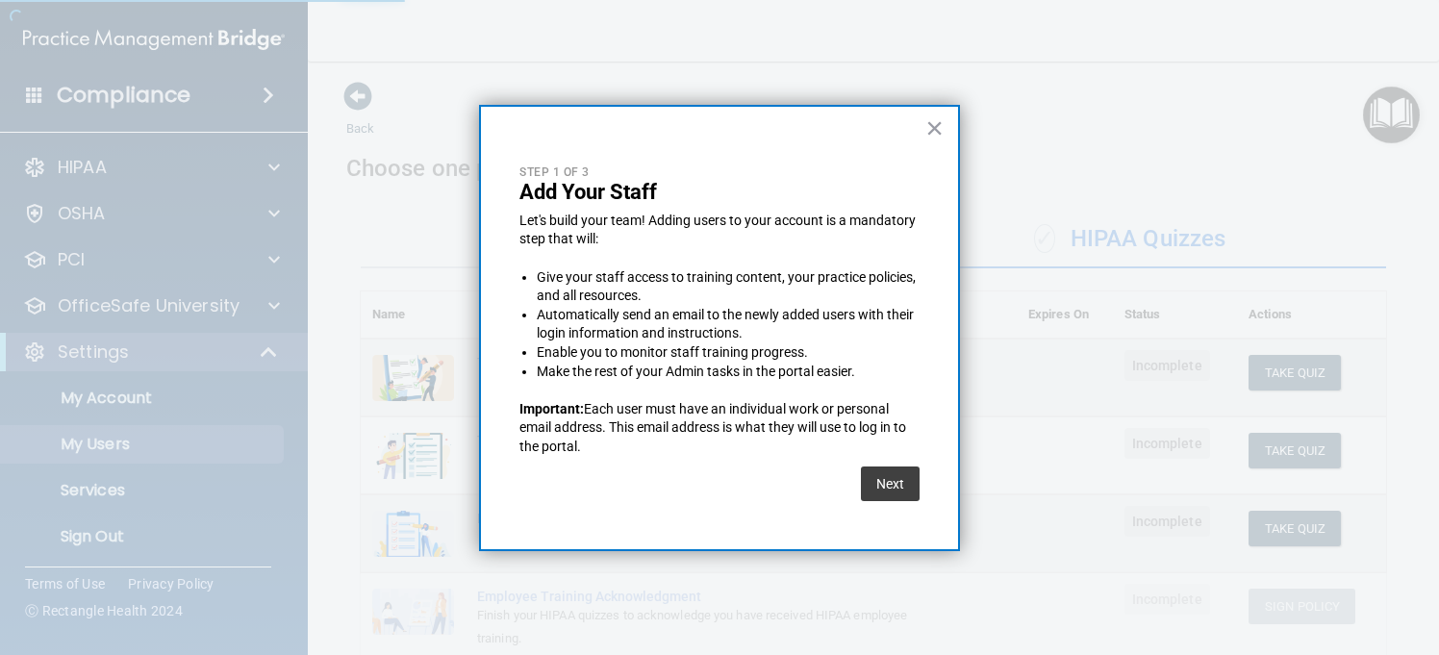
select select "20"
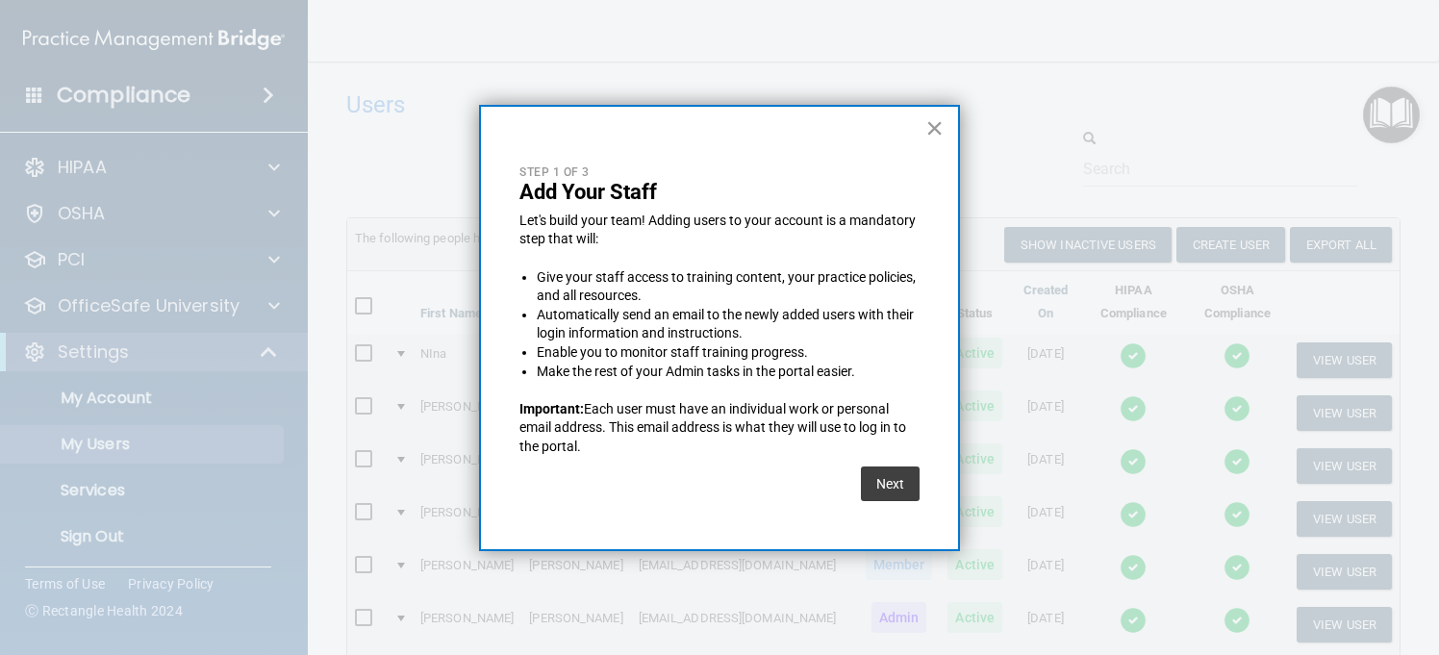
click at [934, 118] on button "×" at bounding box center [935, 128] width 18 height 31
